Goal: Transaction & Acquisition: Purchase product/service

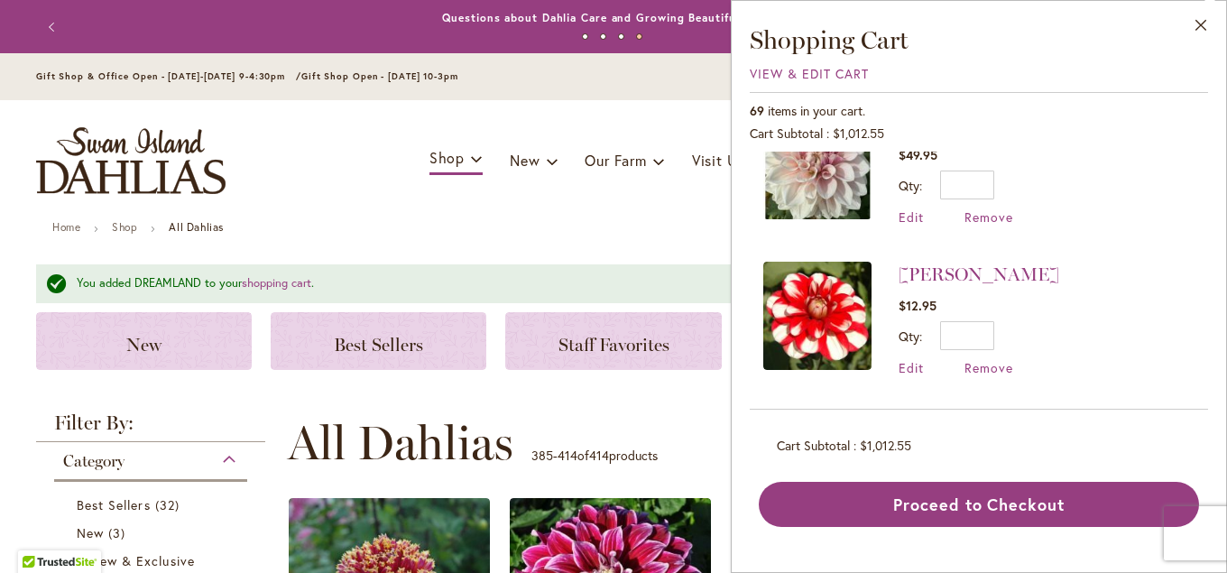
scroll to position [97, 0]
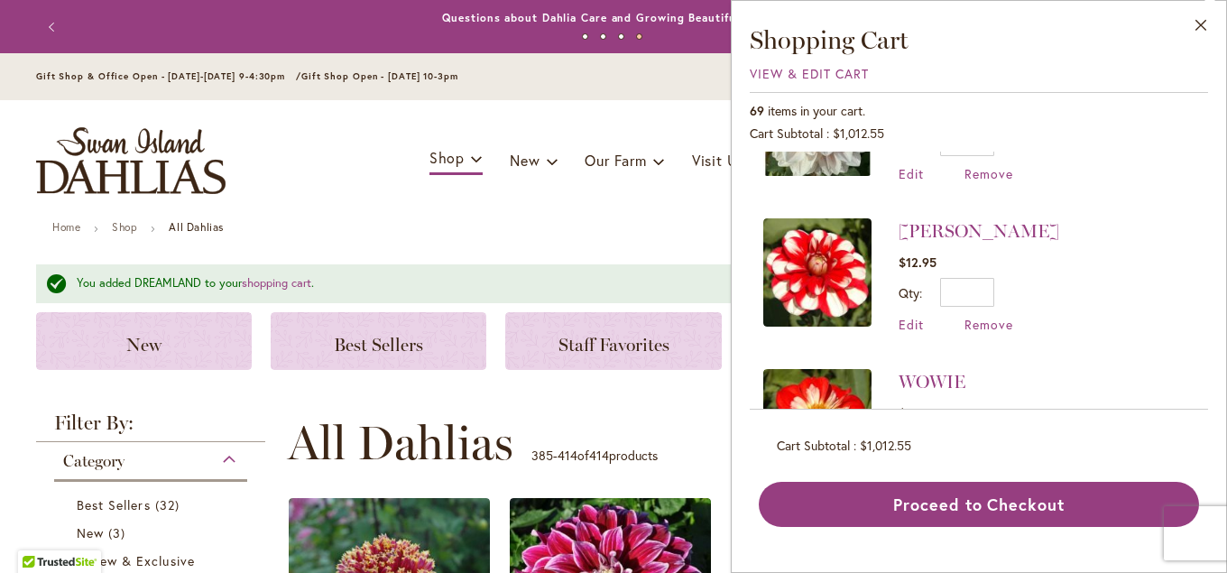
click at [407, 200] on div "Toggle Nav Shop Dahlia Tubers Collections Fresh Cut Dahlias Gardening Supplies …" at bounding box center [613, 160] width 1191 height 121
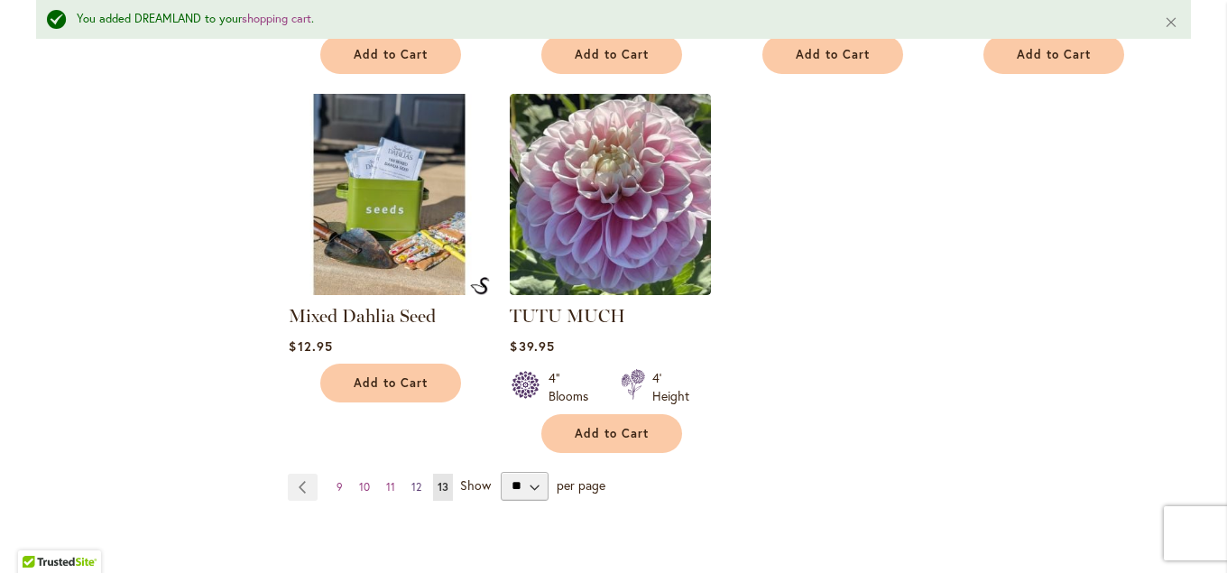
scroll to position [3119, 0]
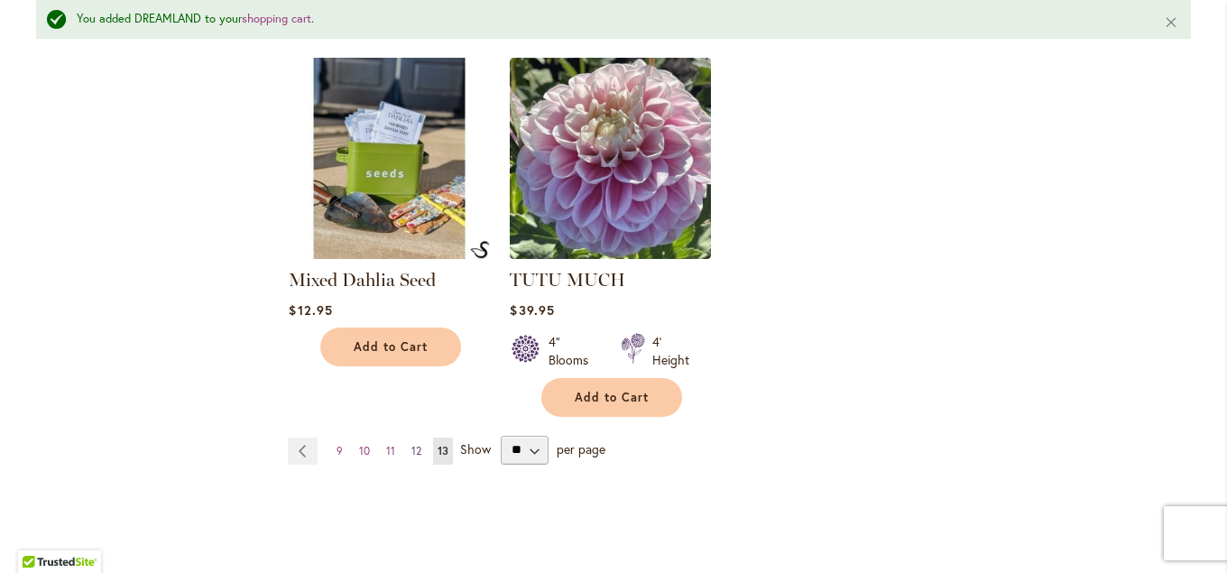
click at [411, 438] on link "Page 12" at bounding box center [416, 451] width 19 height 27
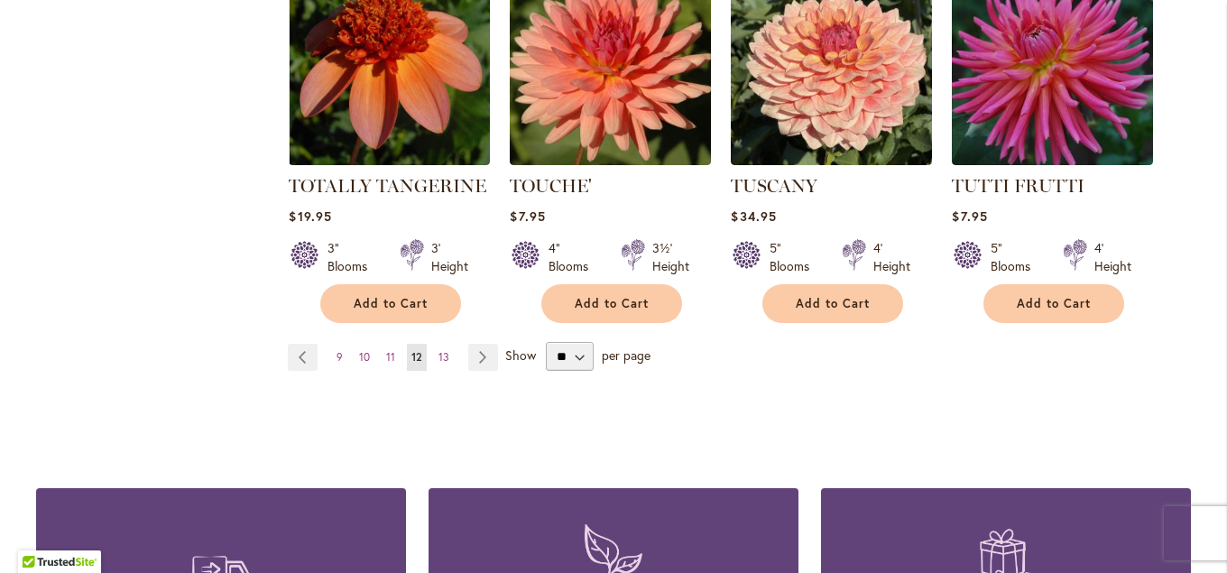
scroll to position [3217, 0]
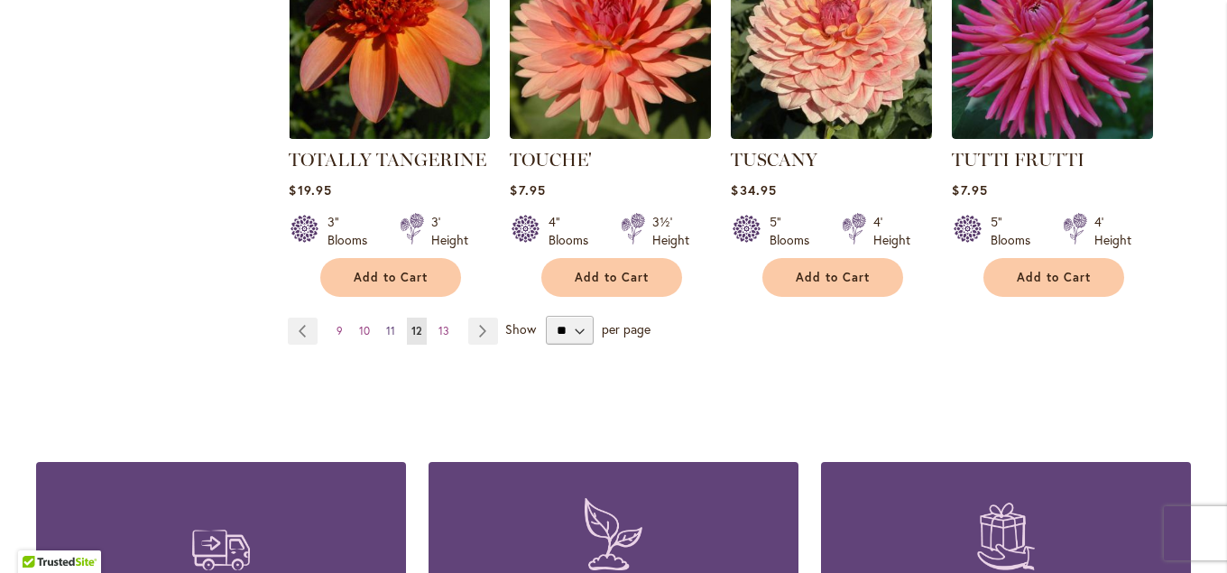
click at [391, 324] on span "11" at bounding box center [390, 331] width 9 height 14
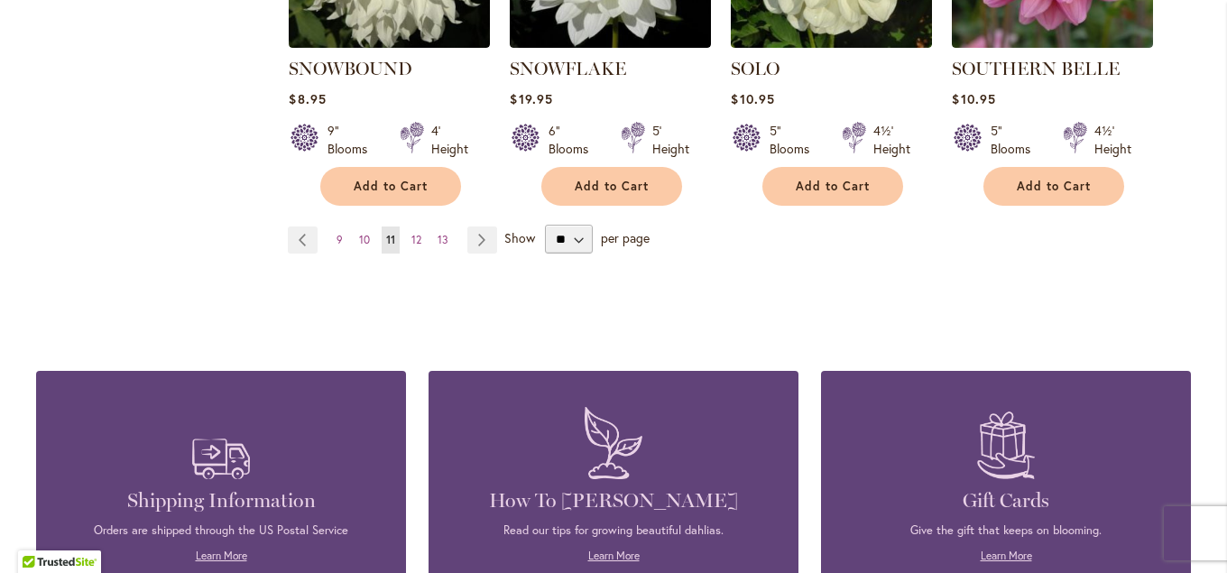
scroll to position [3306, 0]
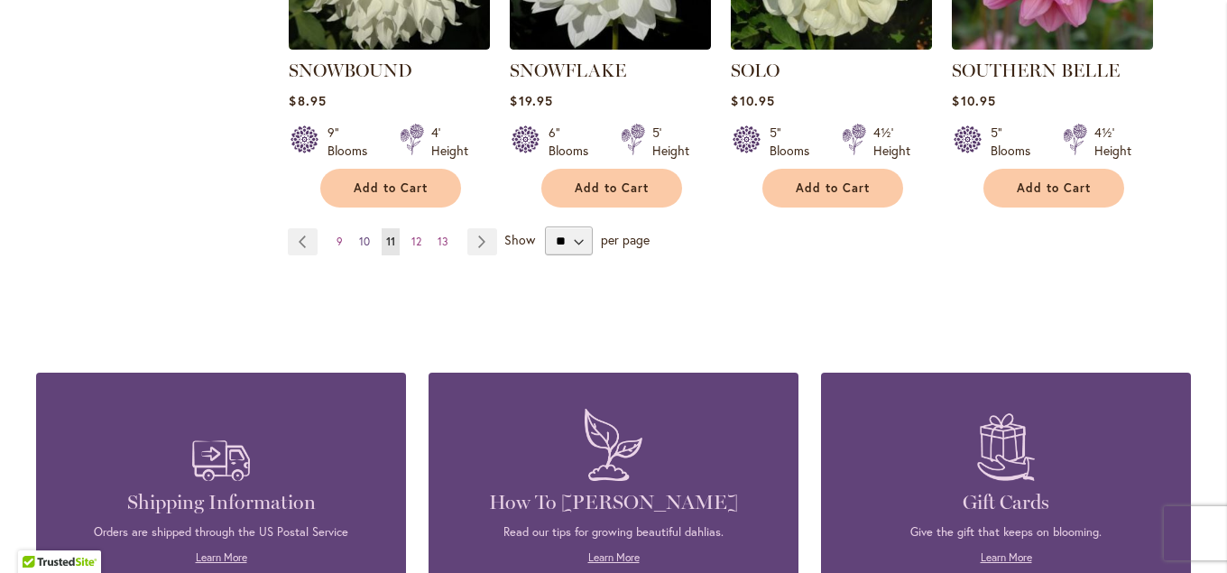
click at [371, 228] on link "Page 10" at bounding box center [365, 241] width 20 height 27
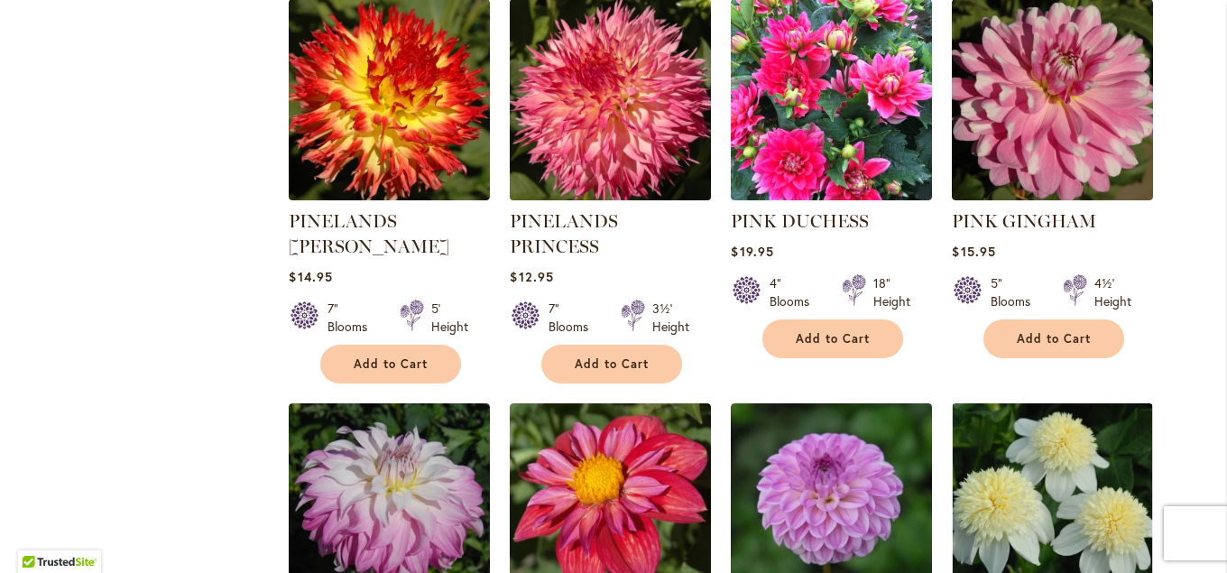
scroll to position [3217, 0]
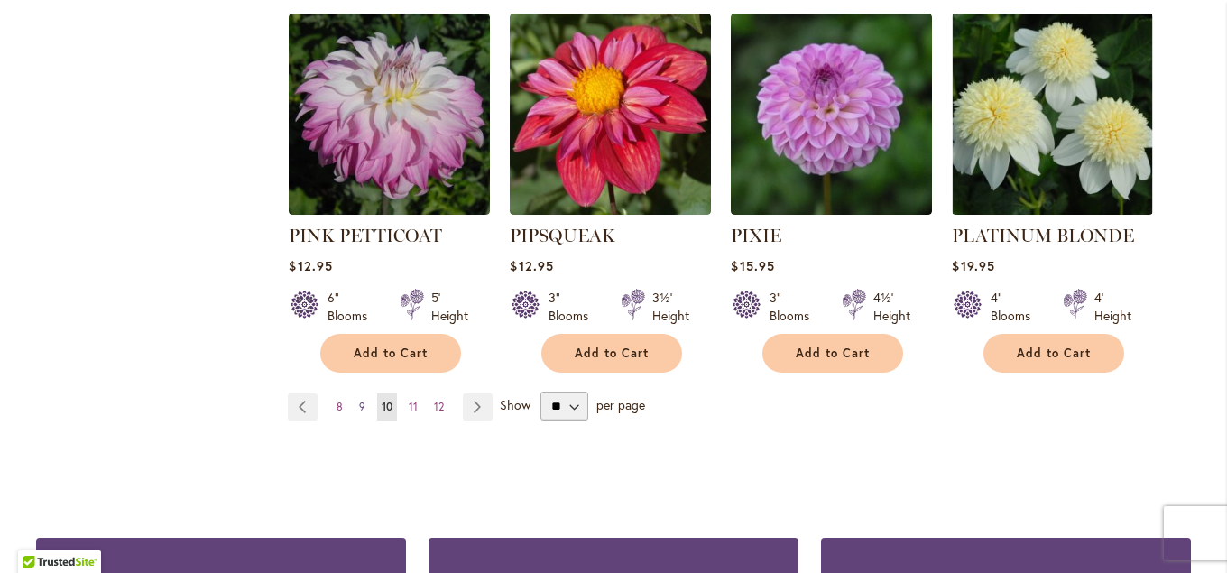
click at [361, 400] on span "9" at bounding box center [362, 407] width 6 height 14
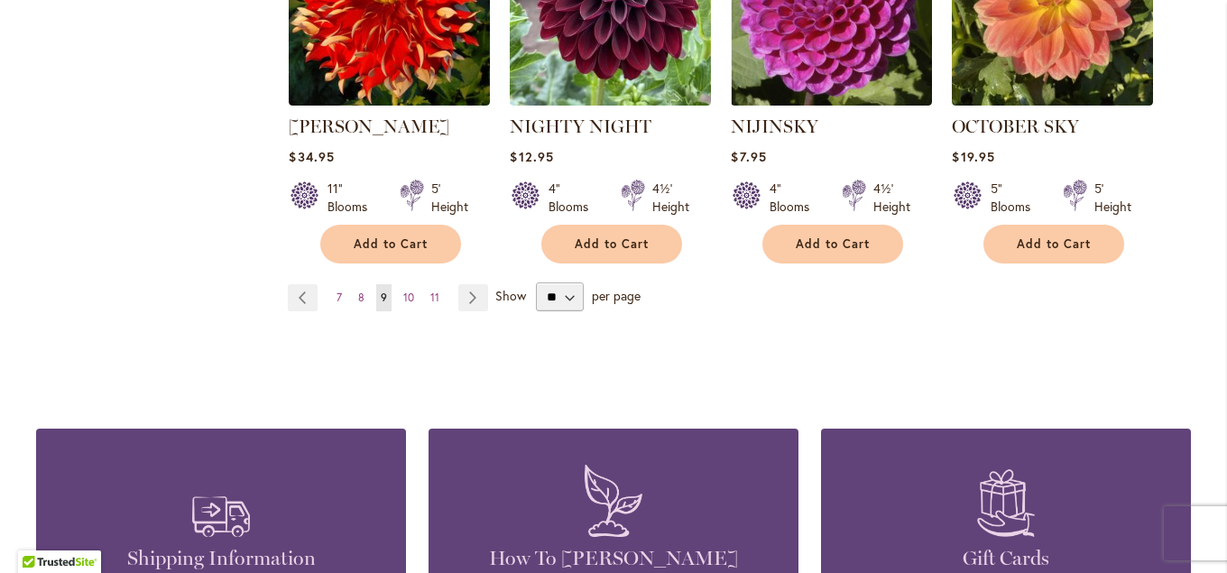
scroll to position [3209, 0]
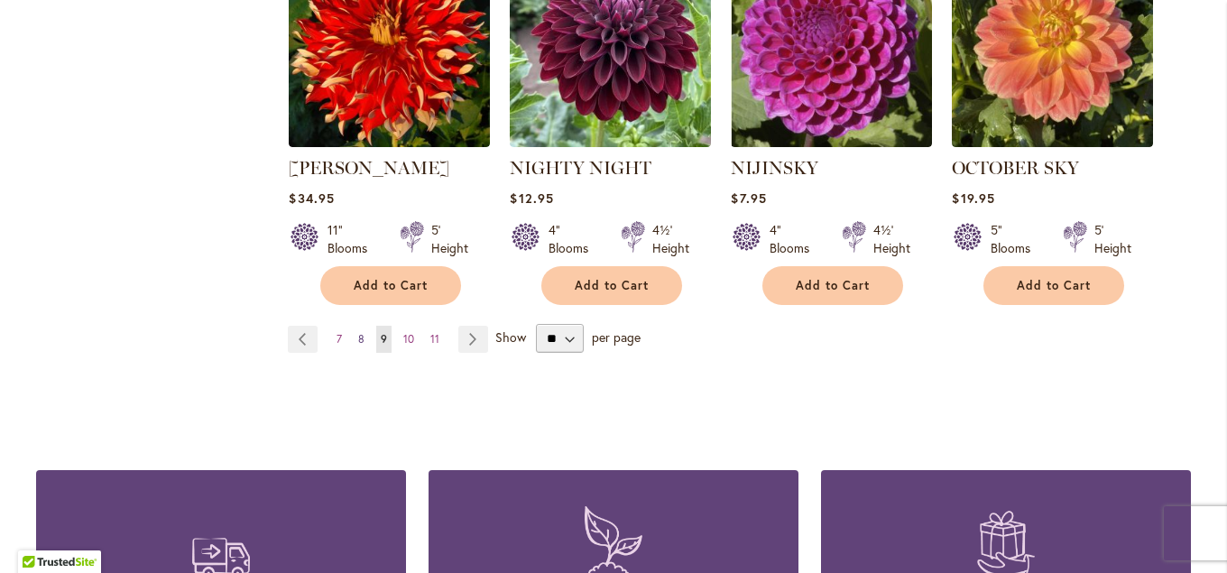
click at [363, 332] on span "8" at bounding box center [361, 339] width 6 height 14
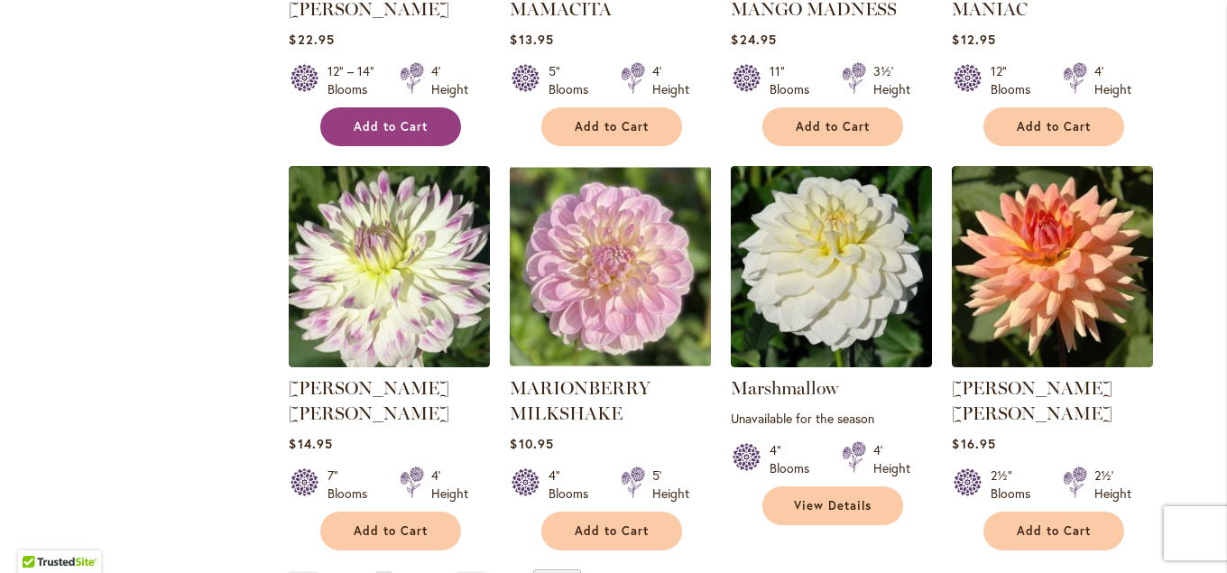
scroll to position [3111, 0]
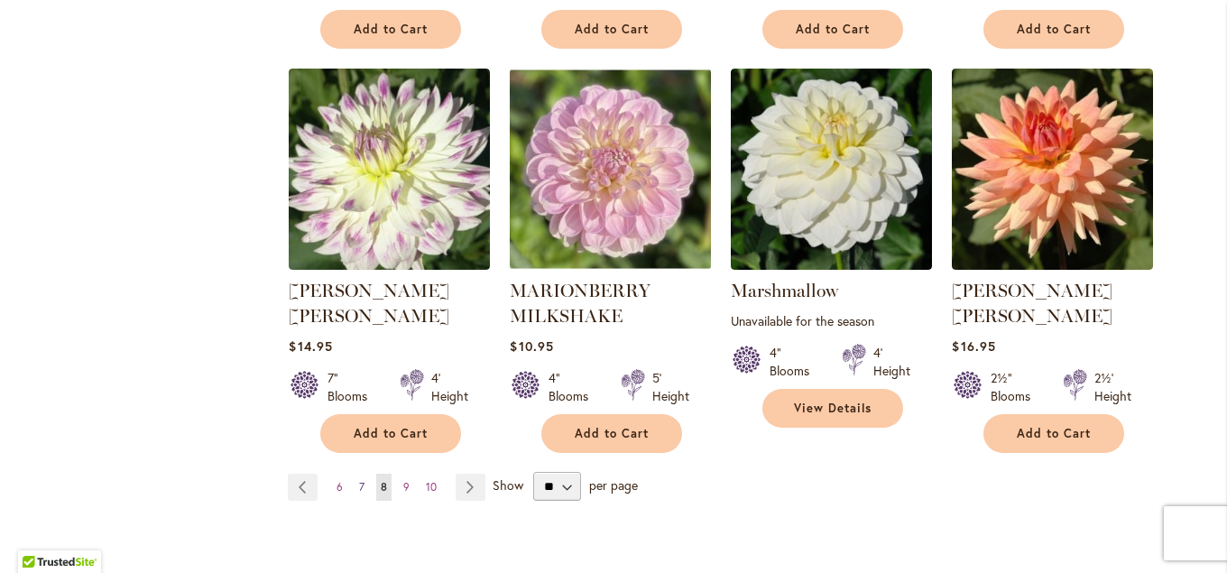
click at [363, 480] on span "7" at bounding box center [361, 487] width 5 height 14
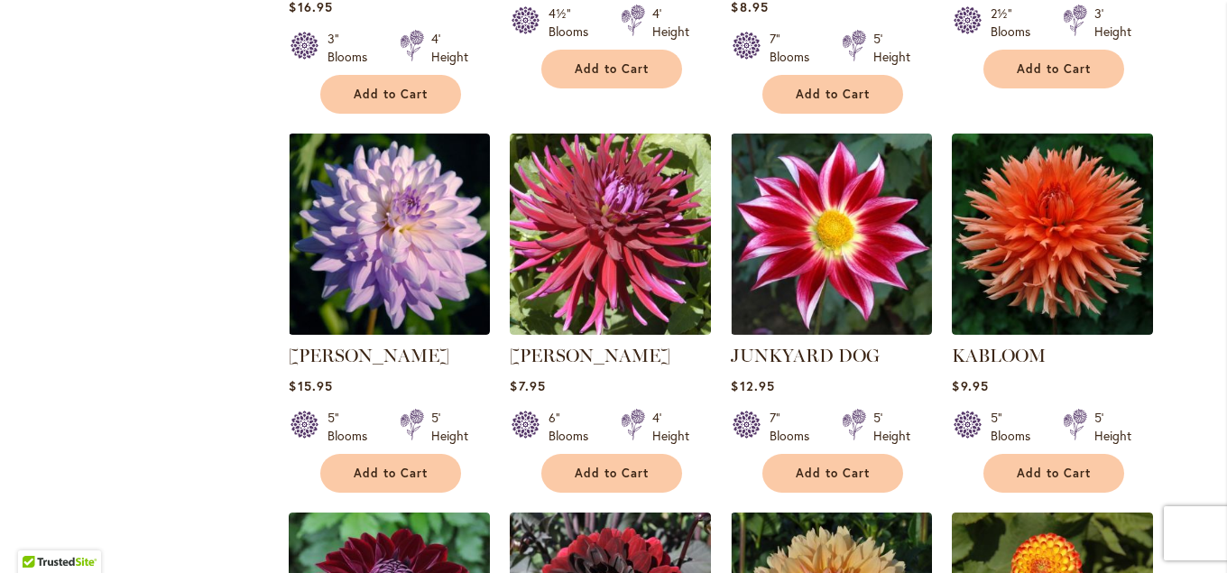
scroll to position [1844, 0]
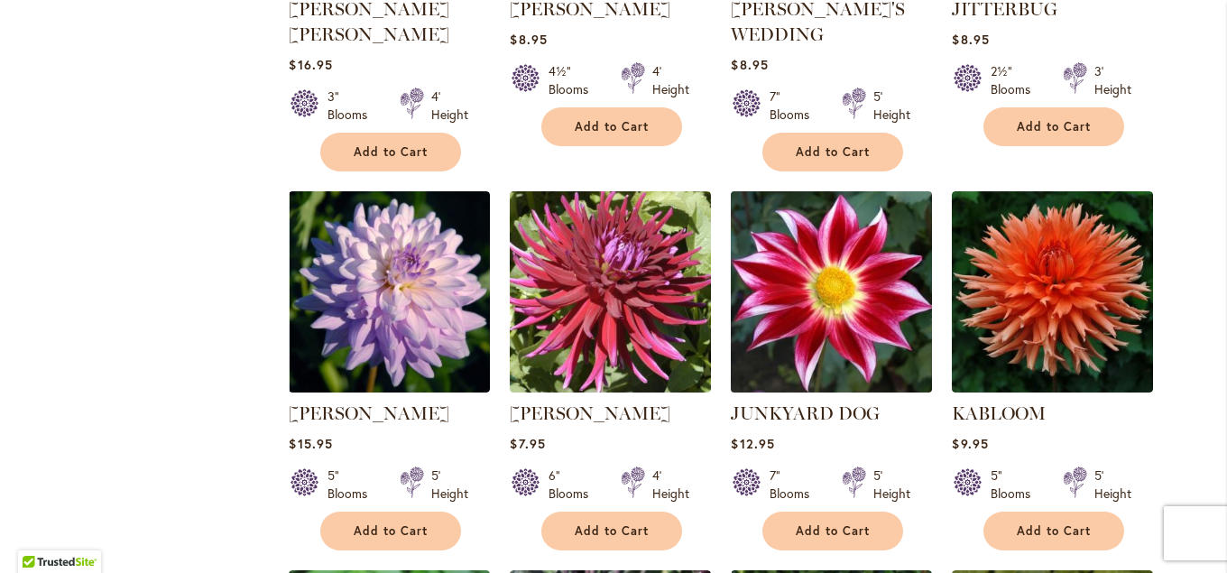
click at [840, 311] on img at bounding box center [832, 292] width 211 height 211
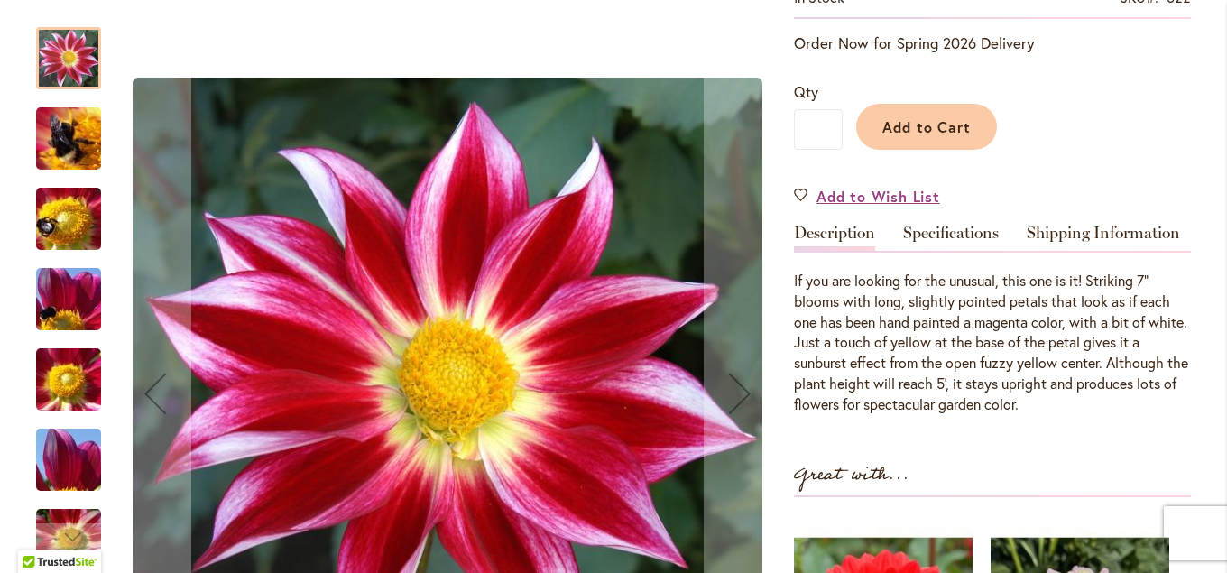
scroll to position [292, 0]
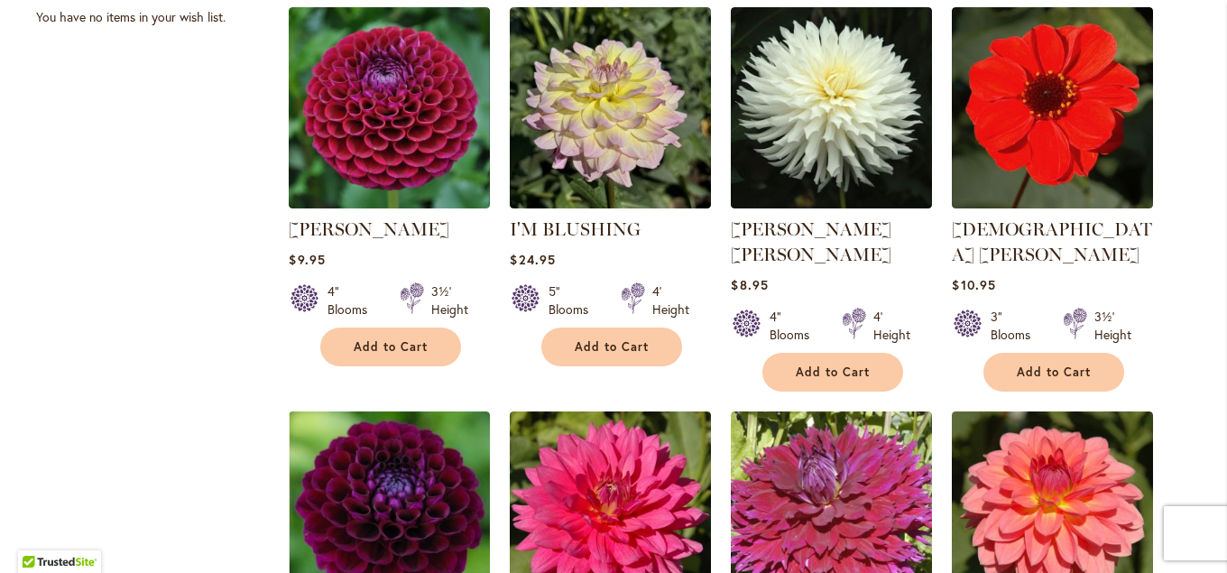
scroll to position [1170, 0]
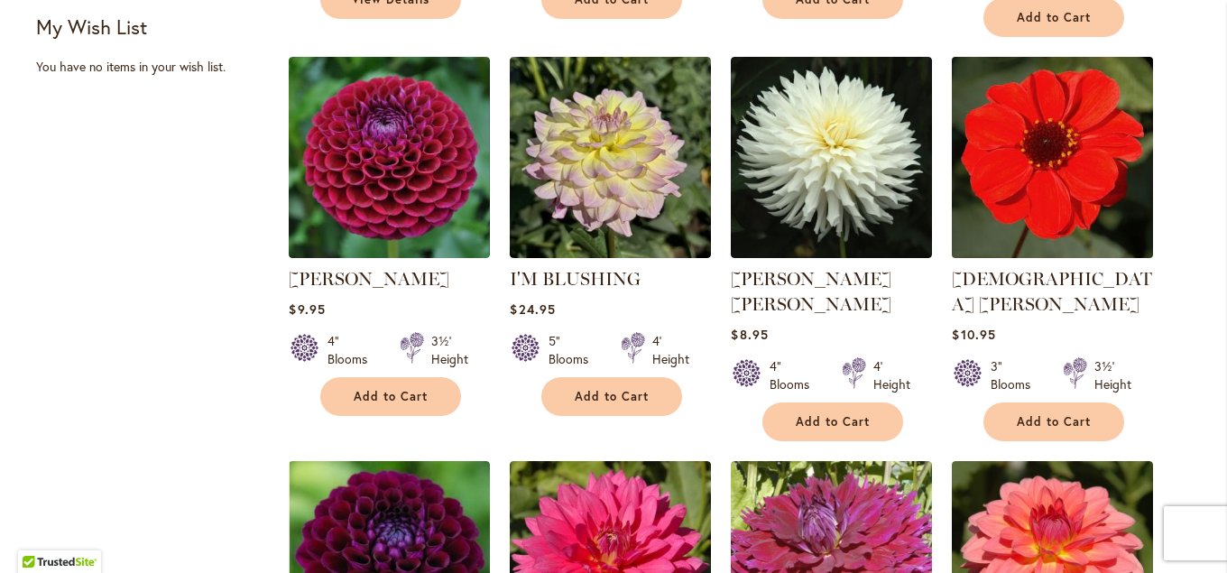
click at [1051, 190] on img at bounding box center [1053, 157] width 211 height 211
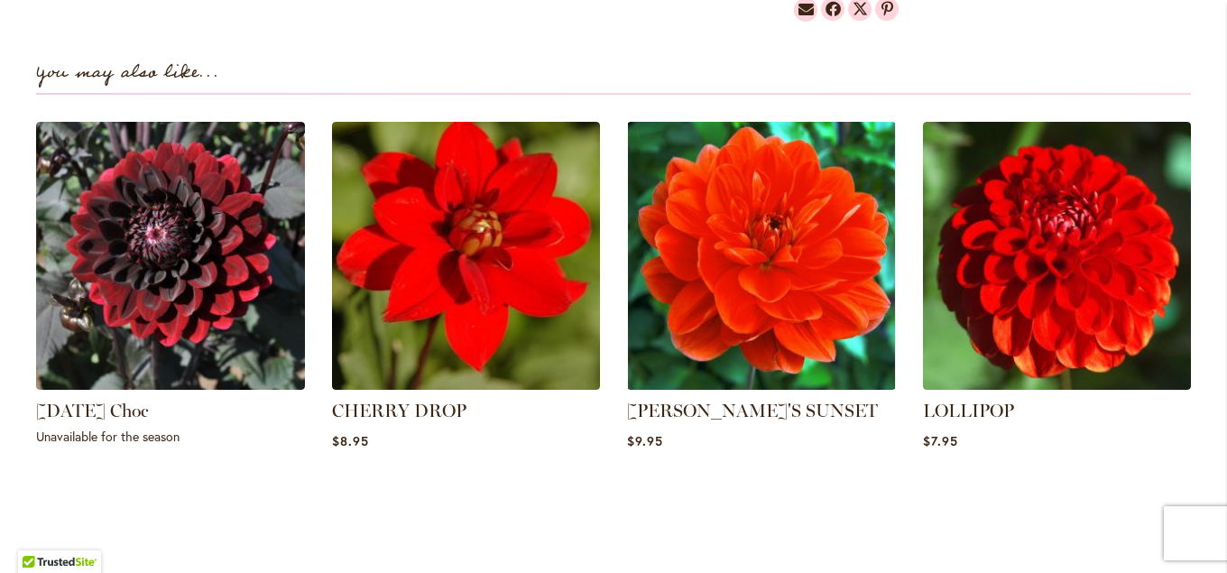
scroll to position [975, 0]
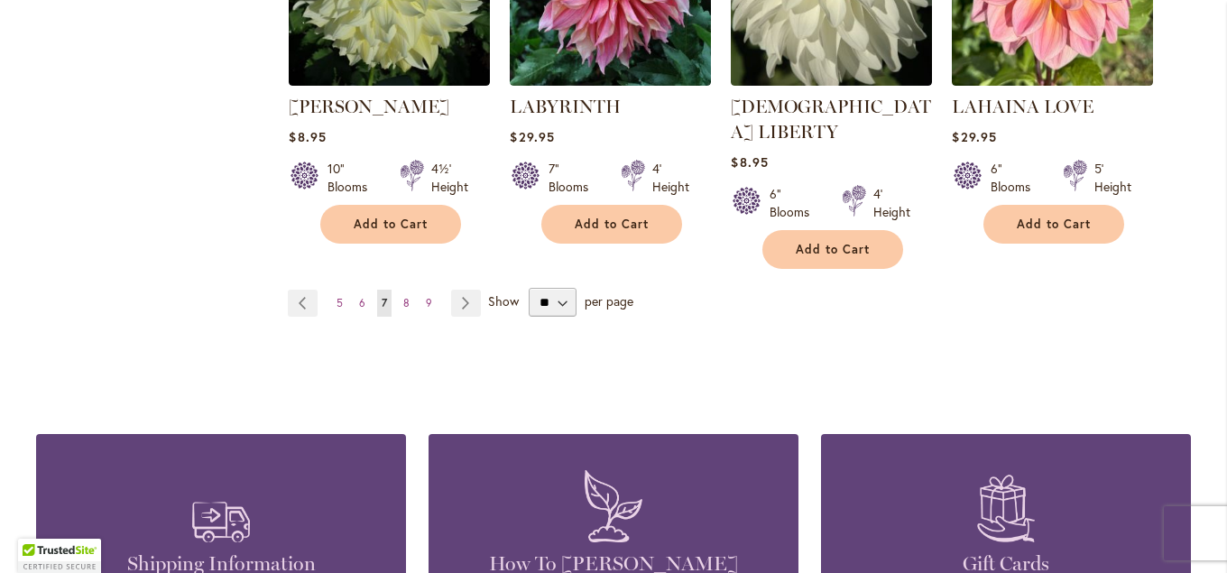
scroll to position [3324, 0]
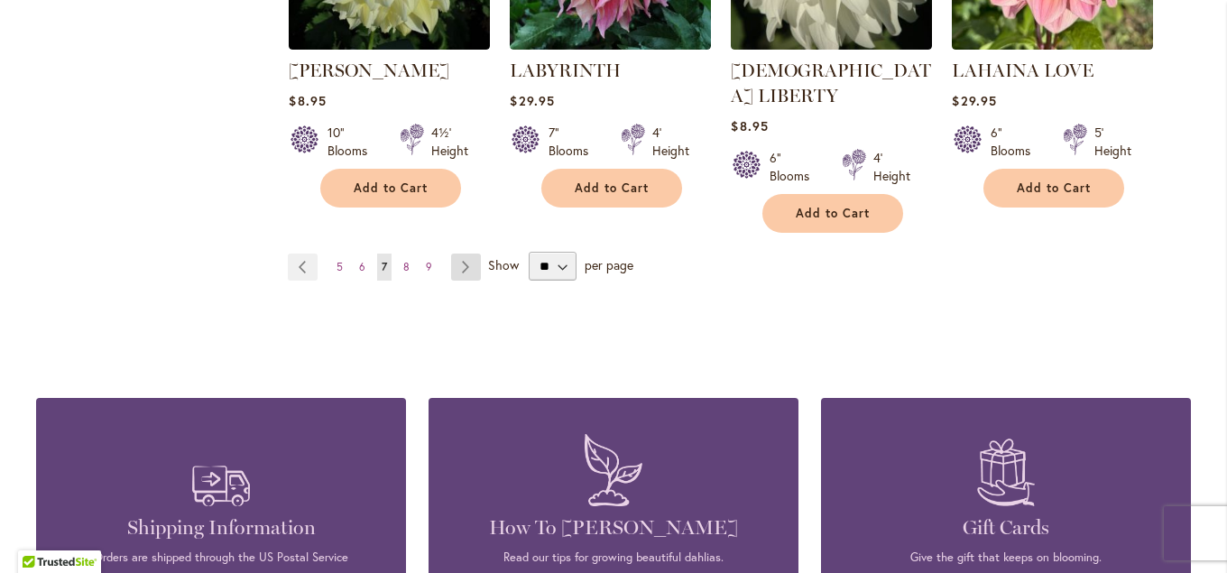
click at [463, 254] on link "Page Next" at bounding box center [466, 267] width 30 height 27
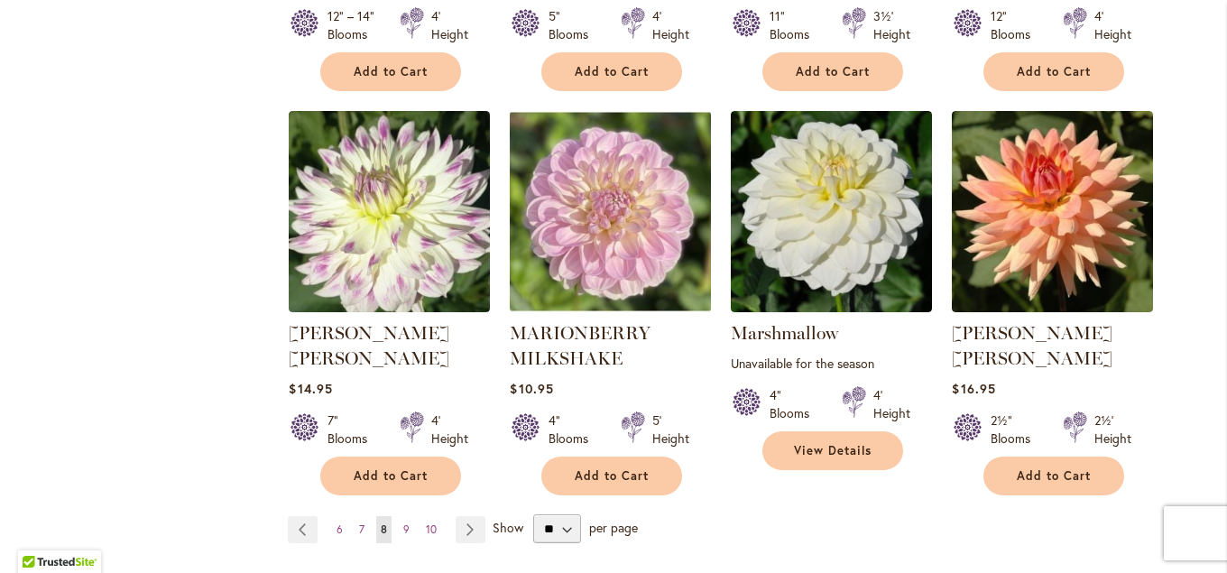
scroll to position [3111, 0]
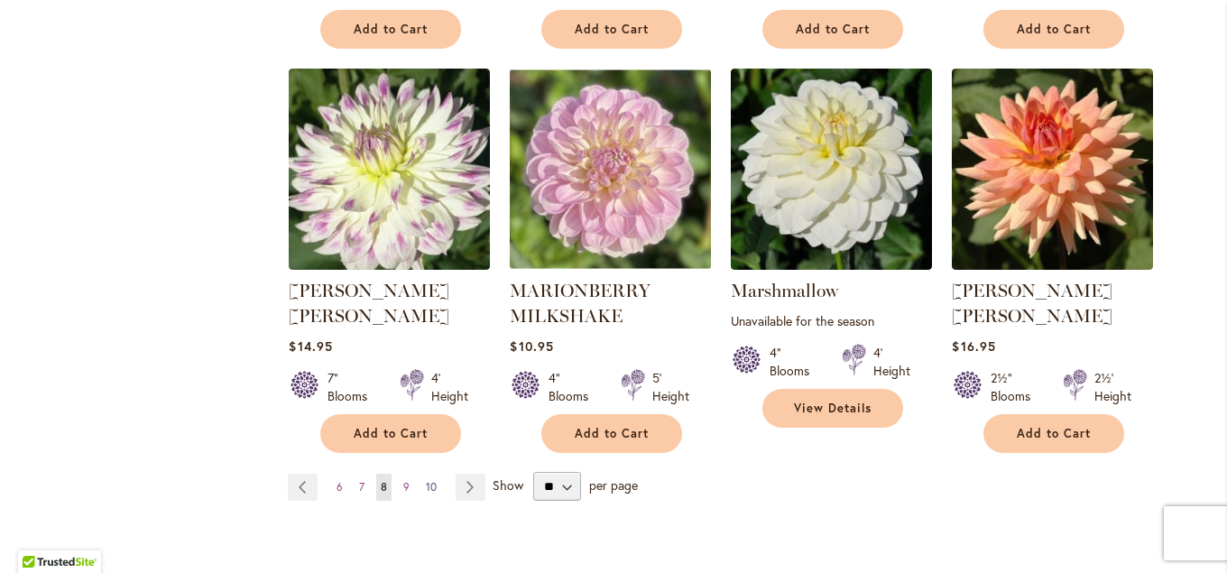
click at [426, 474] on link "Page 10" at bounding box center [431, 487] width 20 height 27
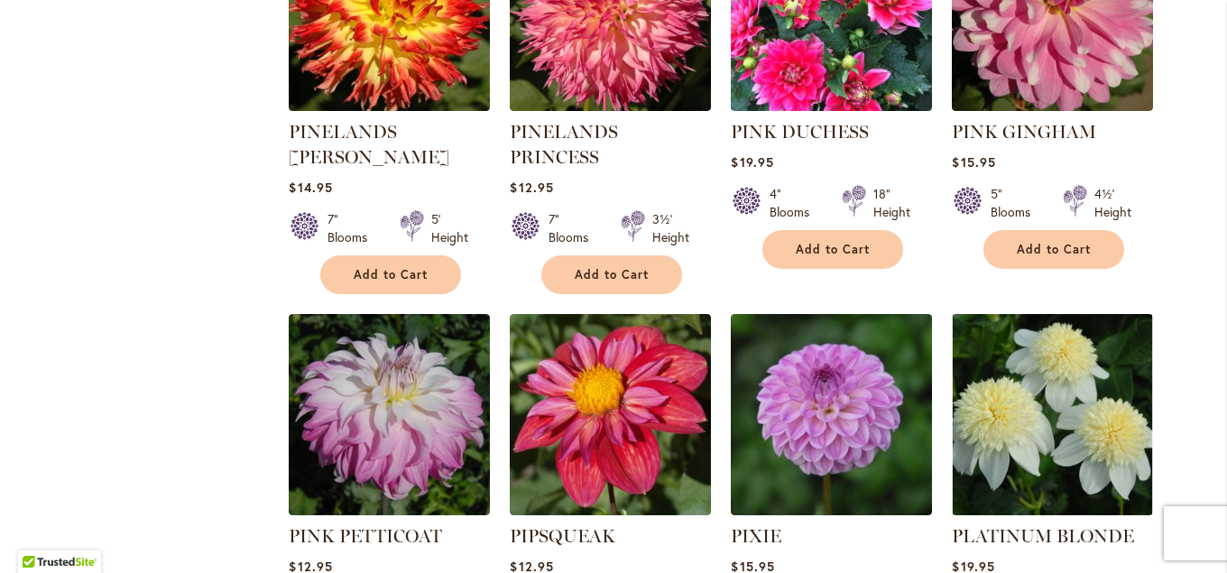
scroll to position [3014, 0]
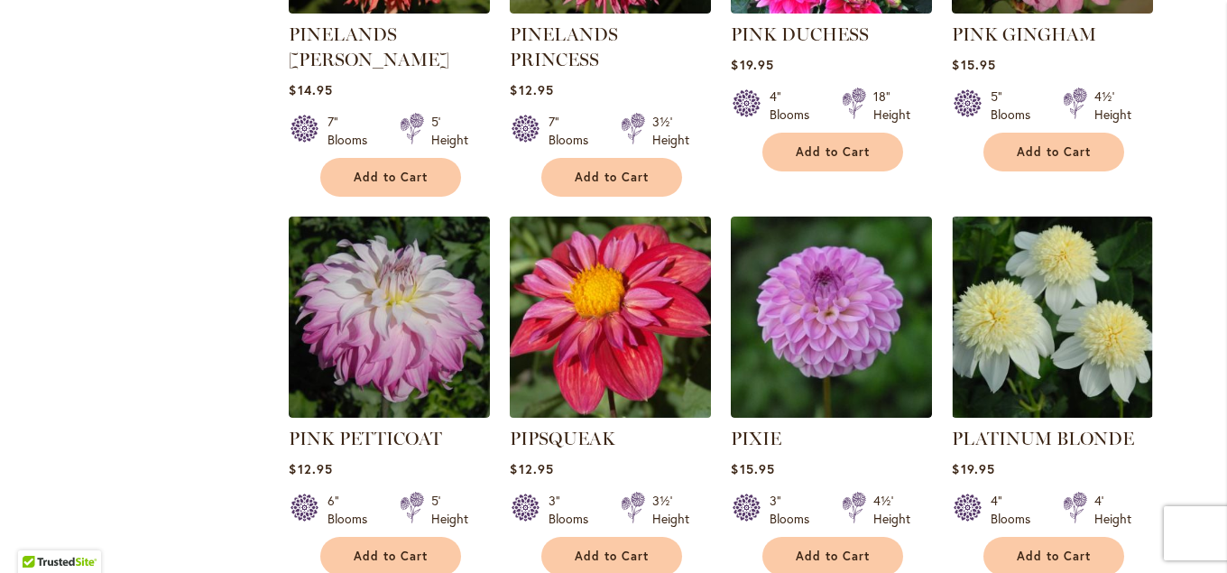
click at [598, 283] on img at bounding box center [610, 317] width 211 height 211
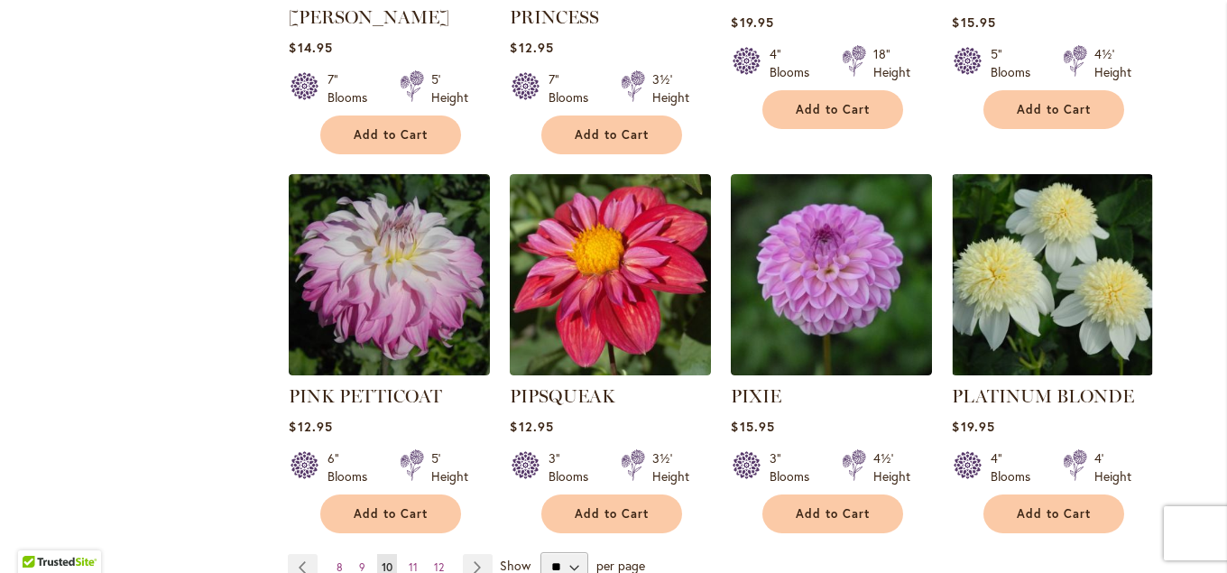
scroll to position [3154, 0]
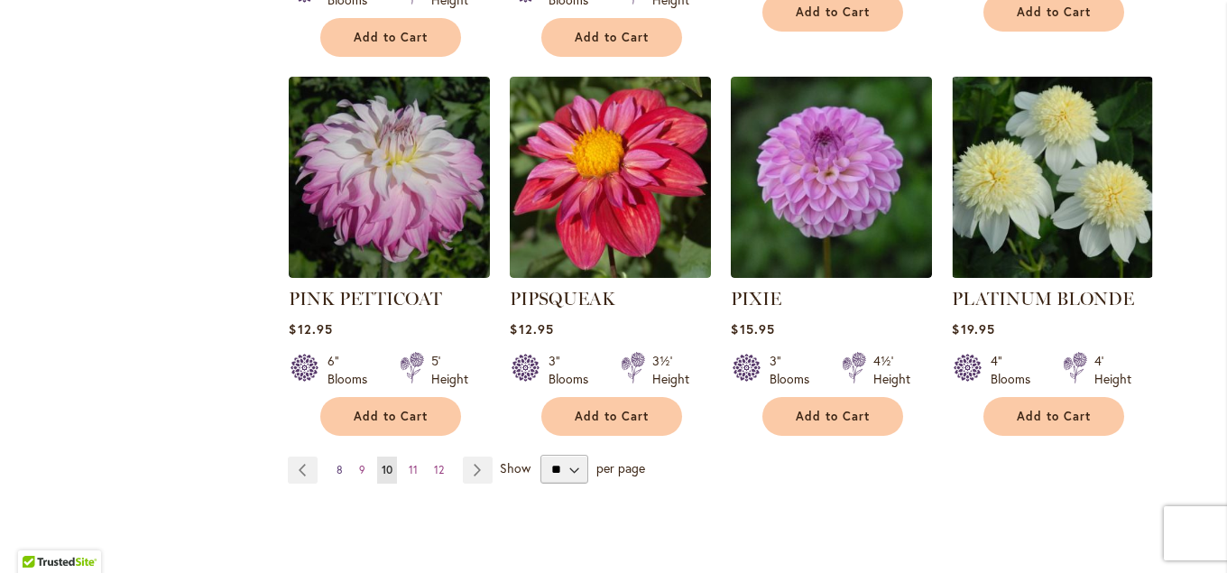
click at [341, 463] on span "8" at bounding box center [340, 470] width 6 height 14
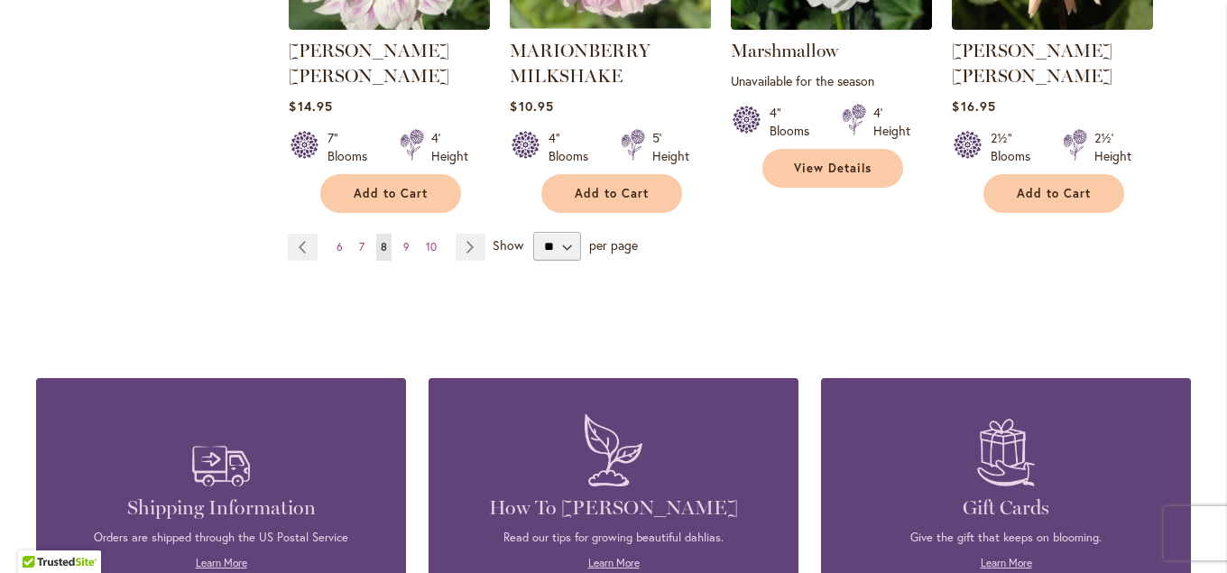
scroll to position [3312, 0]
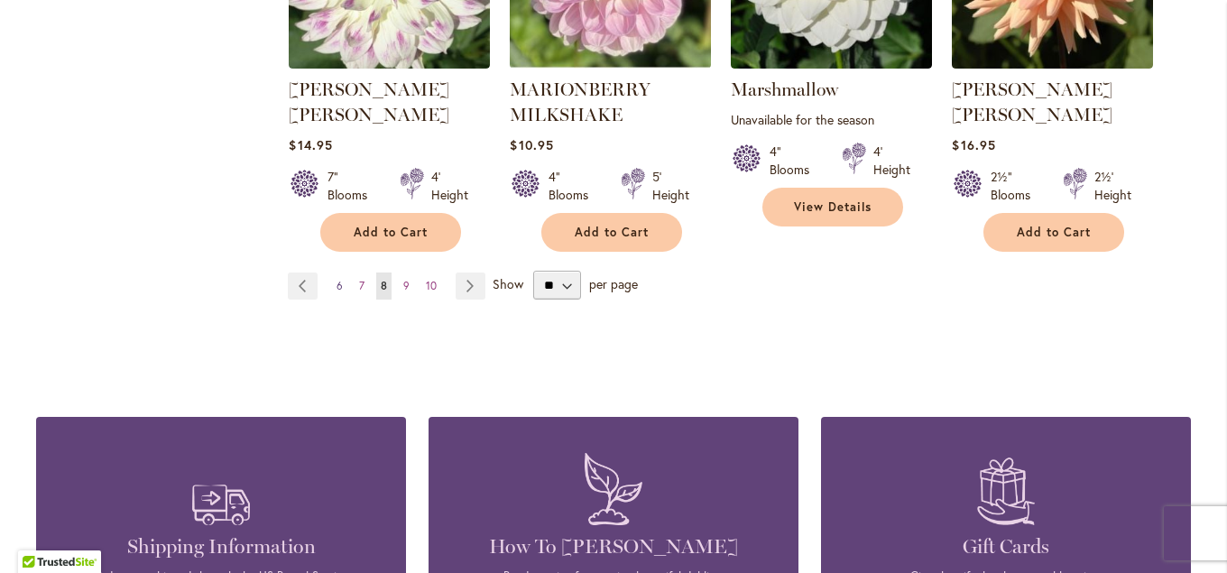
click at [338, 279] on span "6" at bounding box center [340, 286] width 6 height 14
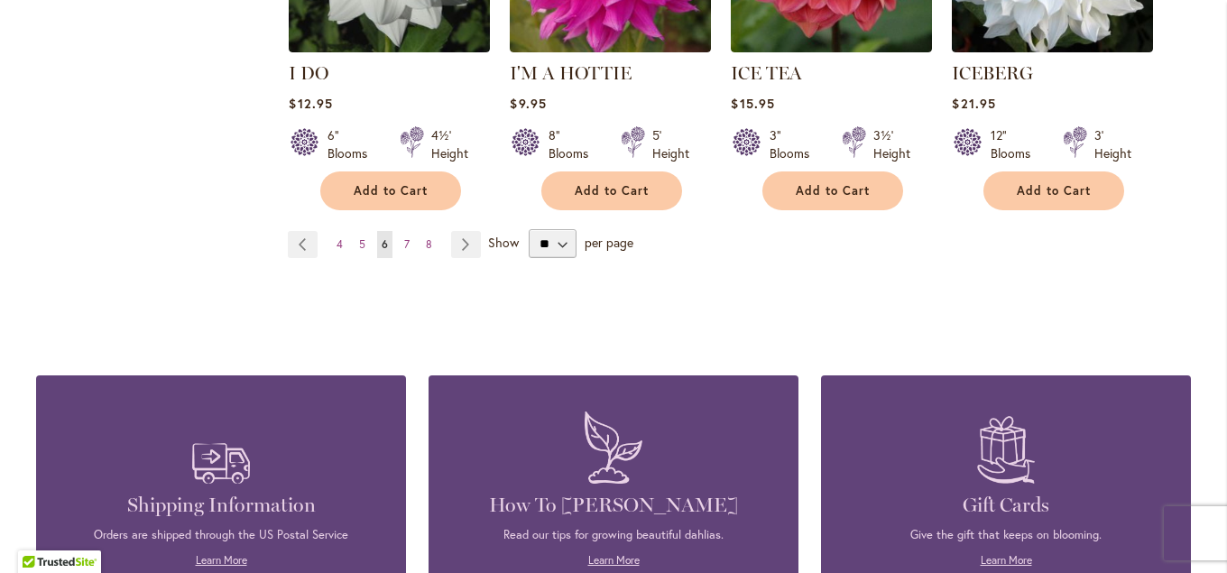
scroll to position [3274, 0]
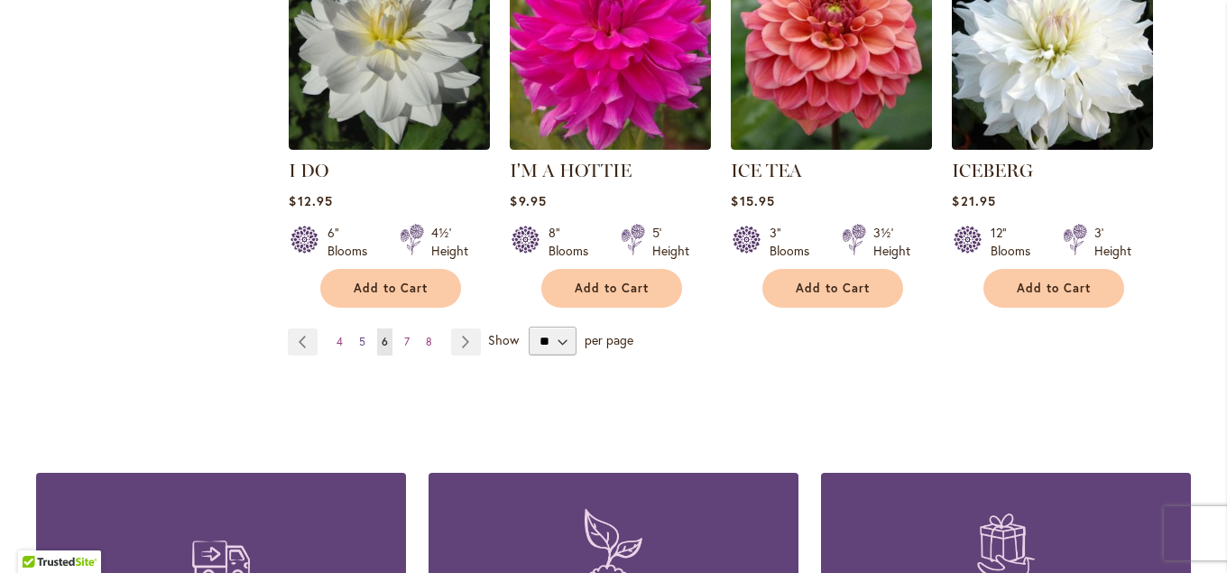
click at [358, 329] on link "Page 5" at bounding box center [362, 342] width 15 height 27
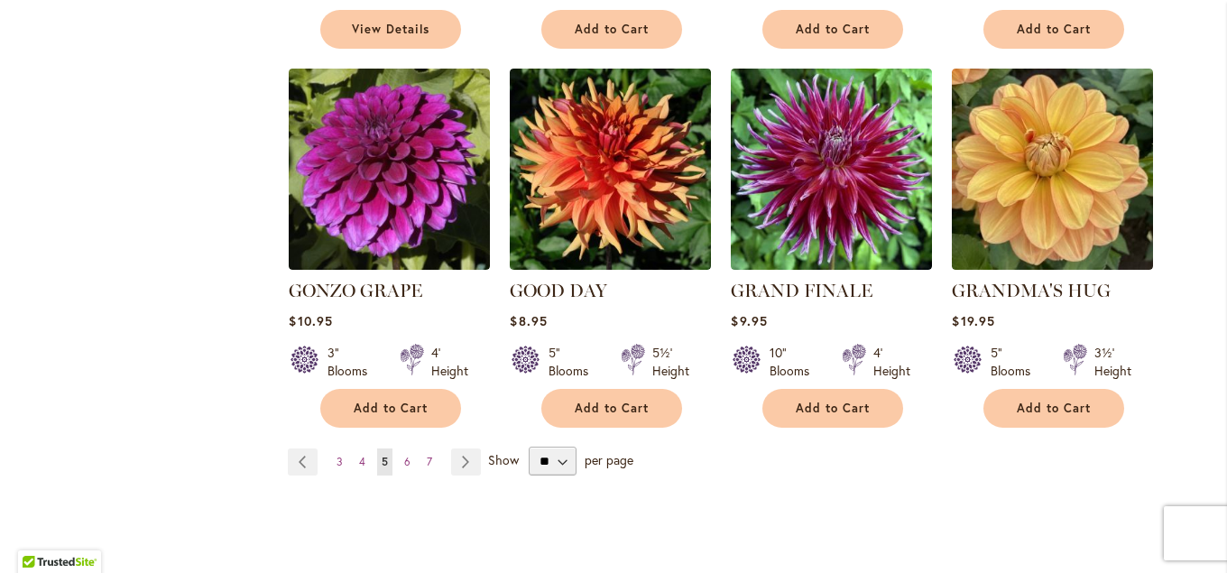
scroll to position [3404, 0]
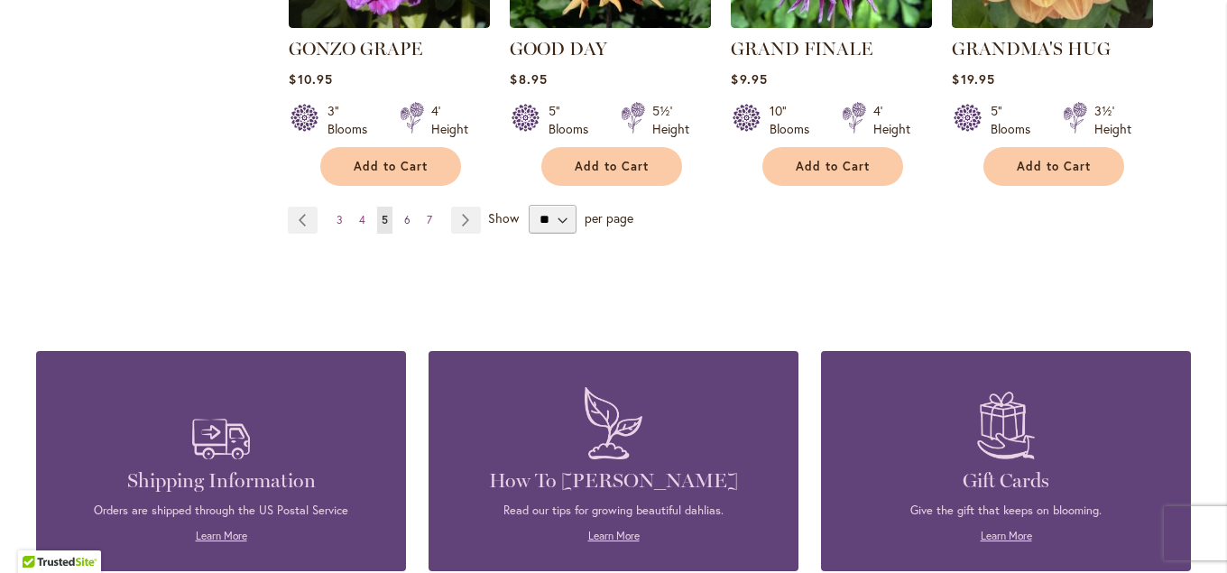
click at [403, 207] on link "Page 6" at bounding box center [407, 220] width 15 height 27
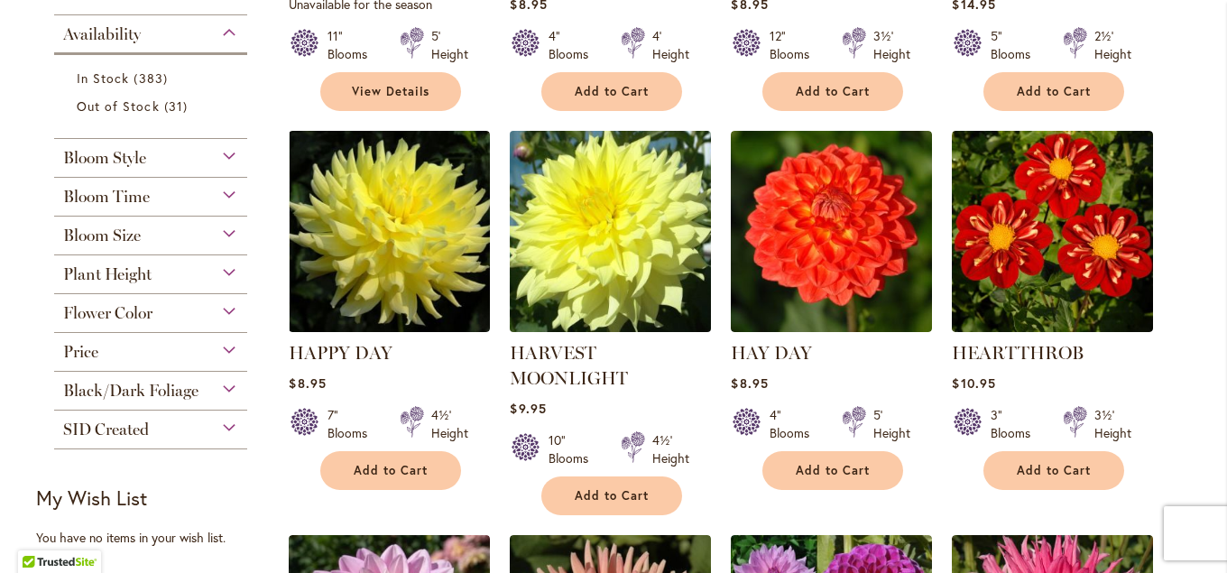
scroll to position [674, 0]
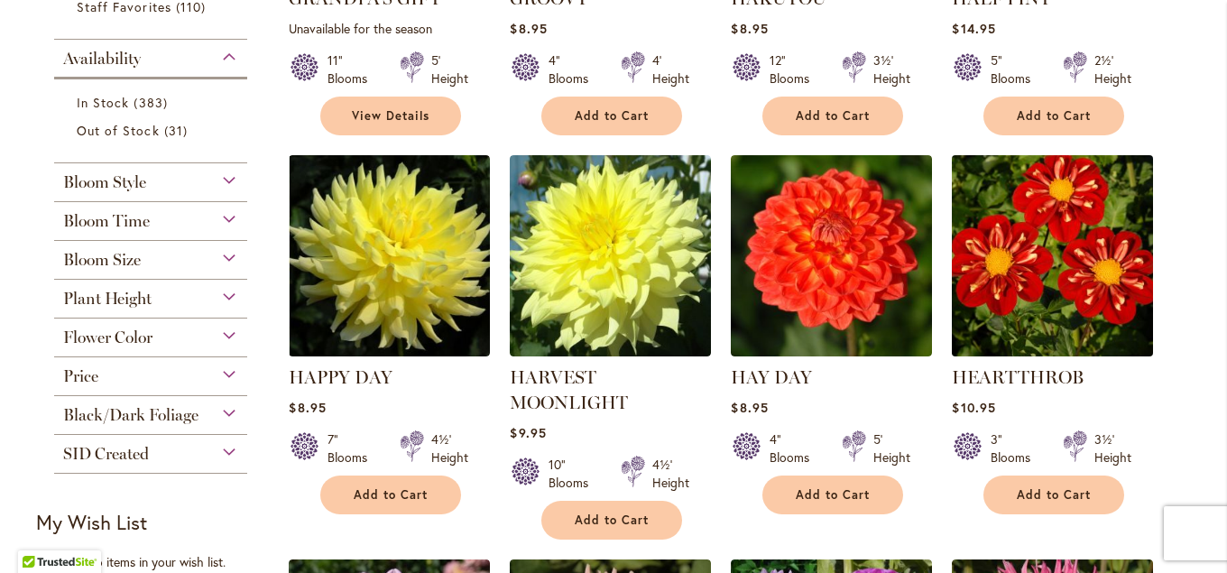
click at [1061, 281] on img at bounding box center [1053, 256] width 211 height 211
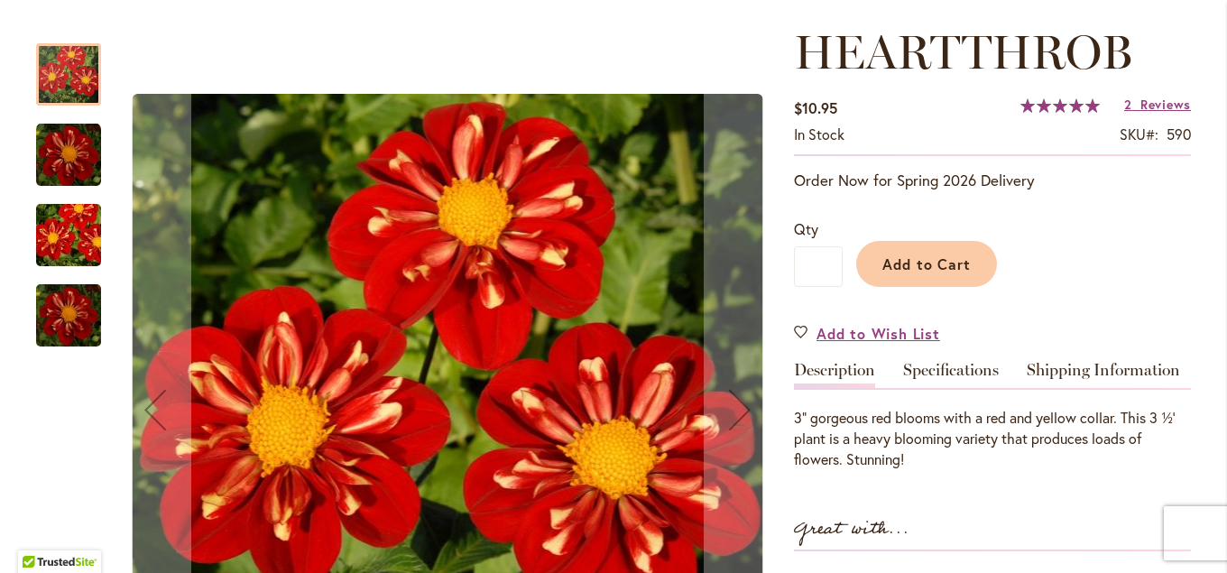
scroll to position [487, 0]
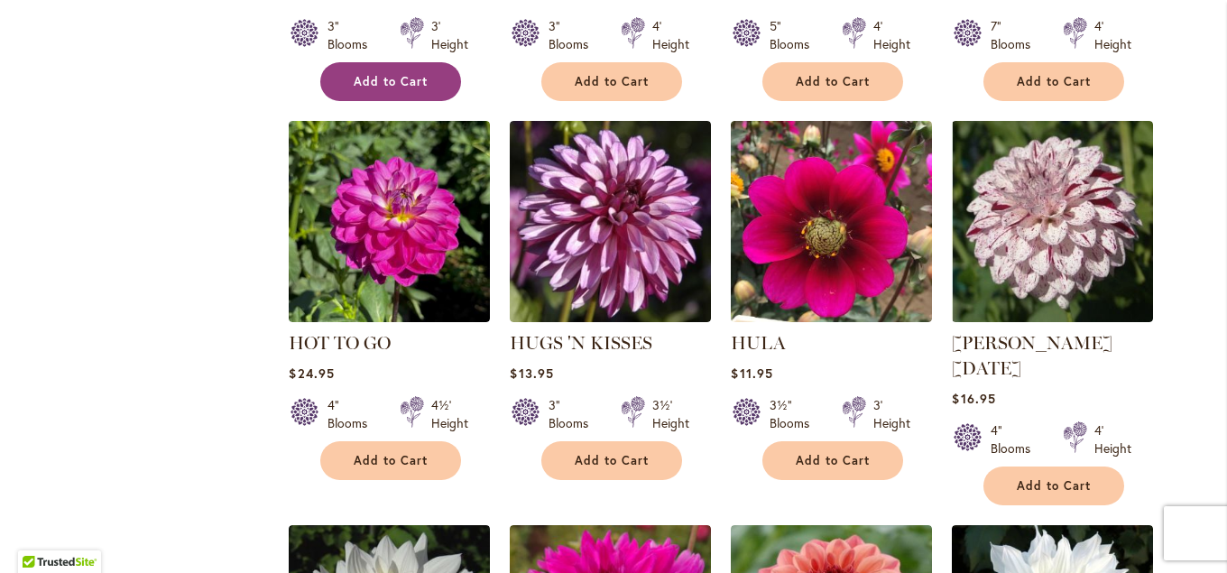
scroll to position [2764, 0]
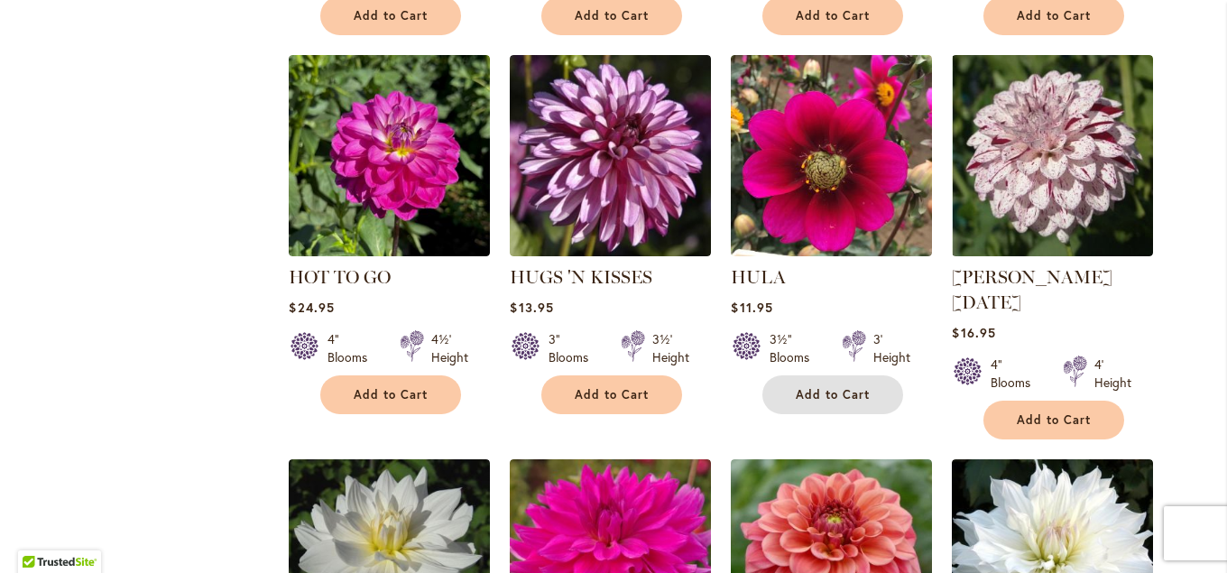
drag, startPoint x: 832, startPoint y: 384, endPoint x: 820, endPoint y: 309, distance: 76.0
click at [820, 309] on div "HULA Rating: 87% 3 Reviews $11.95 3½" Blooms 3' Height Add to Cart" at bounding box center [831, 334] width 201 height 141
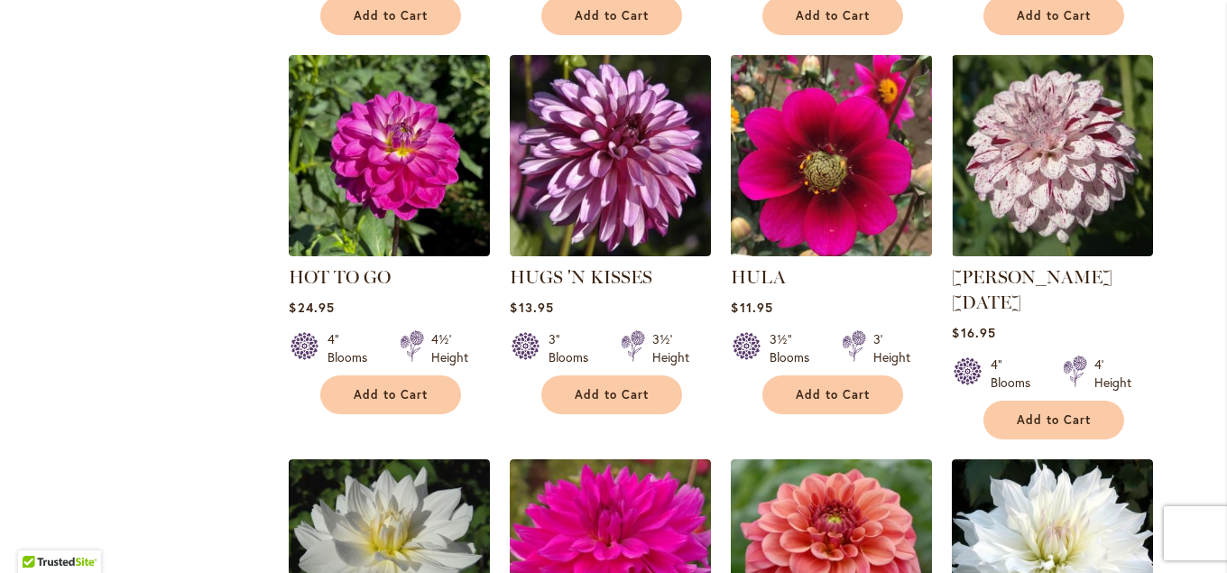
click at [862, 202] on img at bounding box center [832, 156] width 211 height 211
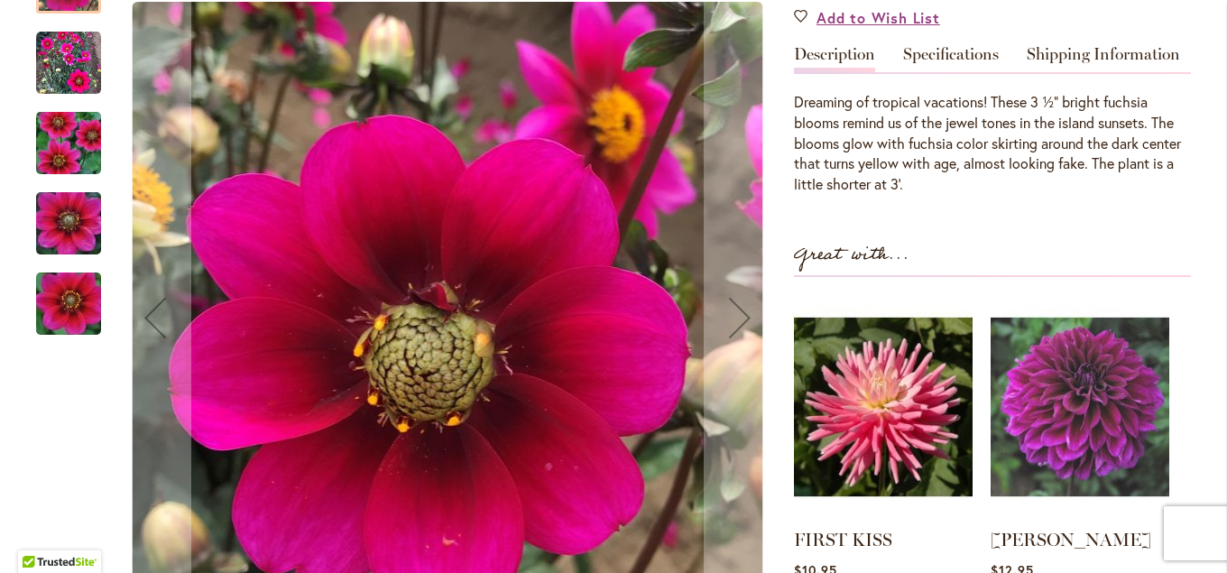
scroll to position [585, 0]
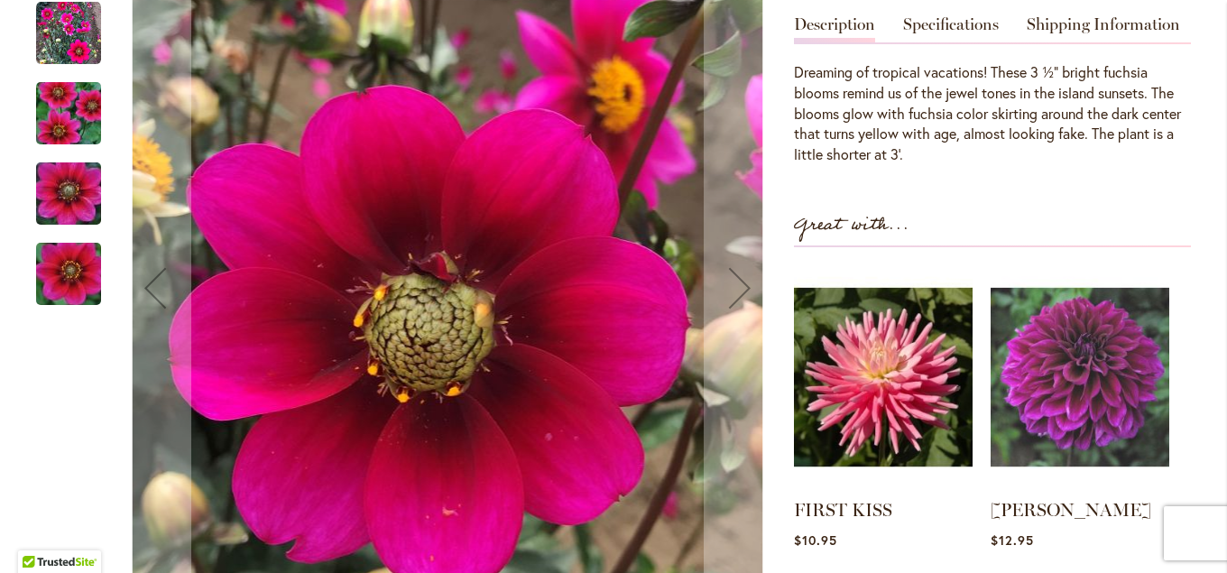
click at [84, 97] on img "HULA" at bounding box center [69, 112] width 130 height 87
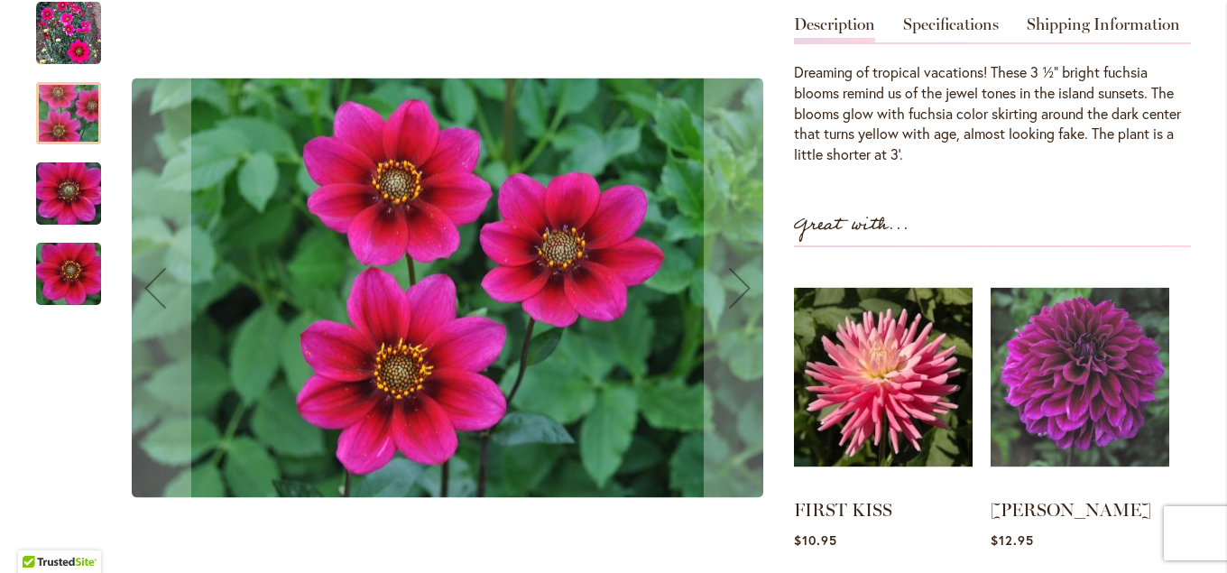
click at [71, 38] on img "HULA" at bounding box center [68, 32] width 65 height 65
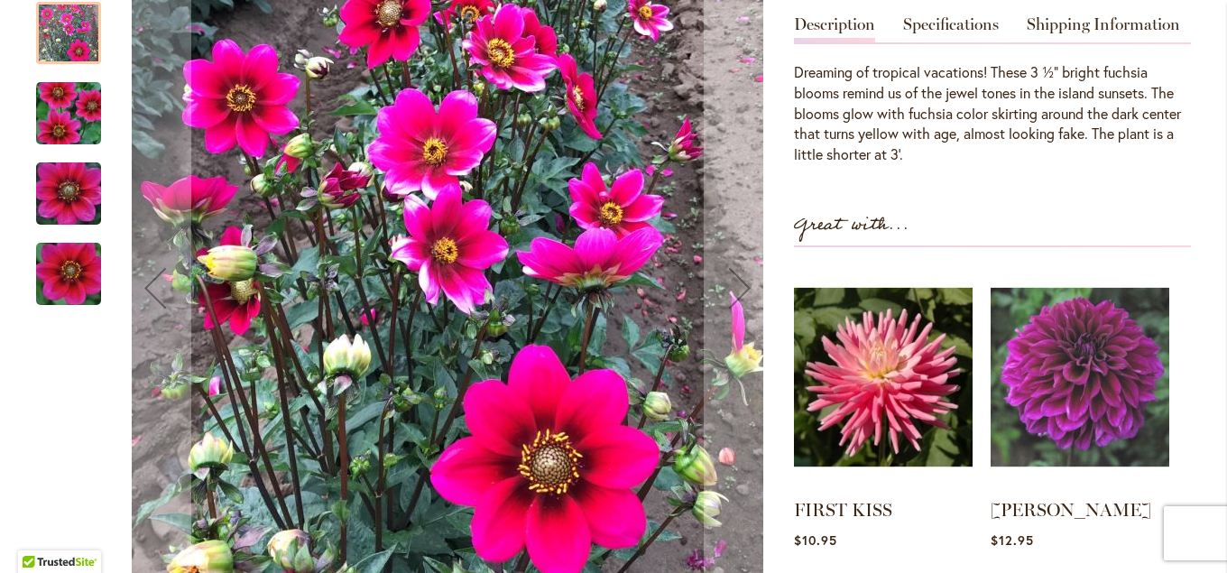
click at [94, 279] on img "HULA" at bounding box center [69, 273] width 130 height 87
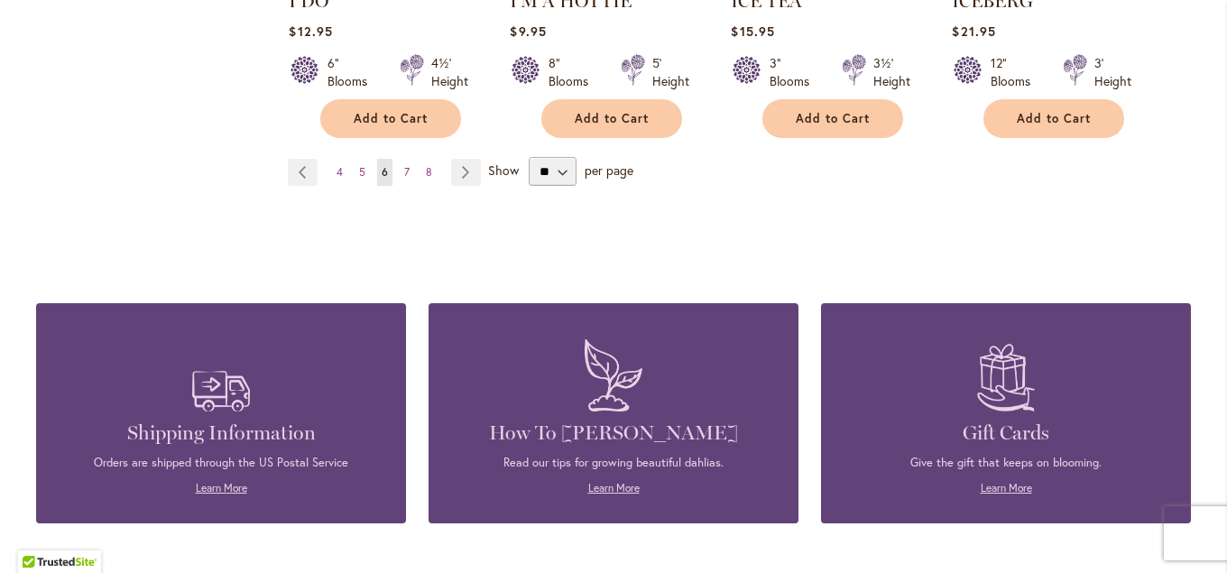
scroll to position [3412, 0]
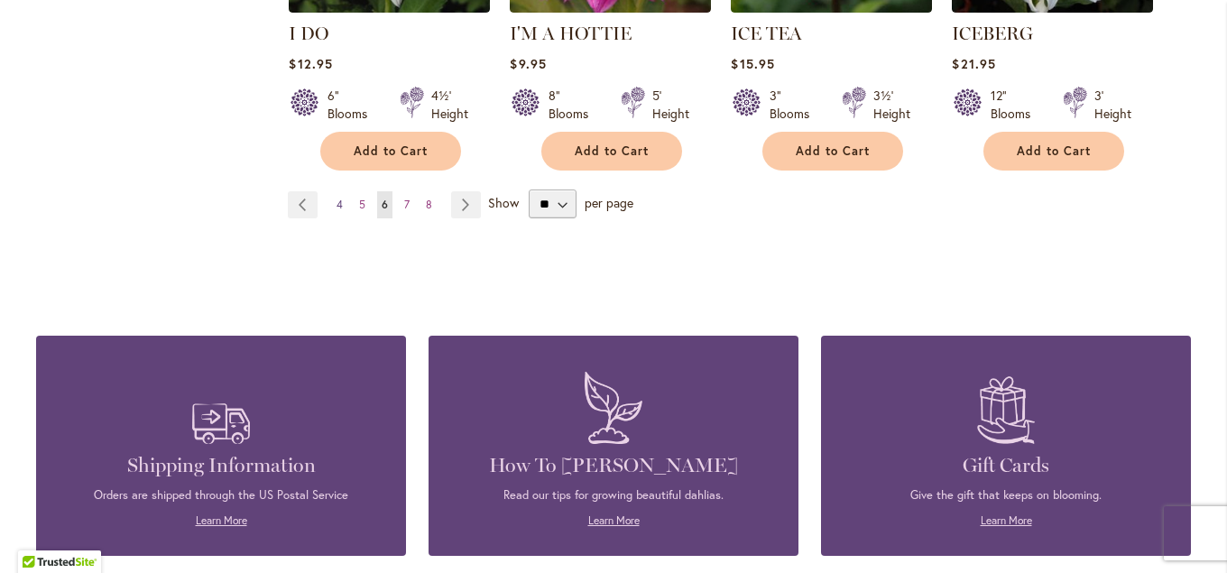
click at [337, 191] on link "Page 4" at bounding box center [339, 204] width 15 height 27
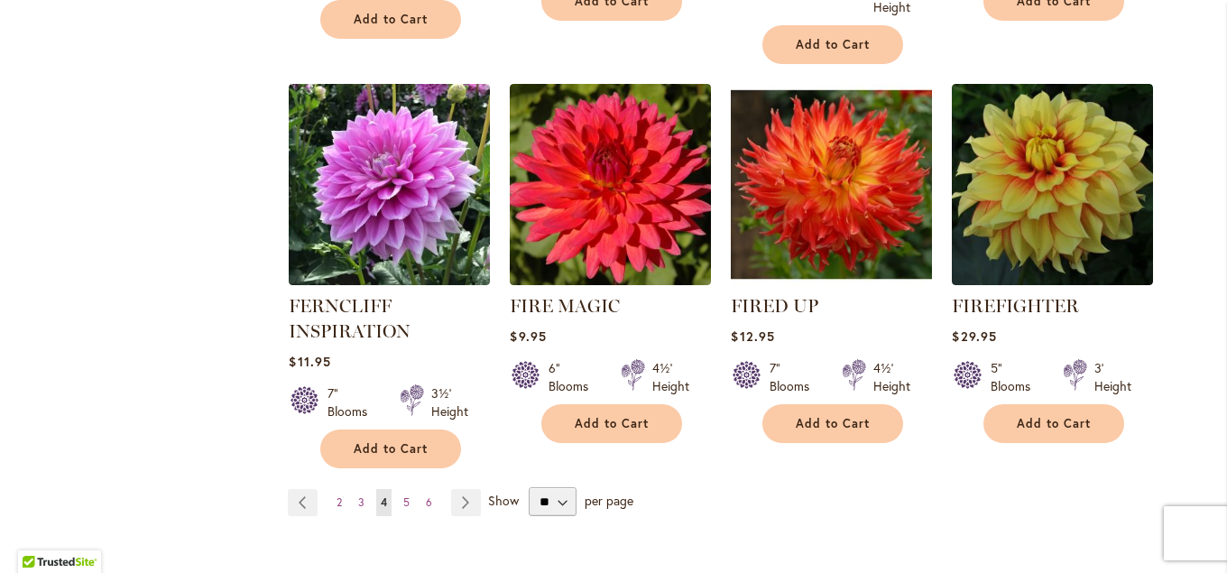
scroll to position [3211, 0]
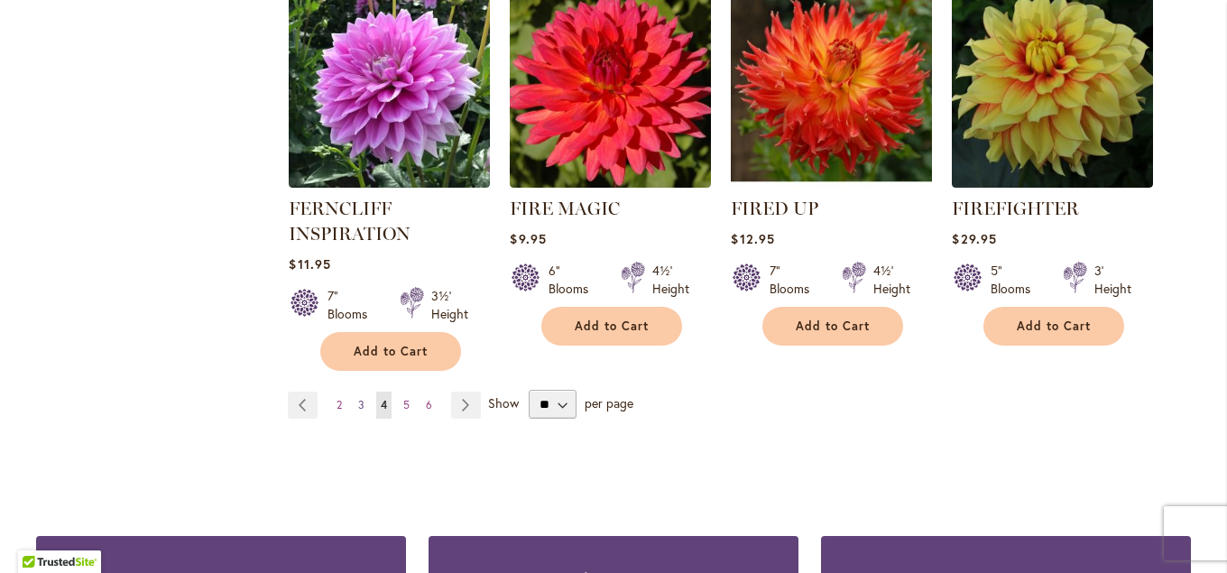
click at [360, 398] on span "3" at bounding box center [361, 405] width 6 height 14
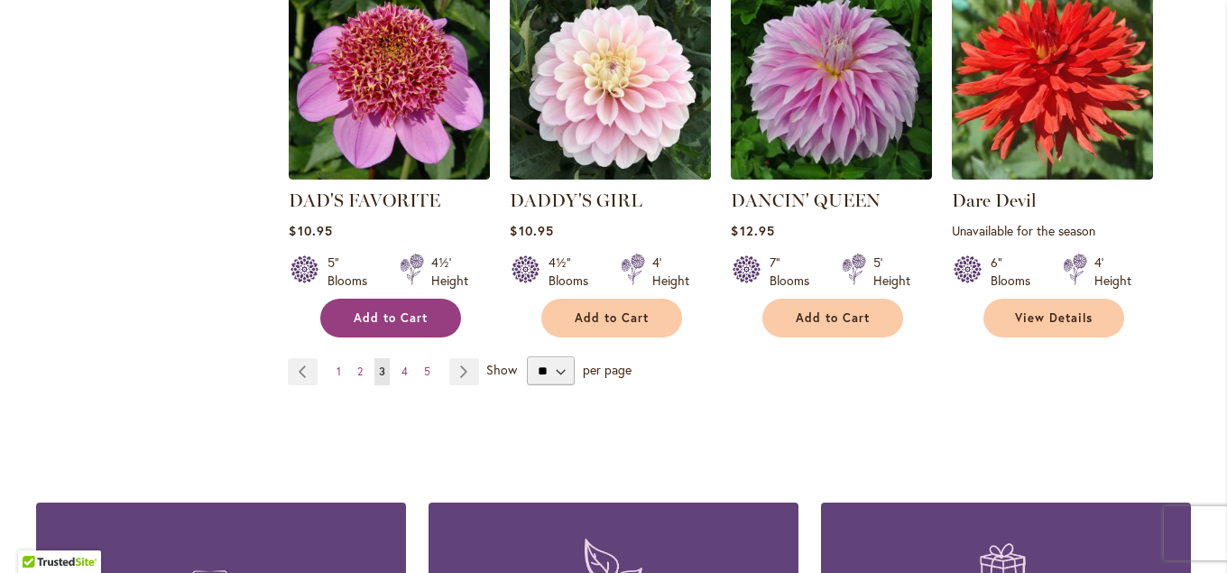
scroll to position [3211, 0]
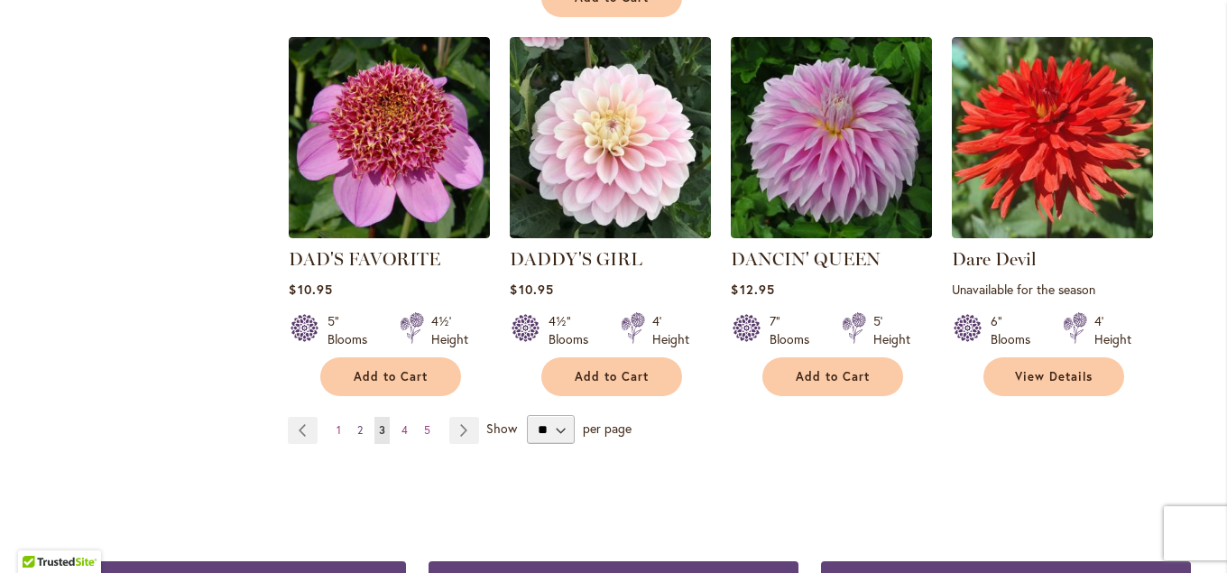
click at [359, 423] on span "2" at bounding box center [359, 430] width 5 height 14
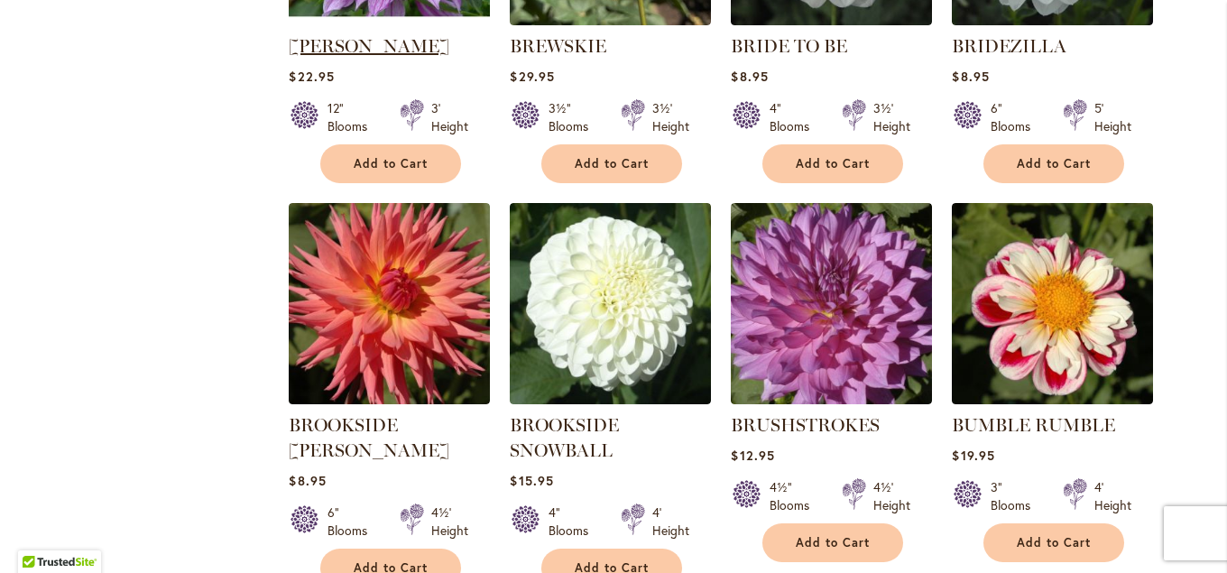
scroll to position [2242, 0]
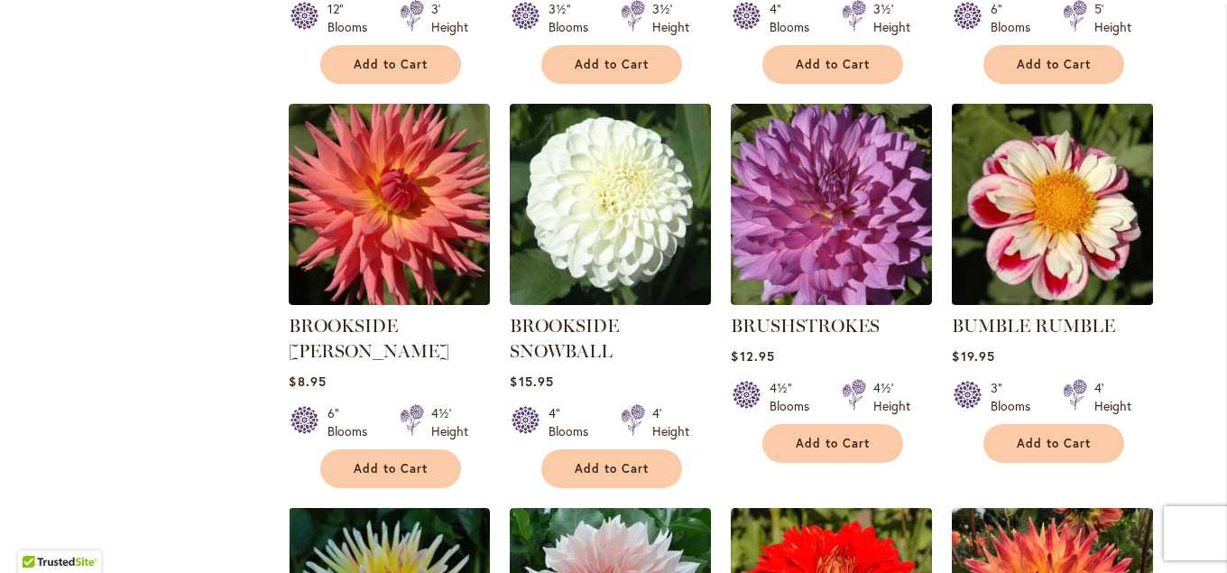
click at [1025, 219] on img at bounding box center [1053, 204] width 211 height 211
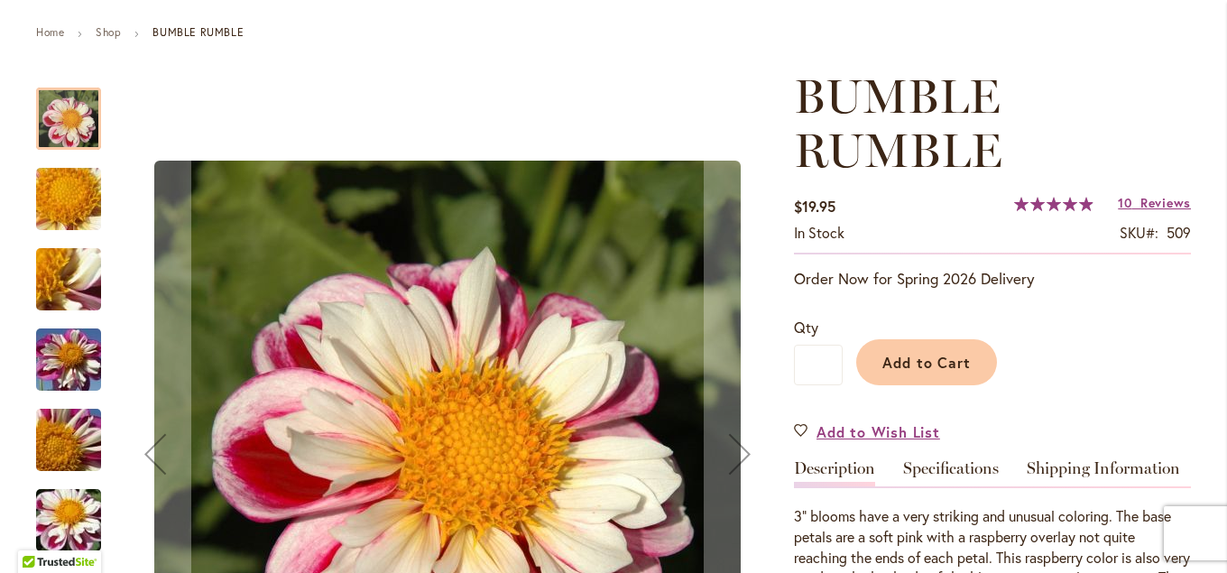
scroll to position [292, 0]
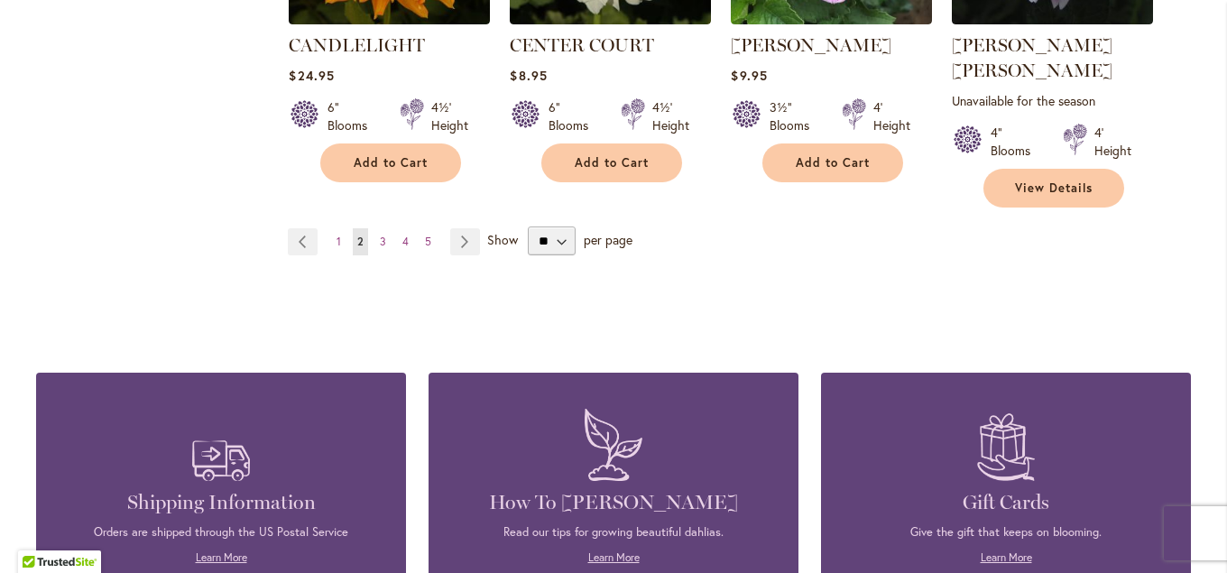
scroll to position [3348, 0]
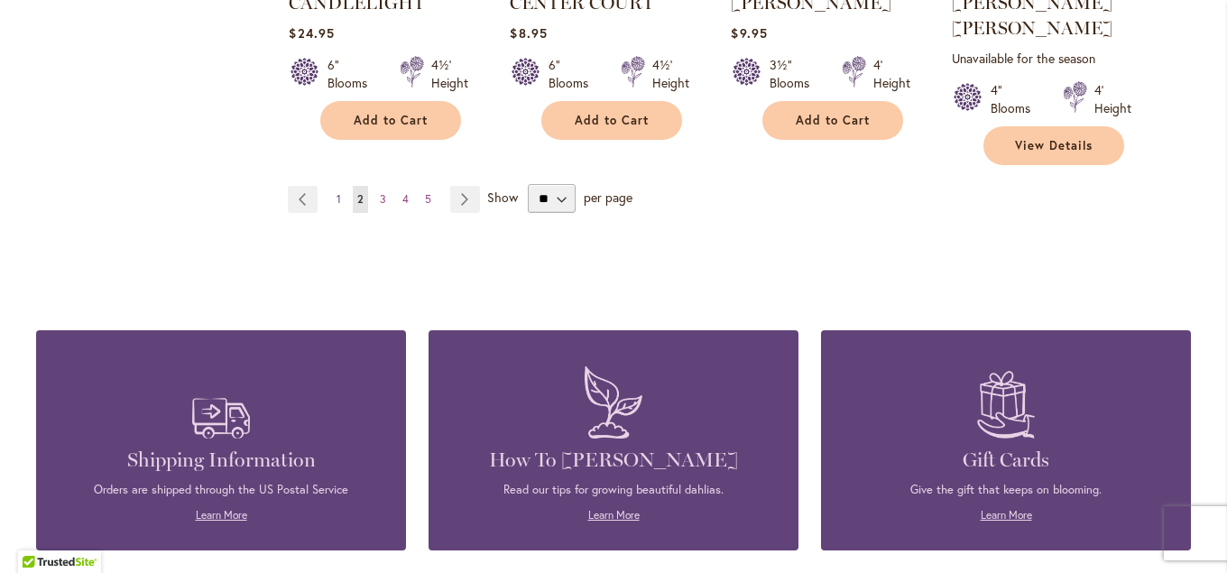
click at [342, 186] on link "Page 1" at bounding box center [339, 199] width 14 height 27
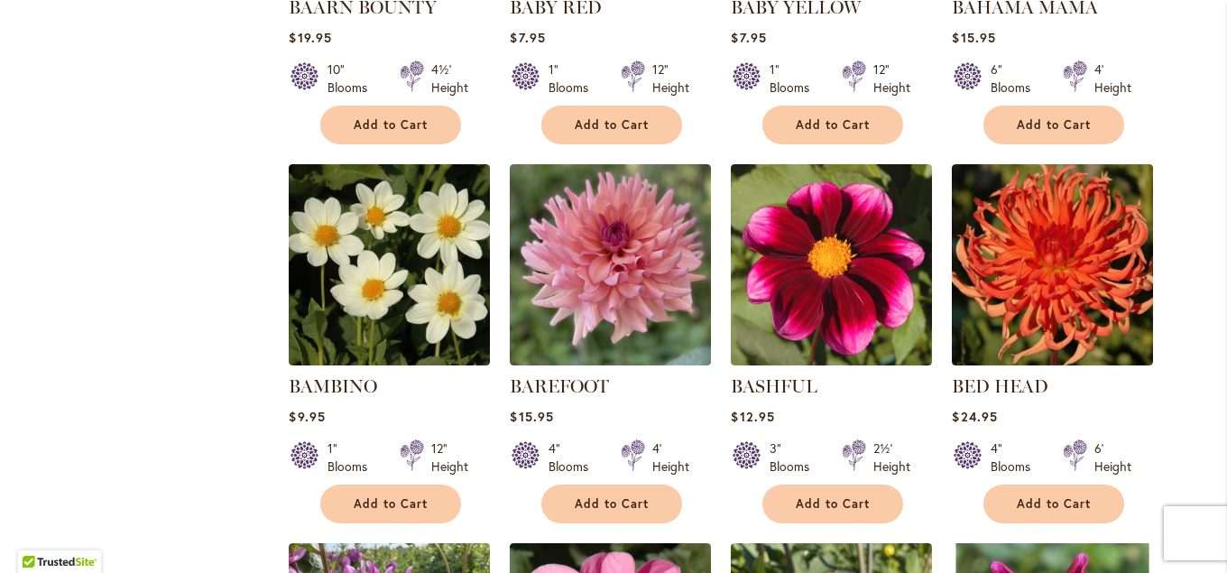
scroll to position [2241, 0]
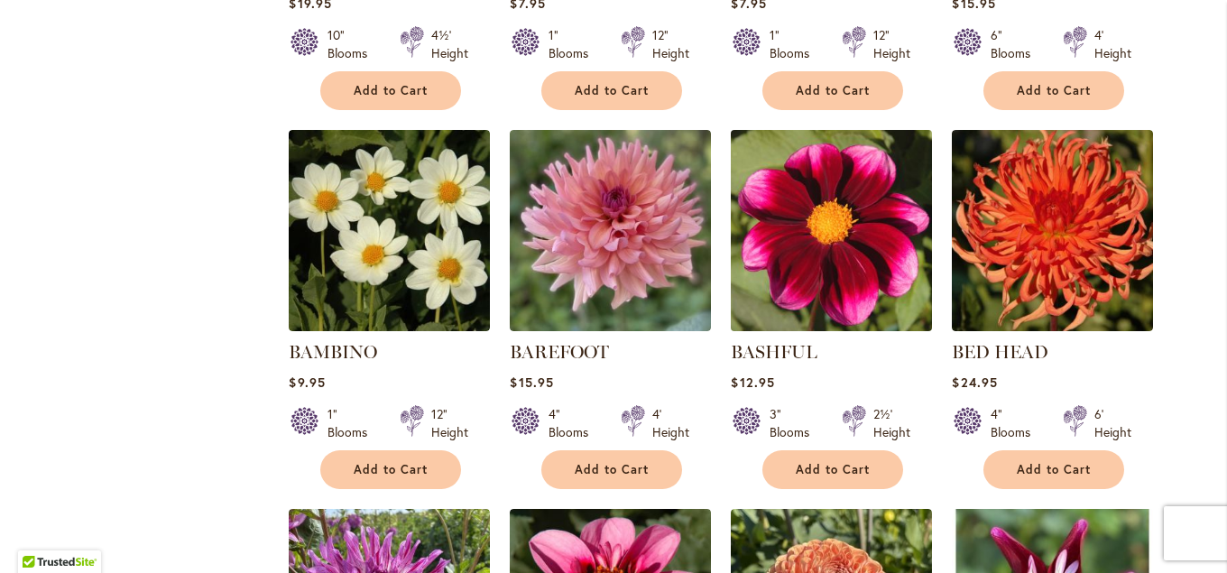
click at [793, 258] on img at bounding box center [832, 230] width 211 height 211
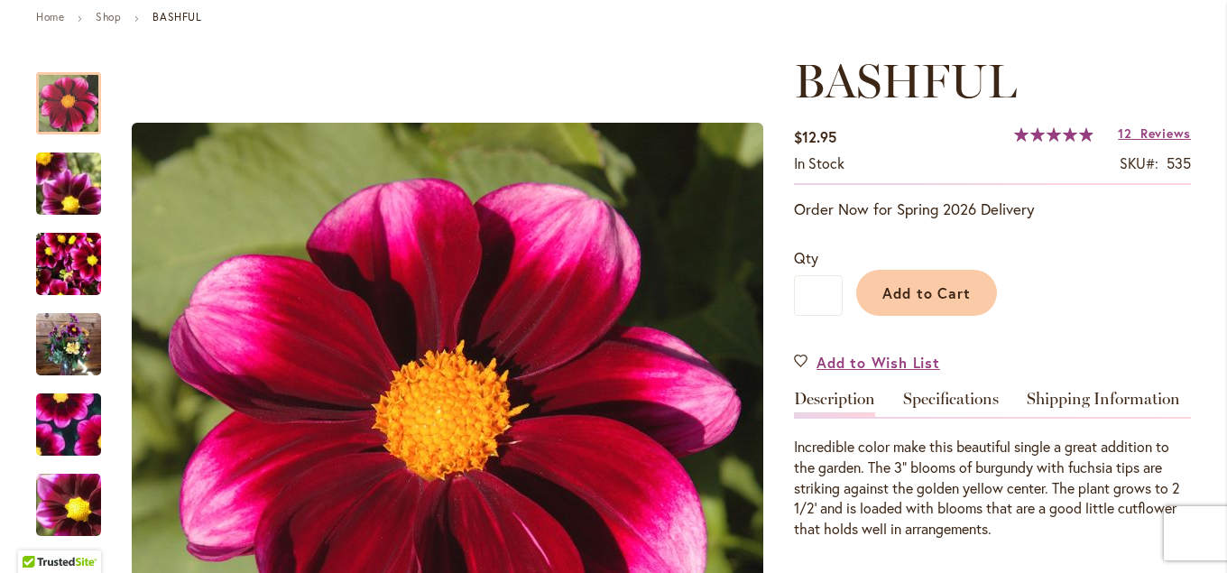
scroll to position [195, 0]
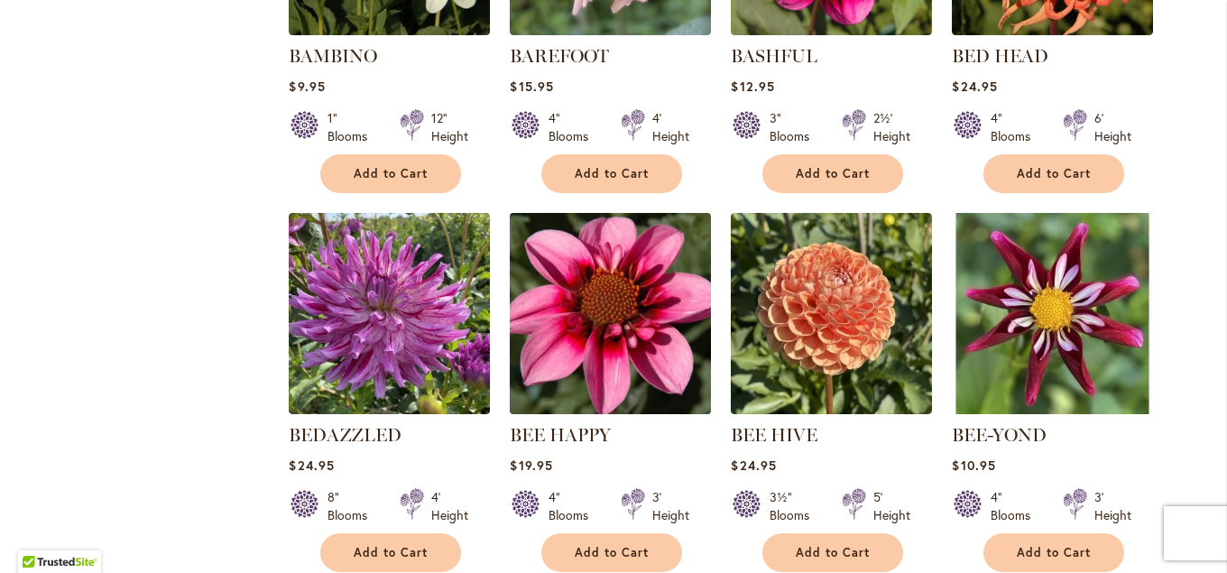
scroll to position [2632, 0]
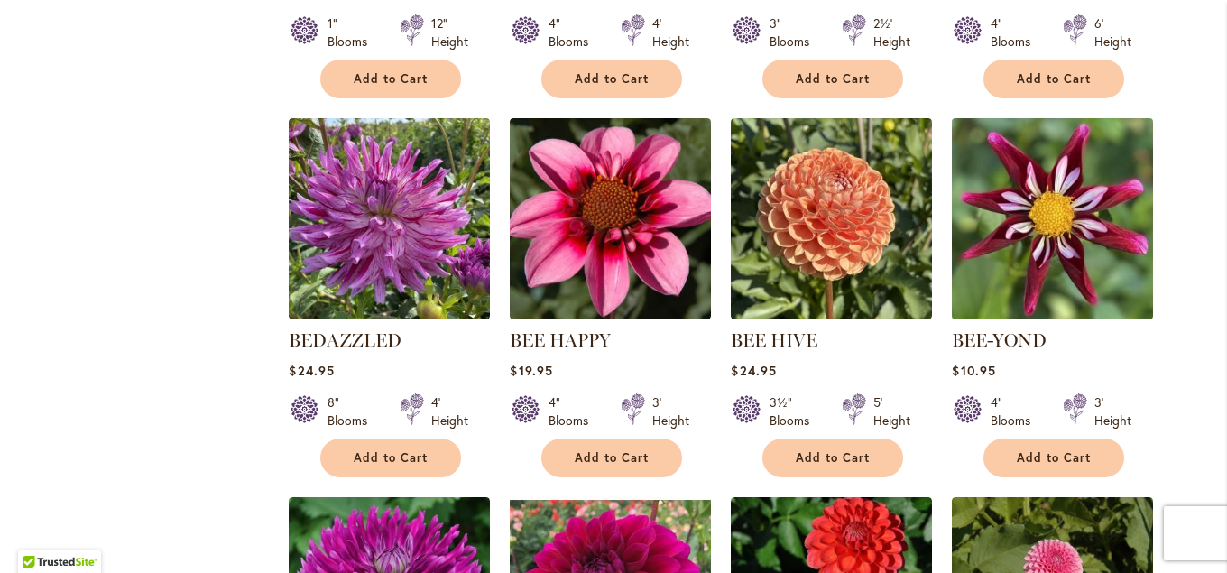
click at [1075, 242] on img at bounding box center [1053, 219] width 211 height 211
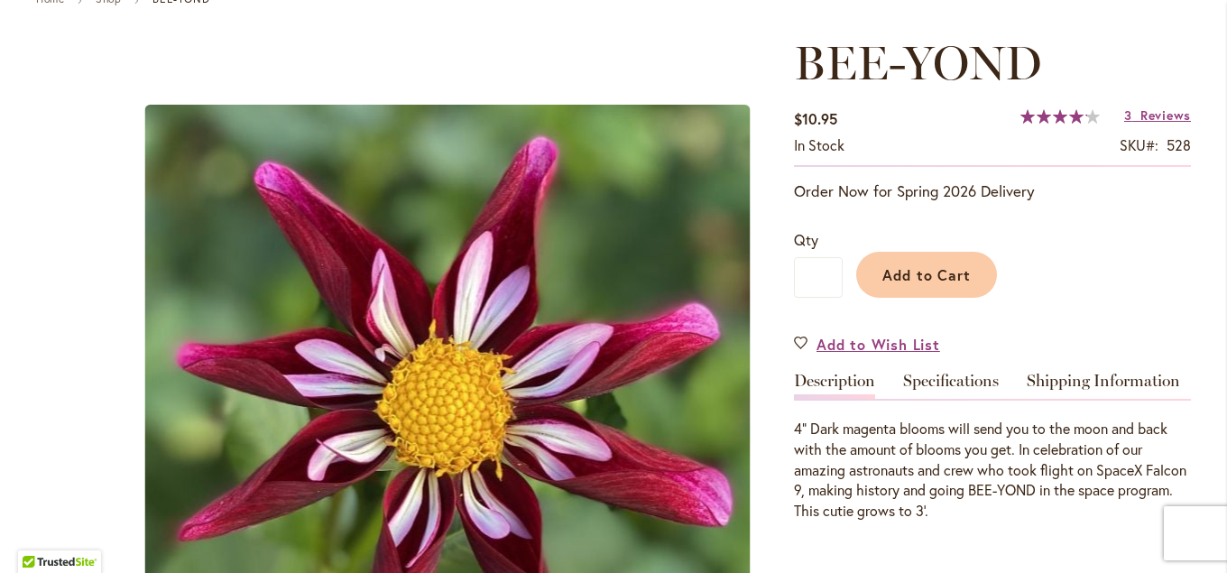
scroll to position [390, 0]
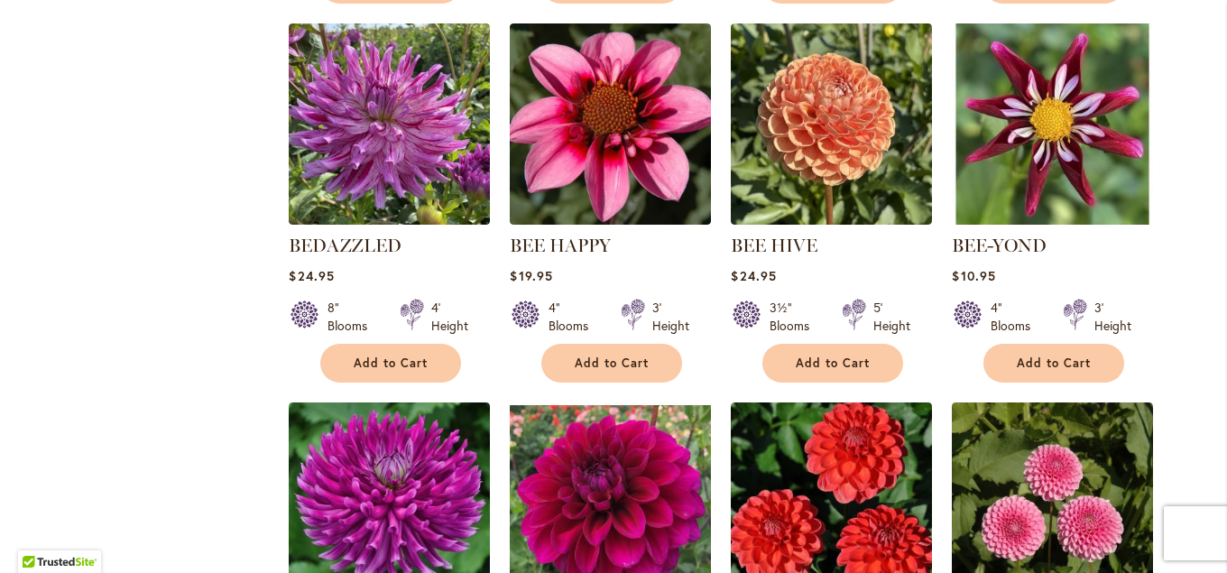
scroll to position [2729, 0]
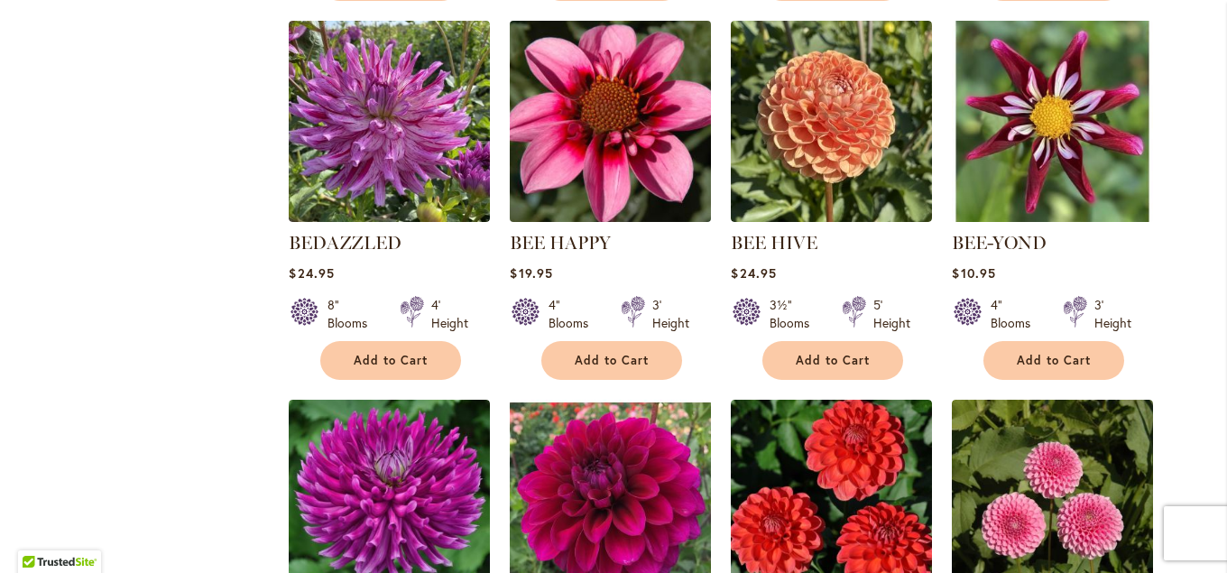
click at [576, 134] on img at bounding box center [610, 121] width 211 height 211
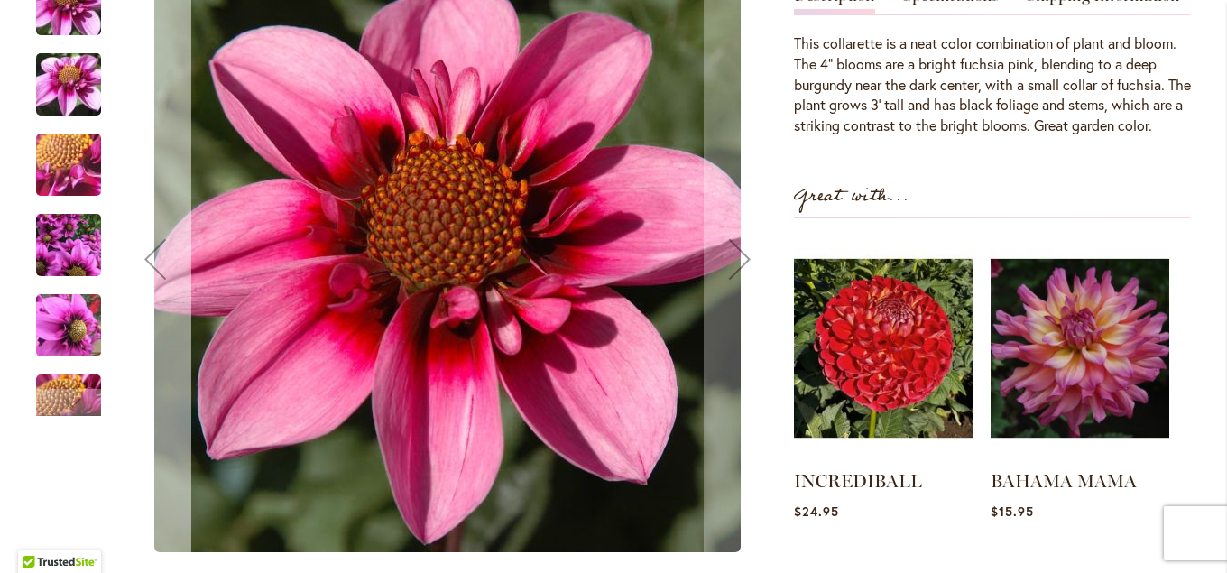
scroll to position [487, 0]
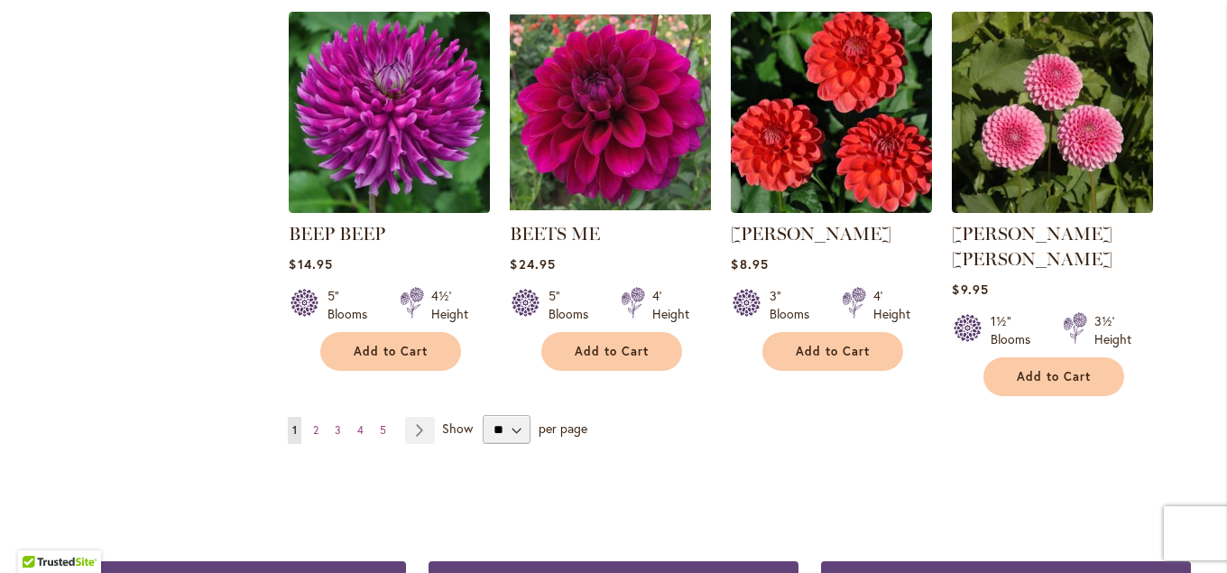
scroll to position [3119, 0]
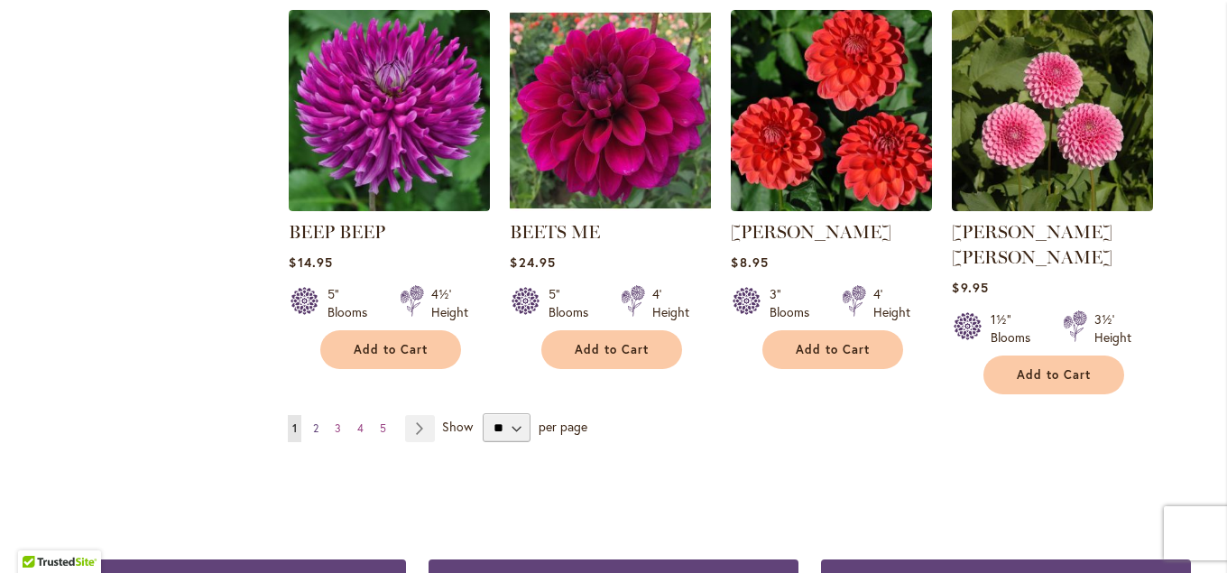
click at [319, 421] on span "2" at bounding box center [315, 428] width 5 height 14
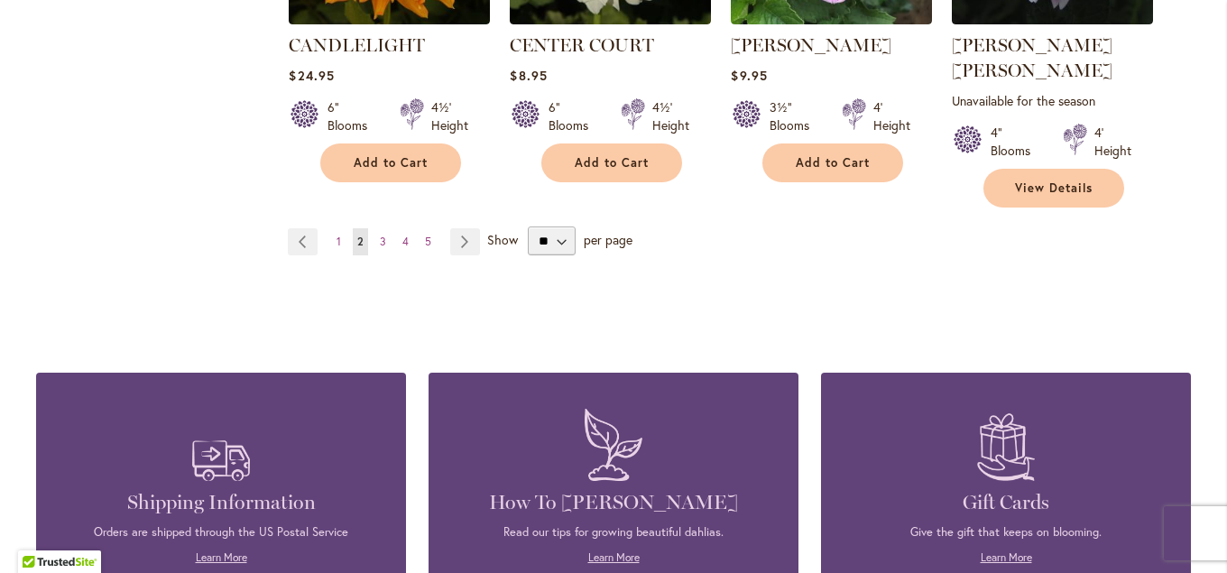
scroll to position [3209, 0]
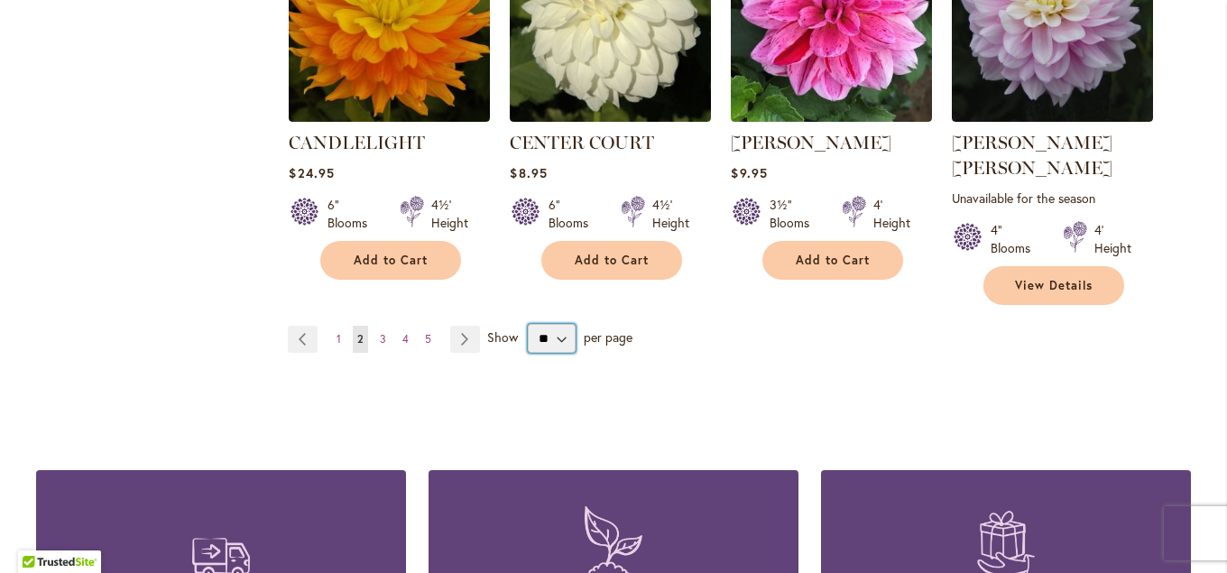
click at [528, 324] on select "** ** ** **" at bounding box center [552, 338] width 48 height 29
select select "**"
click option "**" at bounding box center [0, 0] width 0 height 0
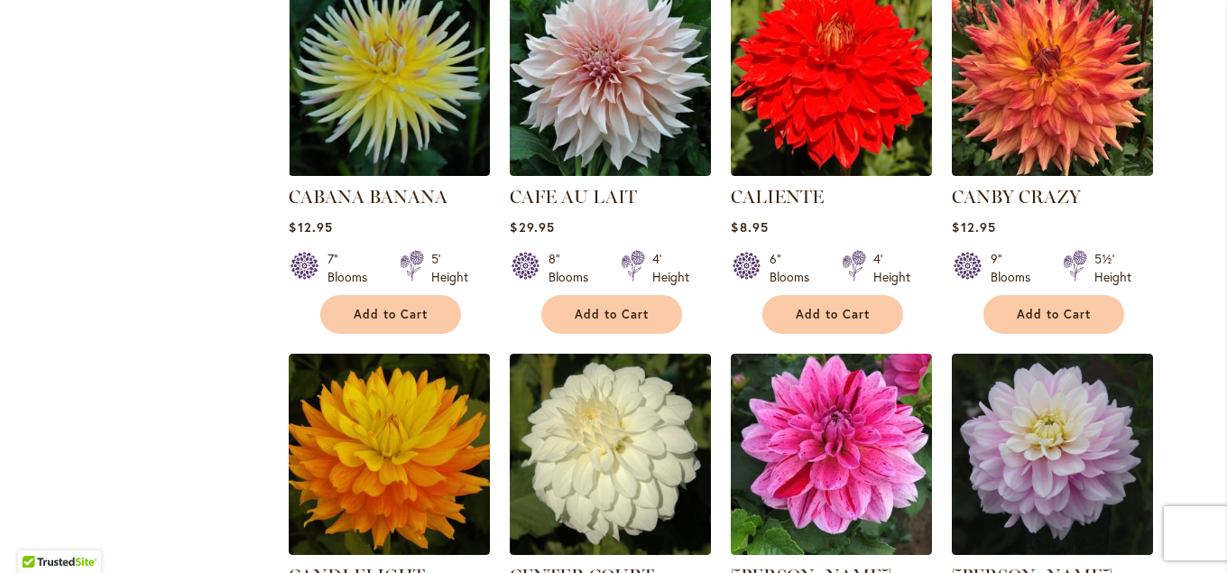
scroll to position [772, 0]
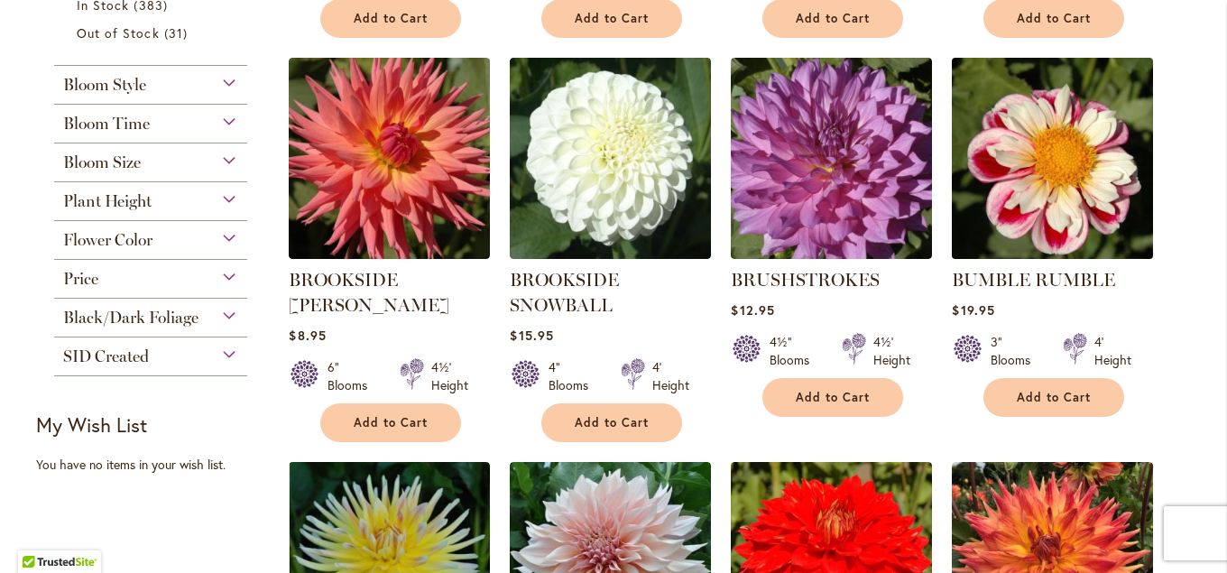
click at [1033, 213] on img at bounding box center [1053, 158] width 211 height 211
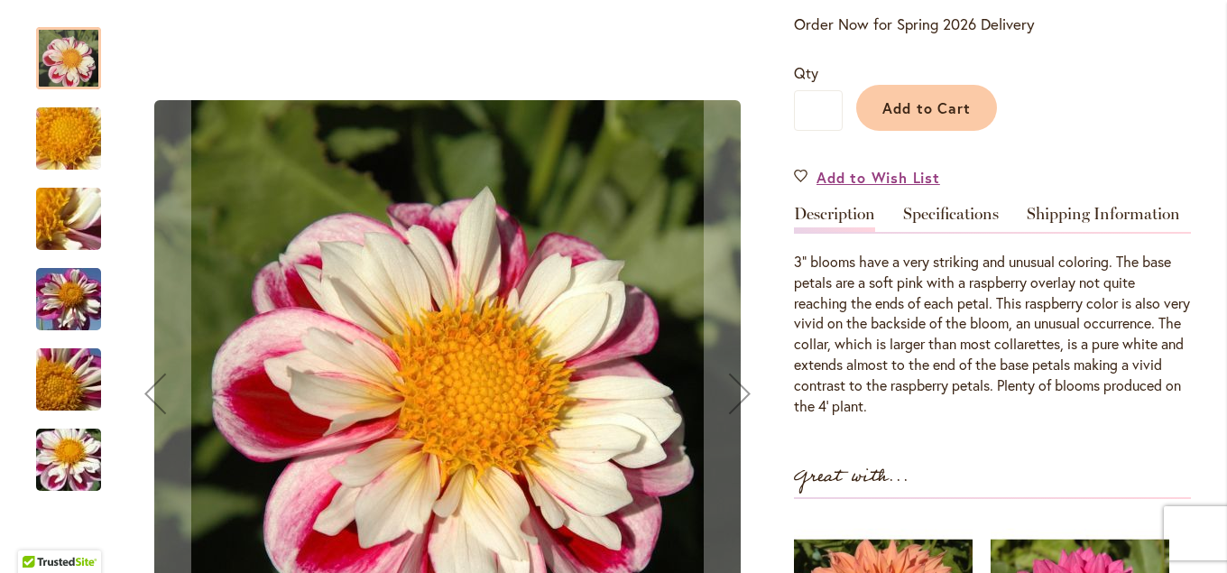
scroll to position [487, 0]
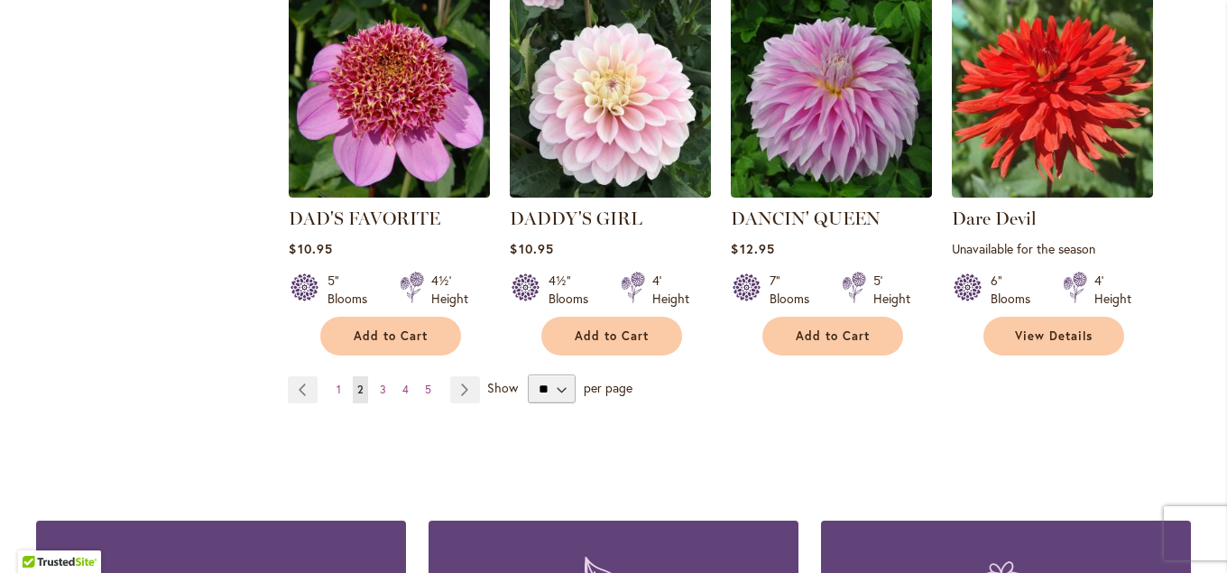
scroll to position [4874, 0]
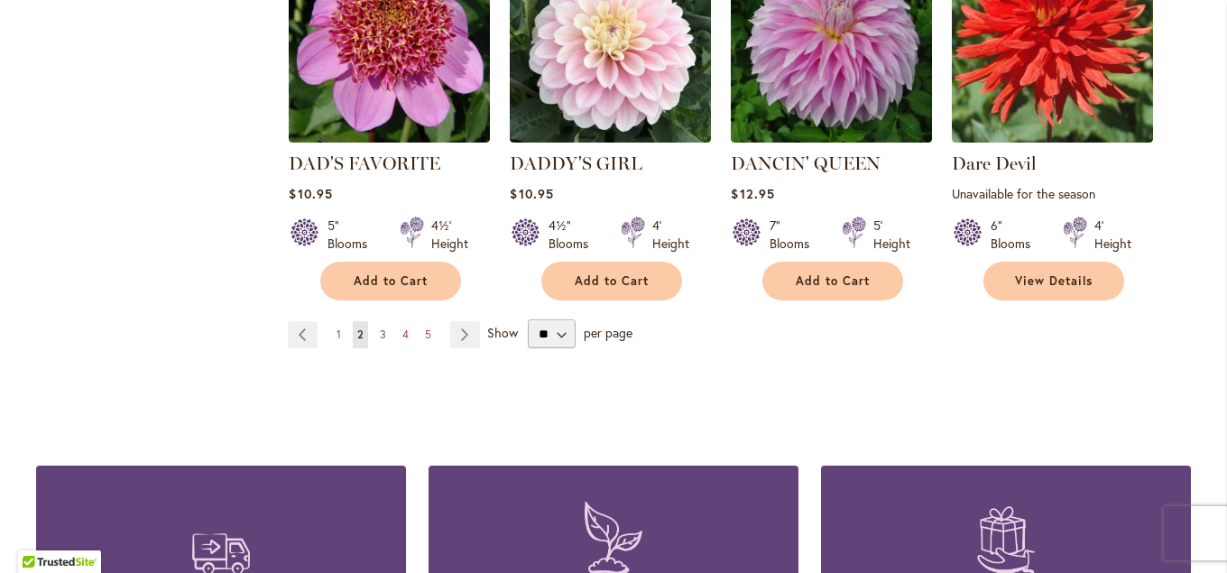
click at [385, 328] on span "3" at bounding box center [383, 335] width 6 height 14
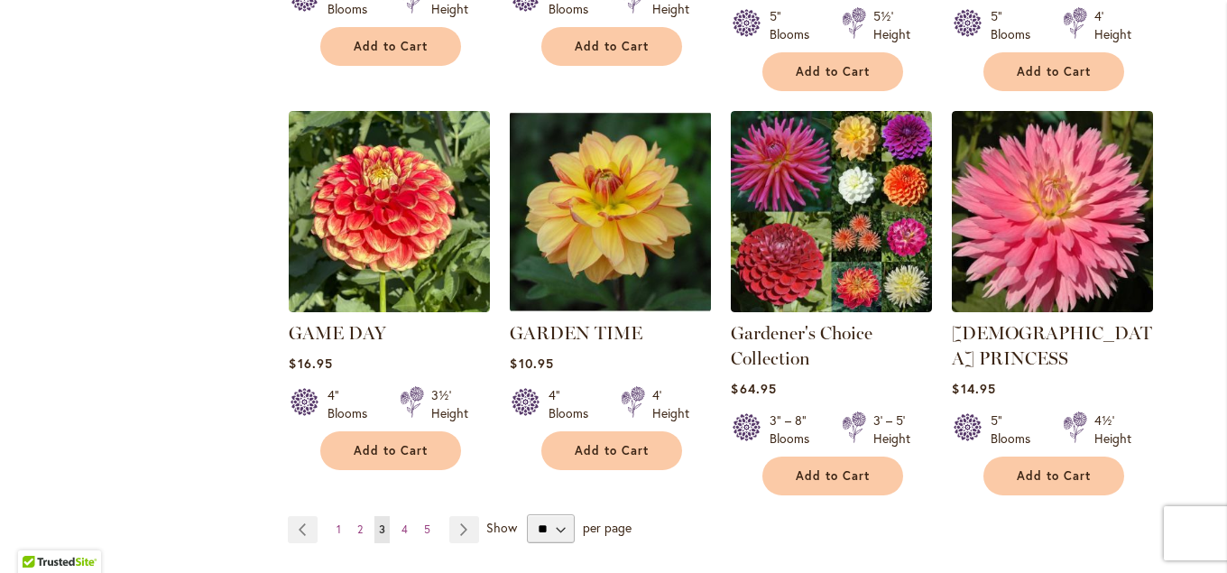
scroll to position [4671, 0]
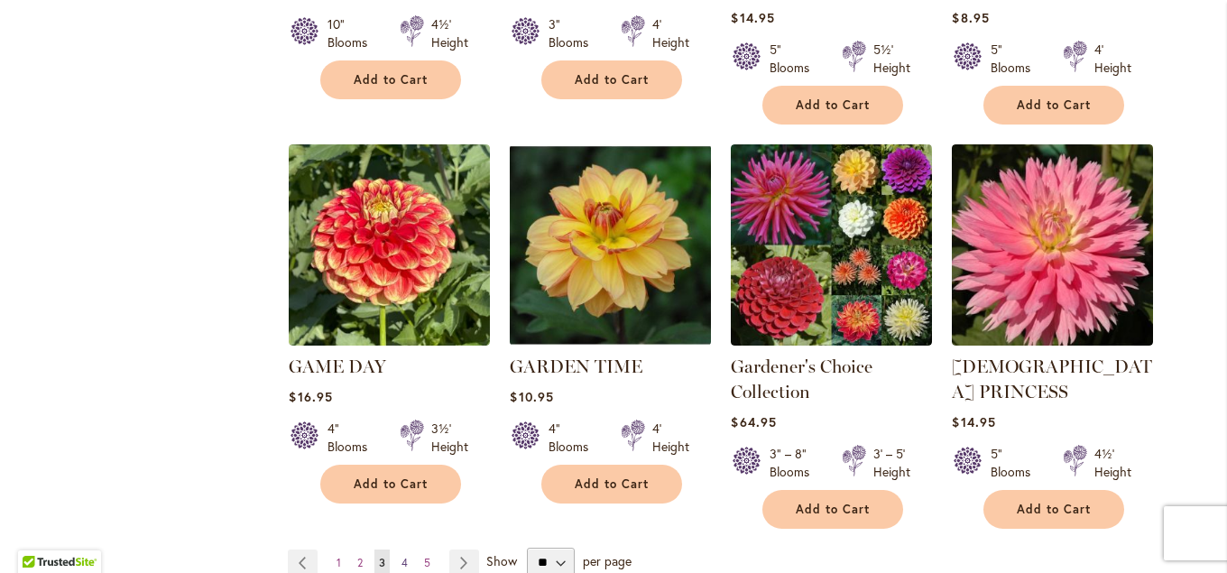
click at [402, 550] on link "Page 4" at bounding box center [404, 563] width 15 height 27
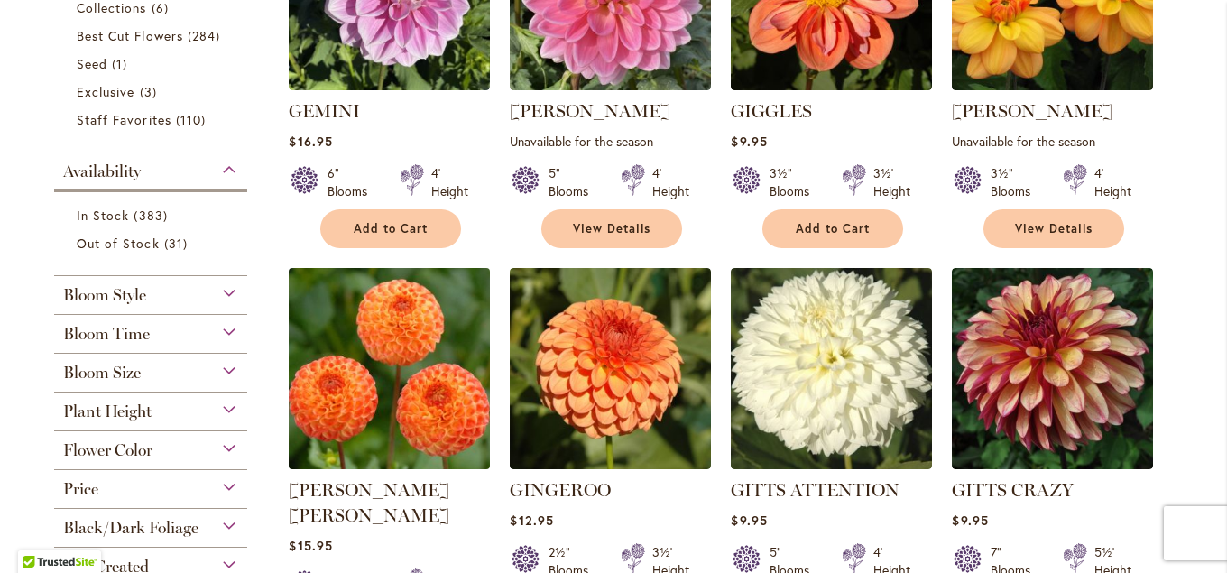
scroll to position [548, 0]
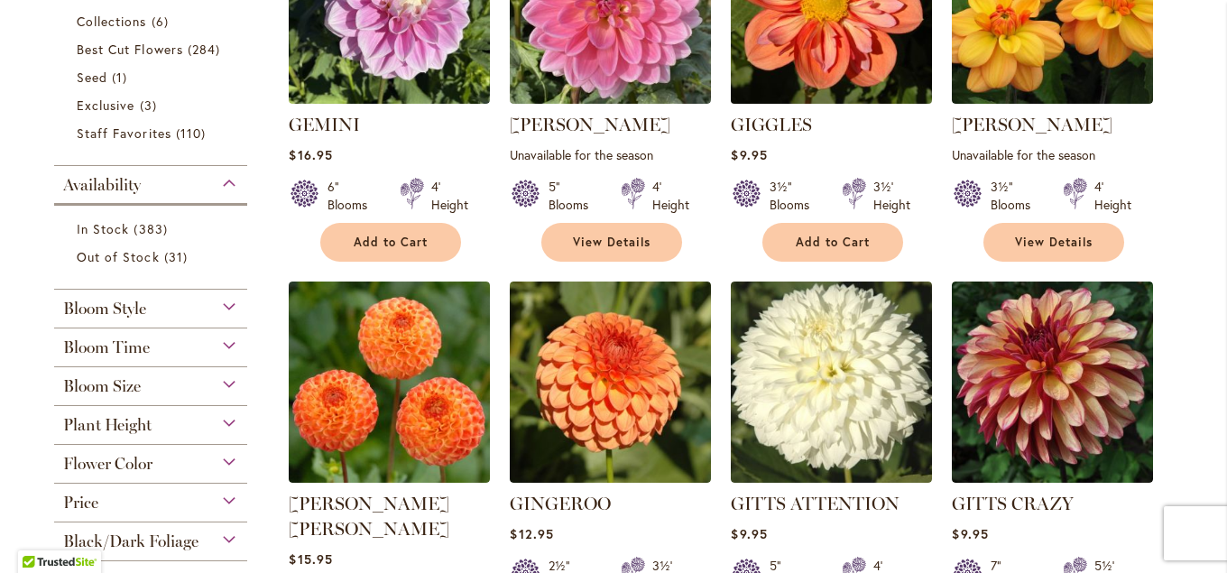
click at [845, 85] on img at bounding box center [832, 3] width 211 height 211
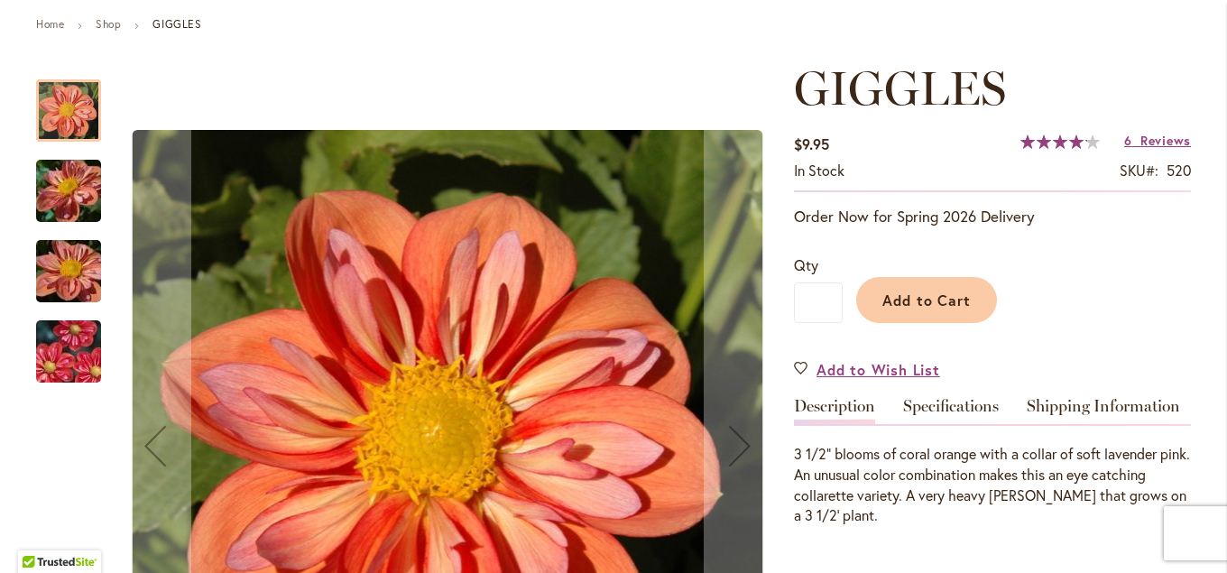
scroll to position [292, 0]
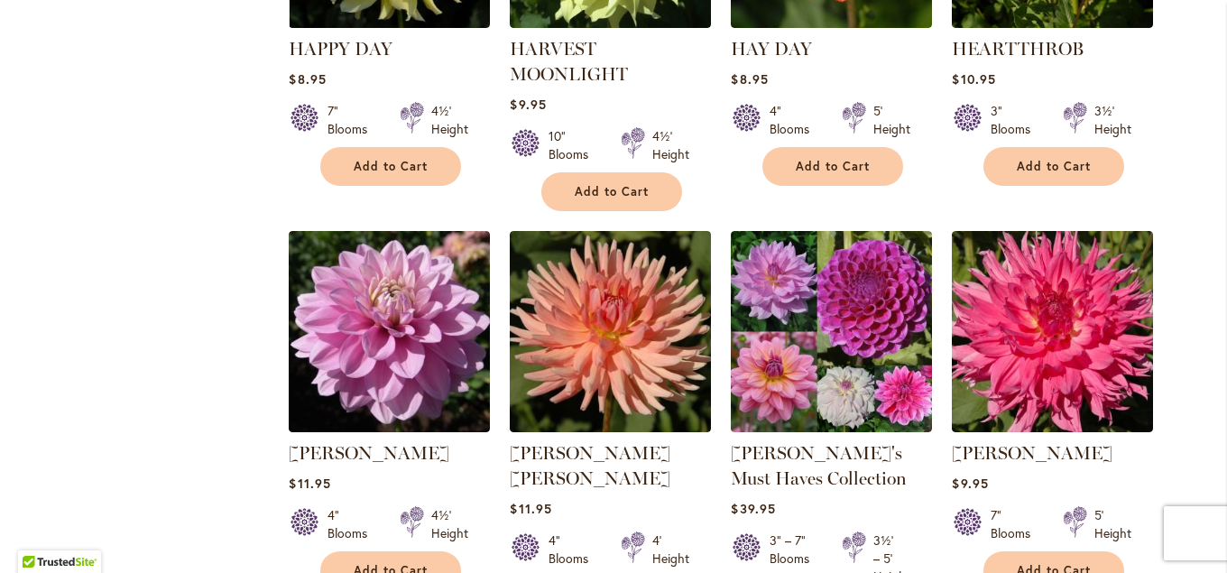
scroll to position [2447, 0]
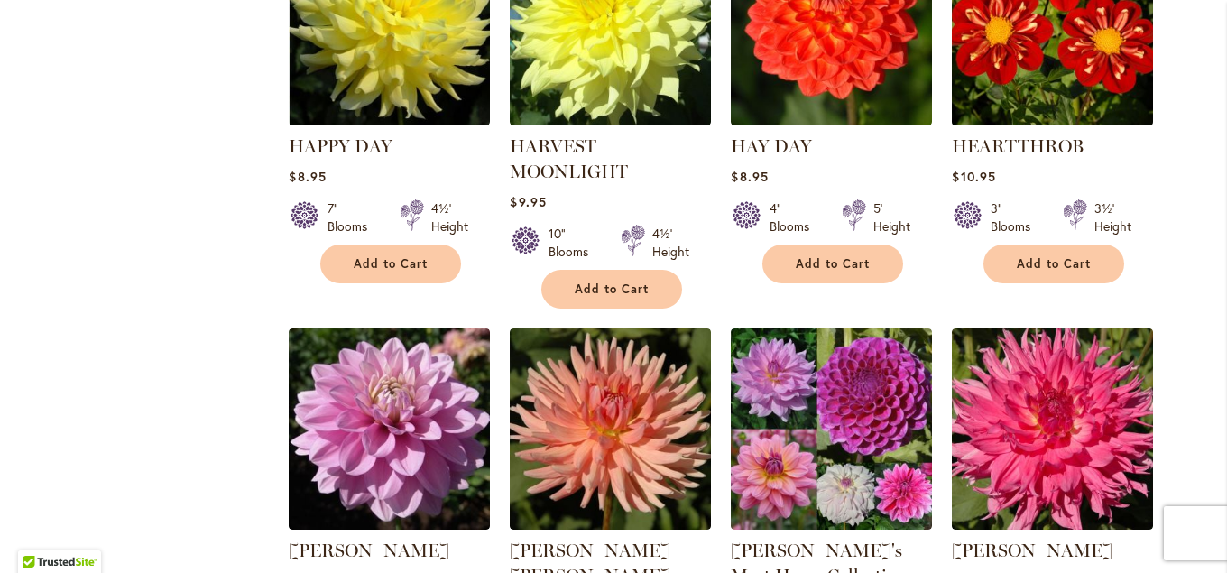
click at [1042, 60] on img at bounding box center [1053, 25] width 211 height 211
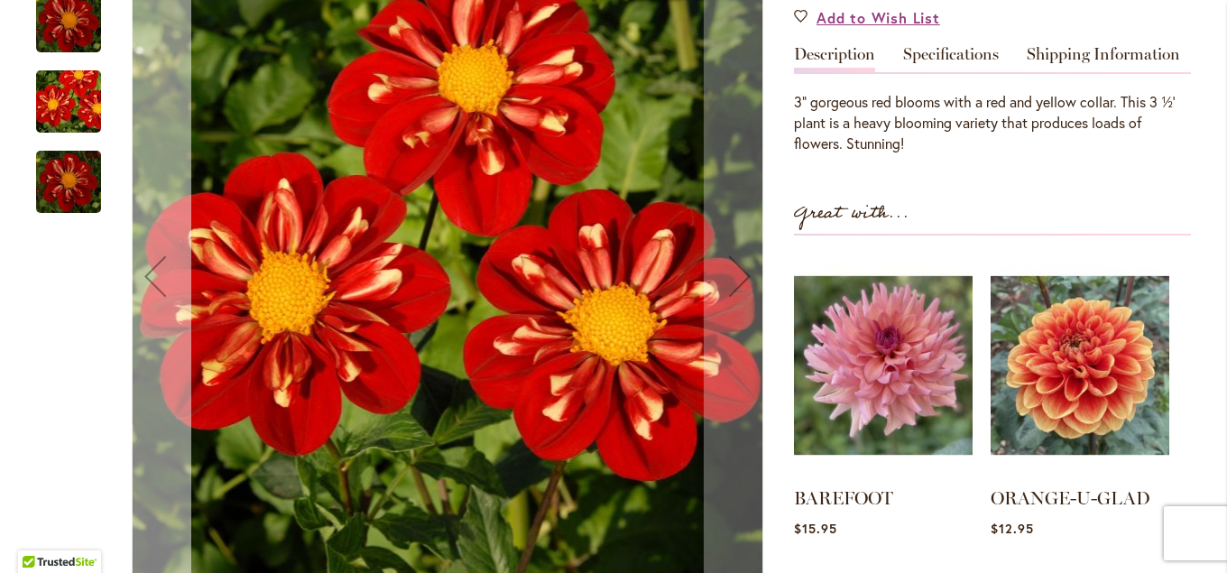
scroll to position [473, 0]
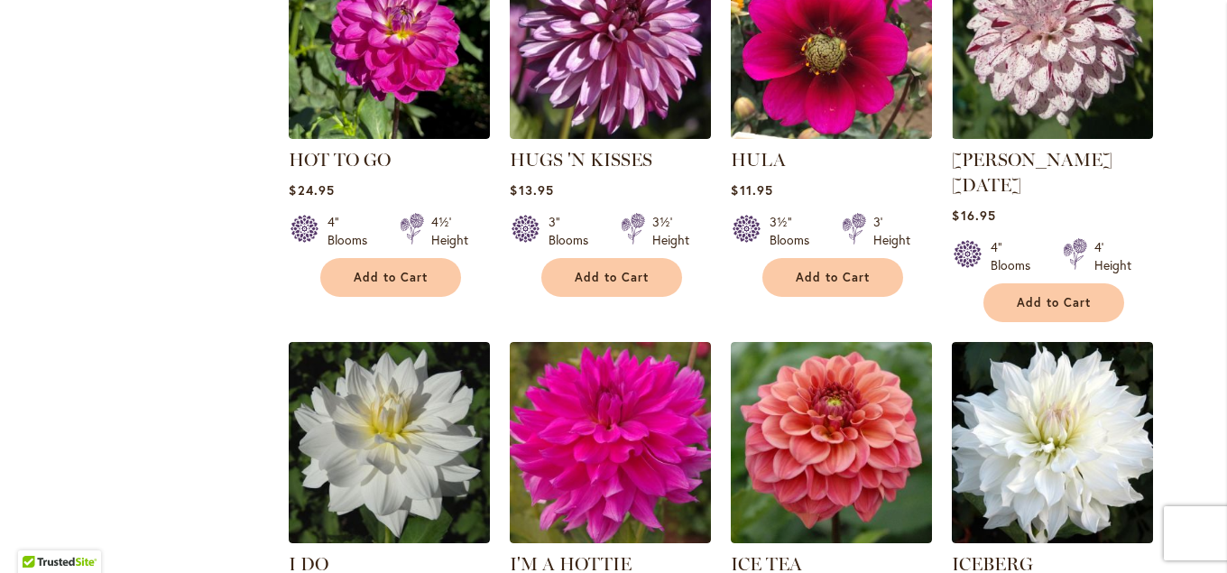
scroll to position [4519, 0]
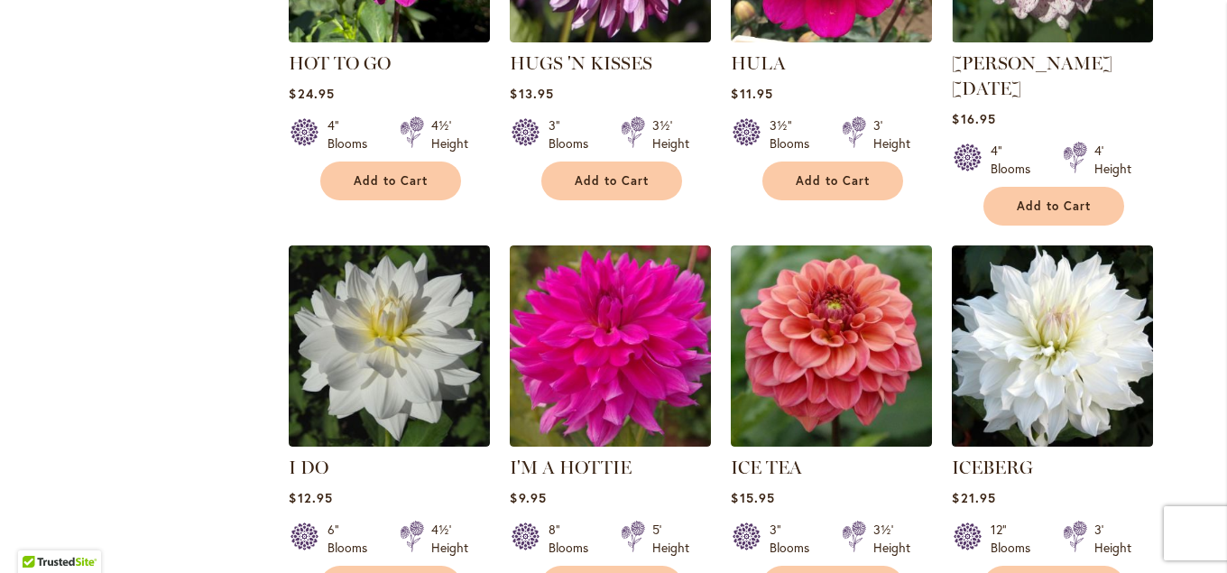
click at [816, 51] on strong "HULA" at bounding box center [831, 63] width 201 height 25
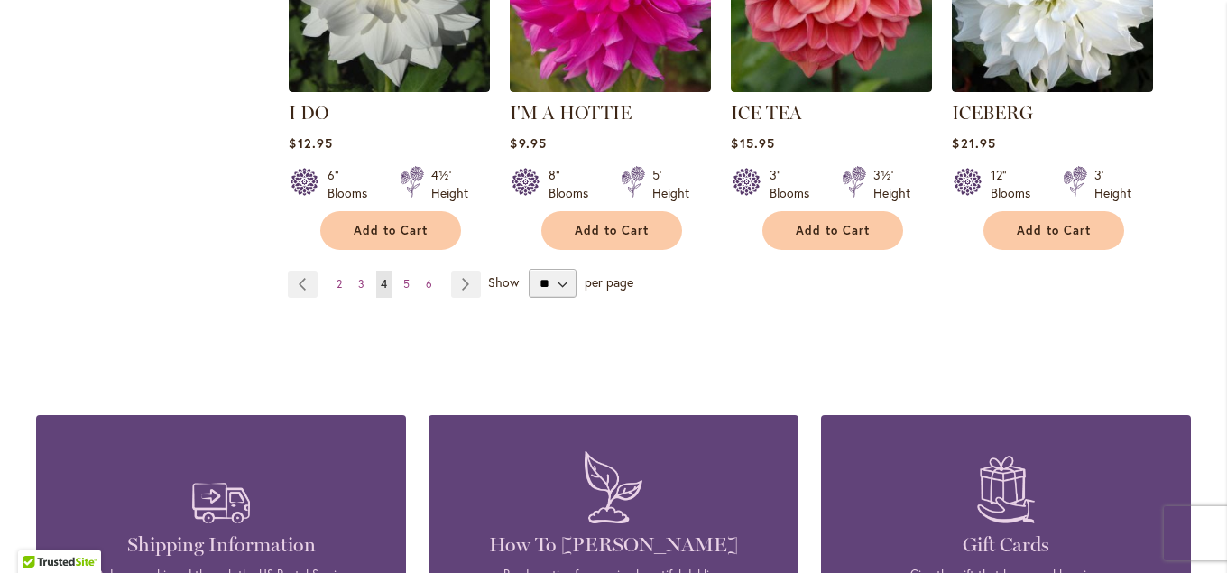
scroll to position [4776, 0]
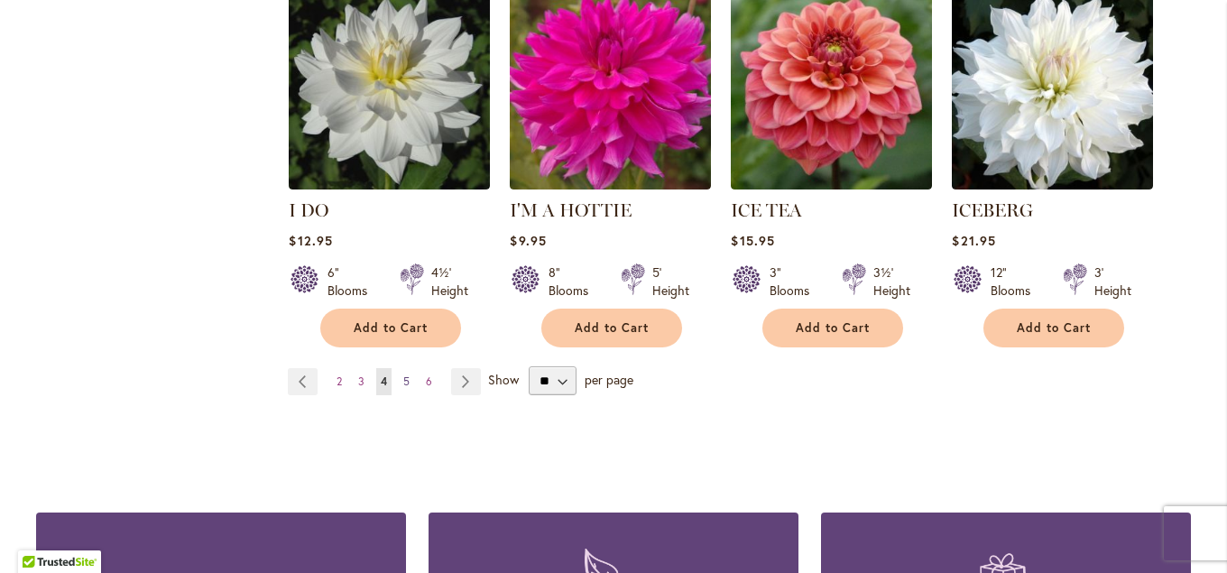
click at [405, 375] on span "5" at bounding box center [406, 382] width 6 height 14
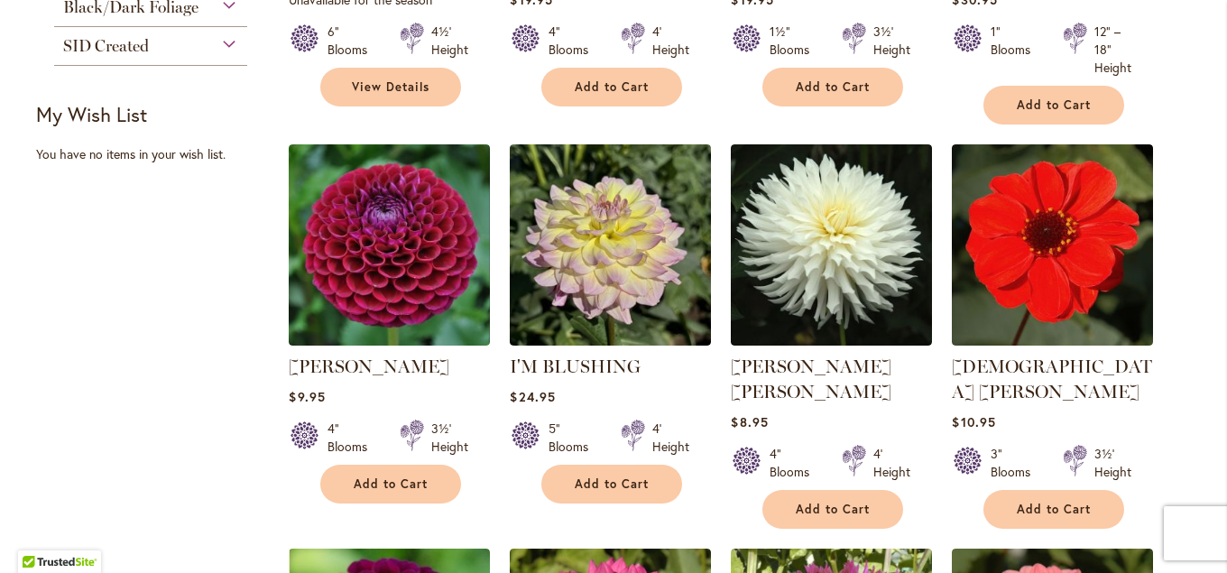
scroll to position [1064, 0]
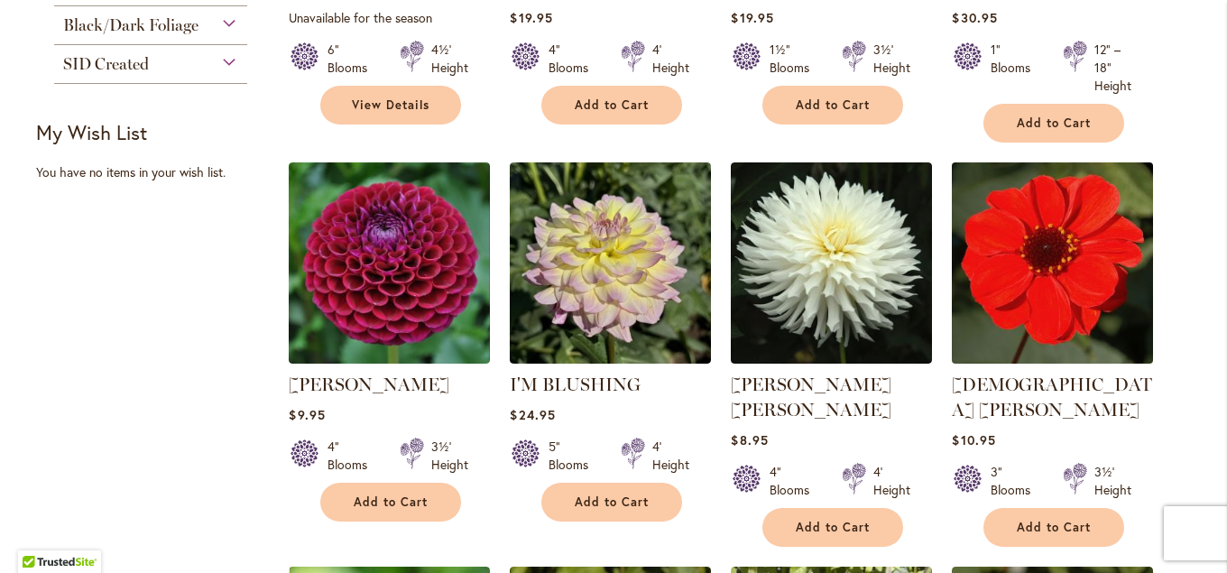
click at [1017, 267] on img at bounding box center [1053, 263] width 211 height 211
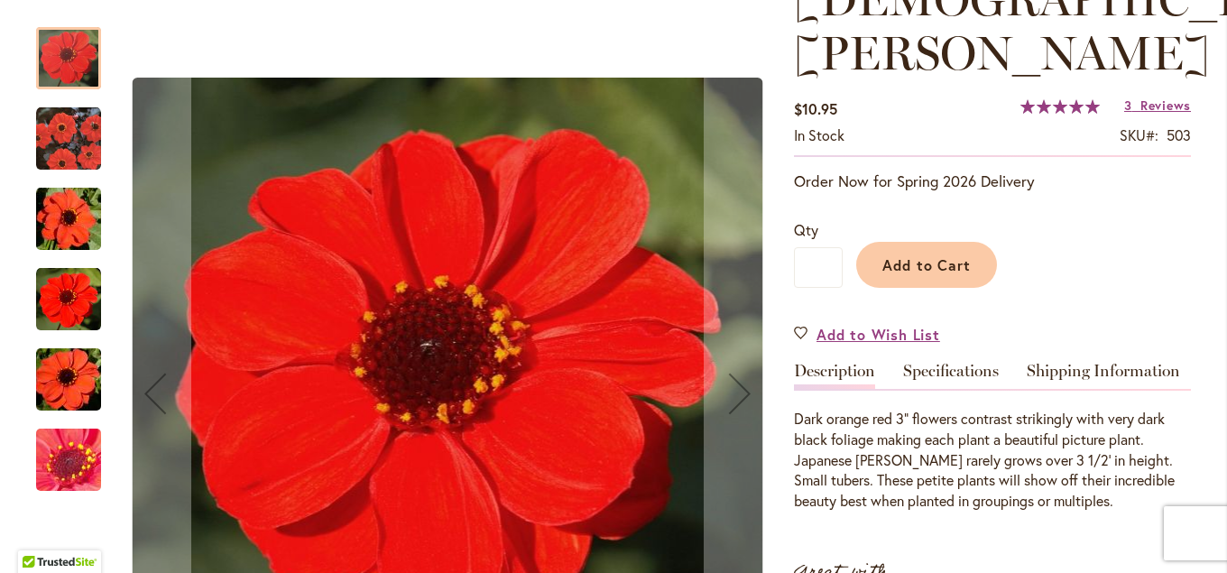
scroll to position [390, 0]
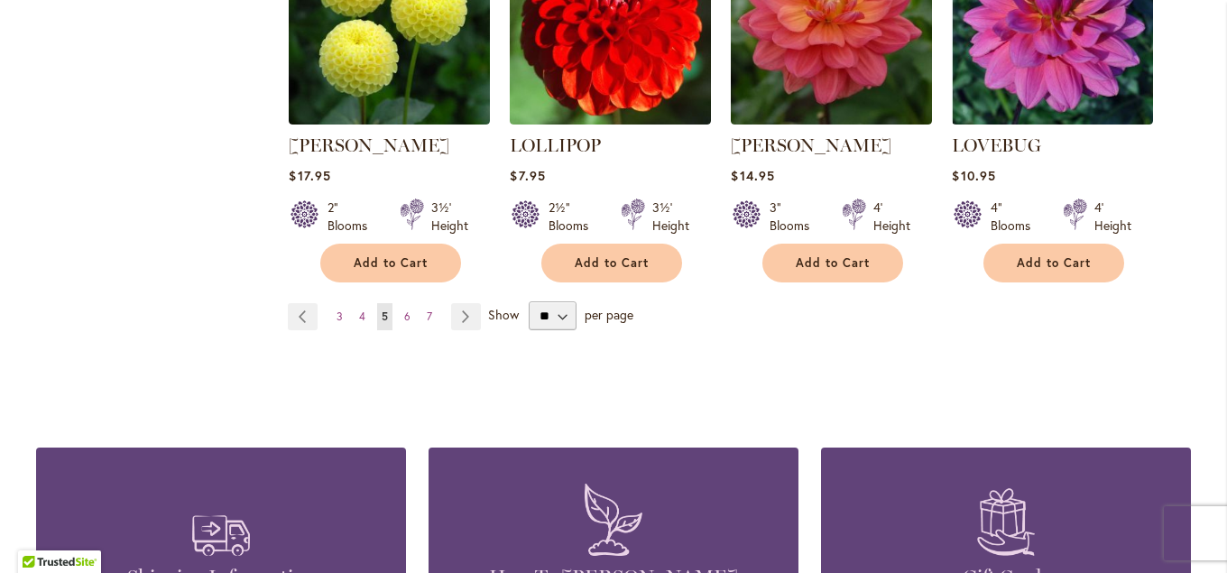
scroll to position [4811, 0]
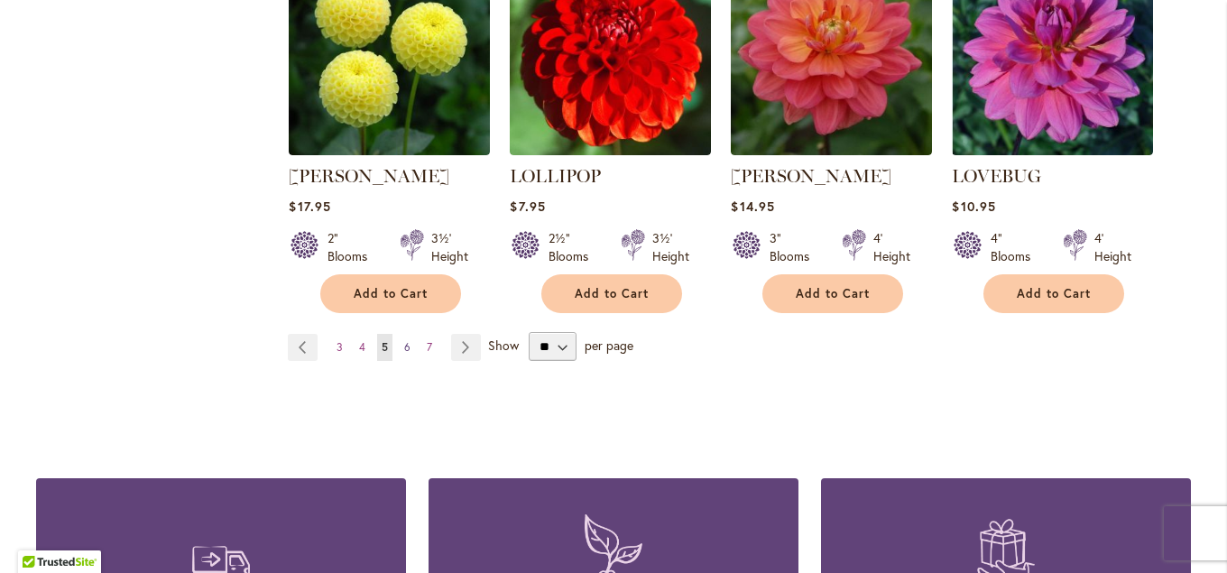
click at [405, 340] on span "6" at bounding box center [407, 347] width 6 height 14
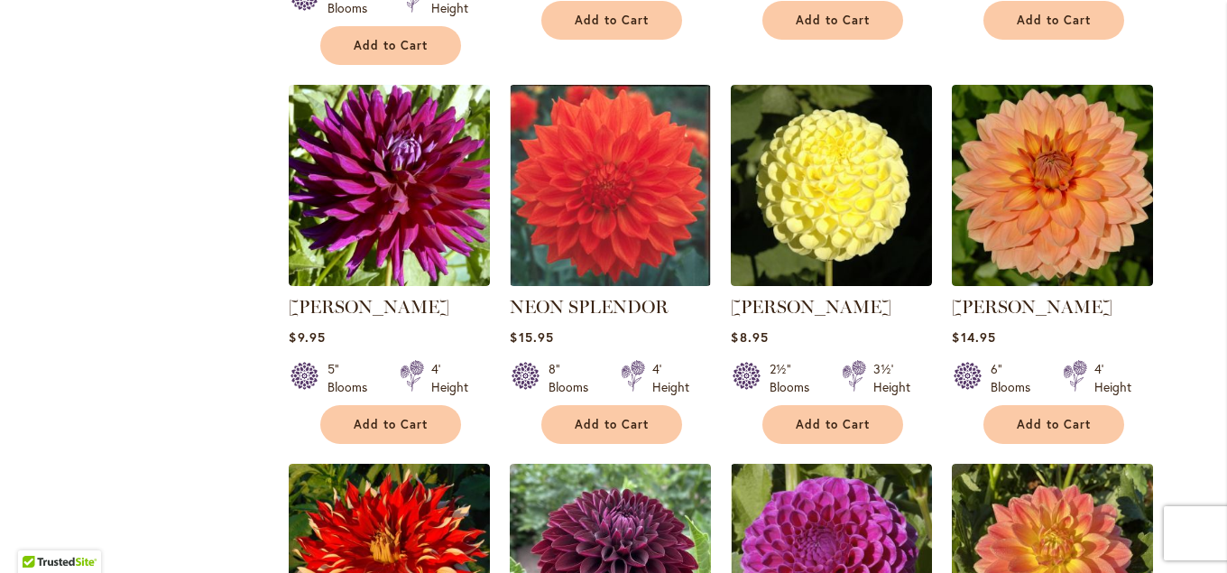
scroll to position [4745, 0]
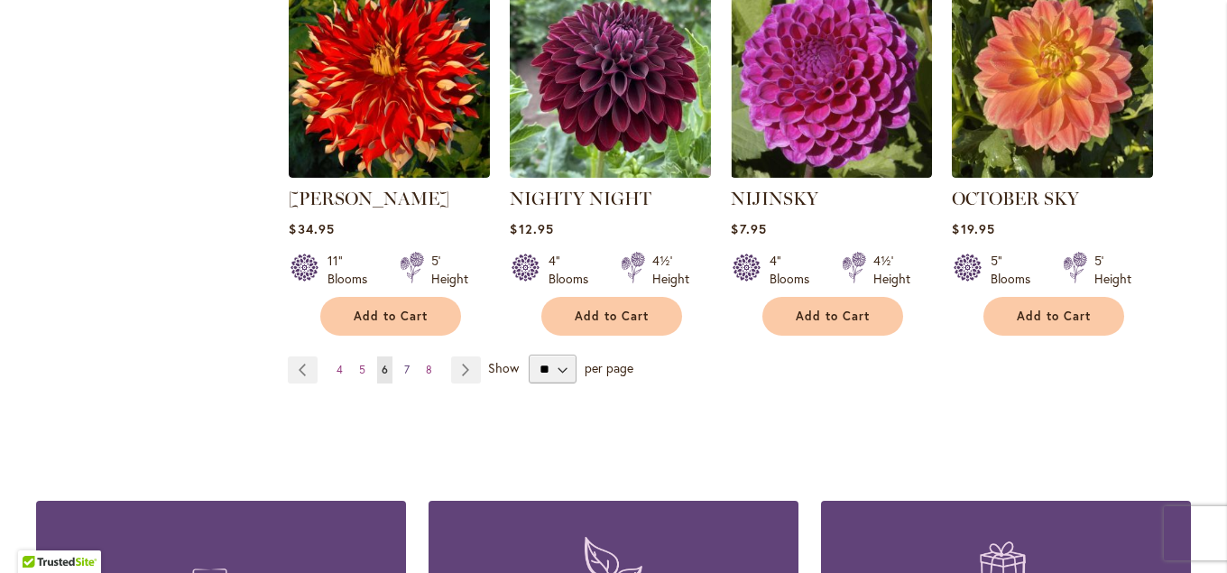
click at [404, 363] on span "7" at bounding box center [406, 370] width 5 height 14
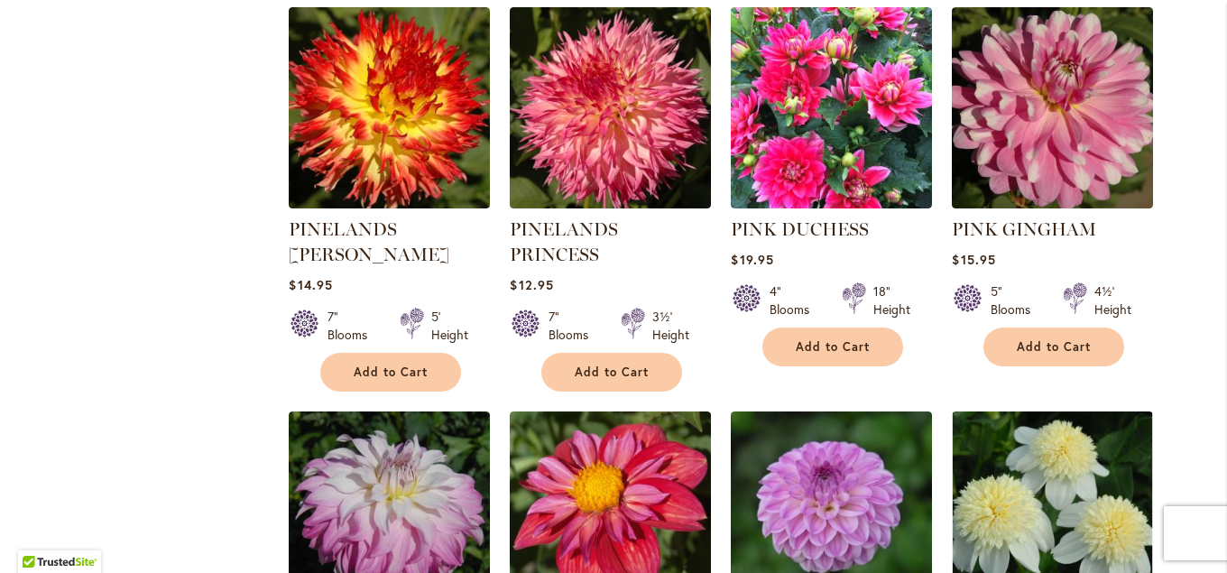
scroll to position [2916, 0]
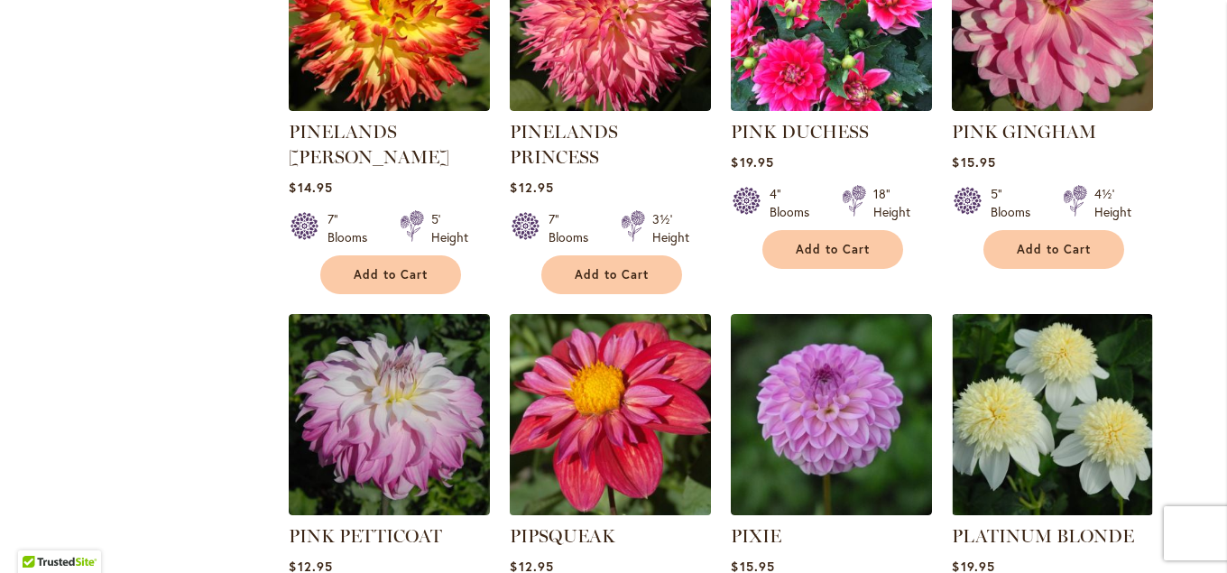
click at [610, 310] on img at bounding box center [610, 415] width 211 height 211
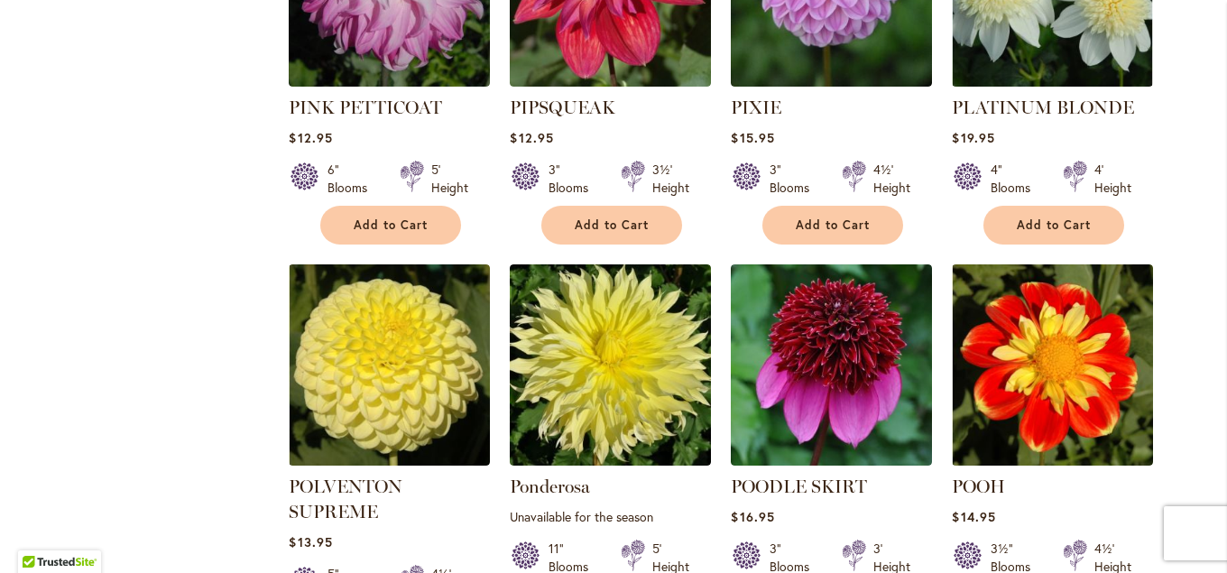
scroll to position [3446, 0]
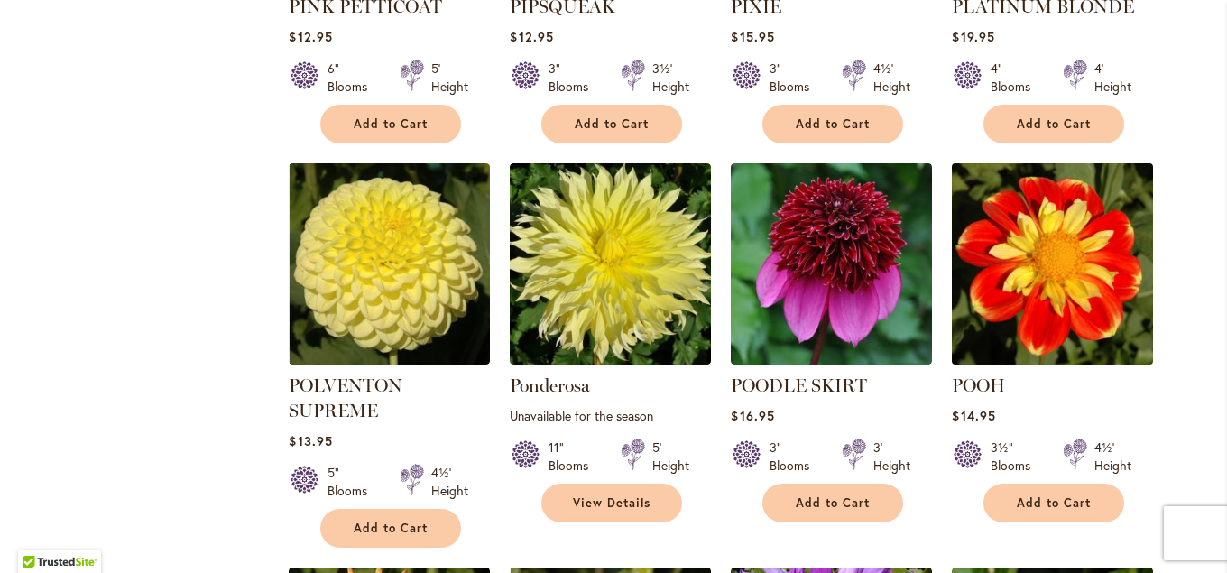
click at [1003, 228] on img at bounding box center [1053, 264] width 211 height 211
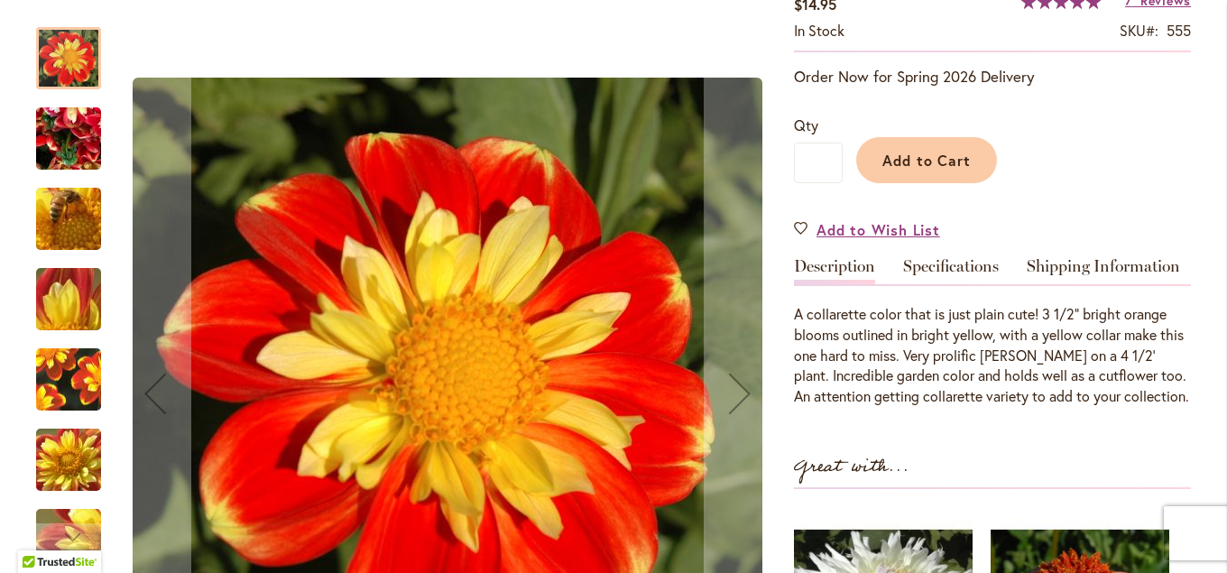
scroll to position [440, 0]
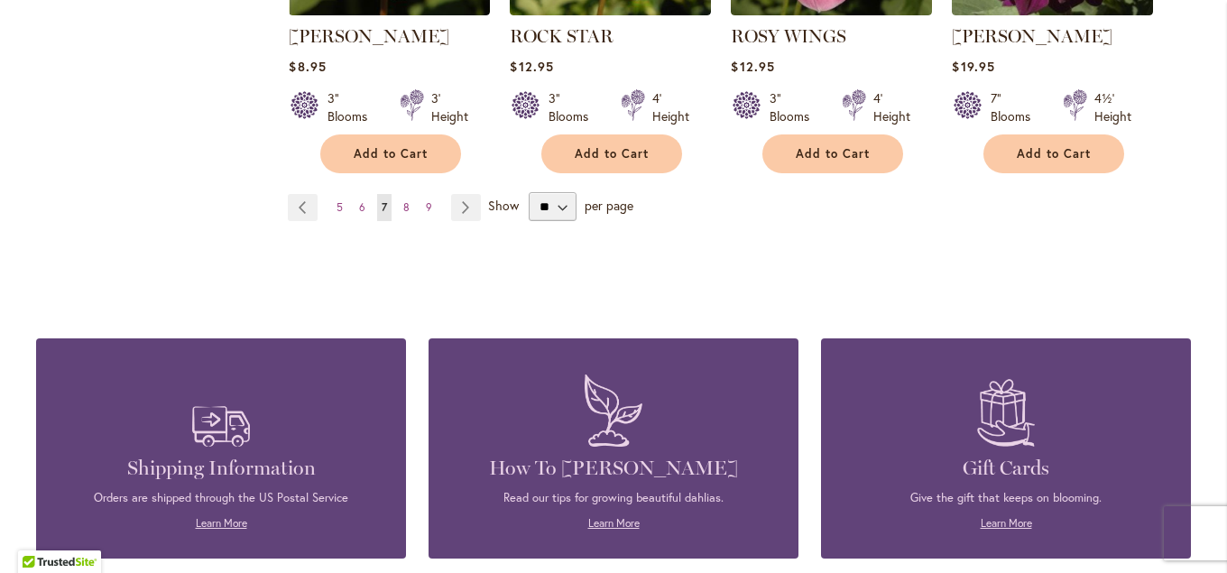
scroll to position [4971, 0]
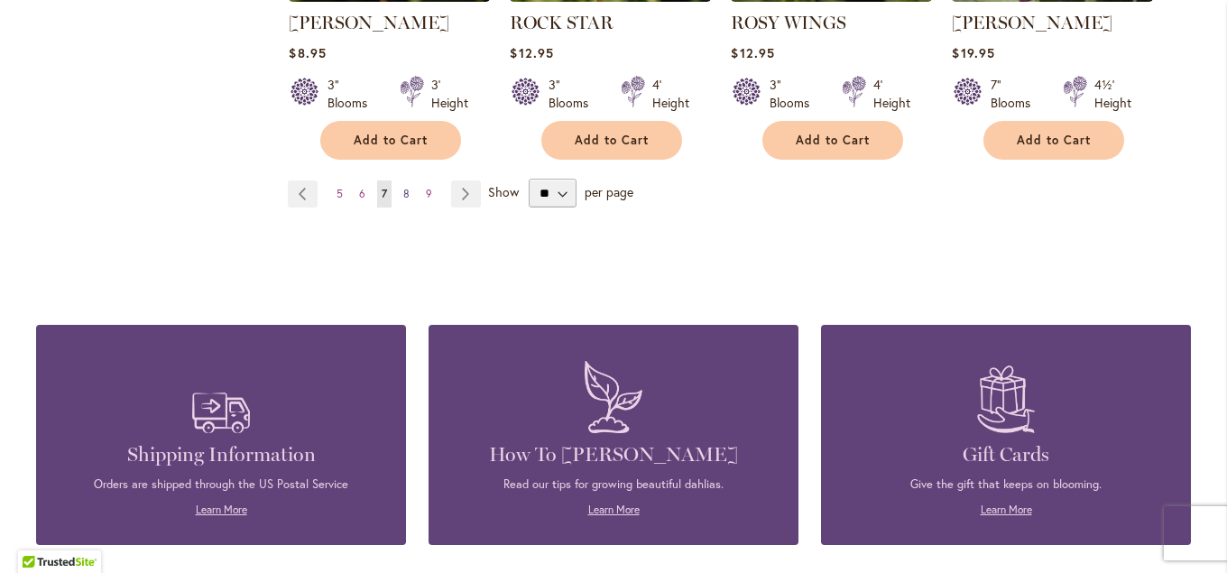
click at [404, 187] on span "8" at bounding box center [406, 194] width 6 height 14
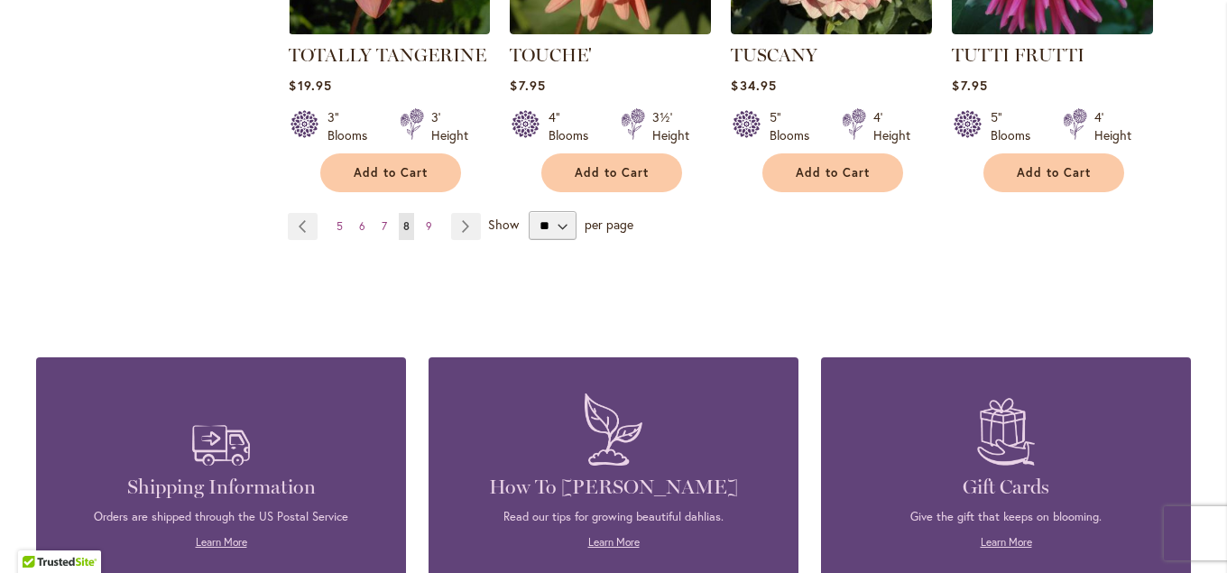
scroll to position [4768, 0]
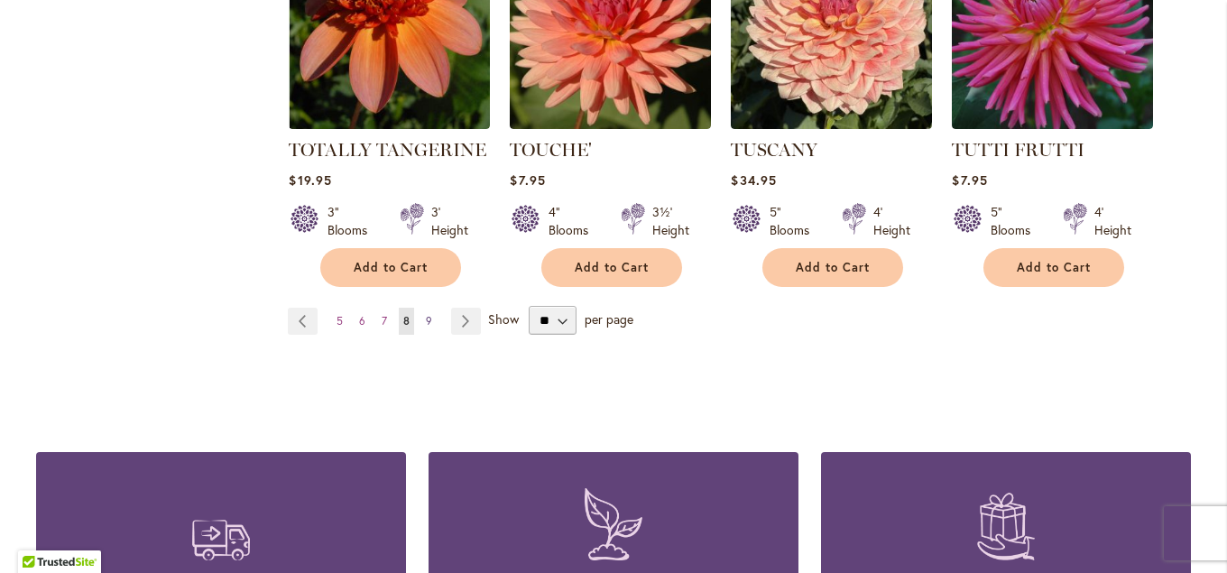
click at [428, 314] on span "9" at bounding box center [429, 321] width 6 height 14
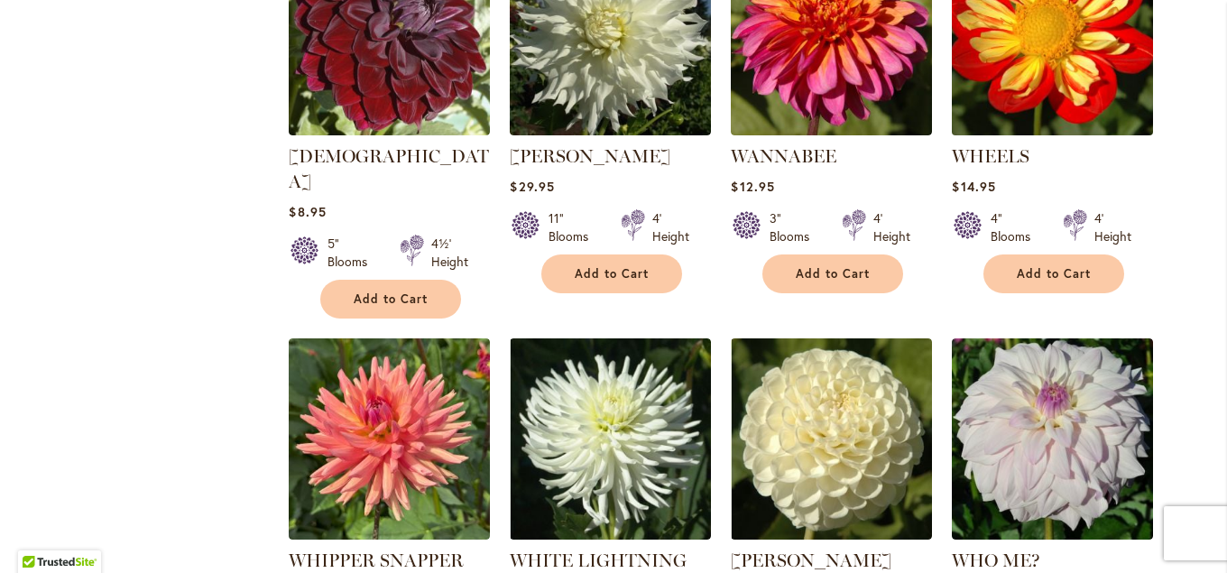
scroll to position [1235, 0]
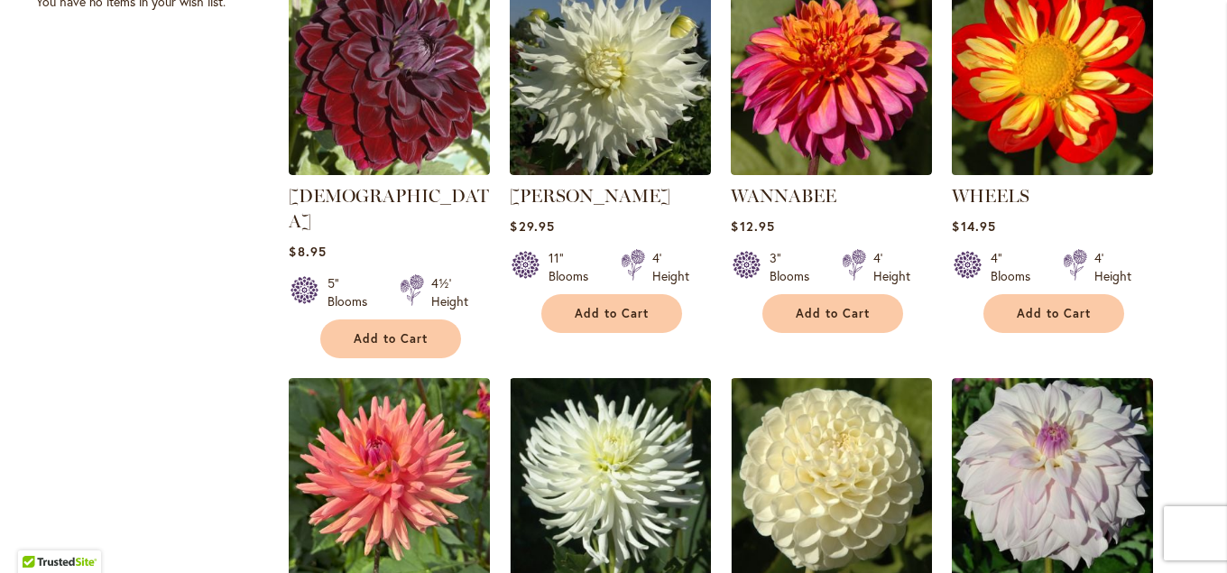
click at [1008, 94] on img at bounding box center [1053, 74] width 211 height 211
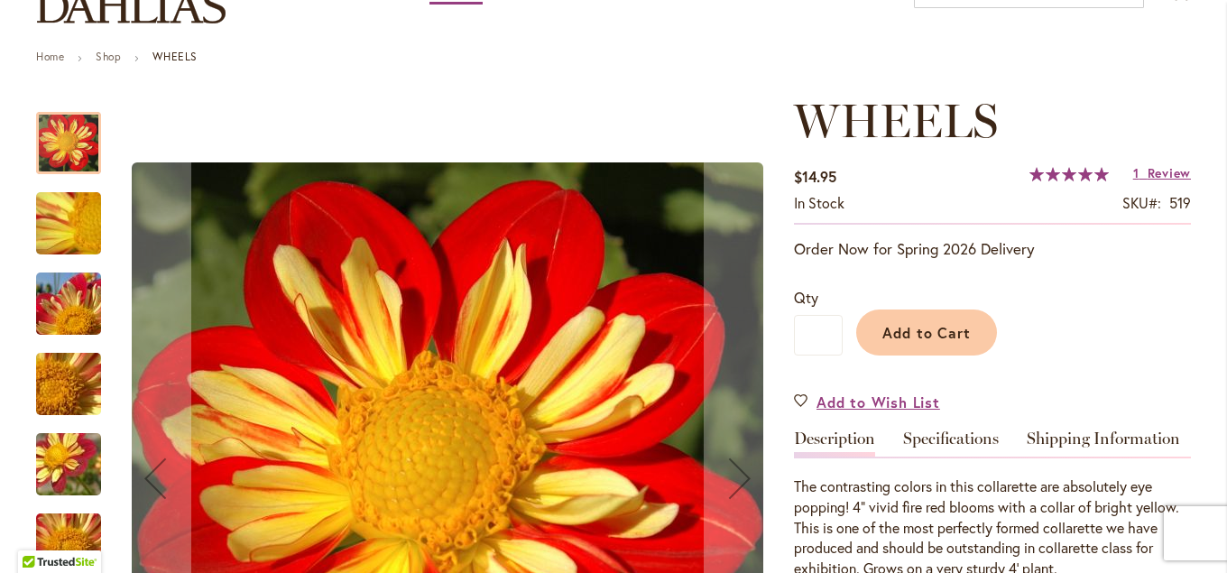
scroll to position [292, 0]
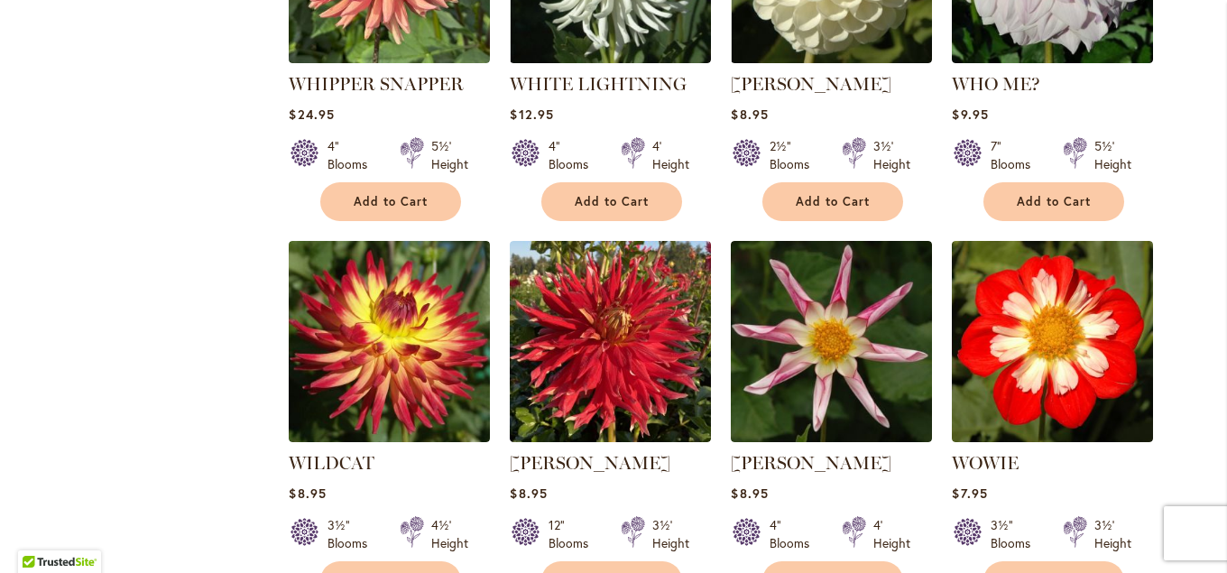
scroll to position [1755, 0]
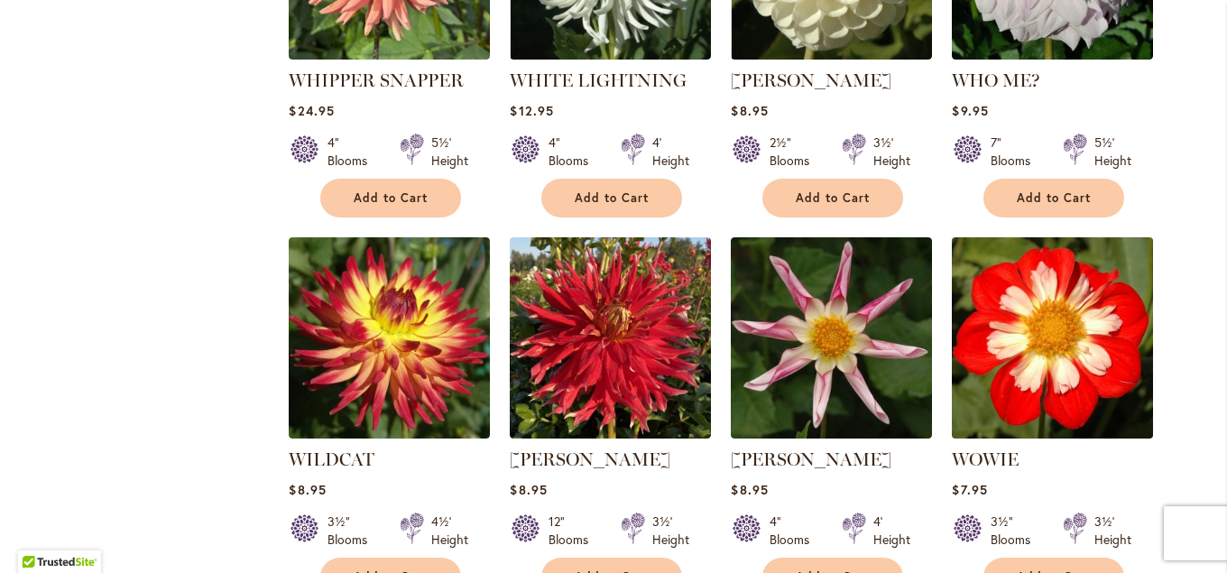
click at [1030, 315] on img at bounding box center [1053, 338] width 211 height 211
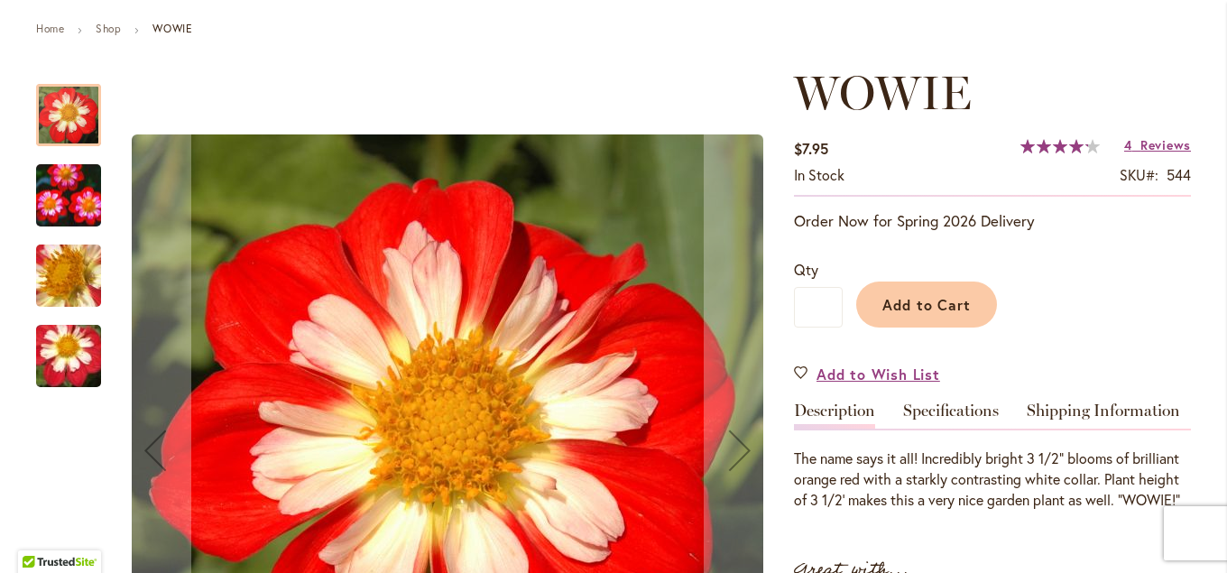
scroll to position [97, 0]
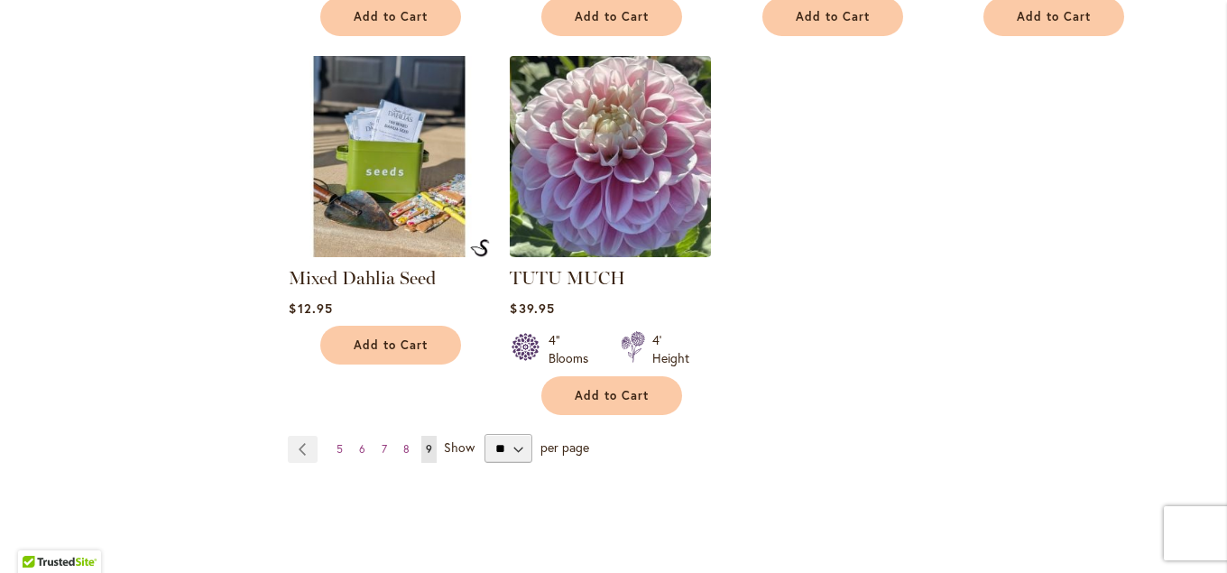
scroll to position [3119, 0]
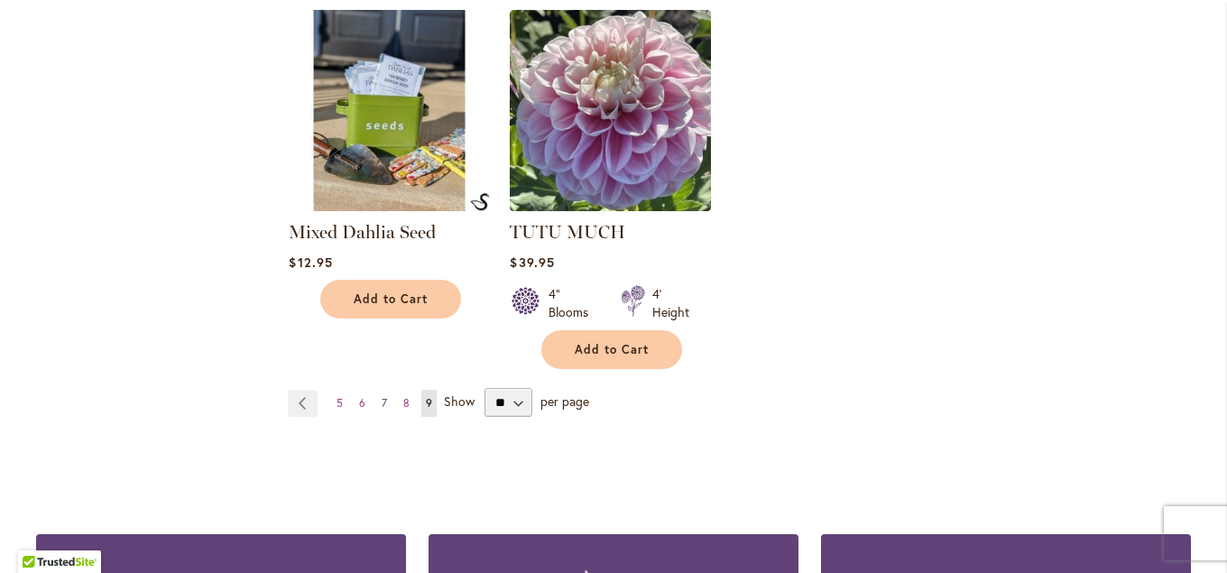
click at [384, 396] on span "7" at bounding box center [384, 403] width 5 height 14
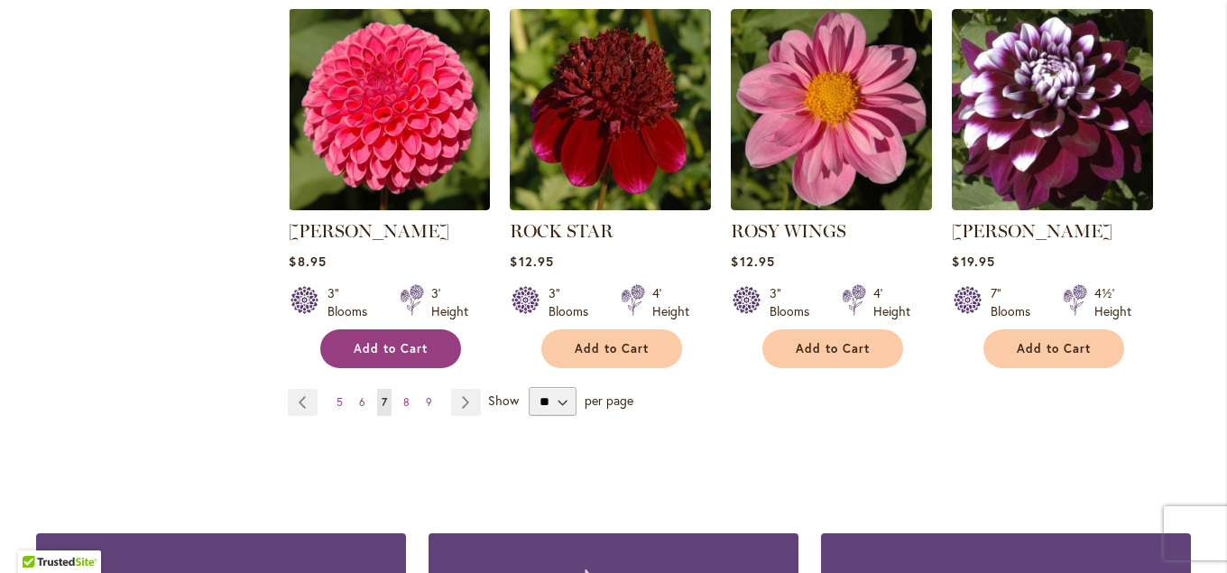
scroll to position [4768, 0]
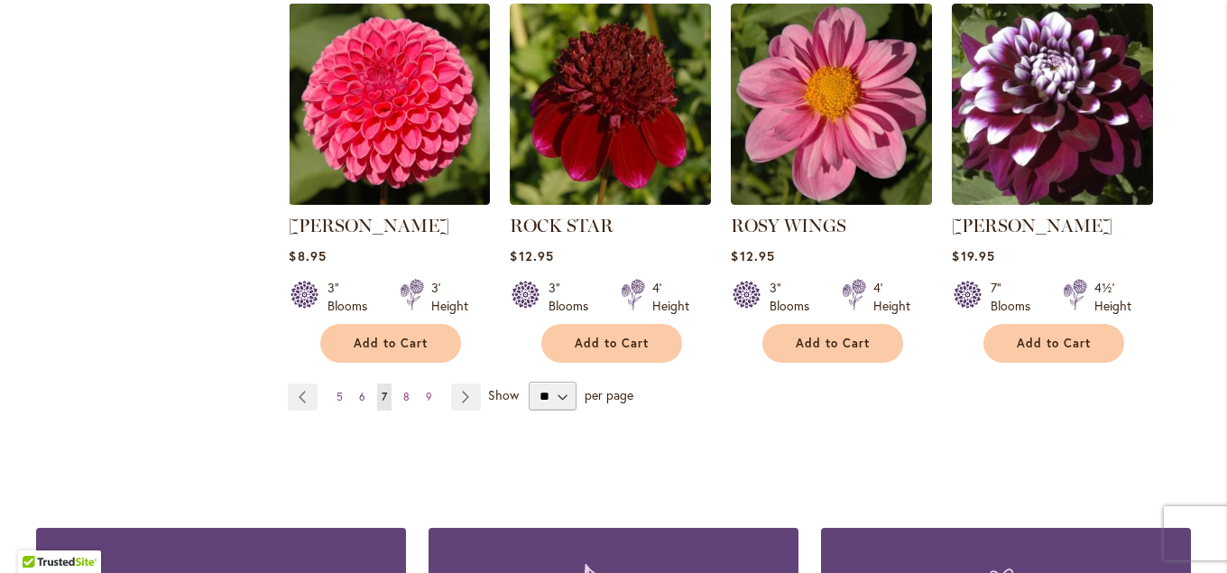
click at [360, 390] on span "6" at bounding box center [362, 397] width 6 height 14
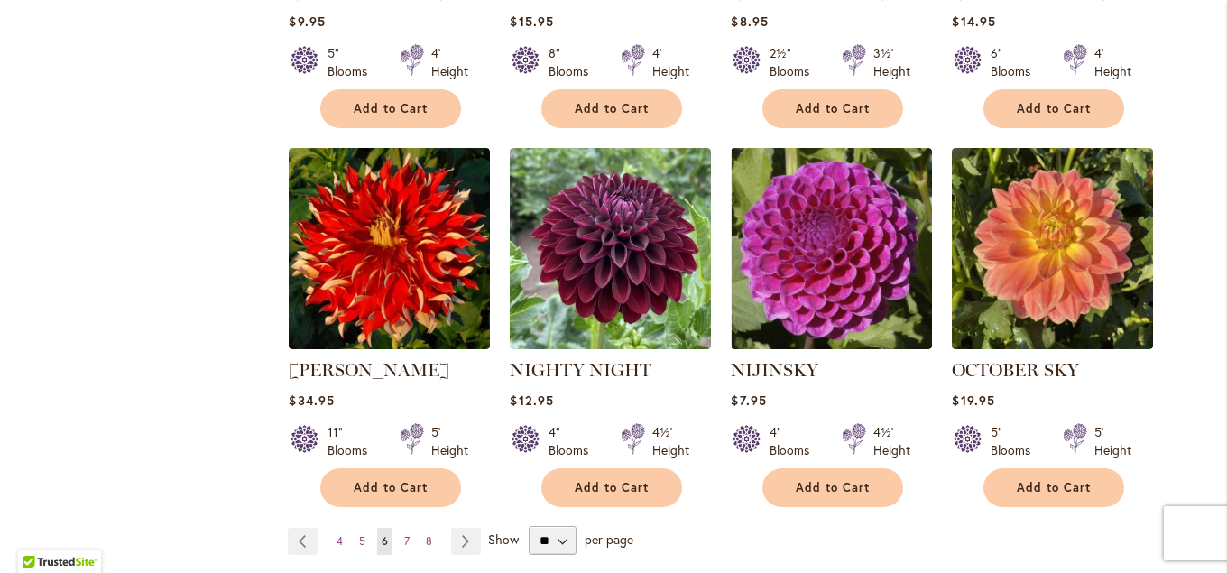
scroll to position [4768, 0]
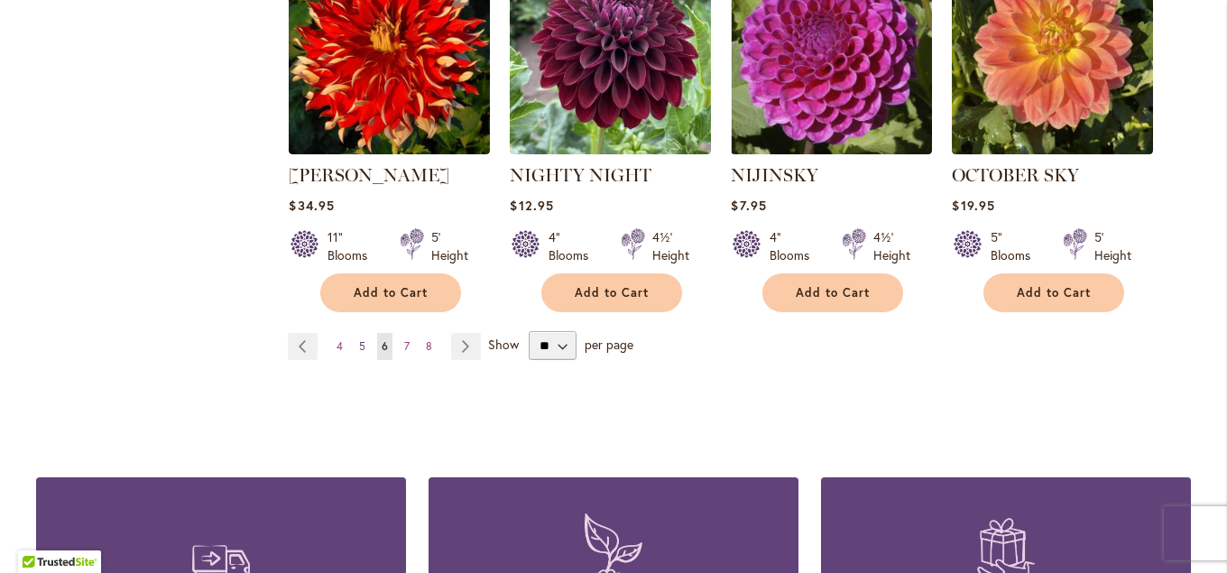
click at [358, 333] on link "Page 5" at bounding box center [362, 346] width 15 height 27
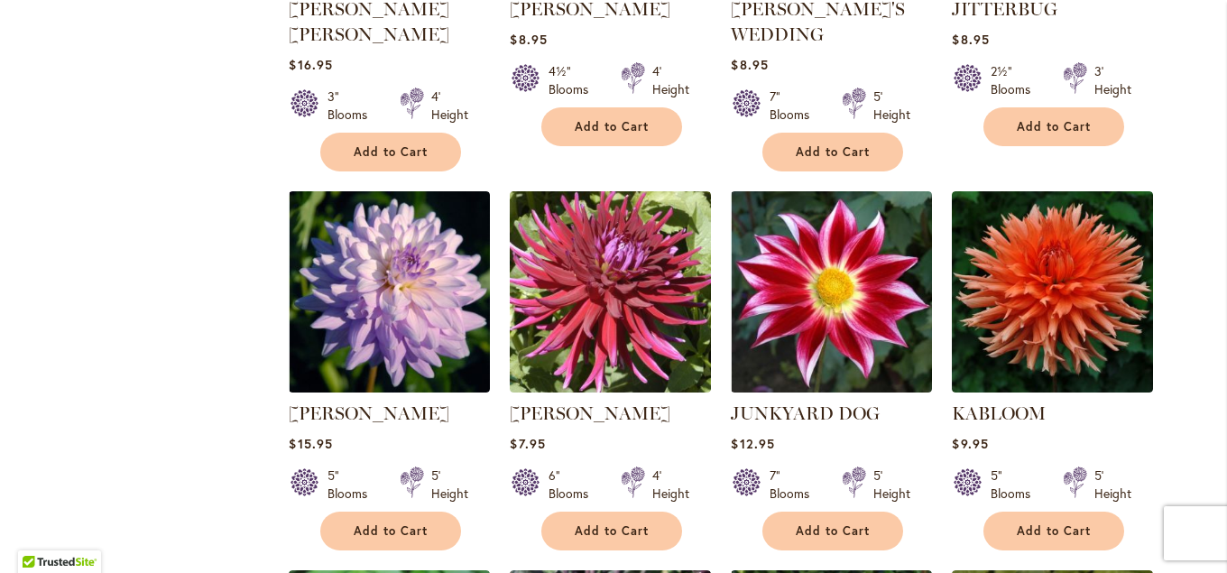
scroll to position [1941, 0]
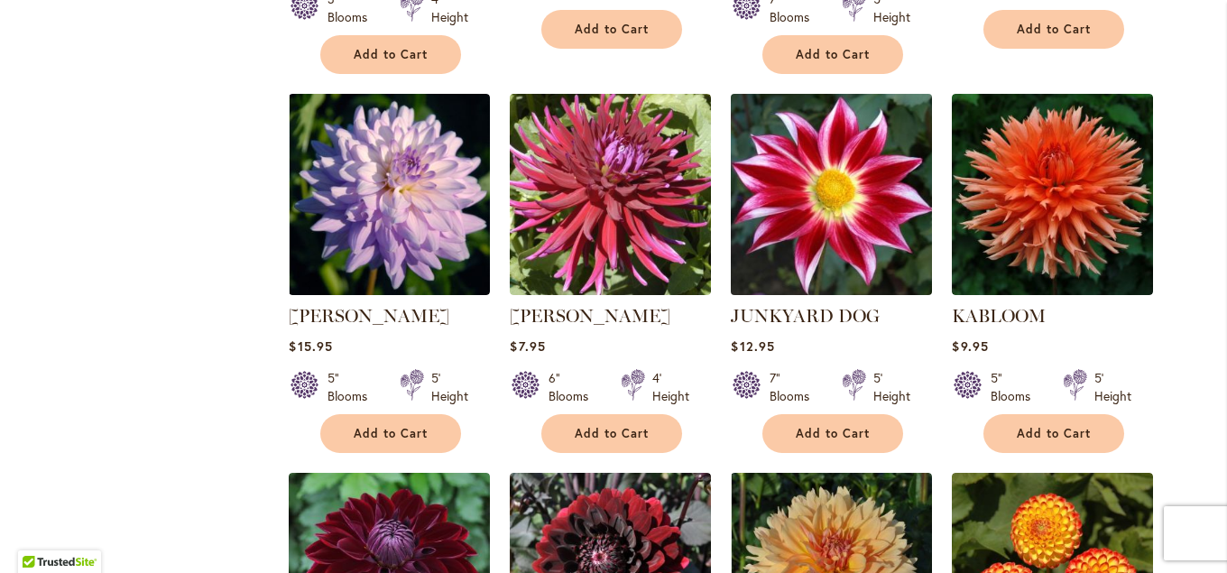
click at [794, 233] on img at bounding box center [832, 194] width 211 height 211
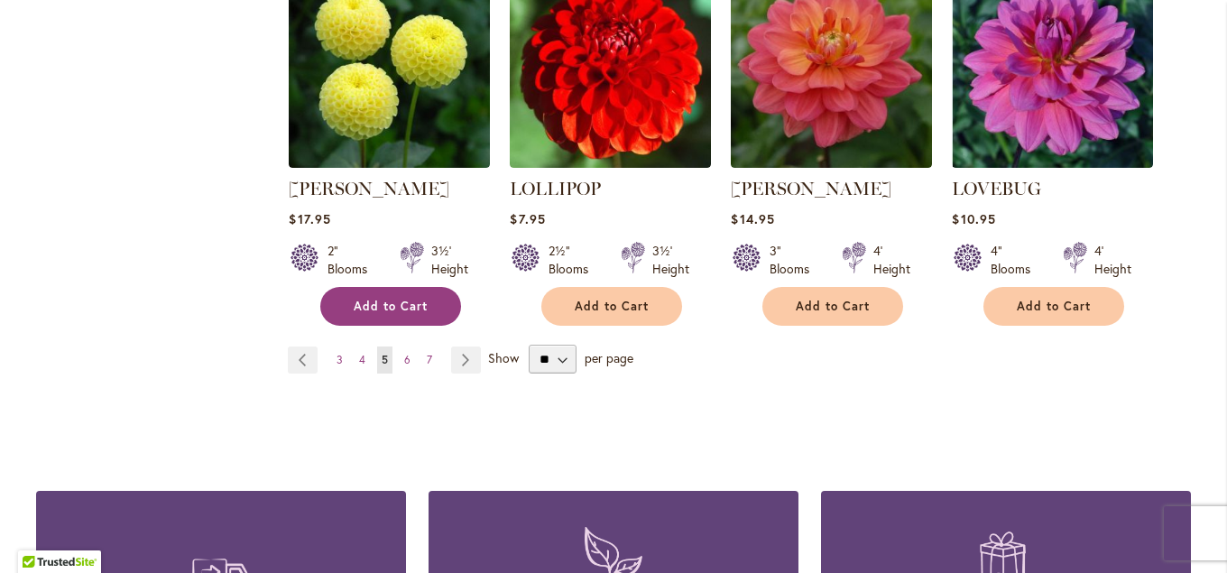
scroll to position [4775, 0]
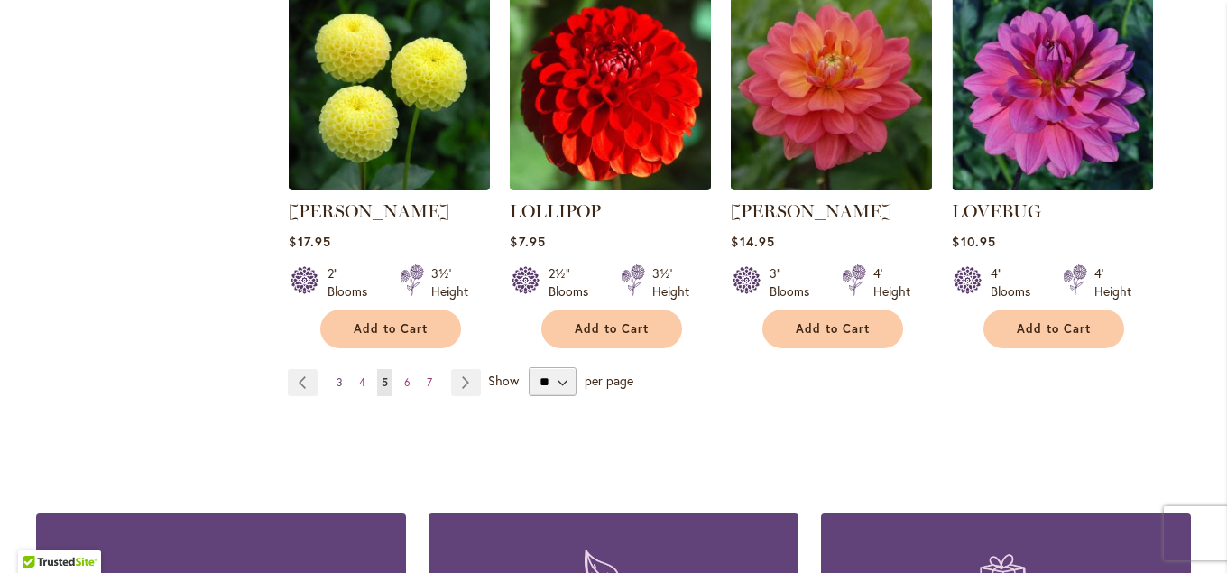
click at [338, 375] on span "3" at bounding box center [340, 382] width 6 height 14
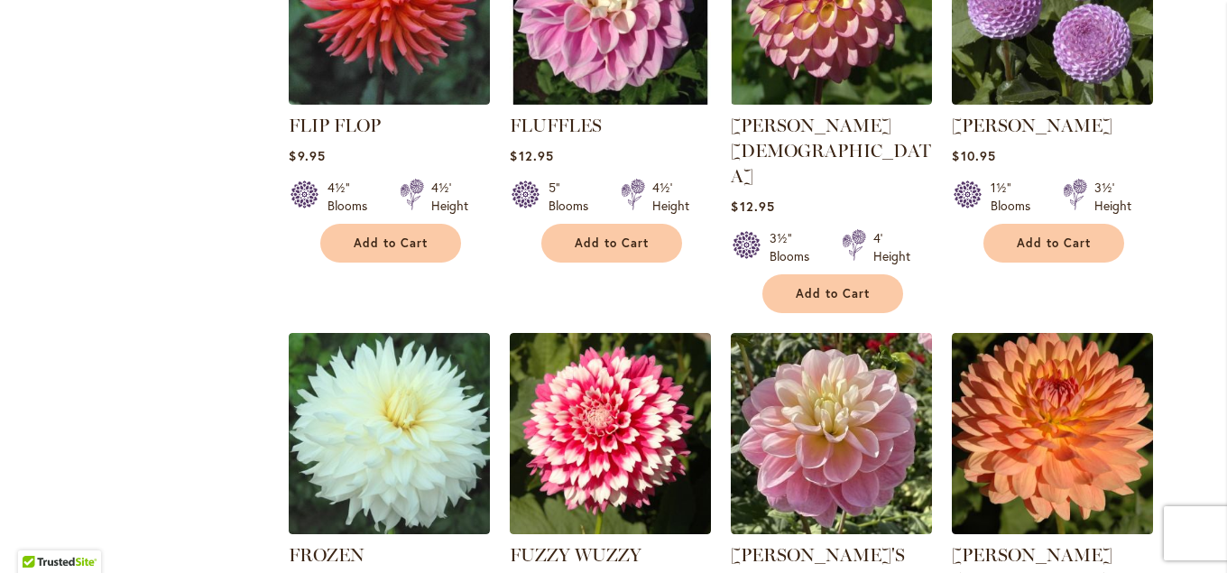
scroll to position [4663, 0]
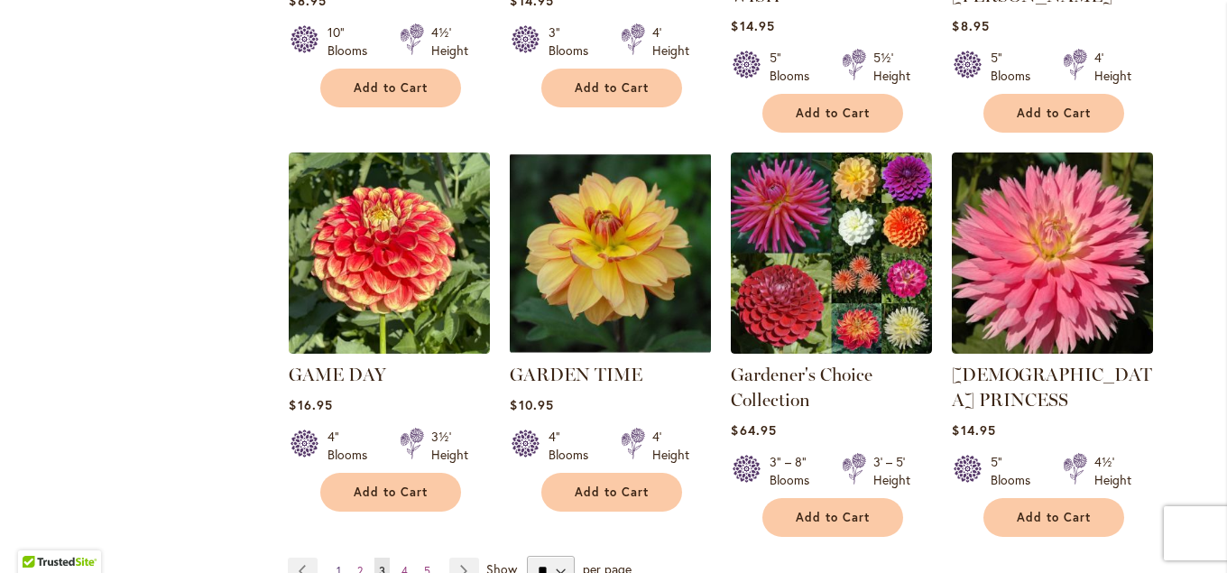
click at [337, 558] on link "Page 1" at bounding box center [339, 571] width 14 height 27
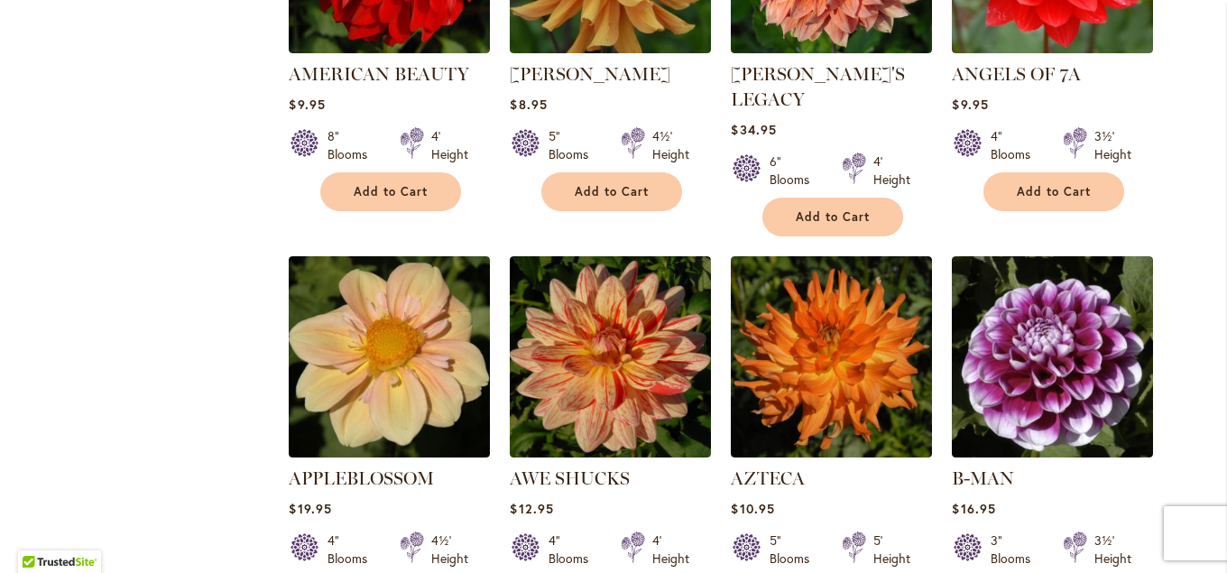
scroll to position [1454, 0]
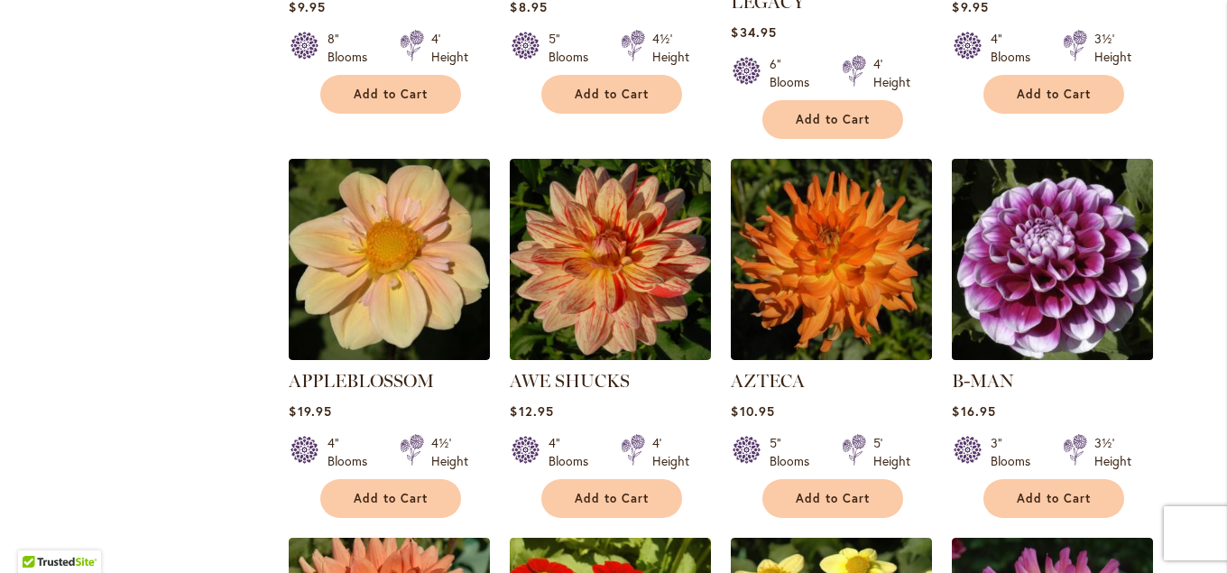
click at [984, 242] on img at bounding box center [1053, 259] width 211 height 211
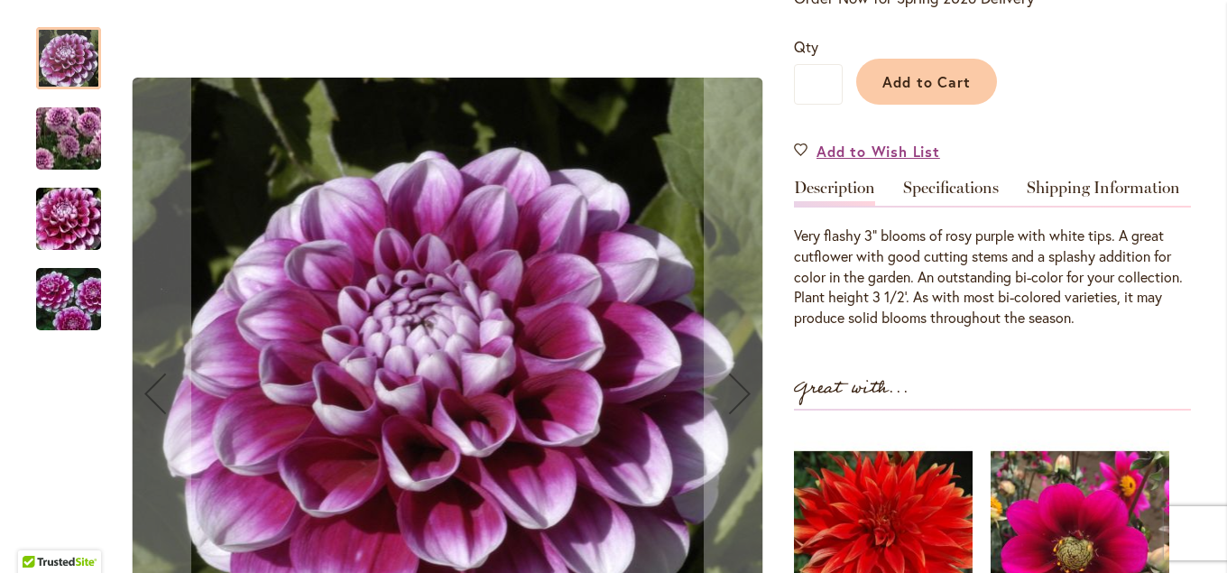
scroll to position [390, 0]
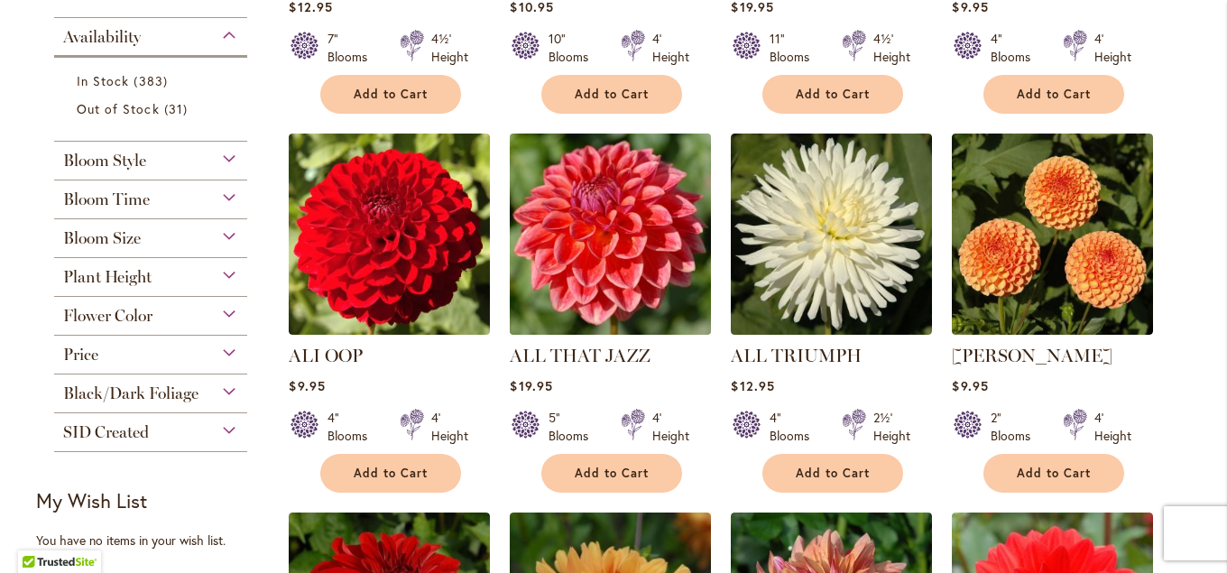
scroll to position [717, 0]
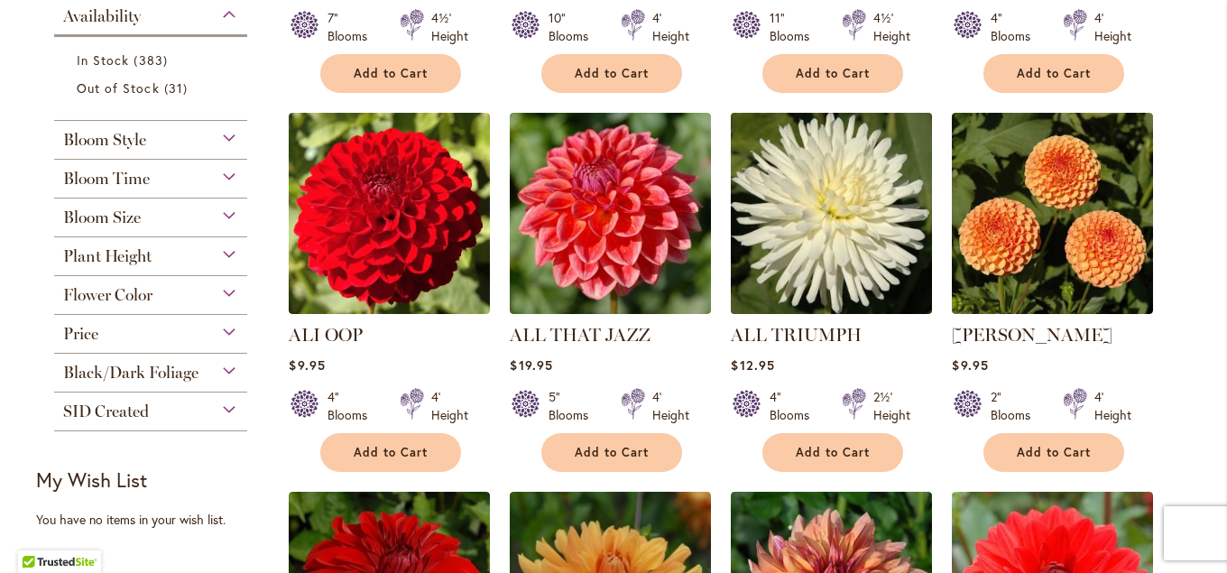
click at [898, 294] on img at bounding box center [832, 213] width 211 height 211
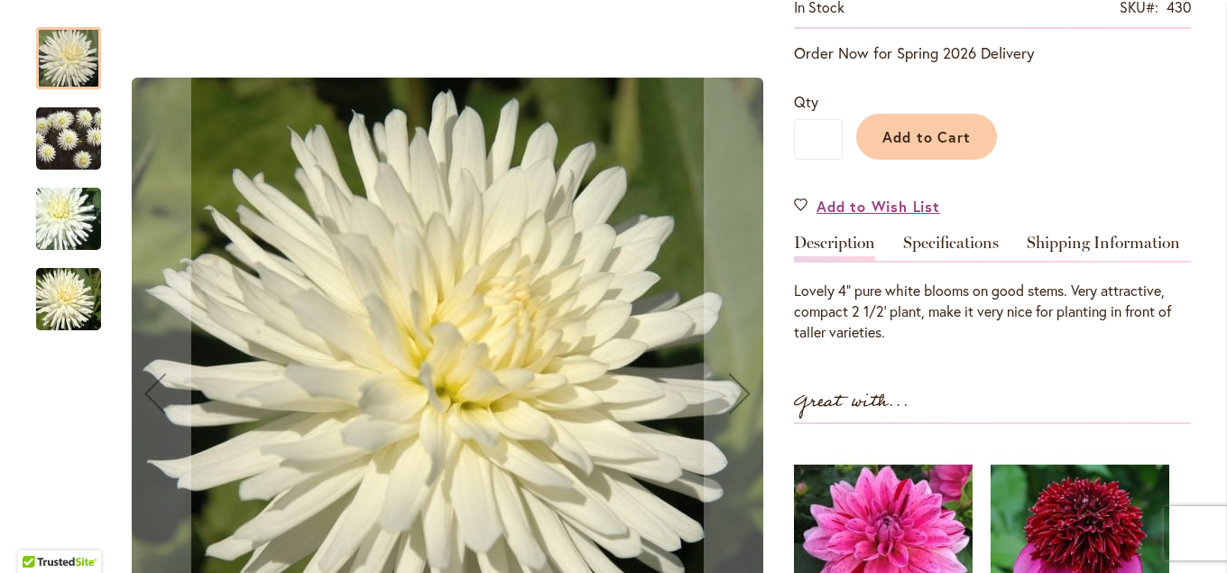
scroll to position [390, 0]
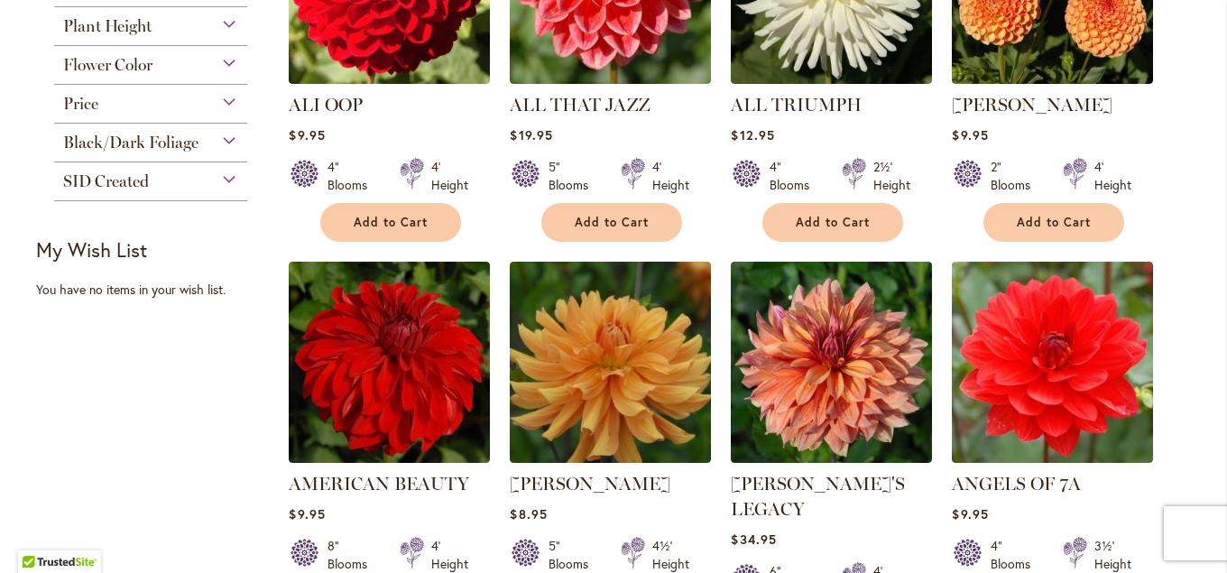
scroll to position [975, 0]
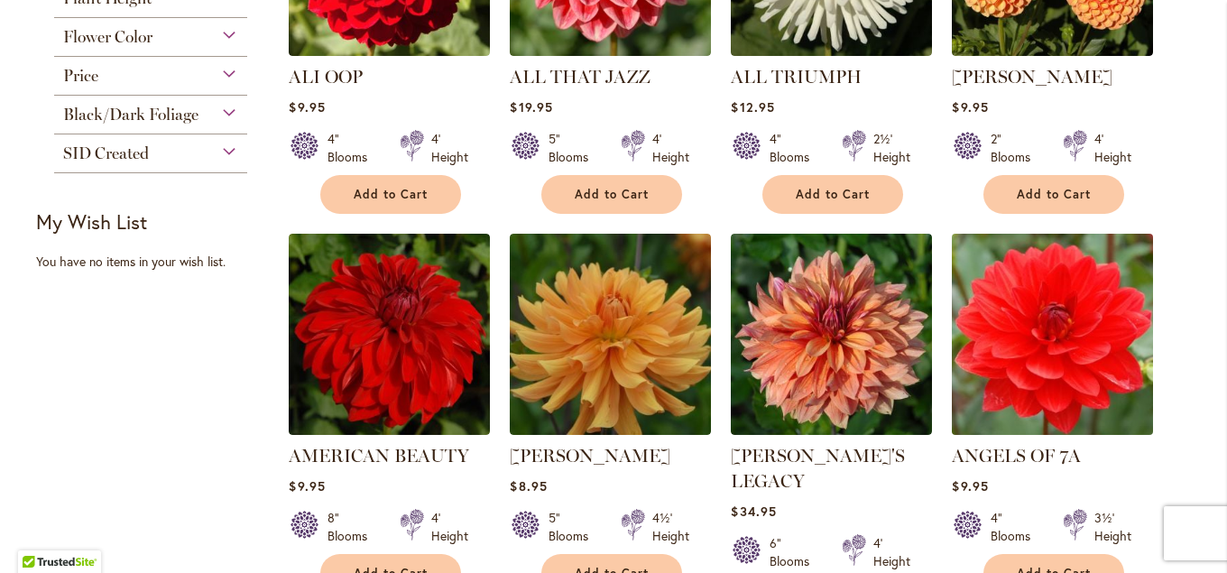
click at [1022, 404] on img at bounding box center [1053, 334] width 211 height 211
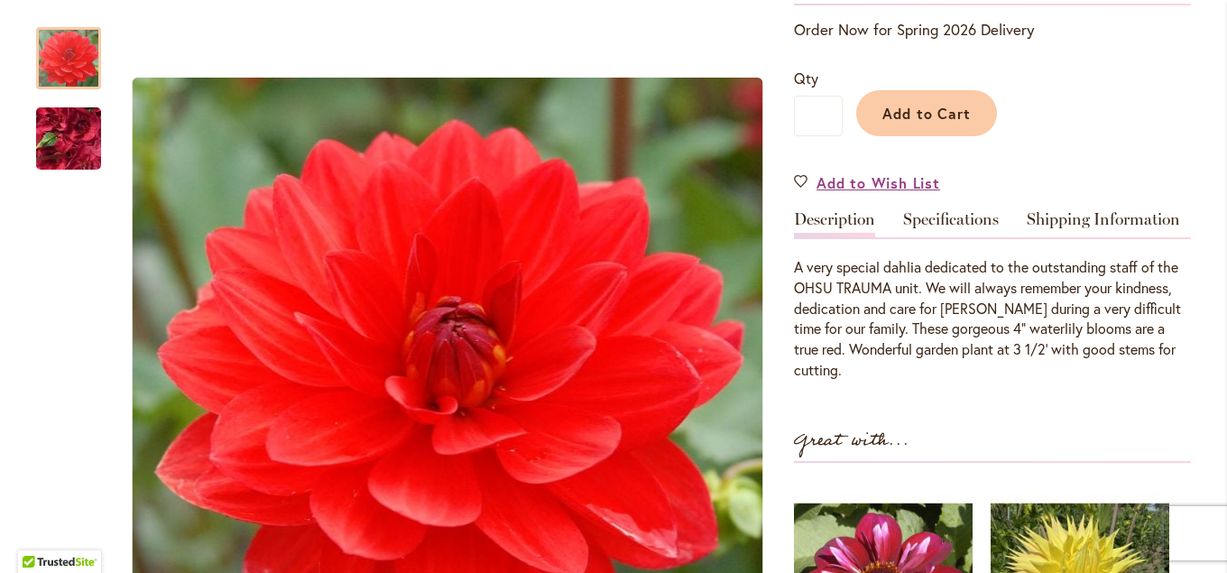
scroll to position [292, 0]
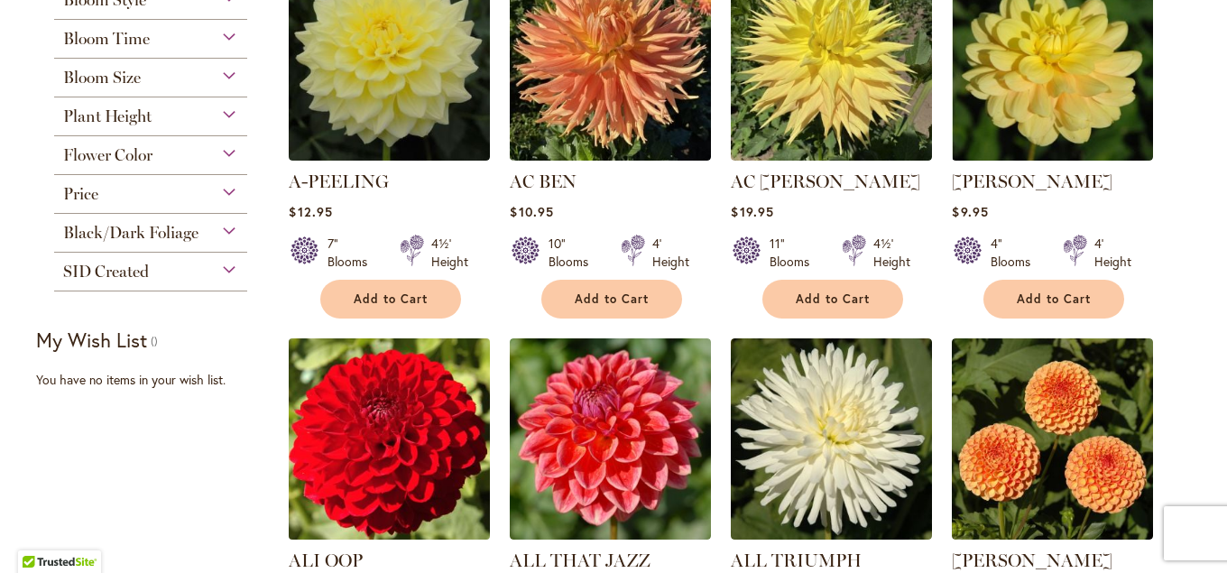
scroll to position [487, 0]
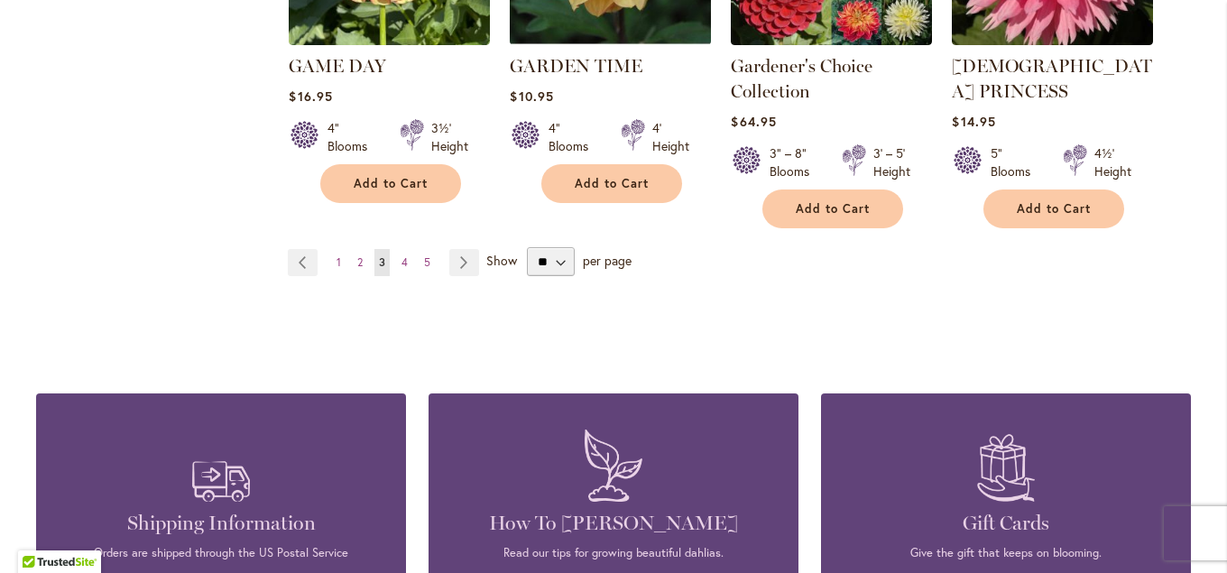
scroll to position [4776, 0]
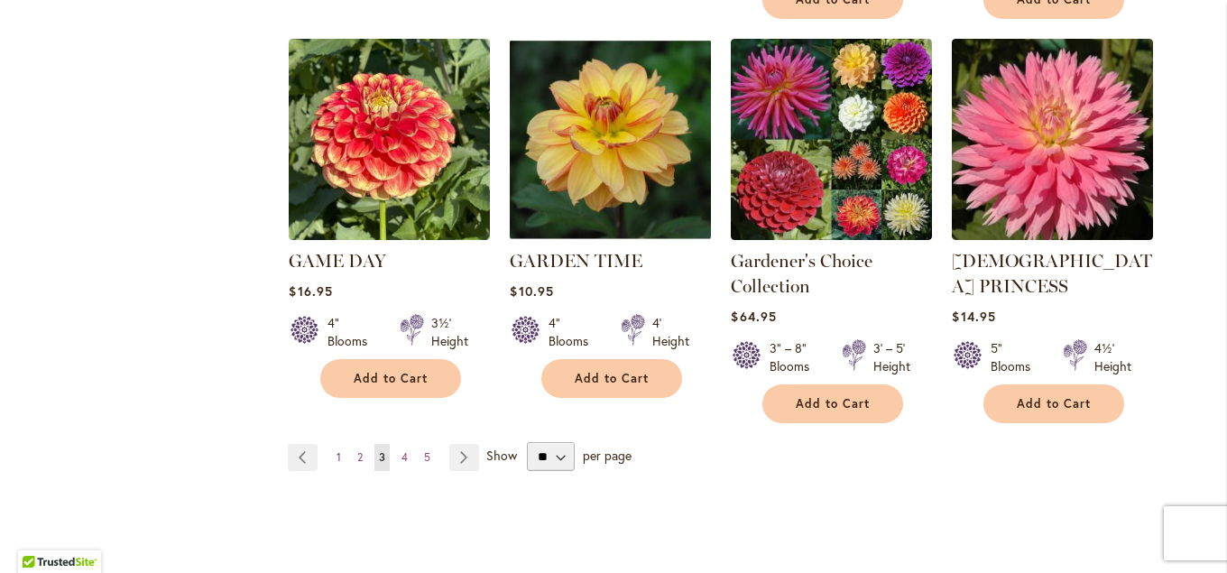
click at [340, 450] on span "1" at bounding box center [339, 457] width 5 height 14
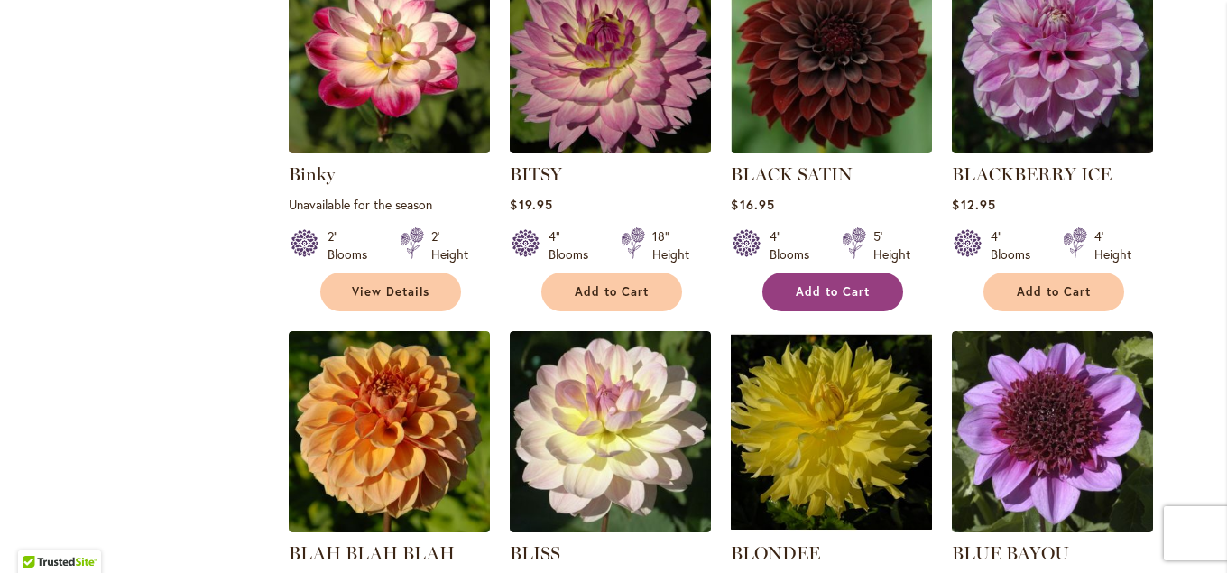
scroll to position [3672, 0]
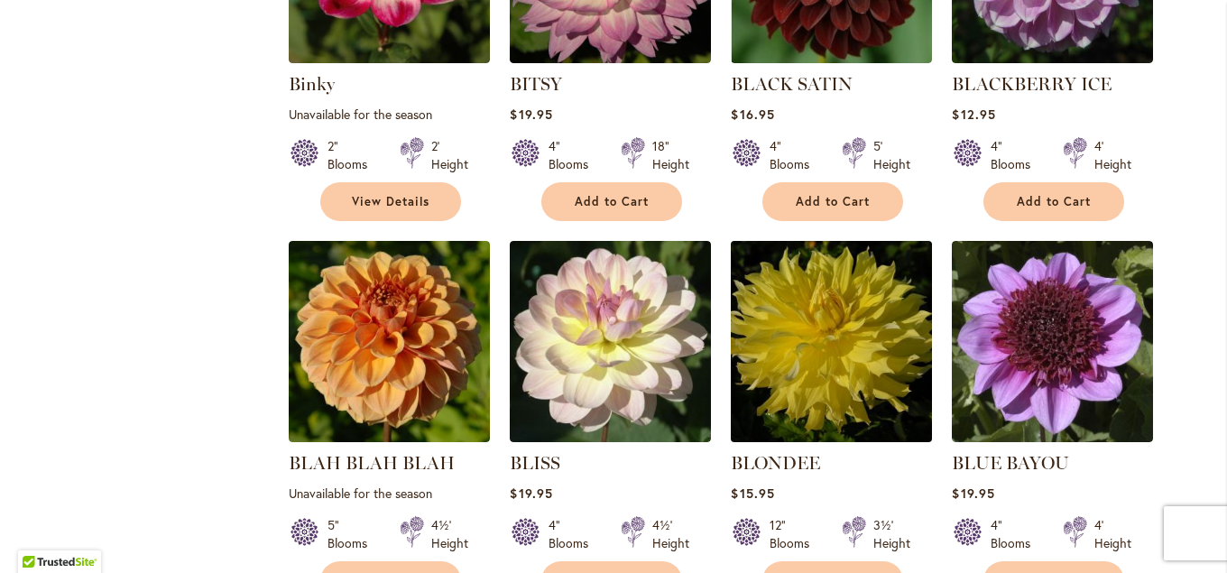
click at [813, 266] on img at bounding box center [832, 341] width 211 height 211
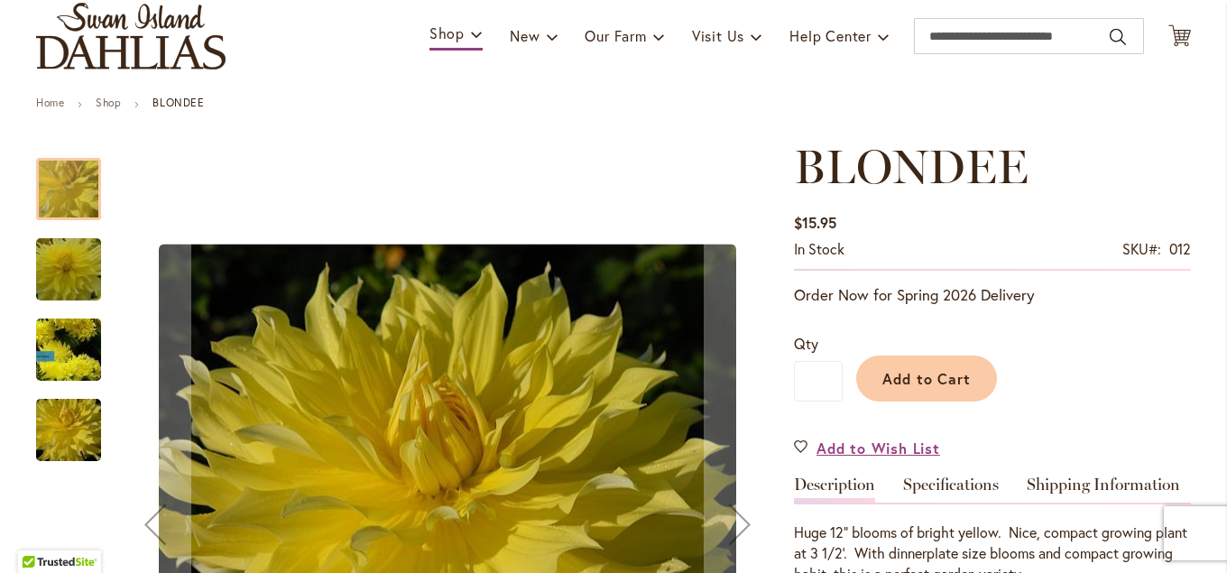
scroll to position [97, 0]
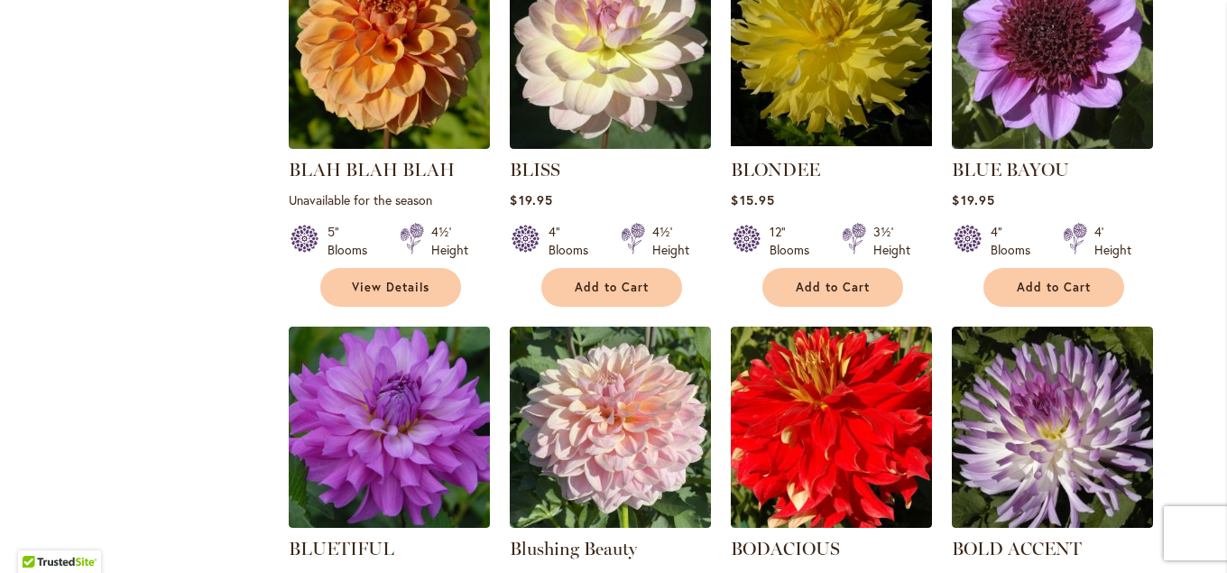
scroll to position [4031, 0]
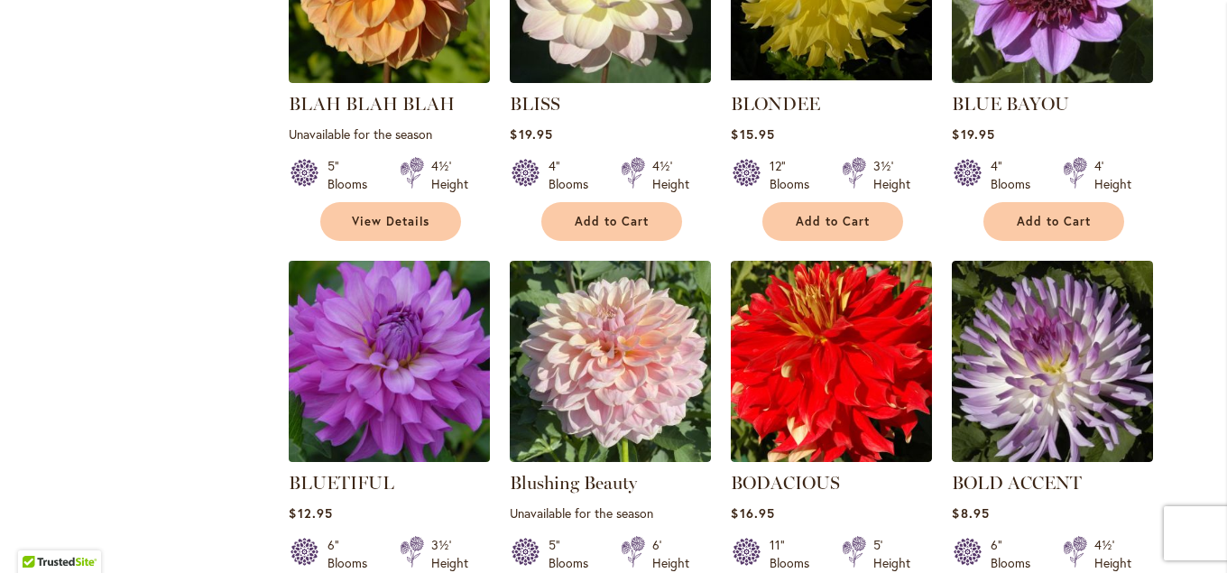
click at [421, 347] on img at bounding box center [389, 361] width 211 height 211
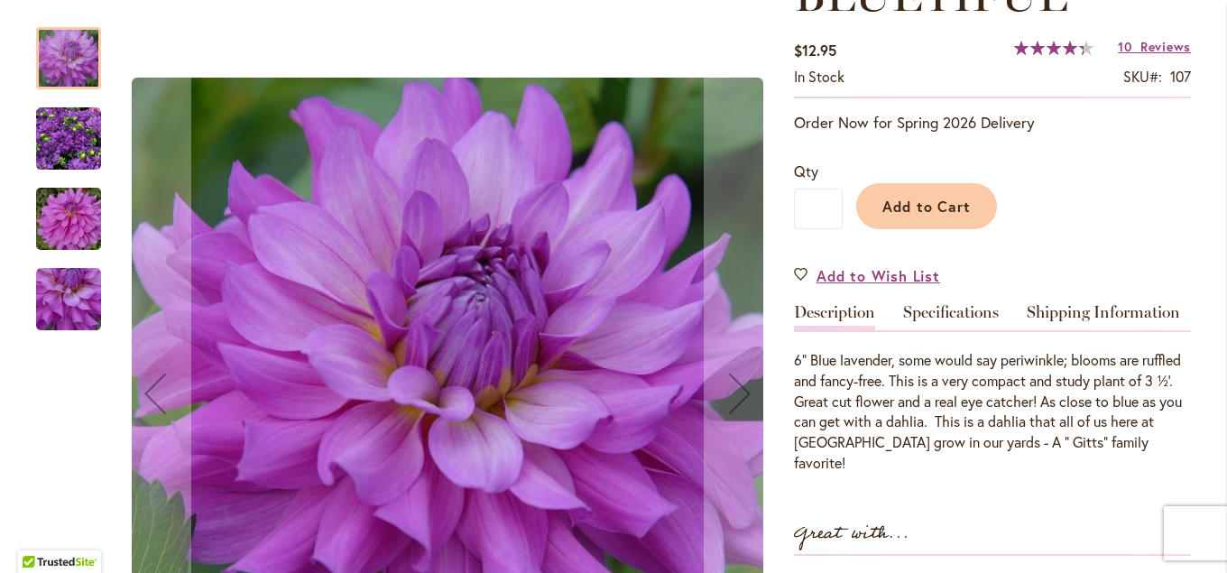
scroll to position [292, 0]
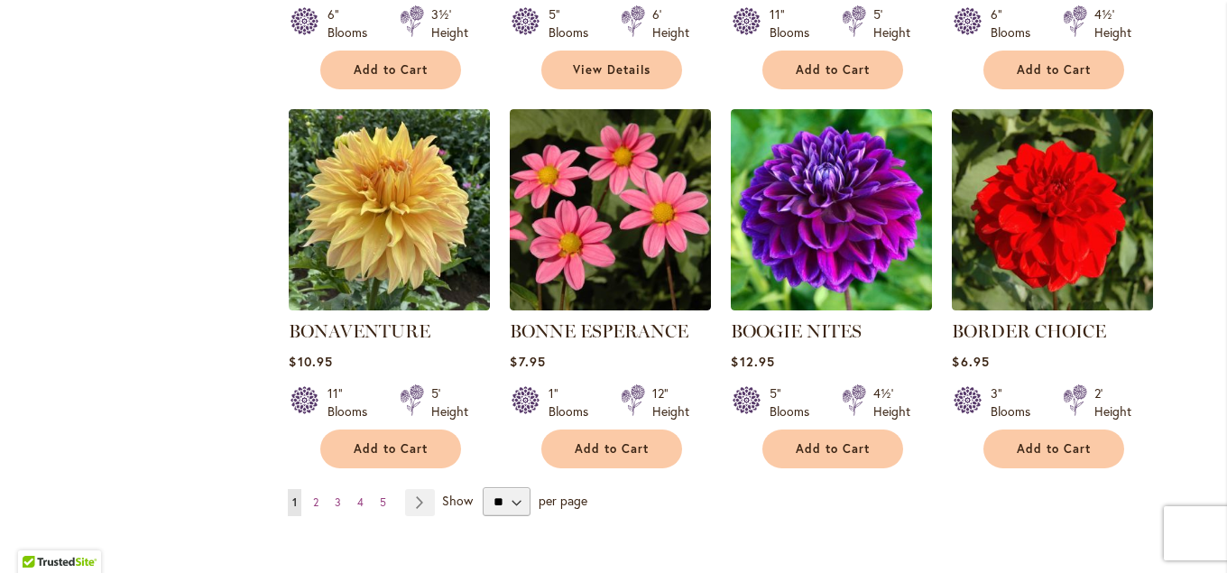
scroll to position [4518, 0]
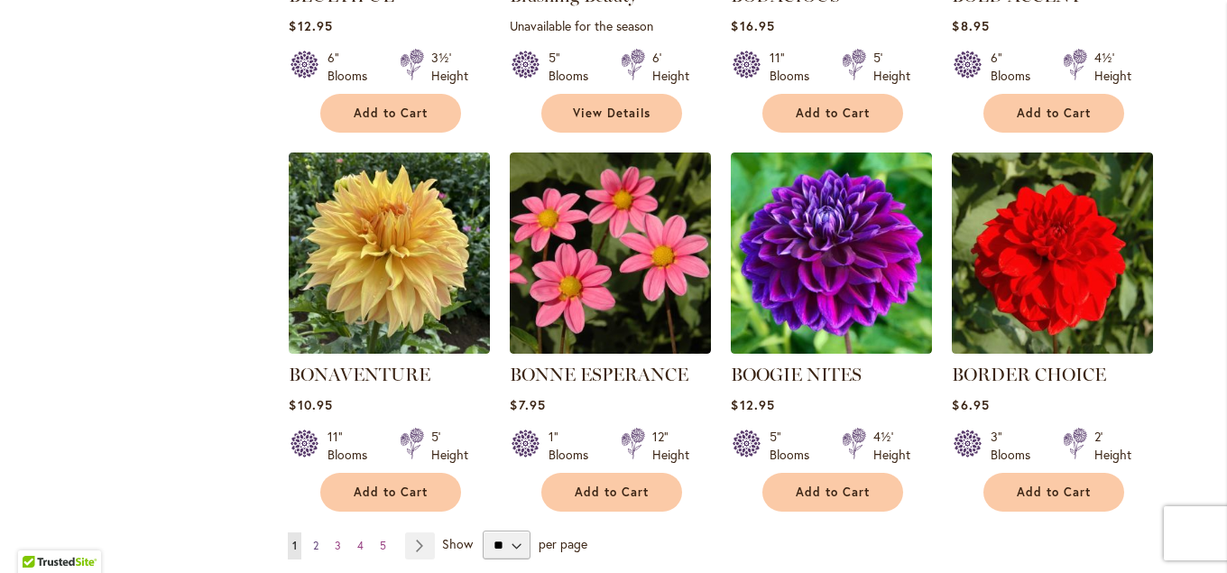
click at [317, 539] on span "2" at bounding box center [315, 546] width 5 height 14
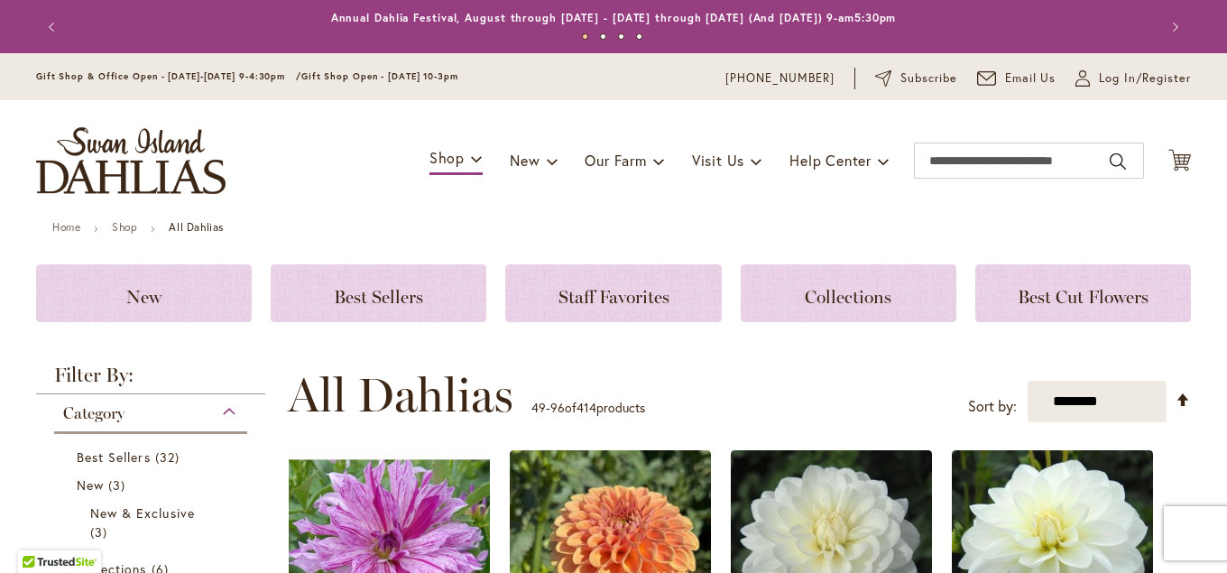
scroll to position [292, 0]
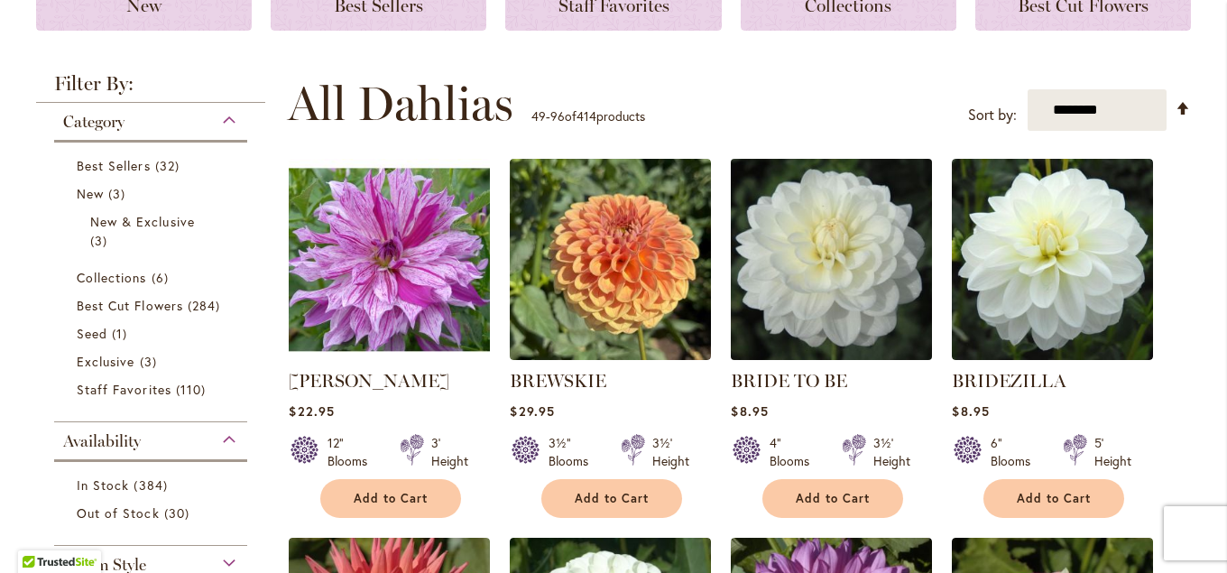
click at [839, 242] on img at bounding box center [832, 259] width 211 height 211
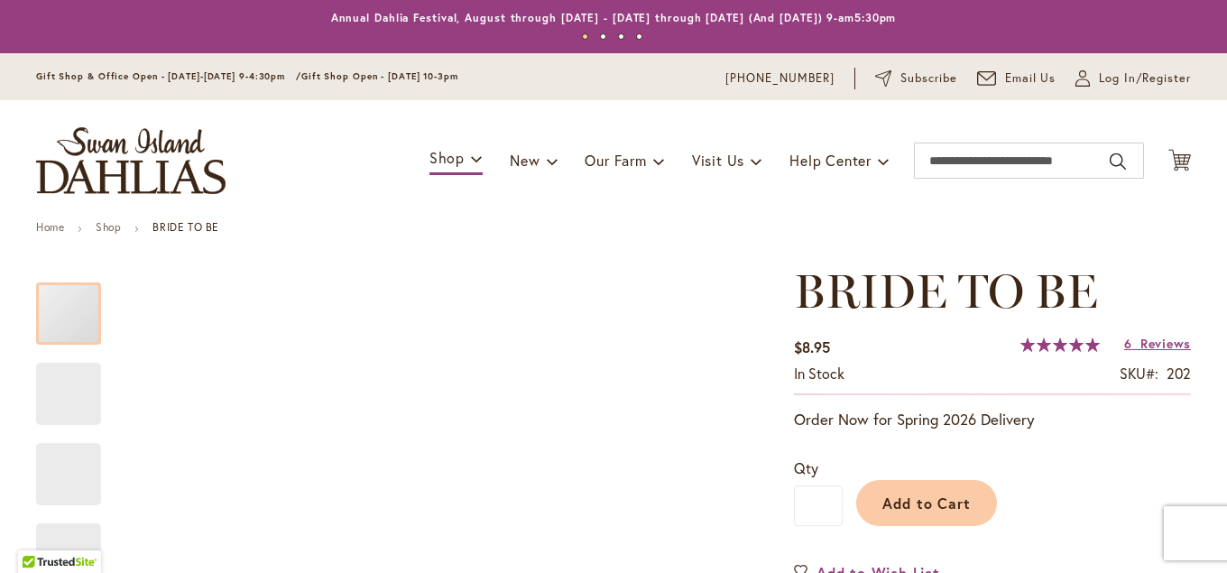
scroll to position [390, 0]
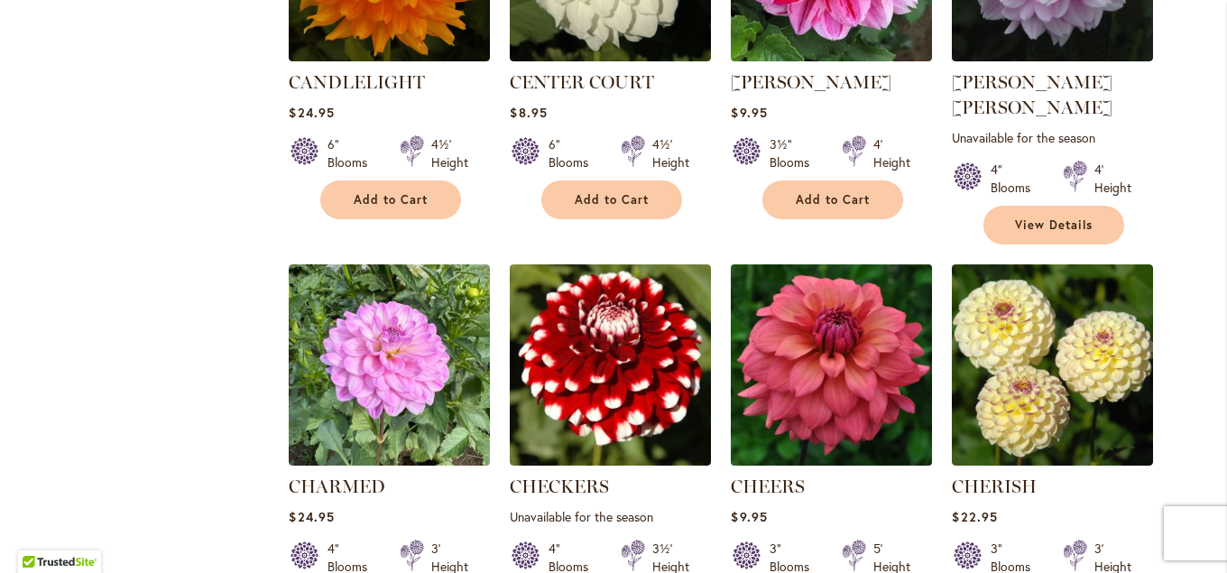
scroll to position [1852, 0]
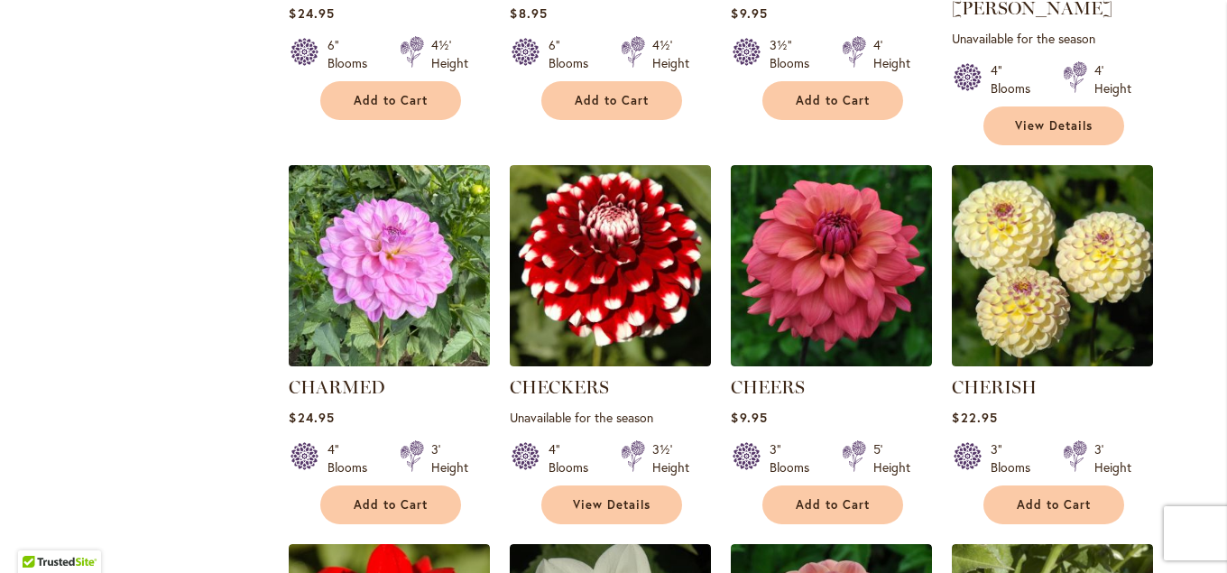
click at [423, 282] on img at bounding box center [389, 266] width 211 height 211
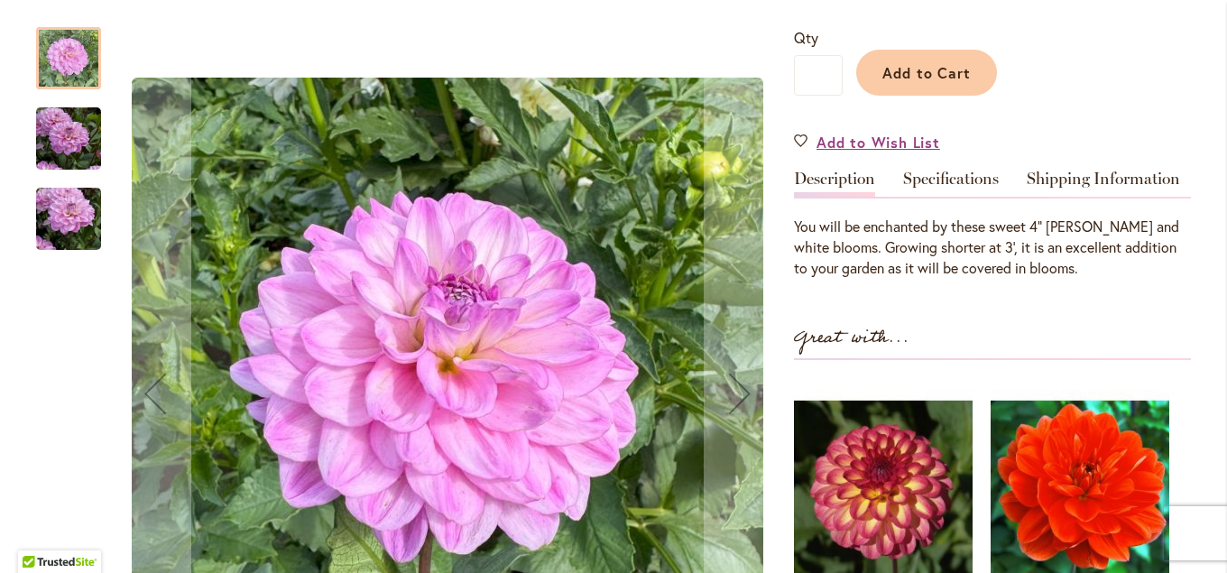
scroll to position [292, 0]
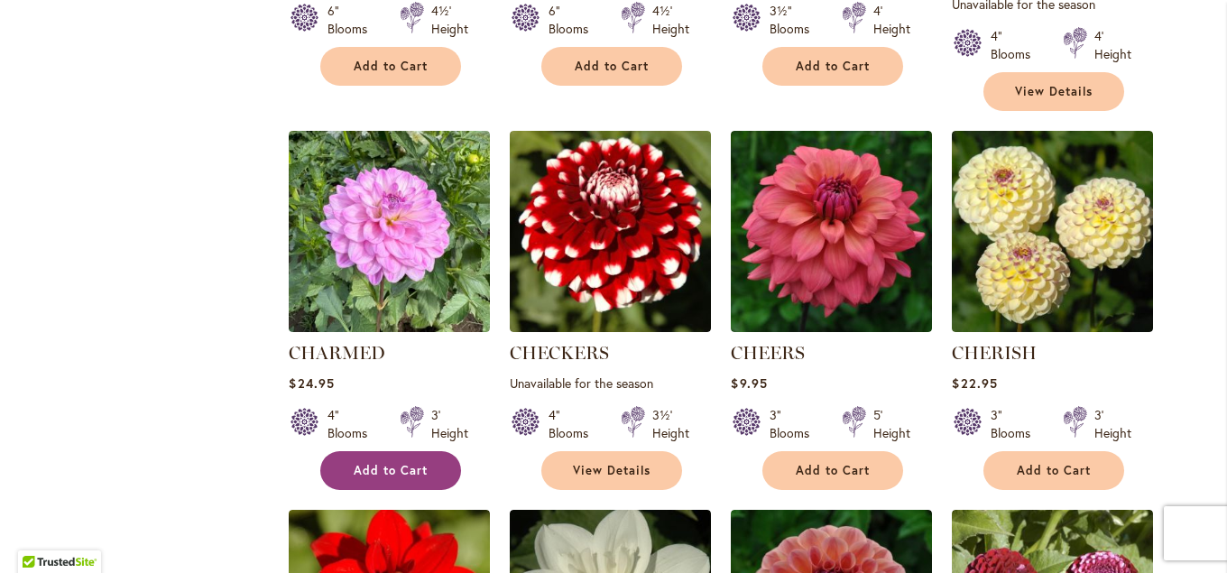
scroll to position [1984, 0]
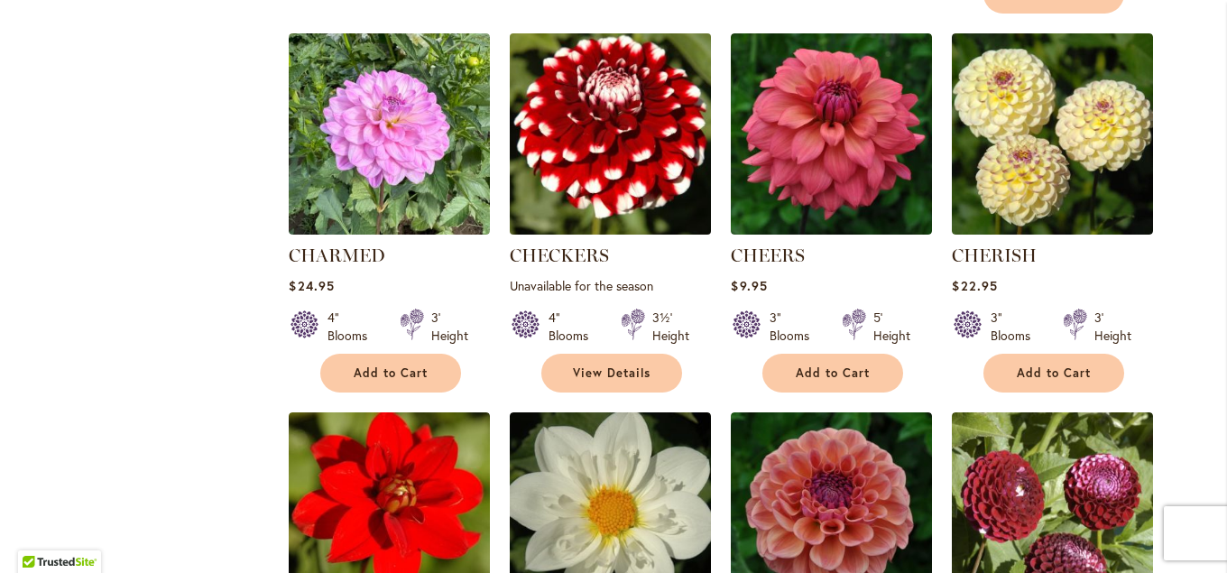
click at [634, 167] on img at bounding box center [610, 134] width 211 height 211
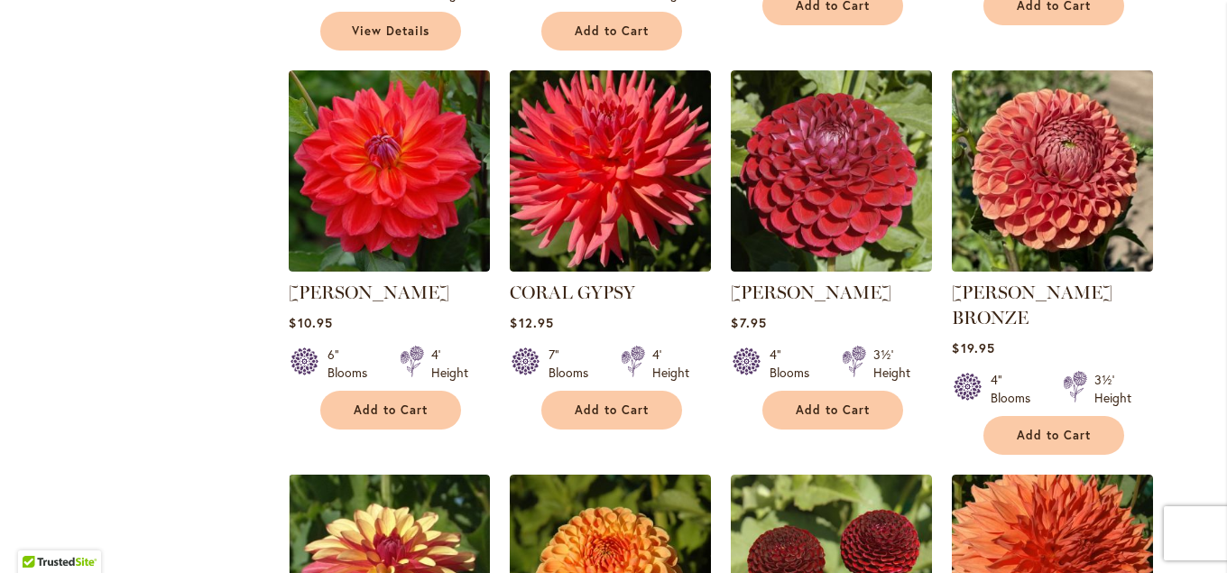
scroll to position [3509, 0]
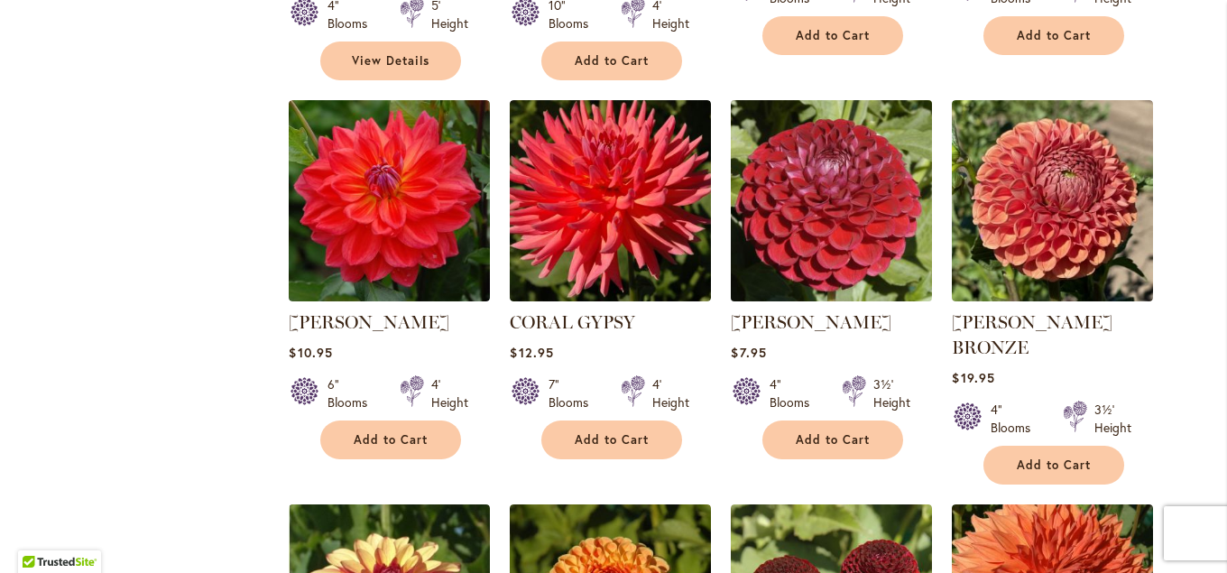
click at [842, 129] on img at bounding box center [832, 201] width 211 height 211
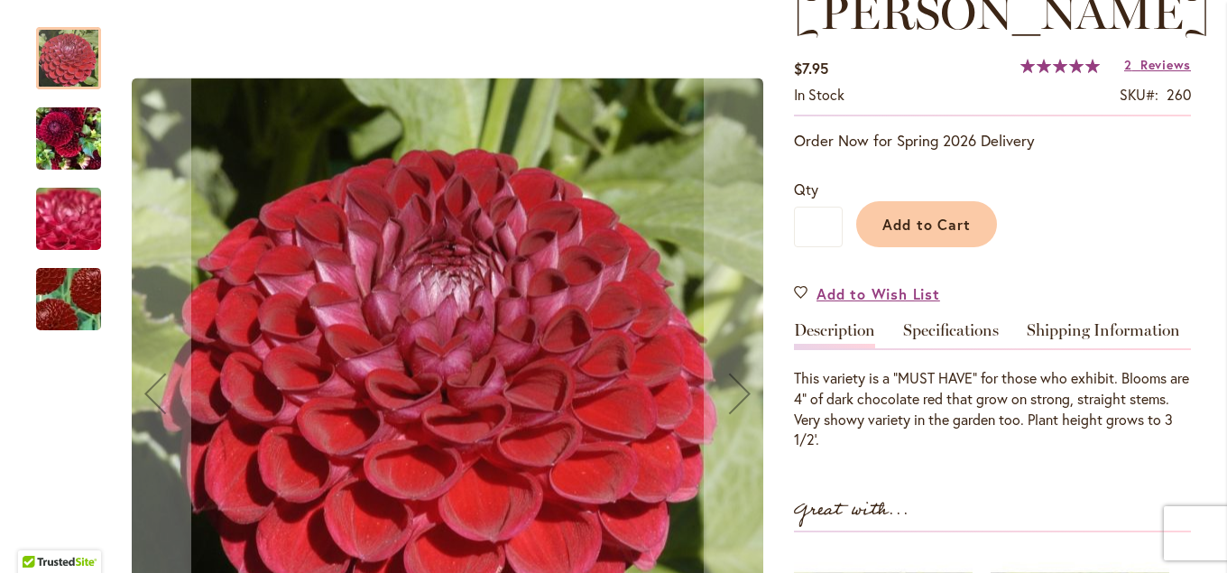
scroll to position [181, 0]
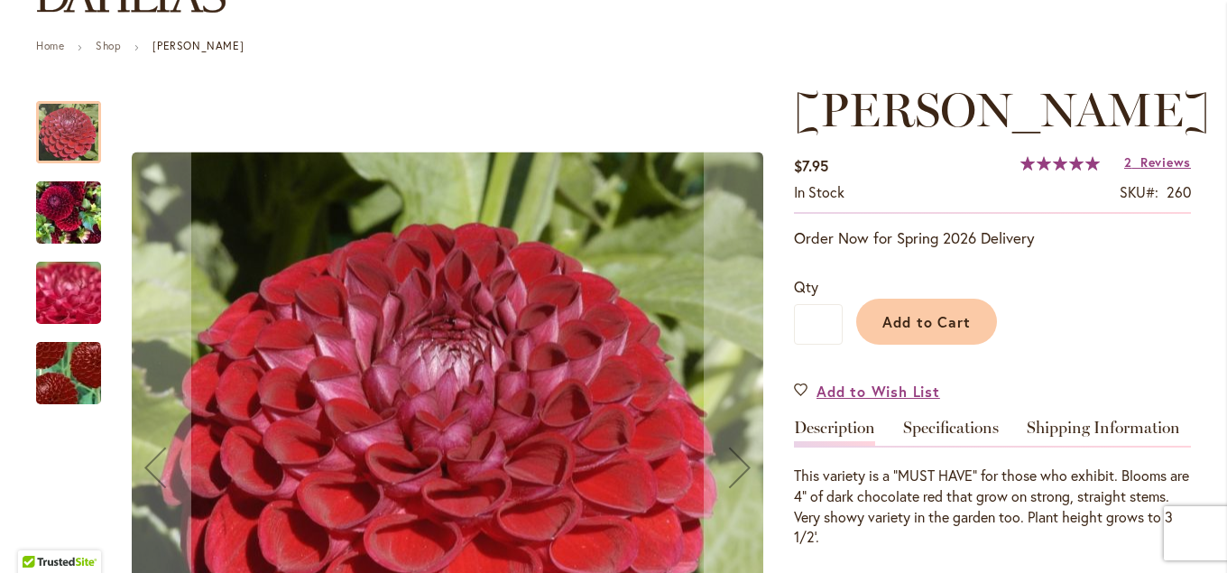
click at [51, 218] on img "CORNEL" at bounding box center [68, 212] width 65 height 87
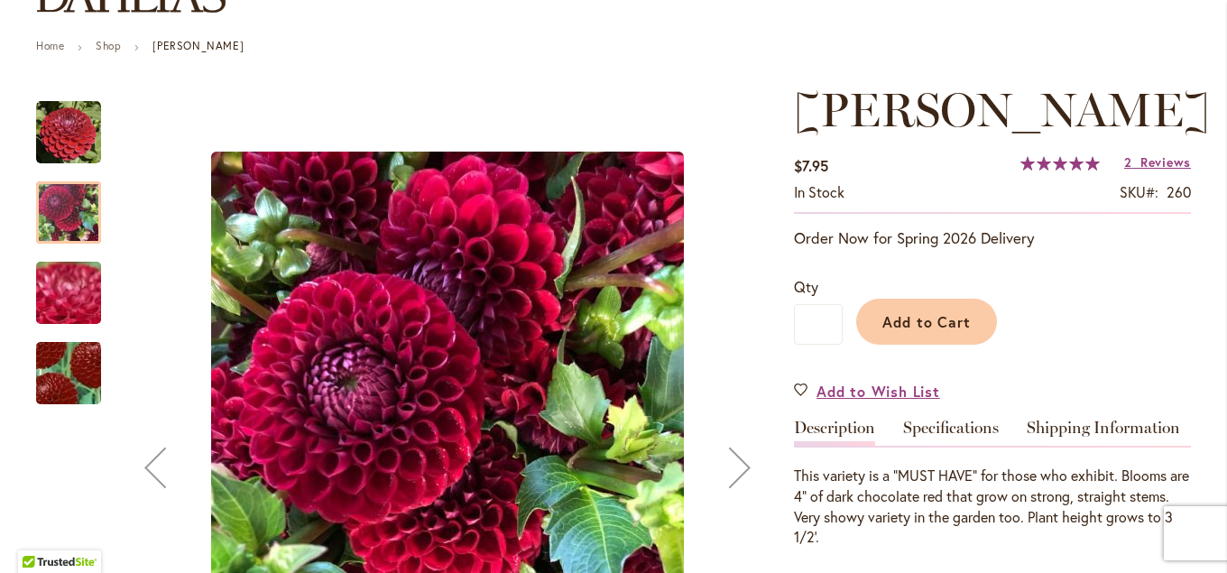
click at [62, 311] on img "CORNEL" at bounding box center [69, 293] width 130 height 97
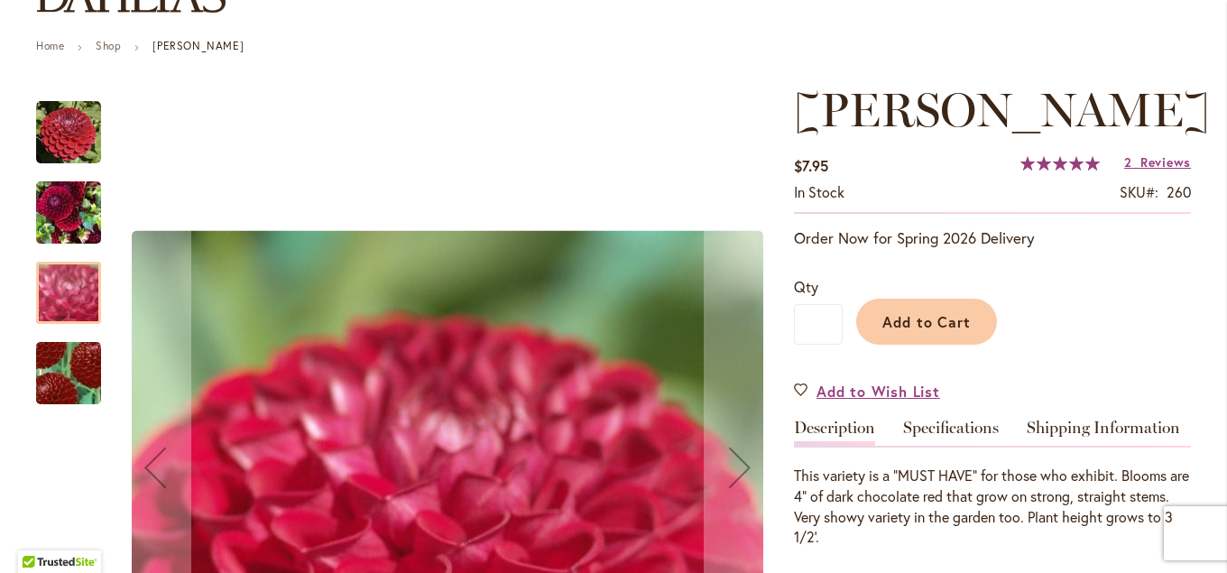
click at [52, 382] on img "CORNEL" at bounding box center [68, 373] width 126 height 125
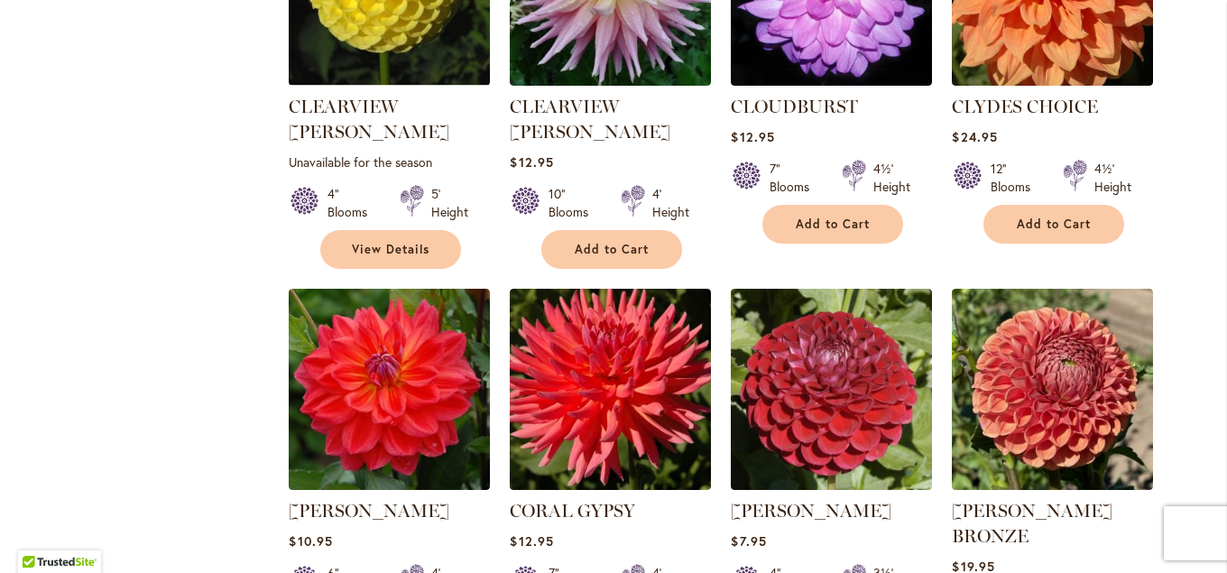
scroll to position [3319, 0]
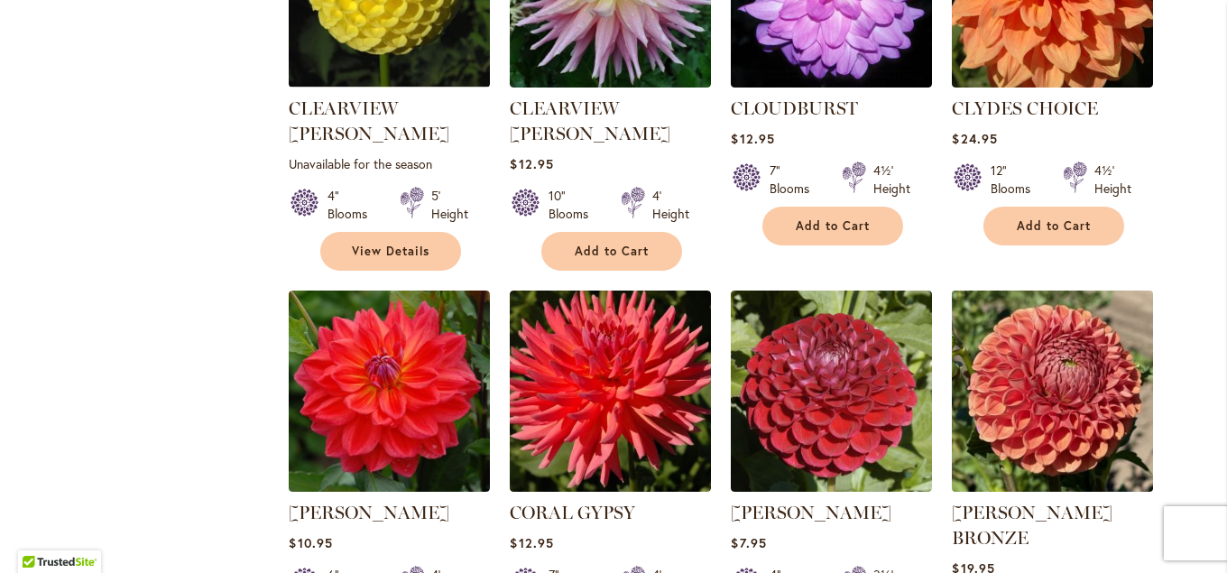
click at [1088, 302] on img at bounding box center [1053, 391] width 211 height 211
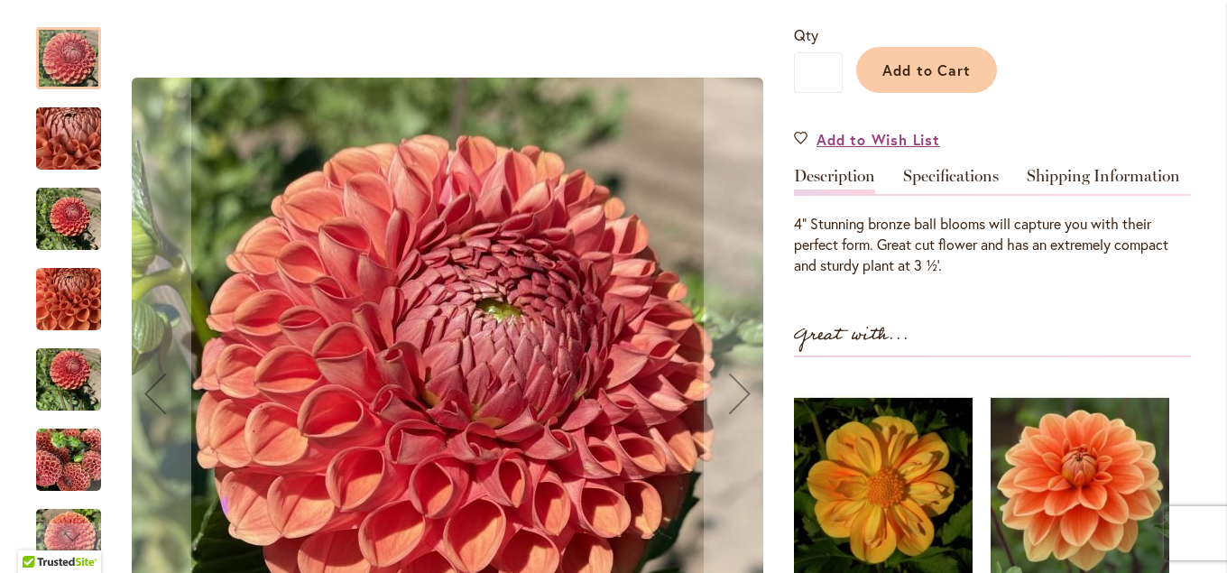
scroll to position [682, 0]
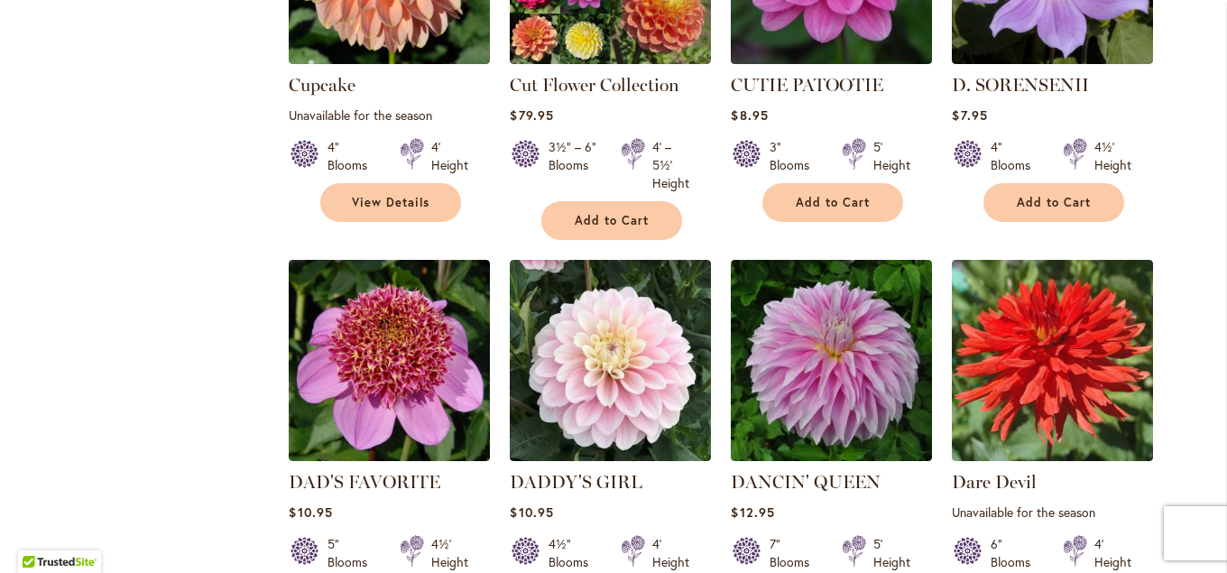
scroll to position [4581, 0]
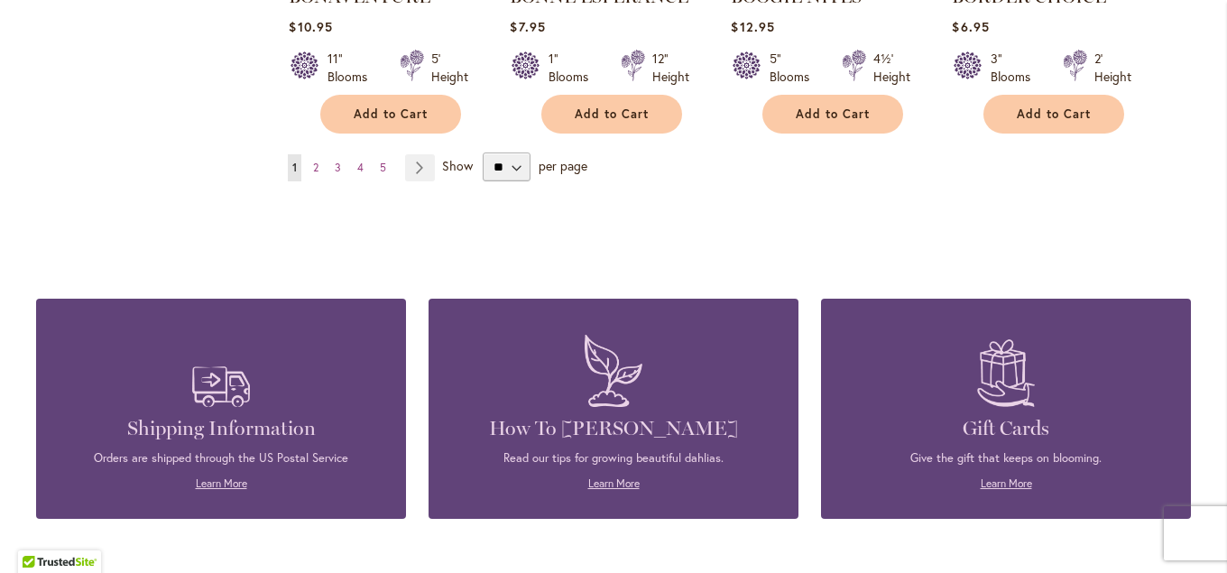
scroll to position [4866, 0]
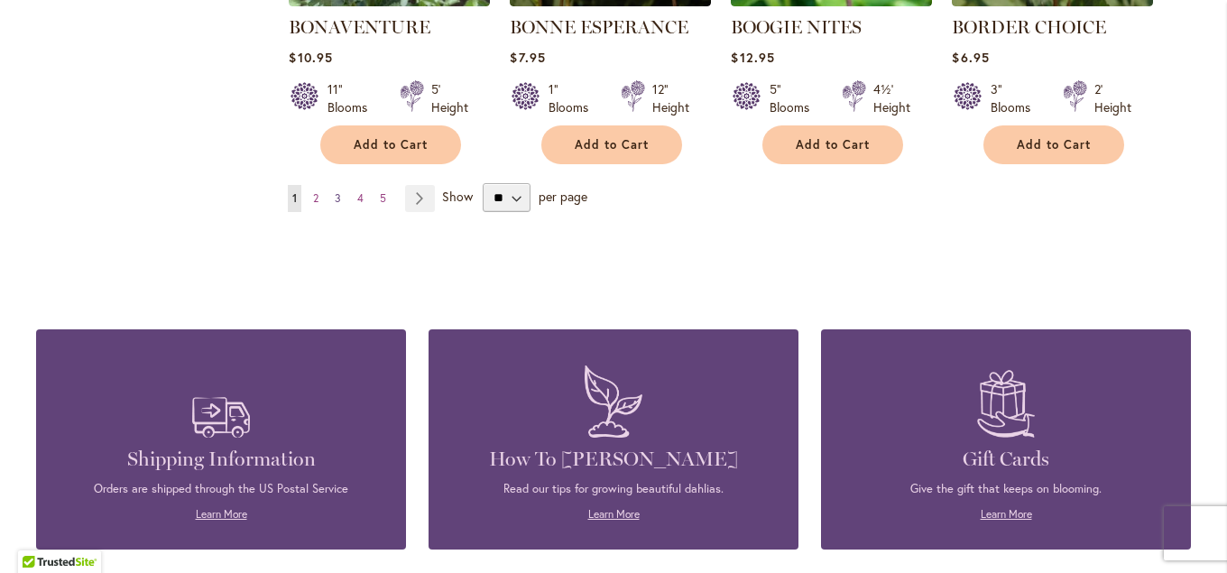
click at [340, 185] on link "Page 3" at bounding box center [337, 198] width 15 height 27
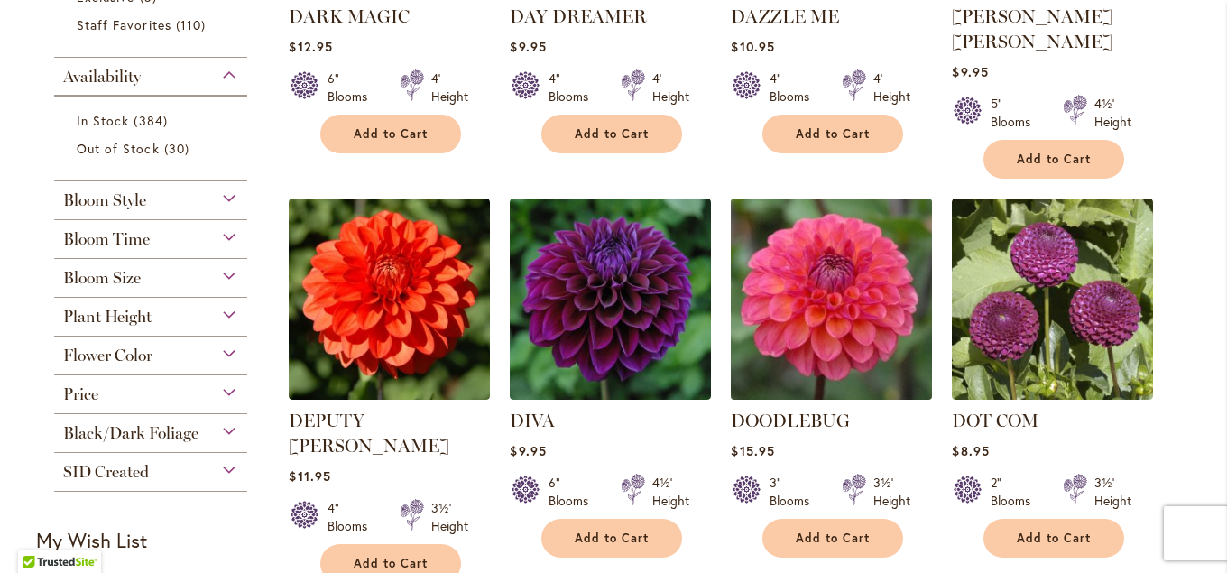
scroll to position [674, 0]
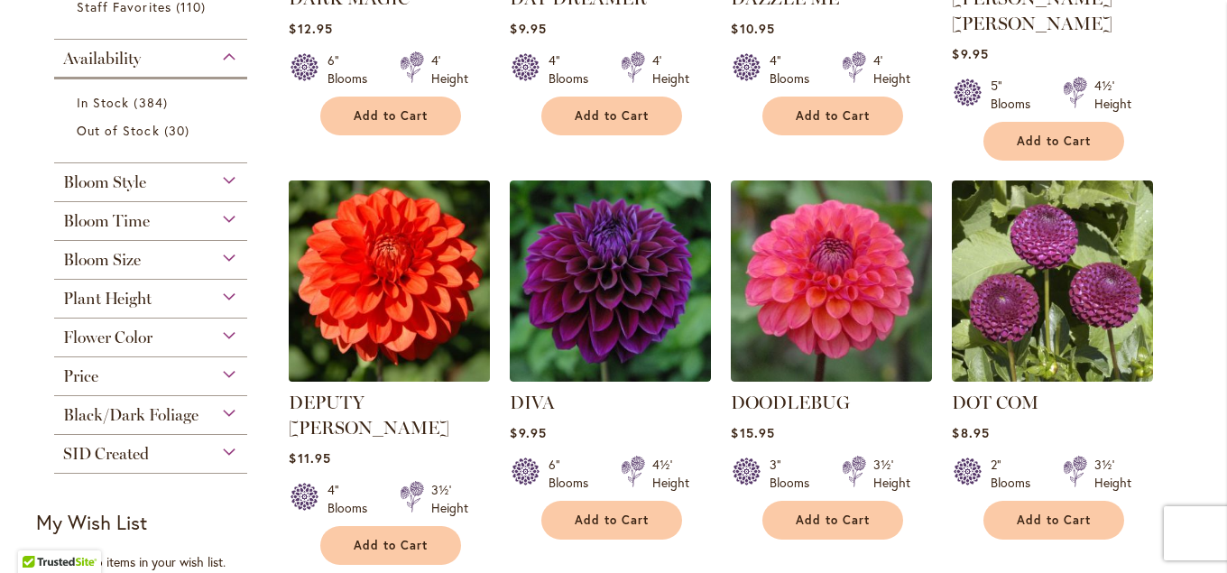
click at [409, 310] on img at bounding box center [389, 281] width 211 height 211
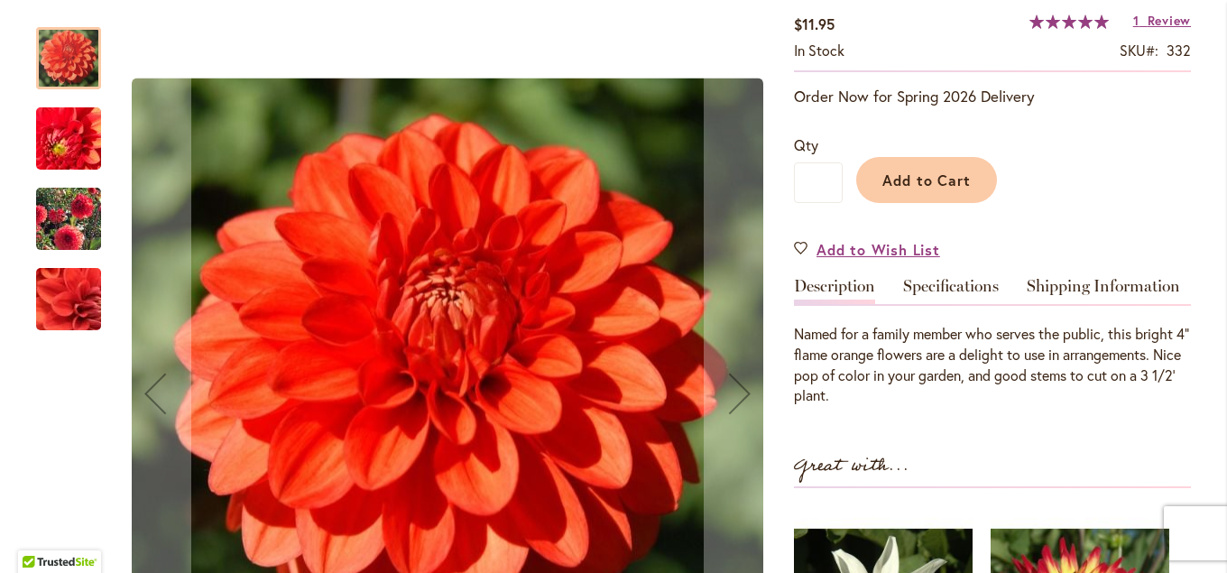
scroll to position [390, 0]
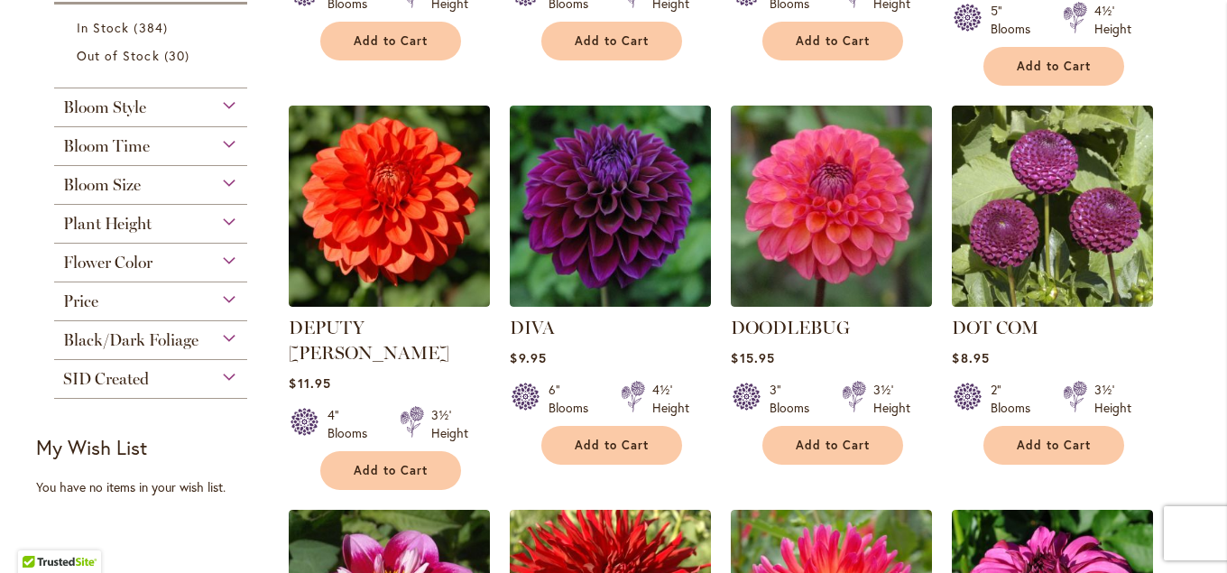
scroll to position [717, 0]
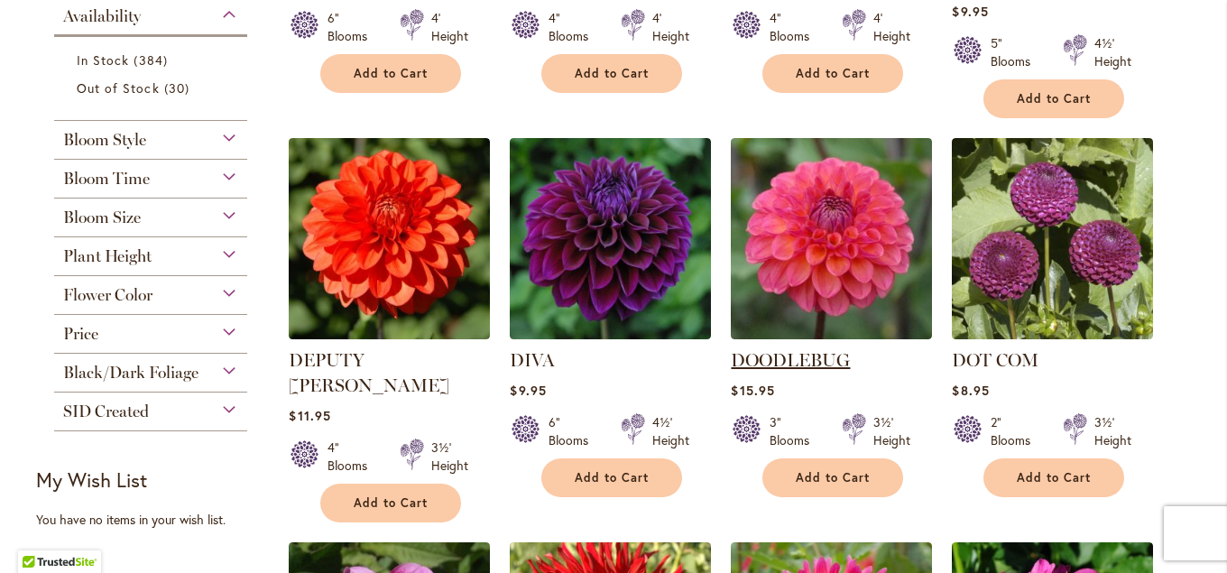
click at [796, 349] on link "DOODLEBUG" at bounding box center [790, 360] width 119 height 22
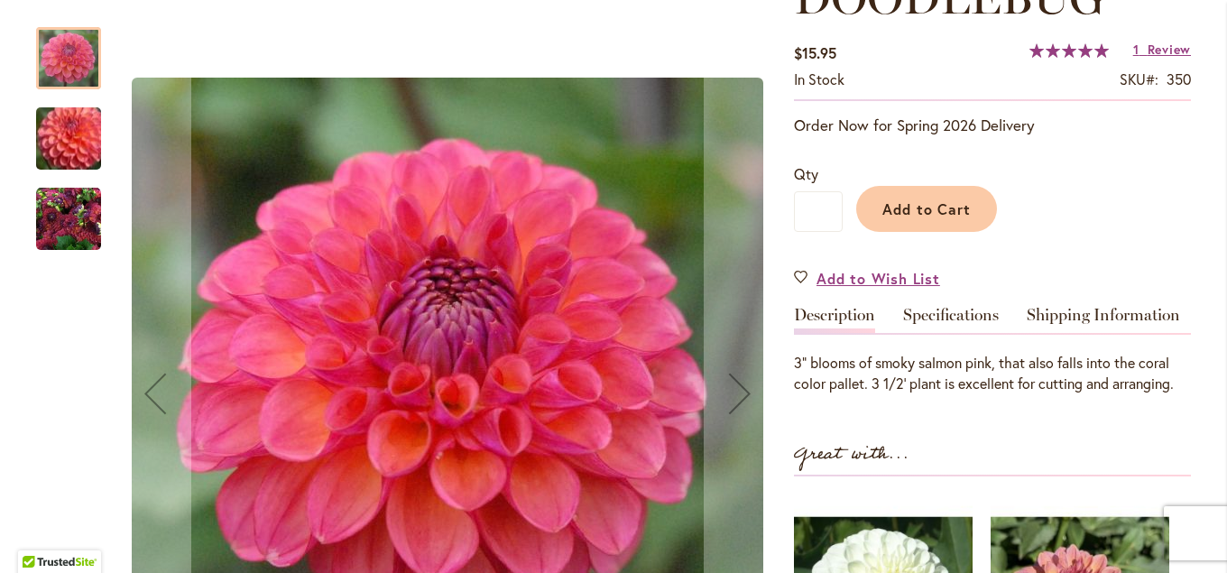
scroll to position [292, 0]
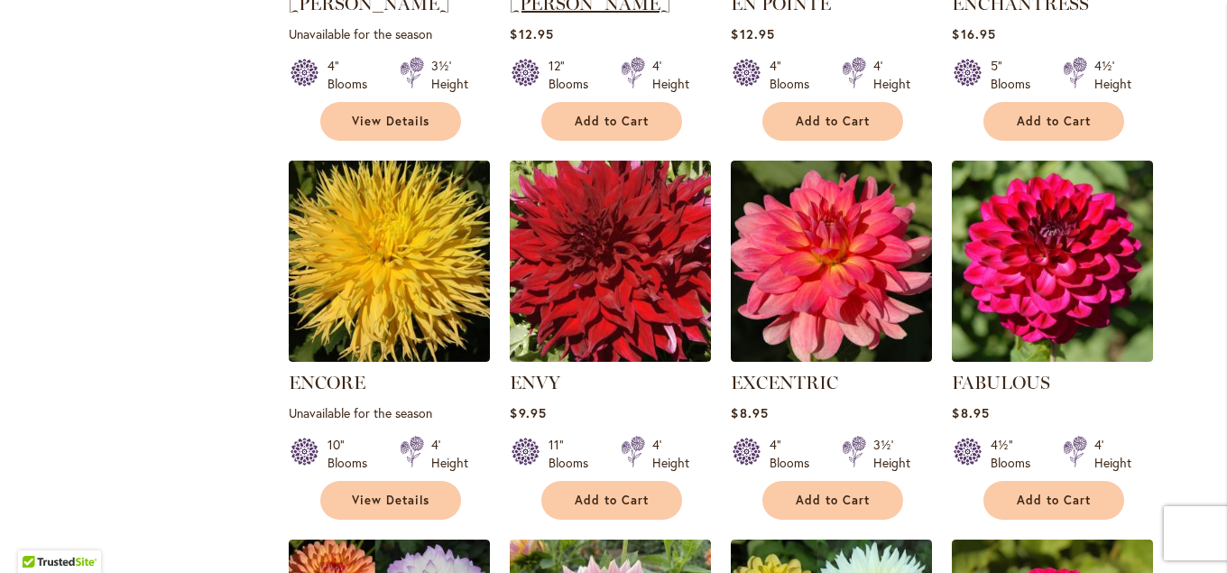
scroll to position [2242, 0]
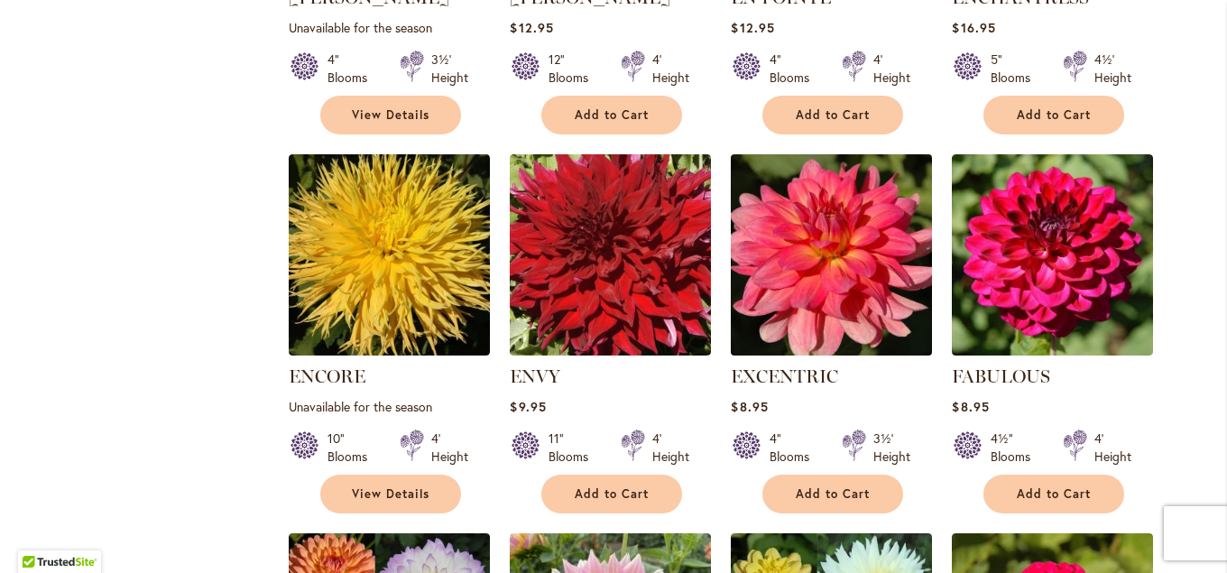
click at [845, 242] on img at bounding box center [832, 255] width 211 height 211
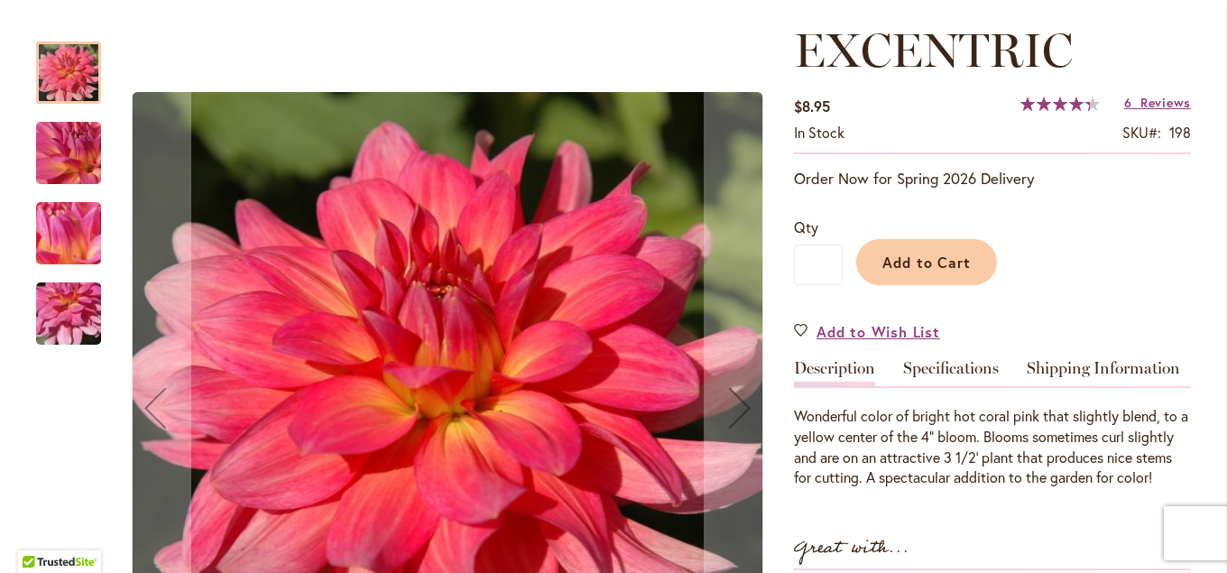
scroll to position [195, 0]
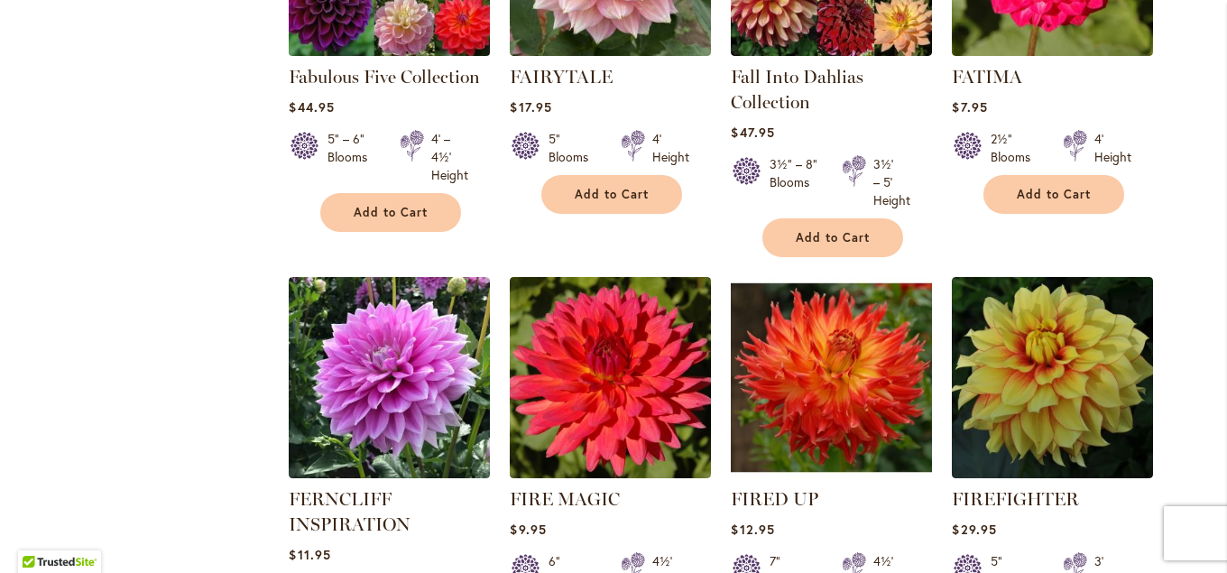
scroll to position [3018, 0]
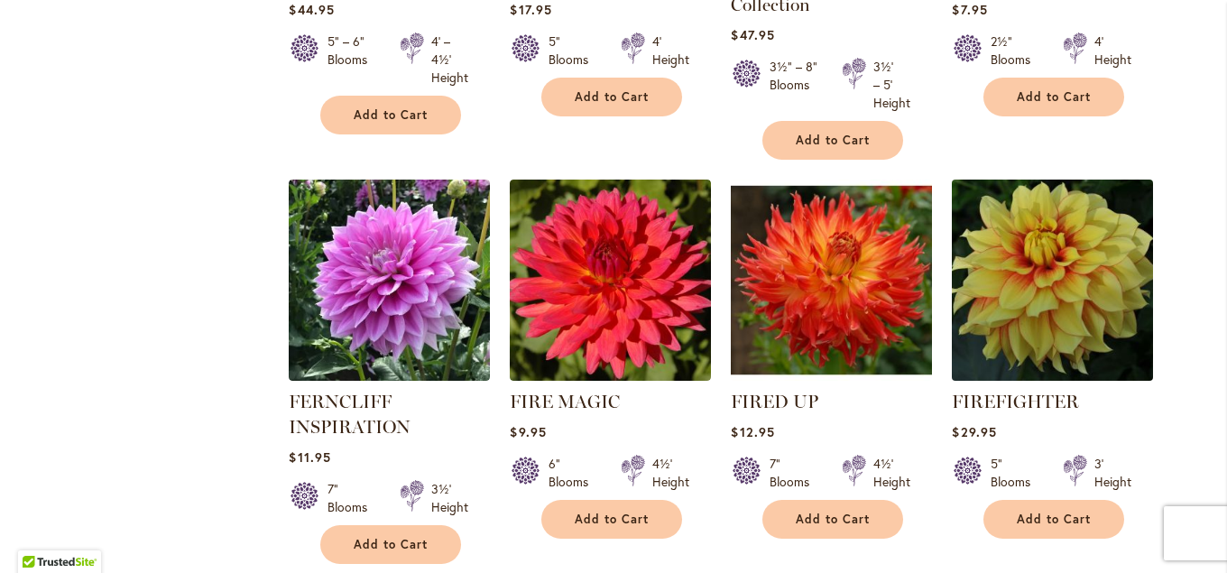
click at [1025, 263] on img at bounding box center [1053, 280] width 211 height 211
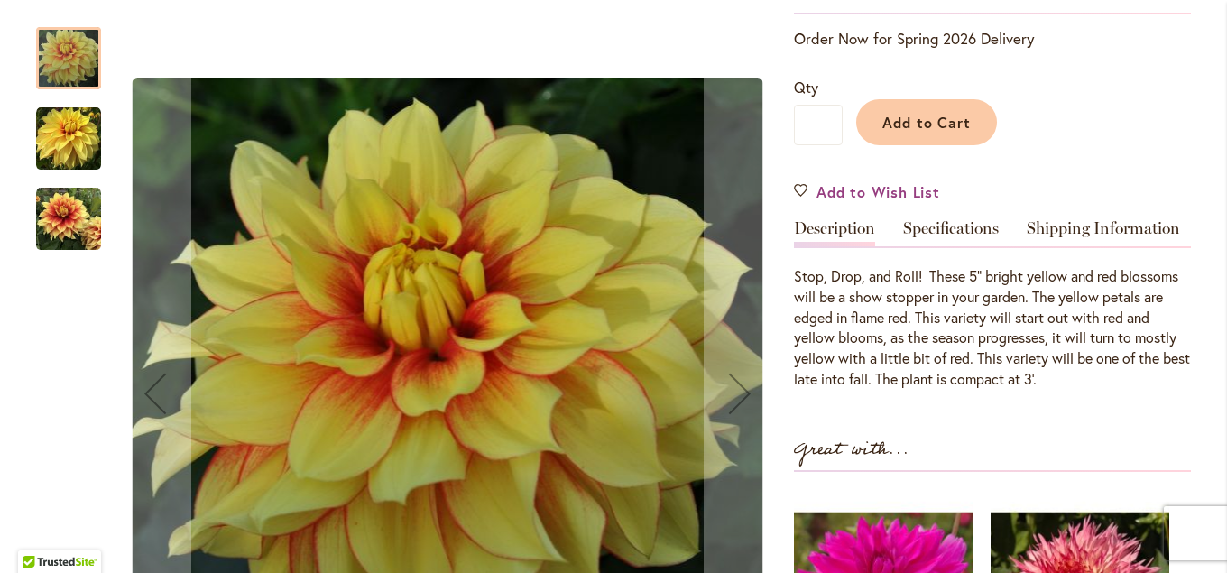
scroll to position [390, 0]
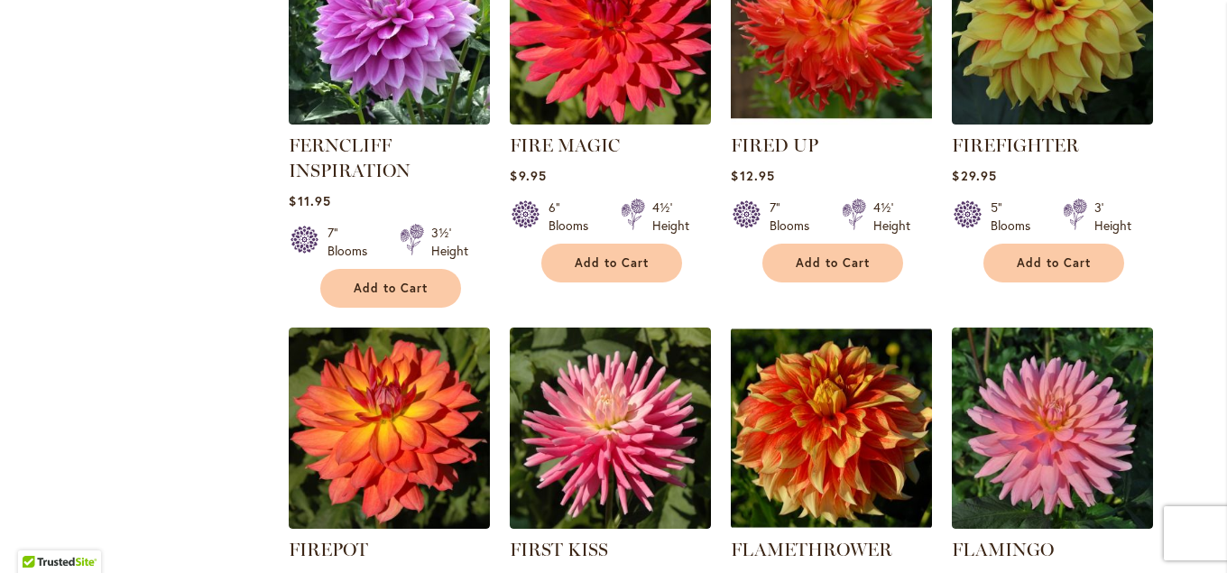
scroll to position [3348, 0]
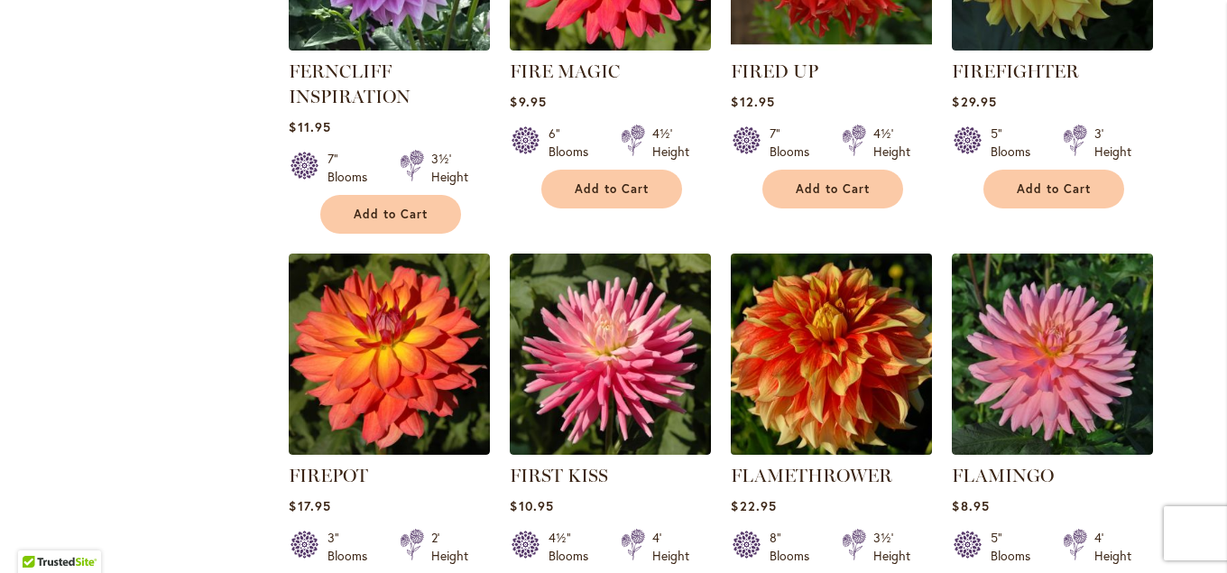
click at [796, 359] on img at bounding box center [832, 354] width 211 height 211
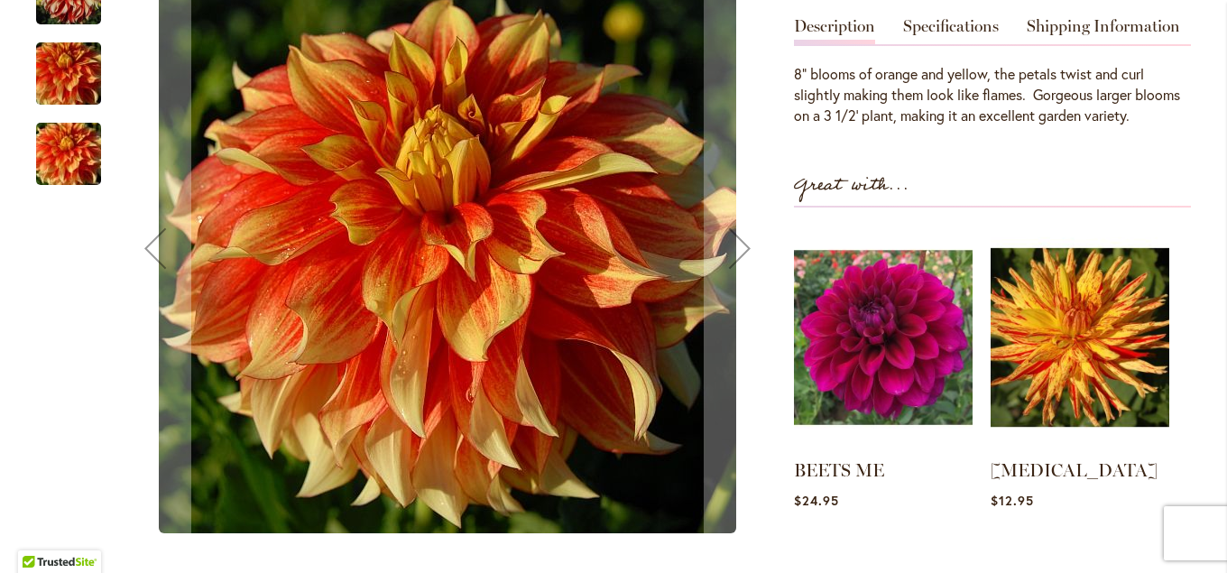
scroll to position [585, 0]
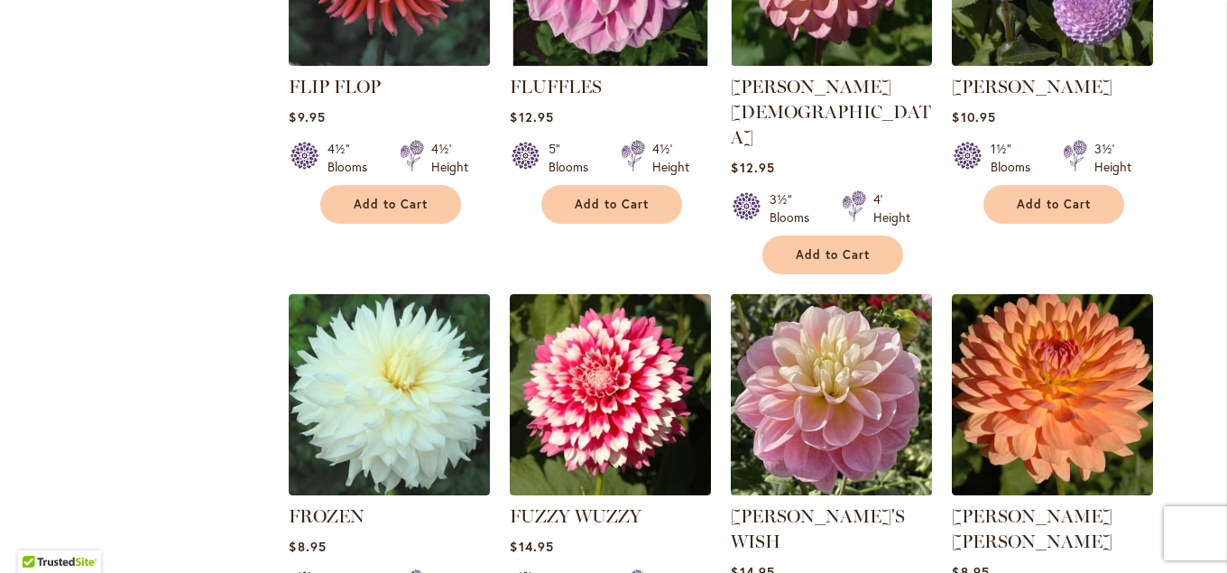
scroll to position [4128, 0]
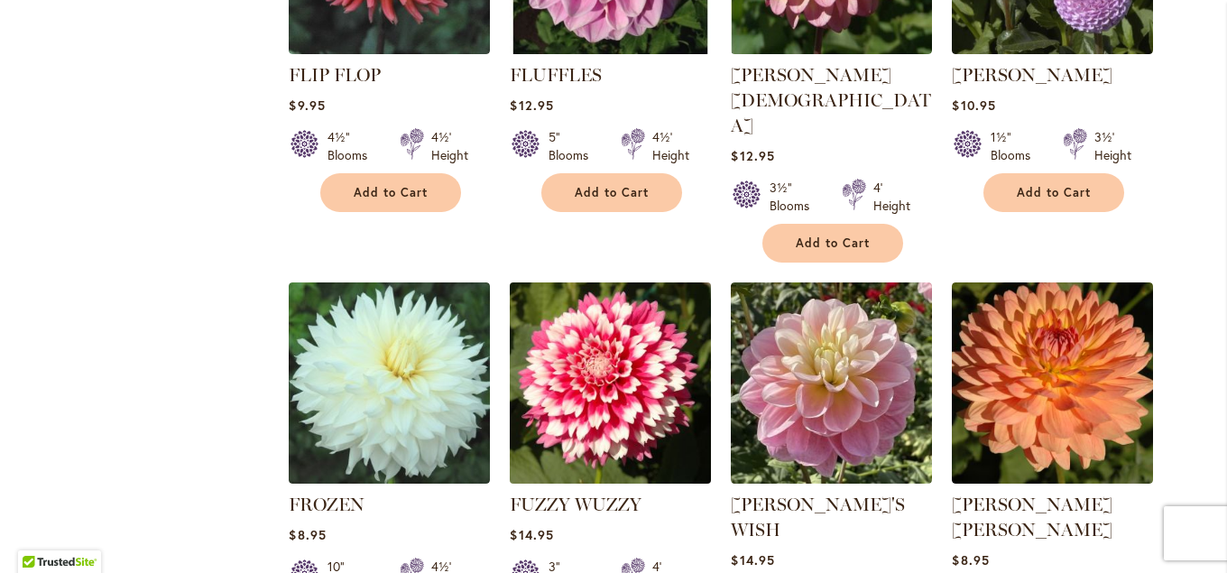
click at [629, 293] on img at bounding box center [610, 383] width 211 height 211
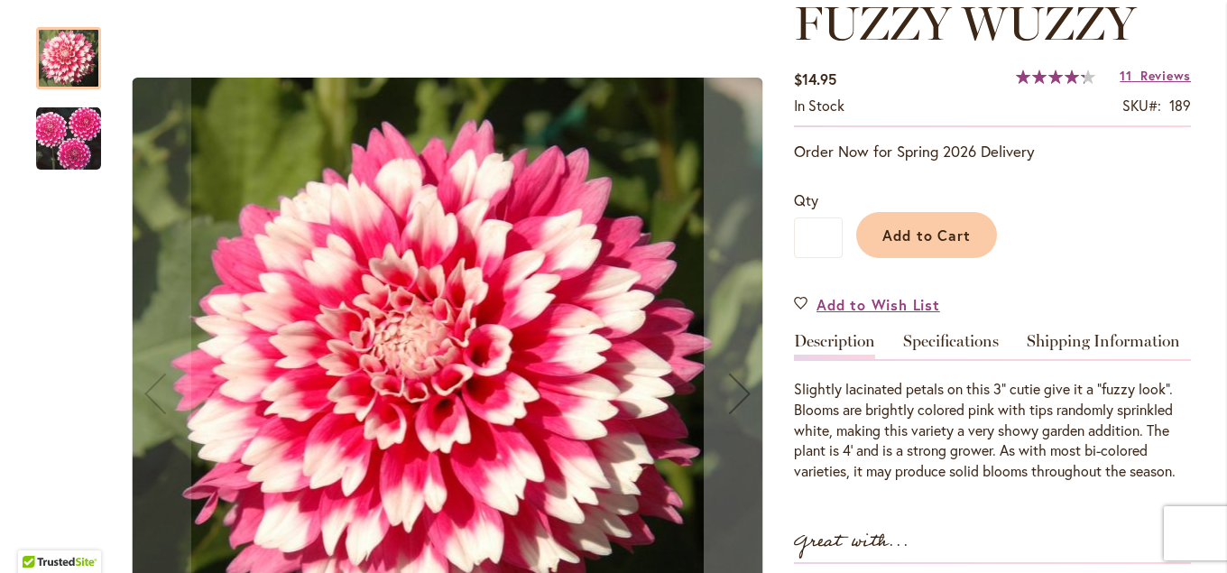
scroll to position [288, 0]
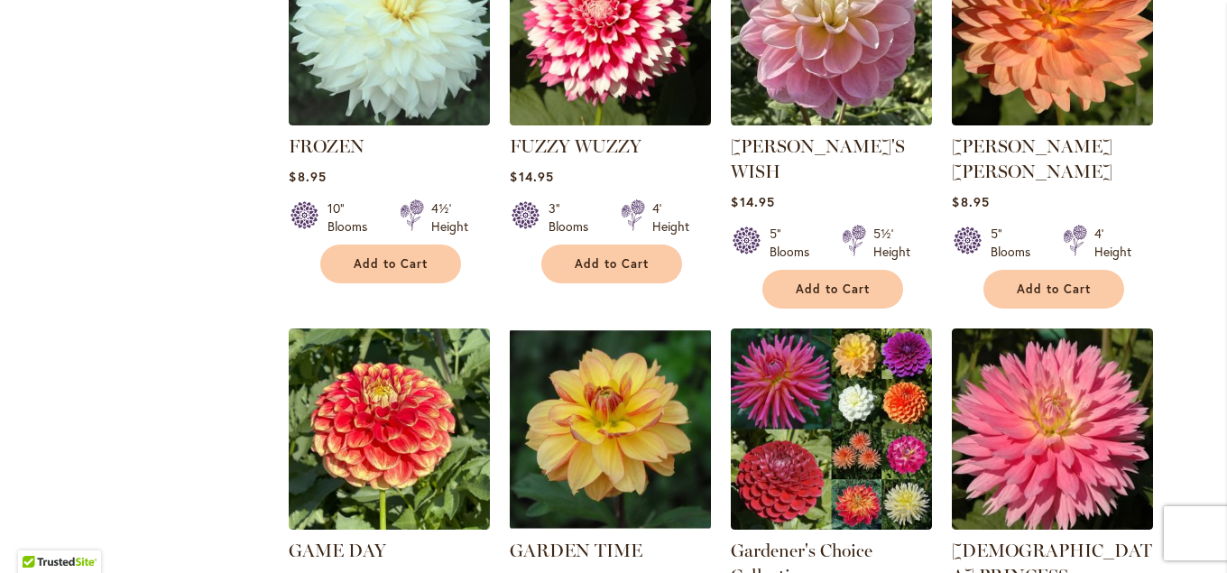
scroll to position [4525, 0]
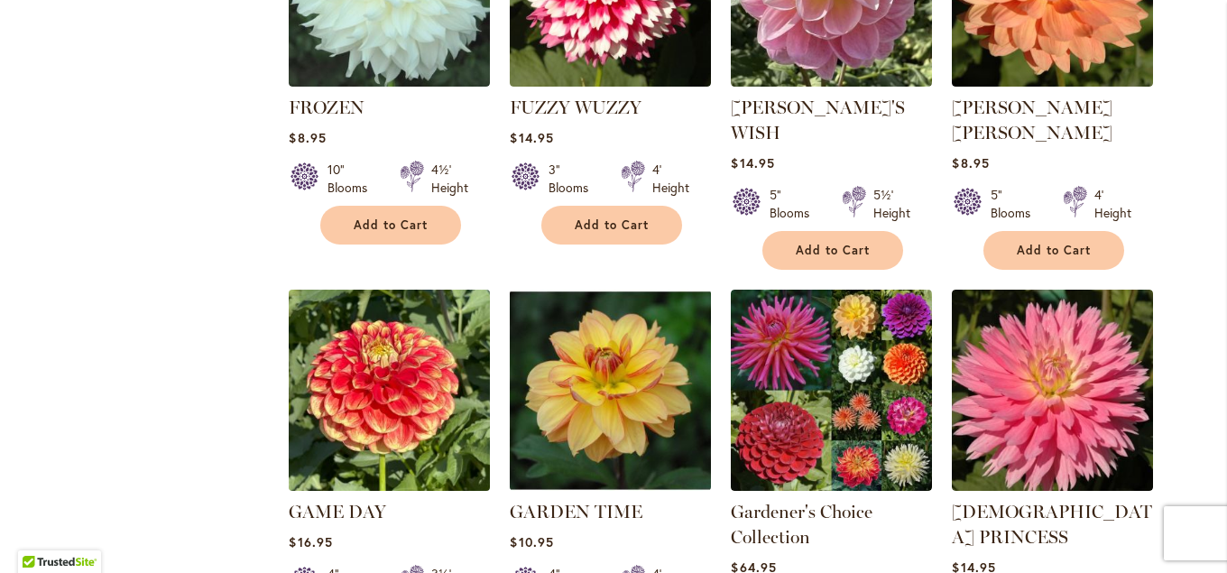
click at [391, 285] on img at bounding box center [389, 390] width 211 height 211
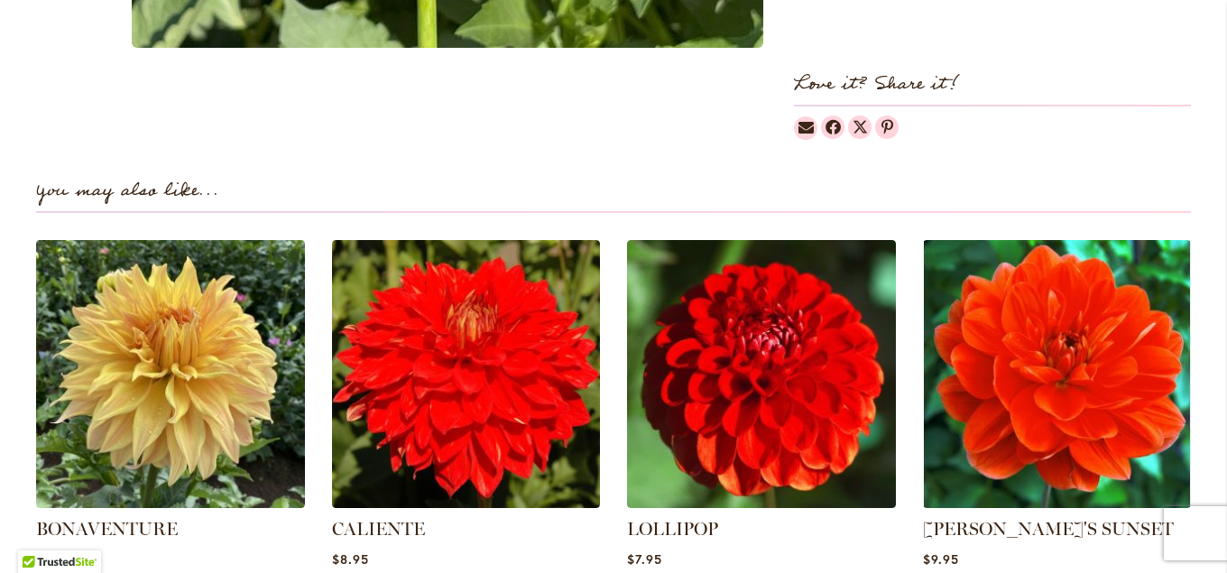
scroll to position [1220, 0]
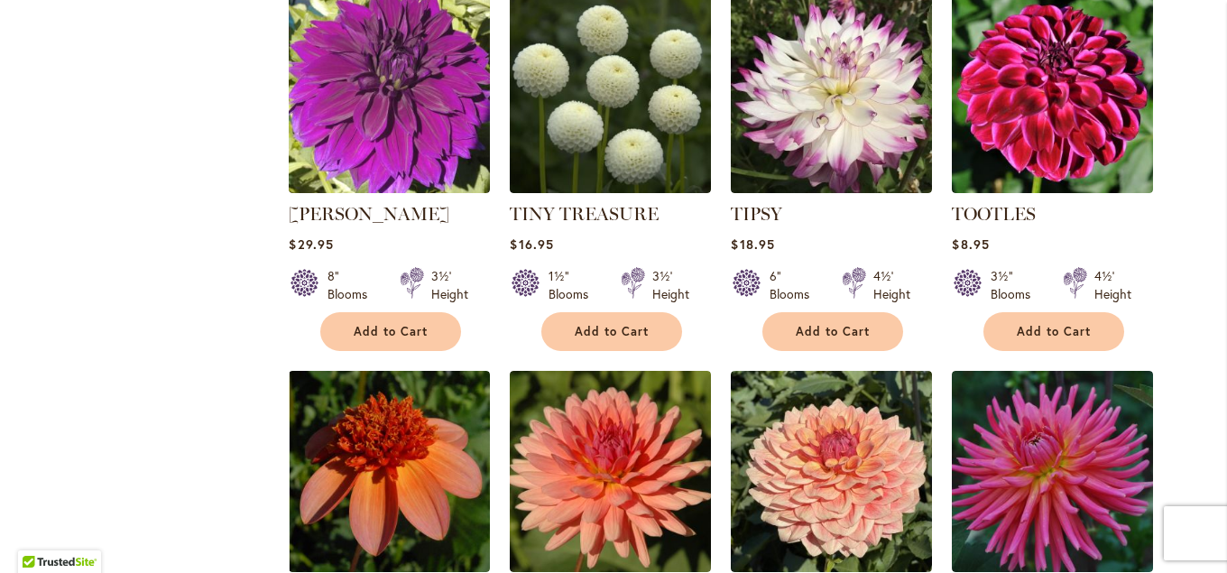
scroll to position [4281, 0]
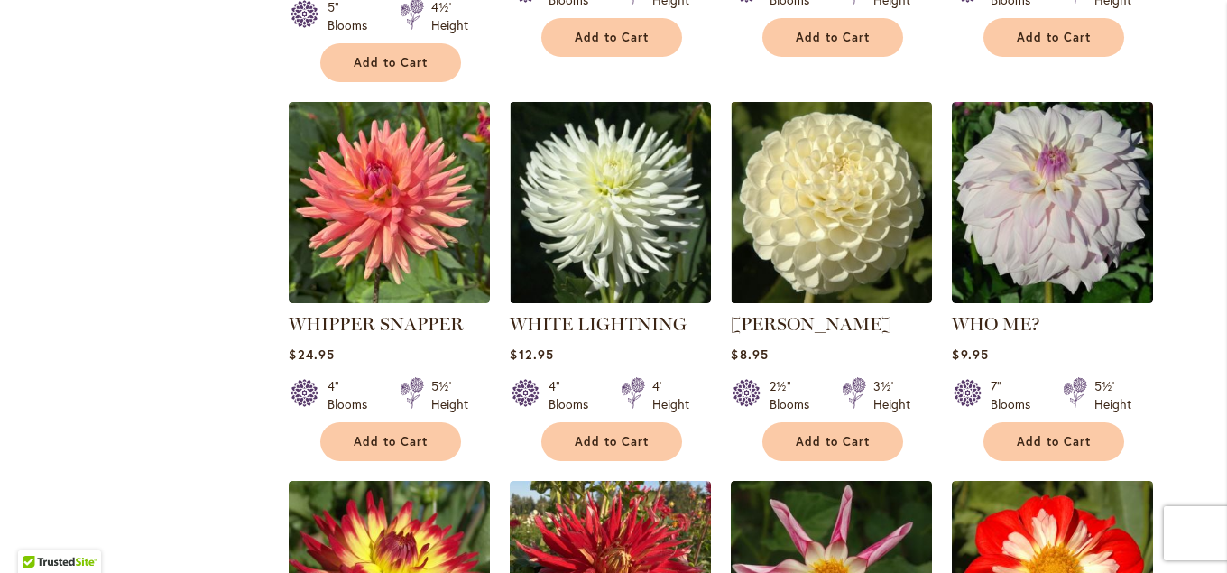
scroll to position [1365, 0]
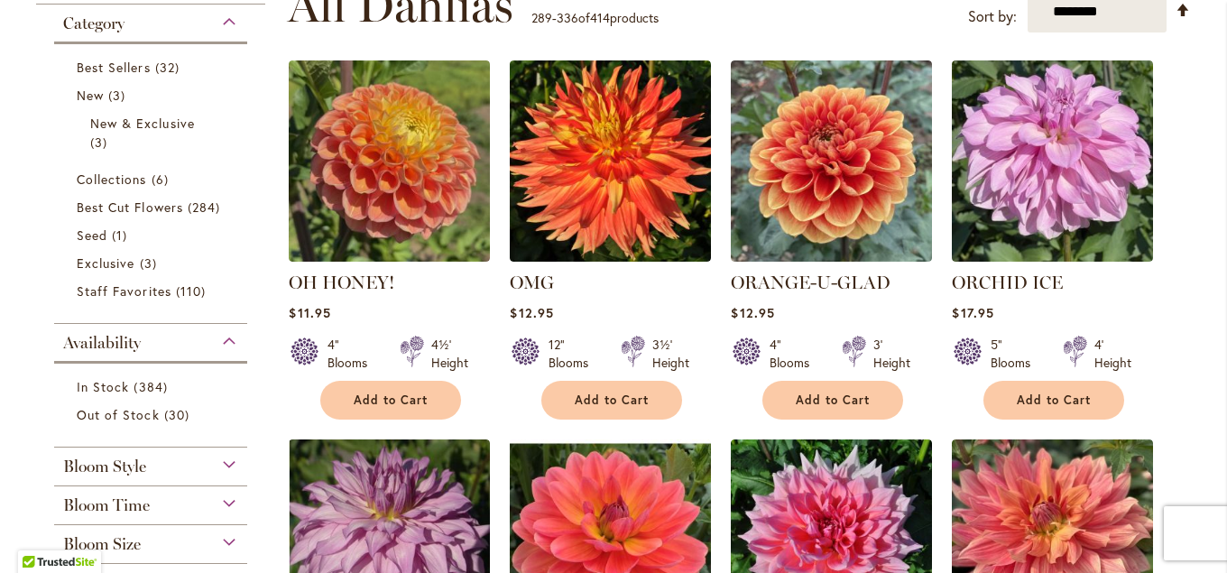
scroll to position [424, 0]
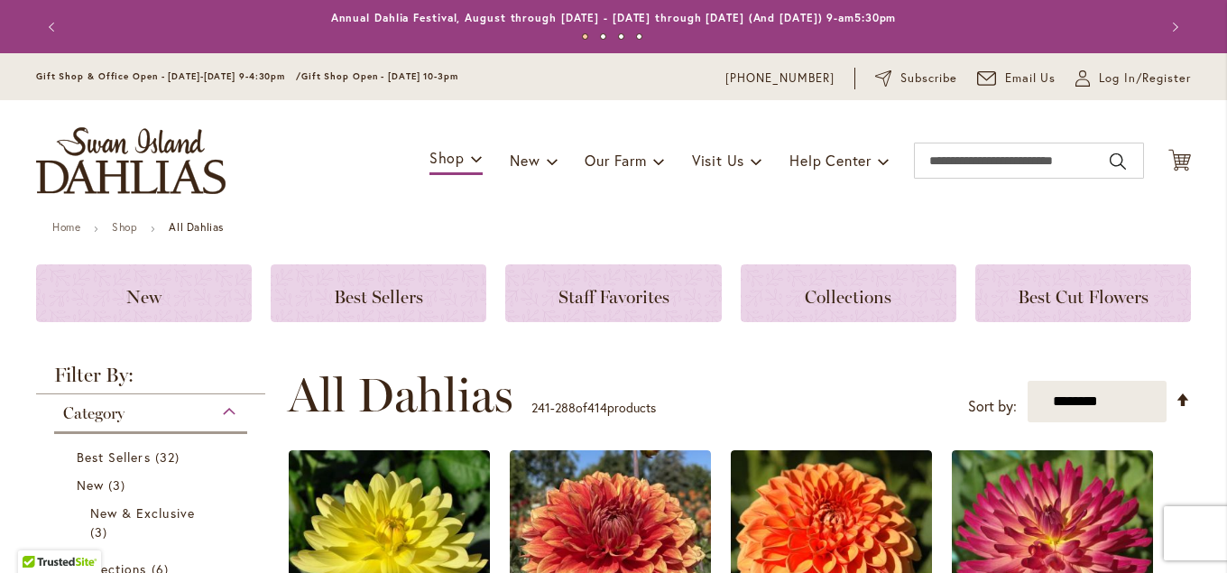
scroll to position [292, 0]
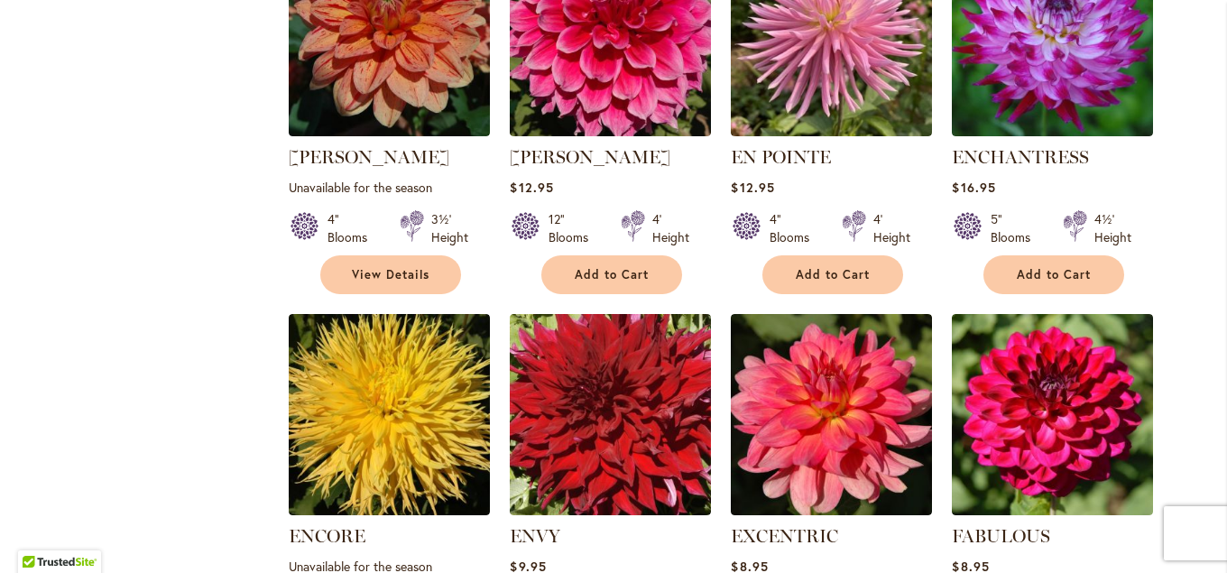
scroll to position [2144, 0]
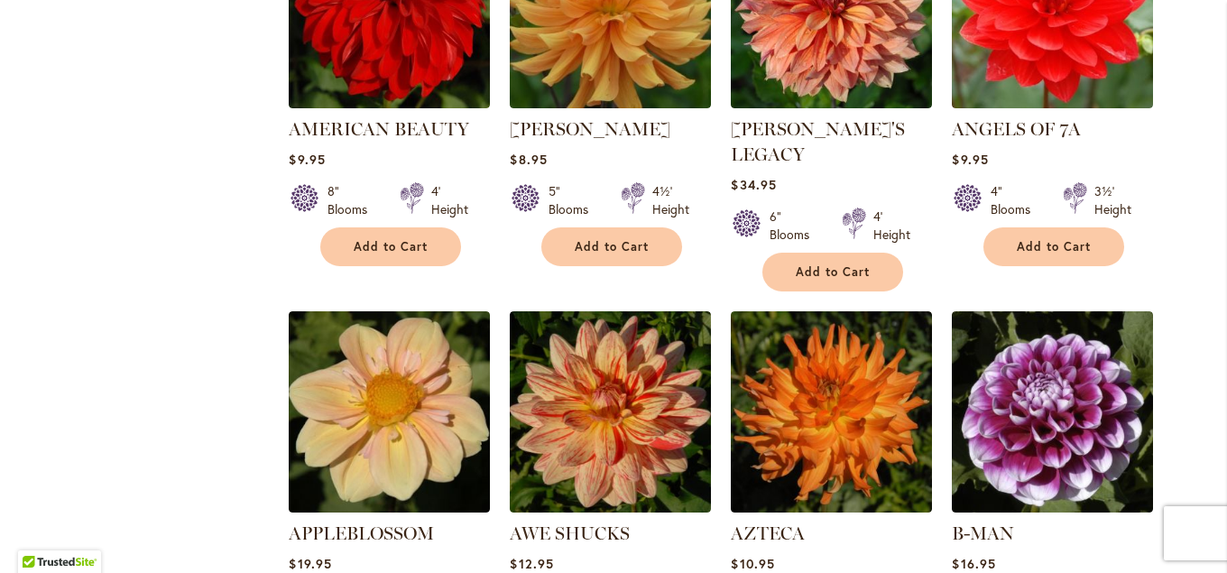
scroll to position [912, 0]
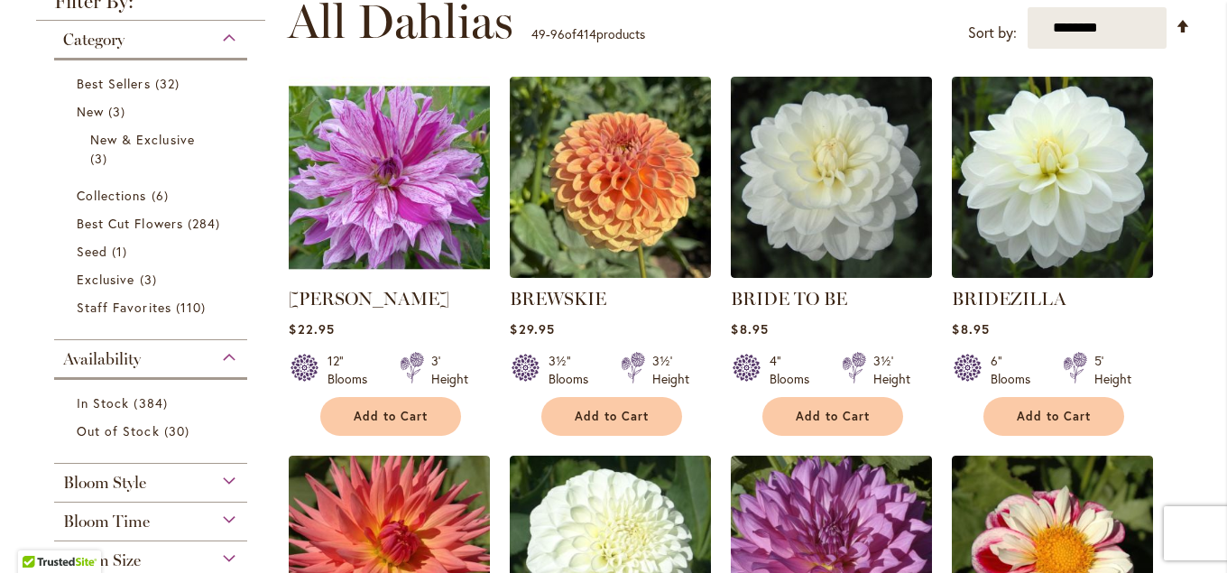
scroll to position [487, 0]
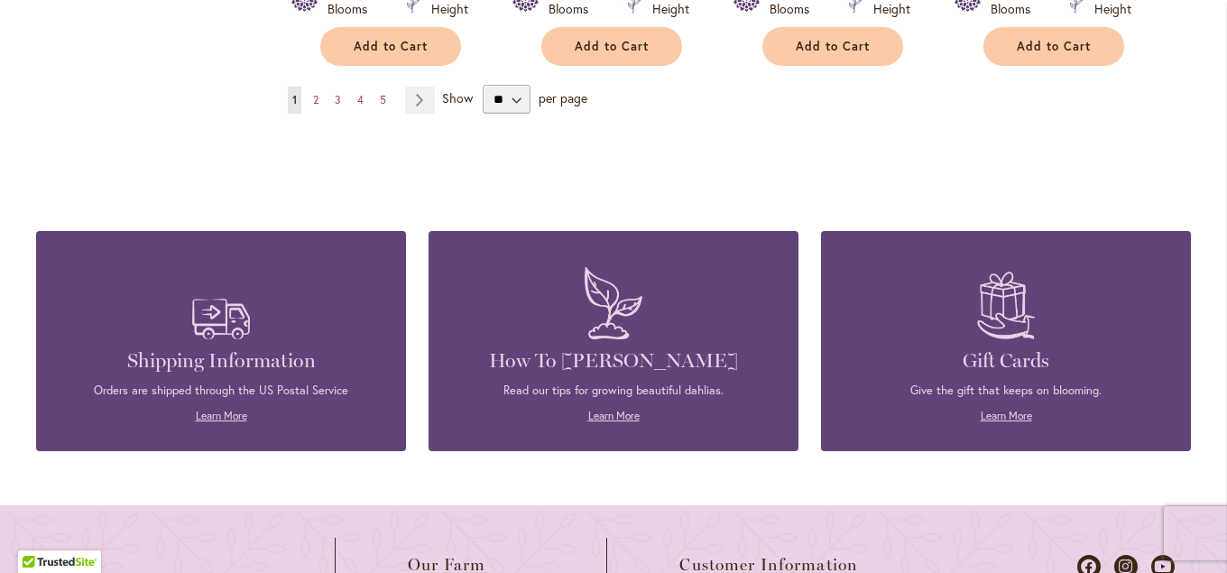
scroll to position [4971, 0]
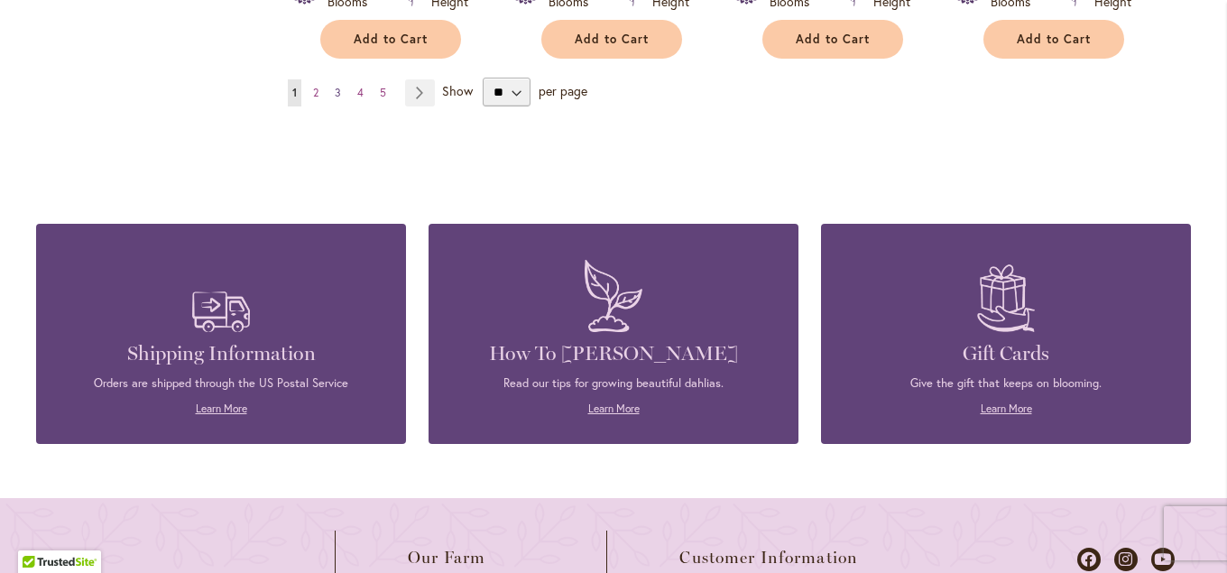
click at [337, 86] on span "3" at bounding box center [338, 93] width 6 height 14
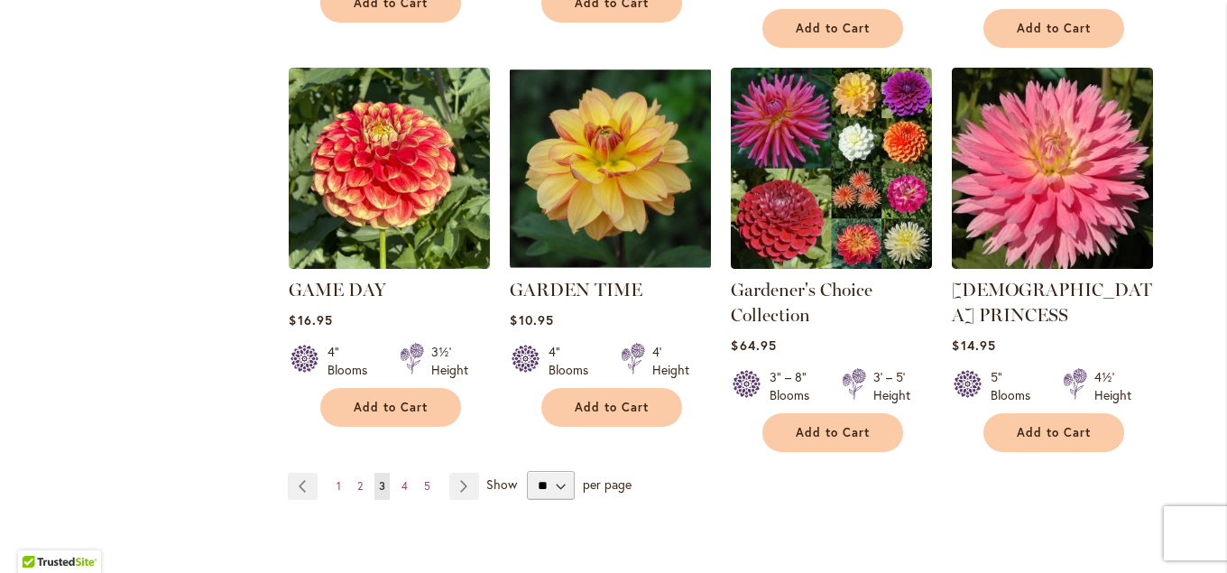
scroll to position [4671, 0]
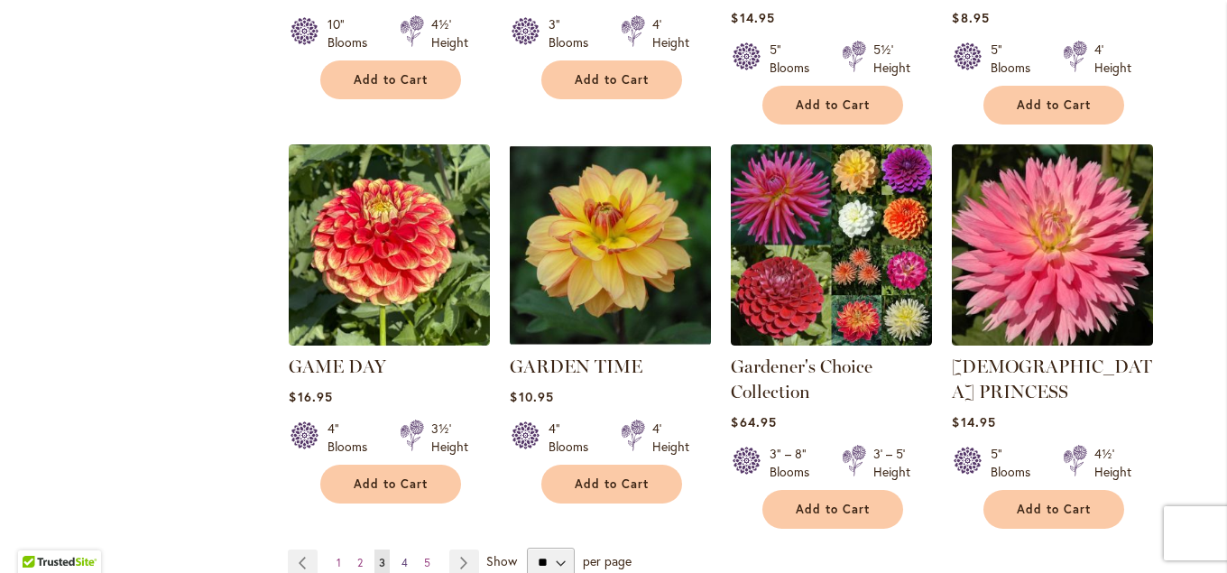
click at [409, 550] on link "Page 4" at bounding box center [404, 563] width 15 height 27
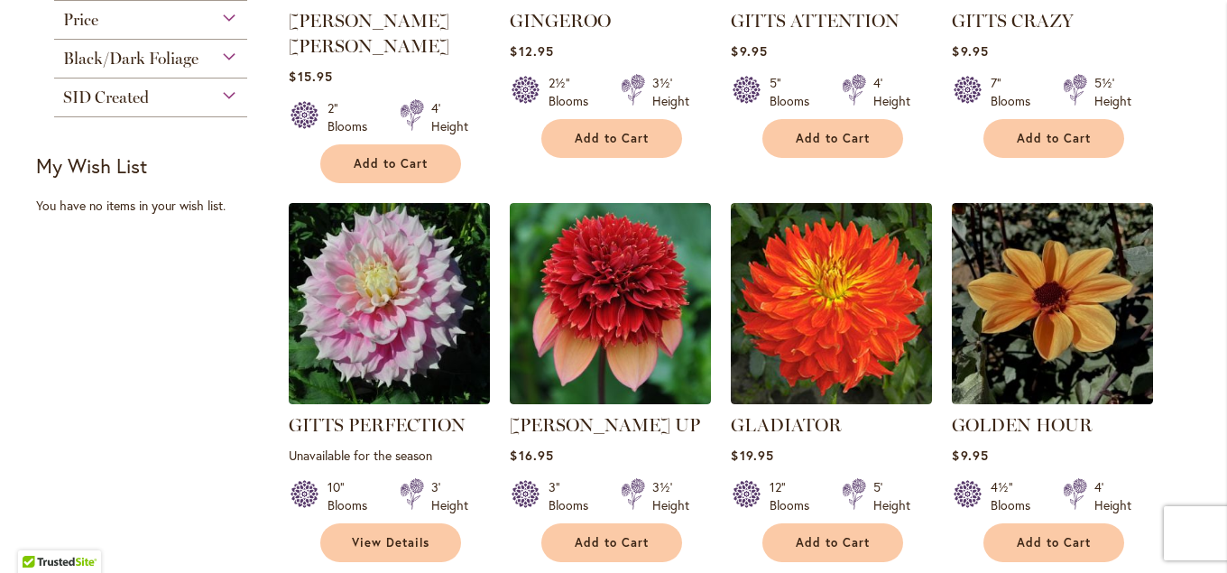
scroll to position [1064, 0]
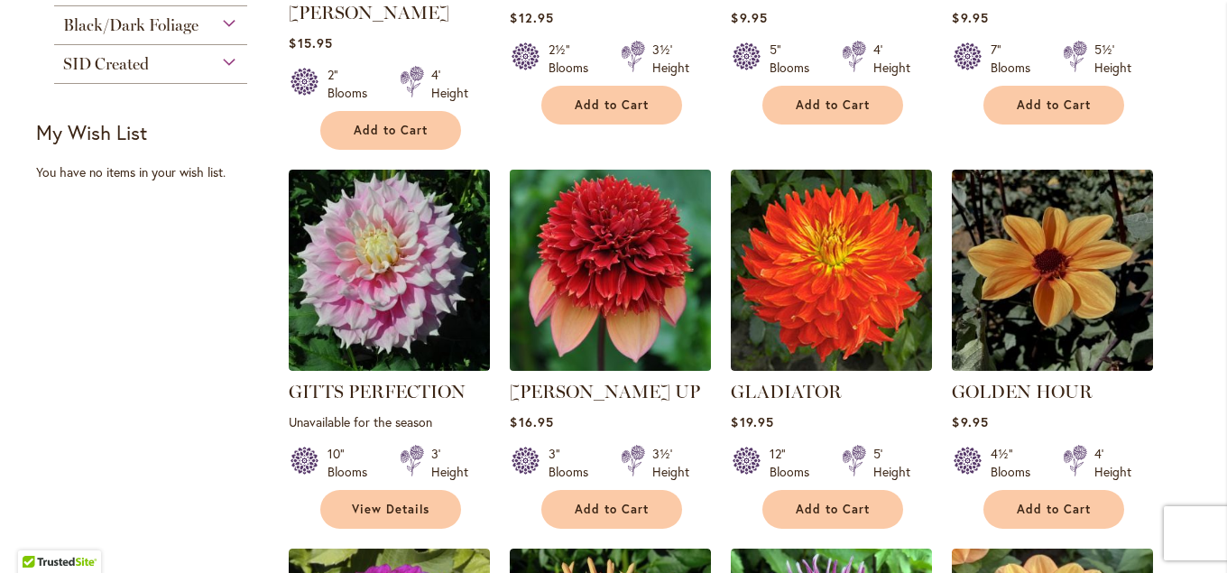
click at [568, 264] on img at bounding box center [610, 270] width 211 height 211
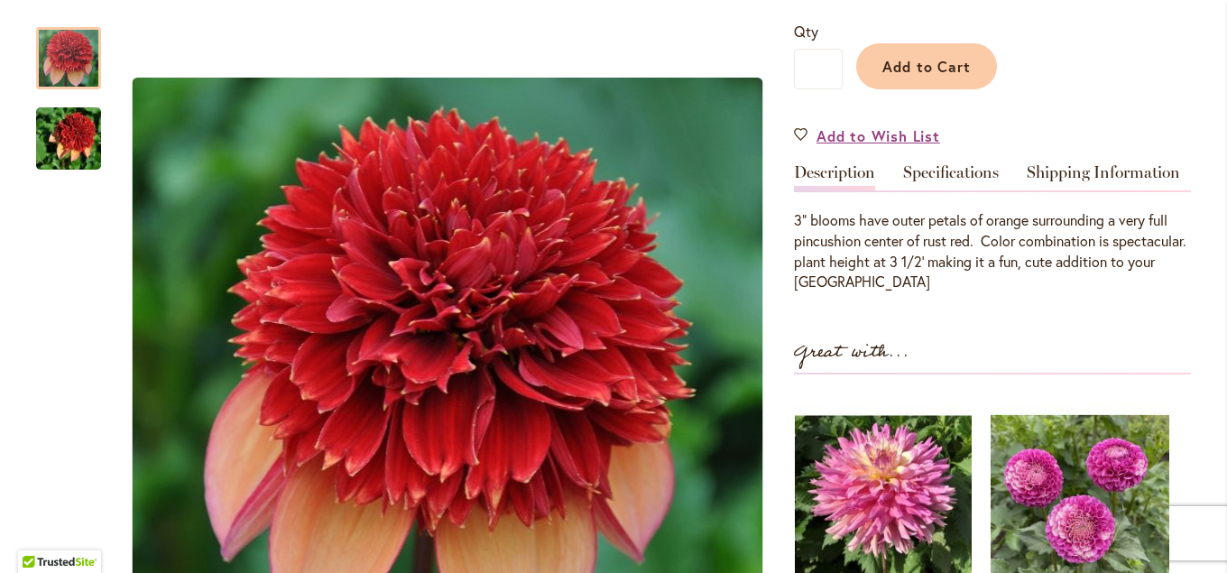
scroll to position [585, 0]
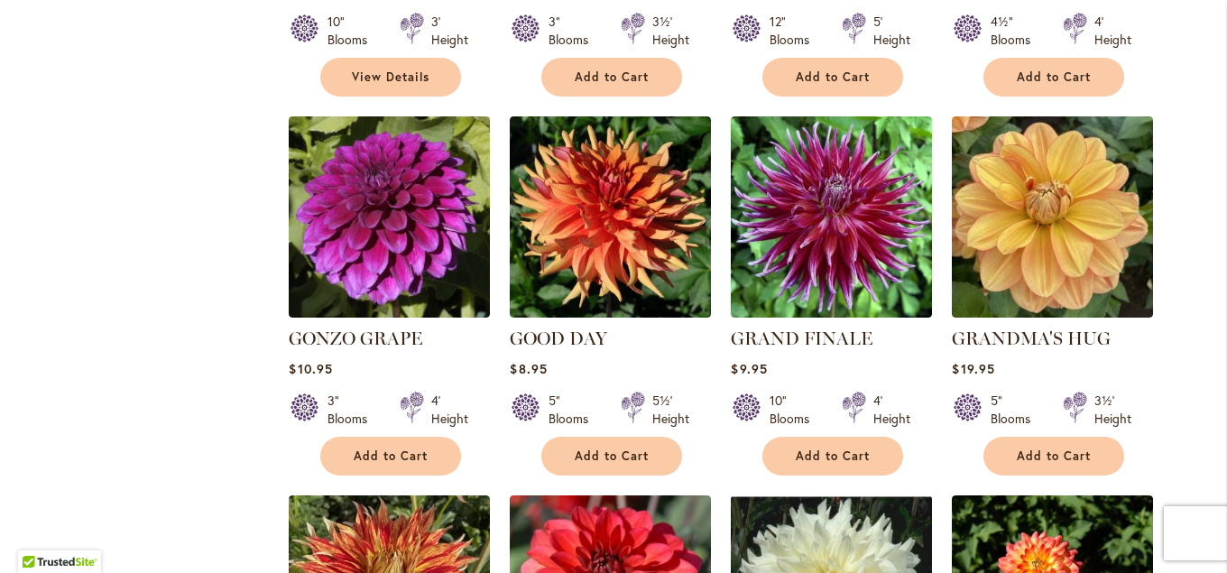
scroll to position [1594, 0]
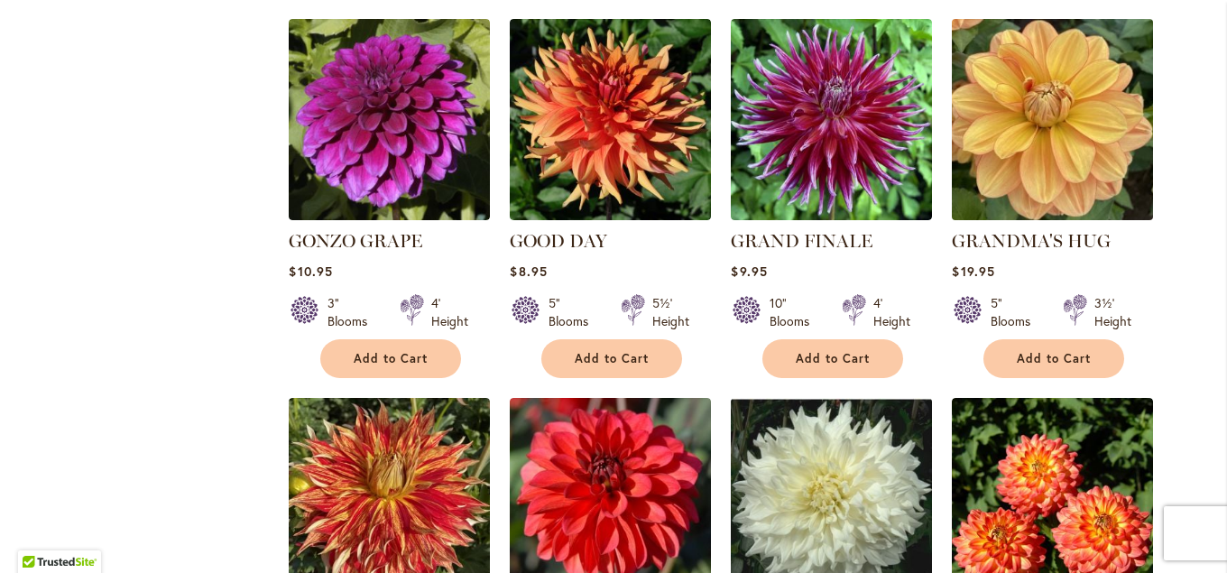
click at [1010, 71] on img at bounding box center [1053, 119] width 211 height 211
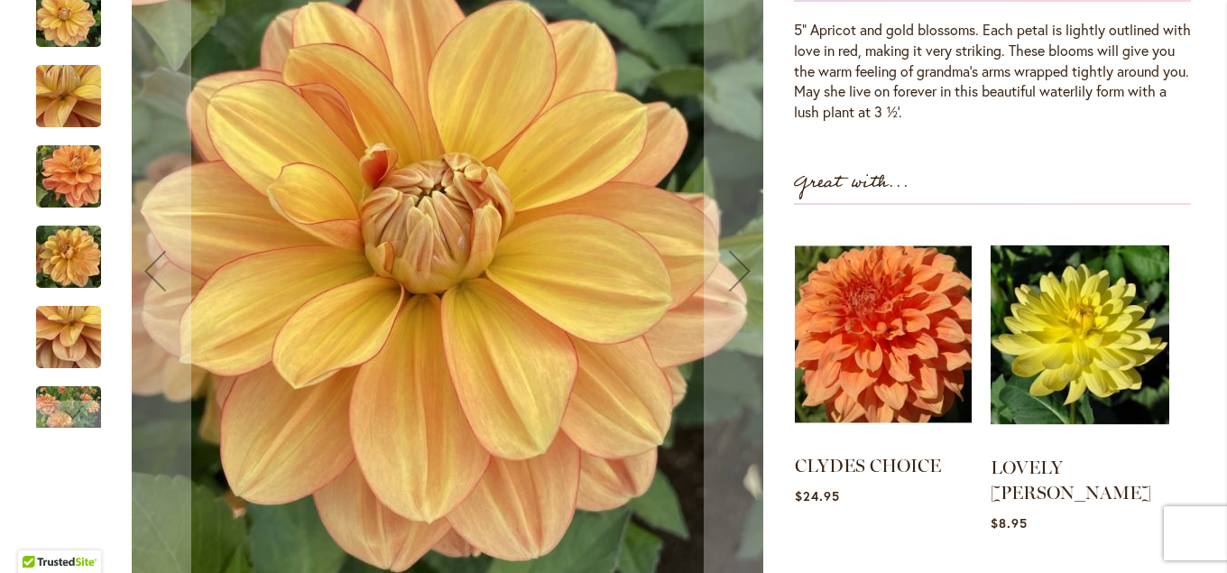
scroll to position [682, 0]
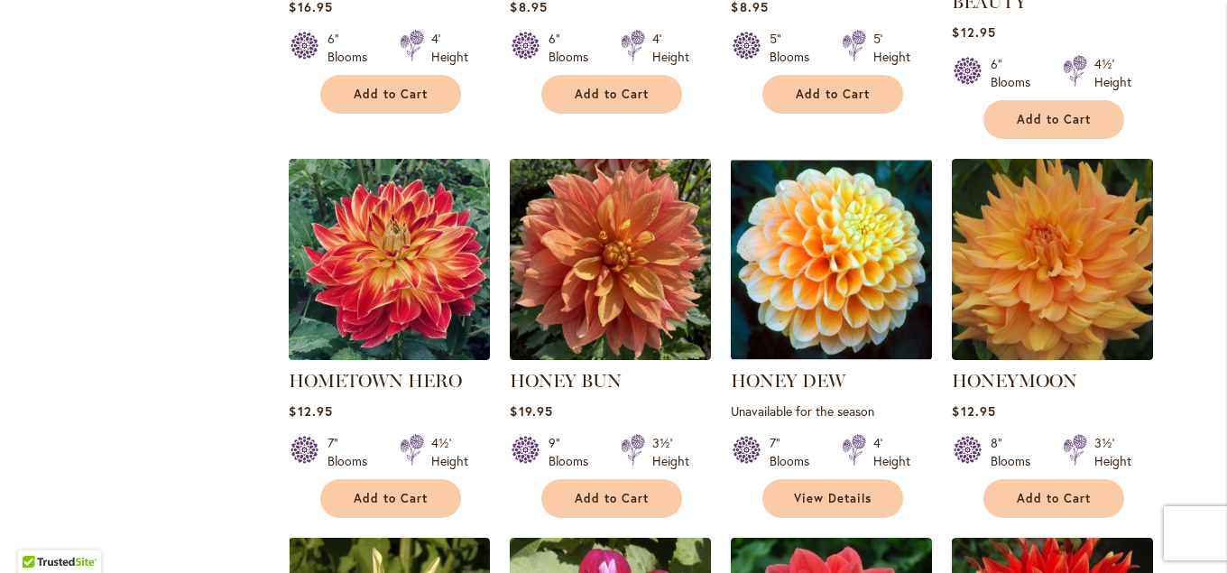
scroll to position [3446, 0]
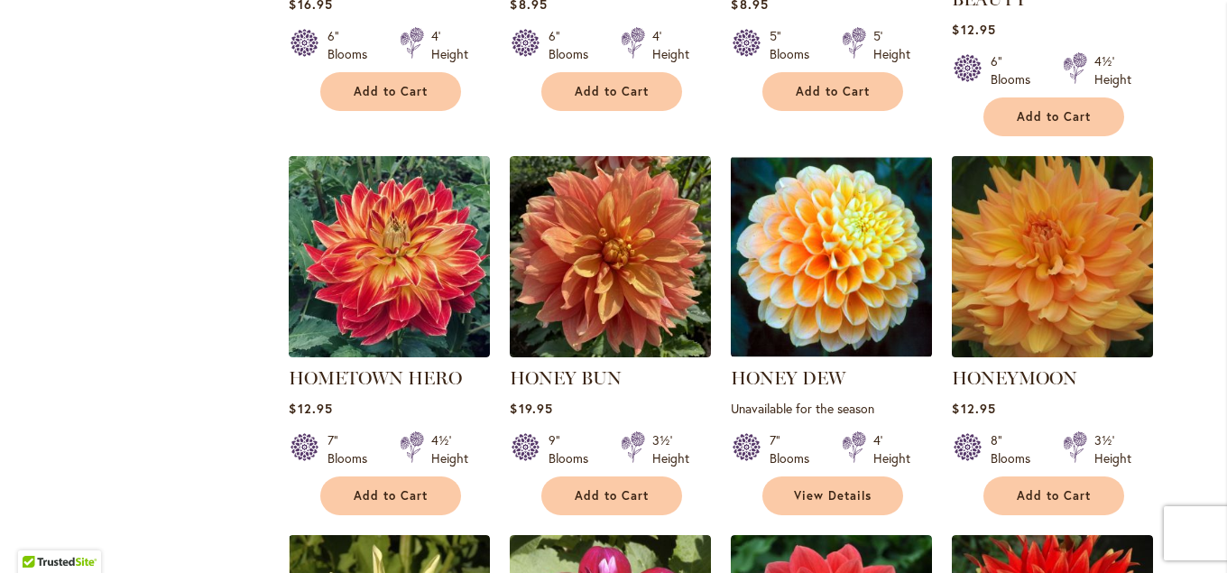
click at [988, 285] on img at bounding box center [1053, 257] width 211 height 211
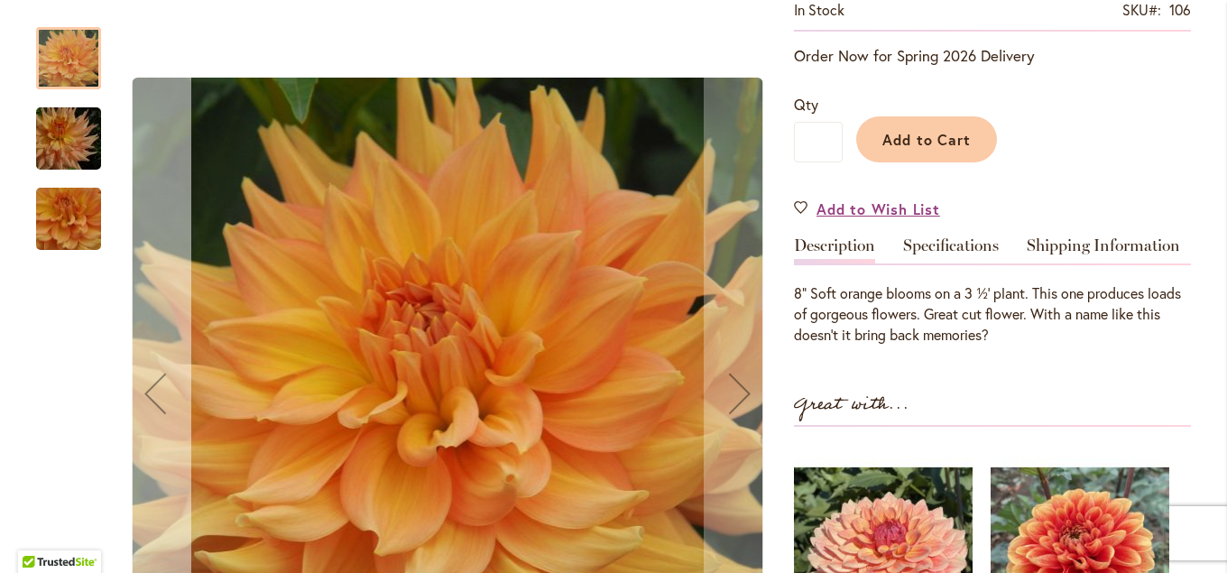
scroll to position [327, 0]
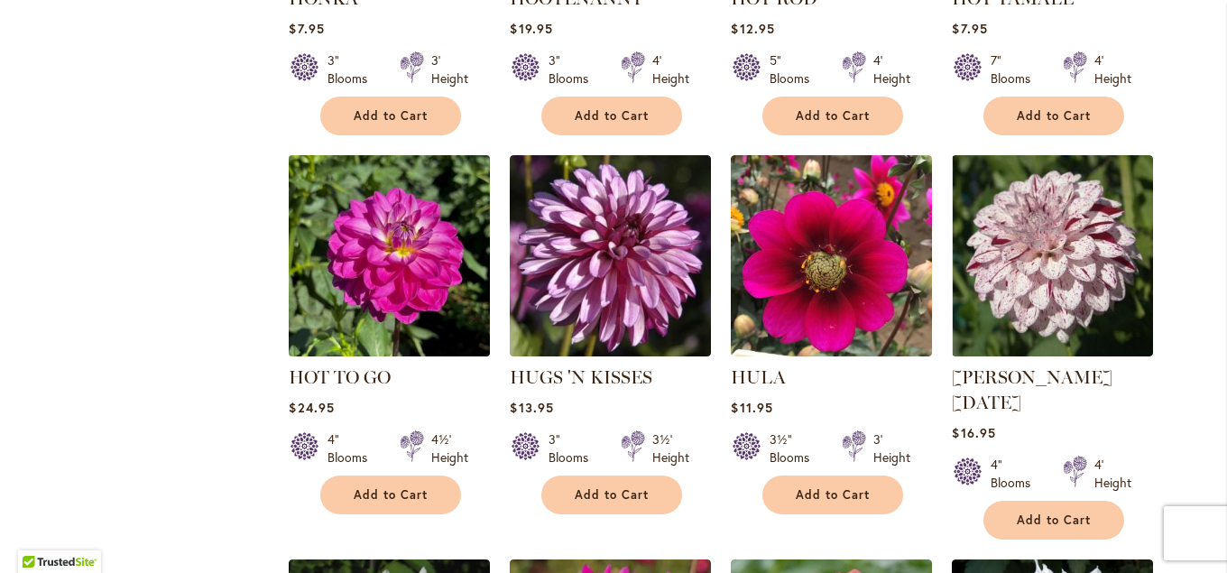
scroll to position [4226, 0]
